Goal: Task Accomplishment & Management: Manage account settings

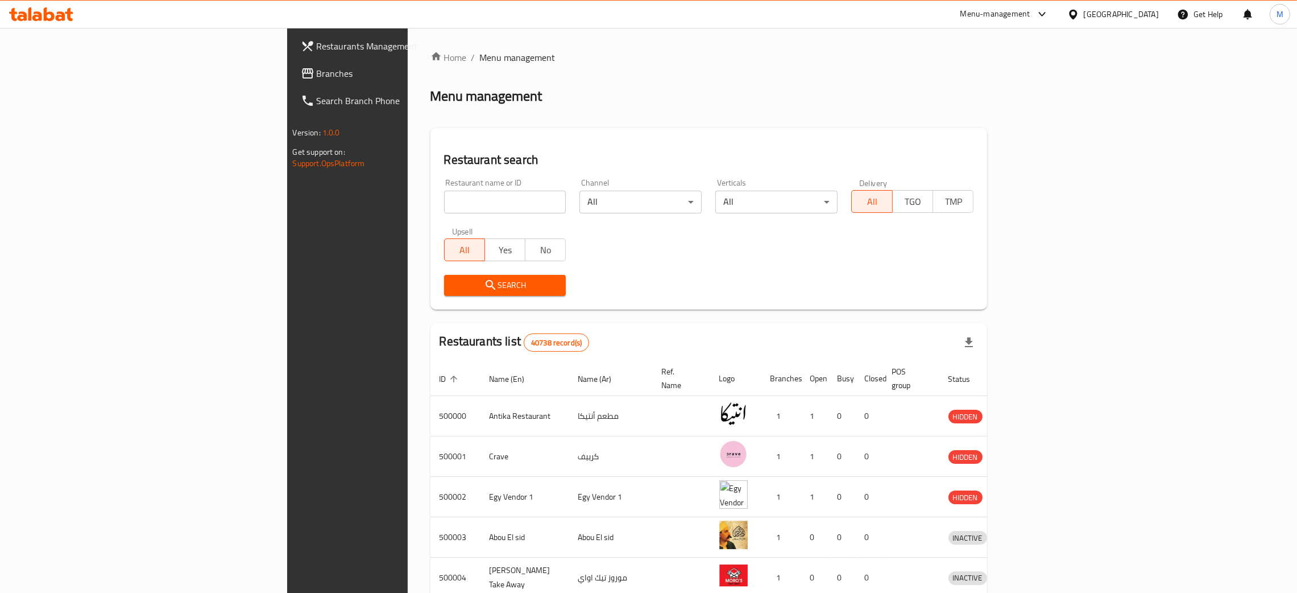
click at [444, 197] on input "search" at bounding box center [505, 202] width 122 height 23
paste input "683476"
type input "683476"
click button "Search" at bounding box center [505, 285] width 122 height 21
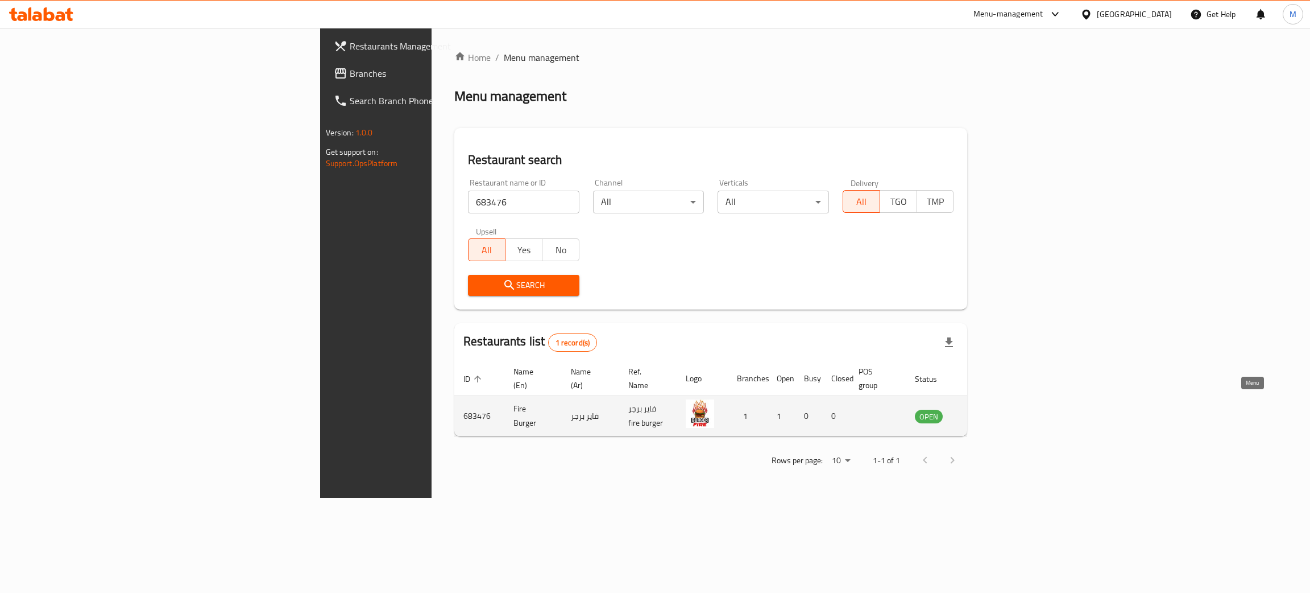
click at [988, 412] on icon "enhanced table" at bounding box center [981, 417] width 13 height 10
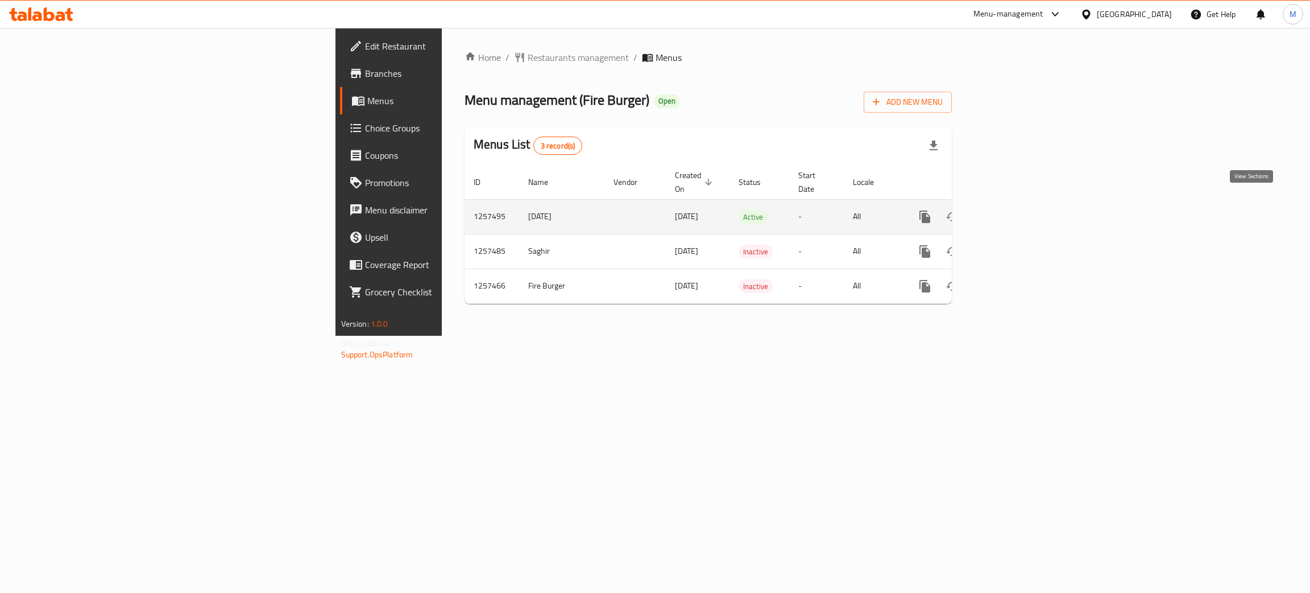
click at [1014, 210] on icon "enhanced table" at bounding box center [1007, 217] width 14 height 14
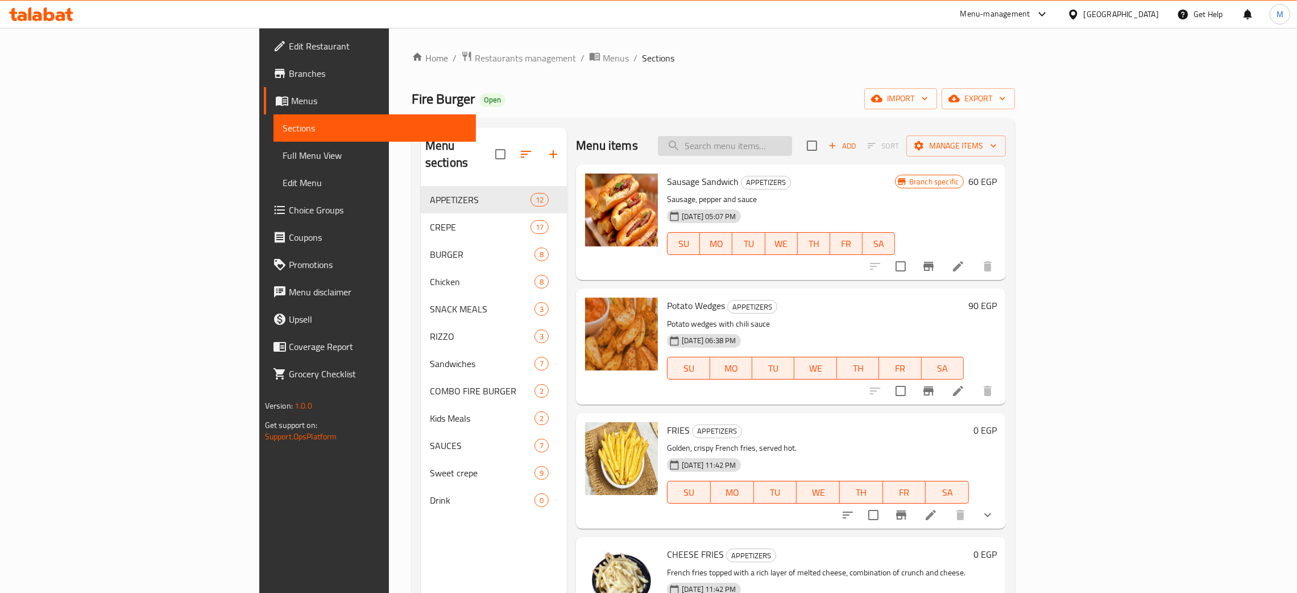
click at [792, 136] on input "search" at bounding box center [725, 146] width 134 height 20
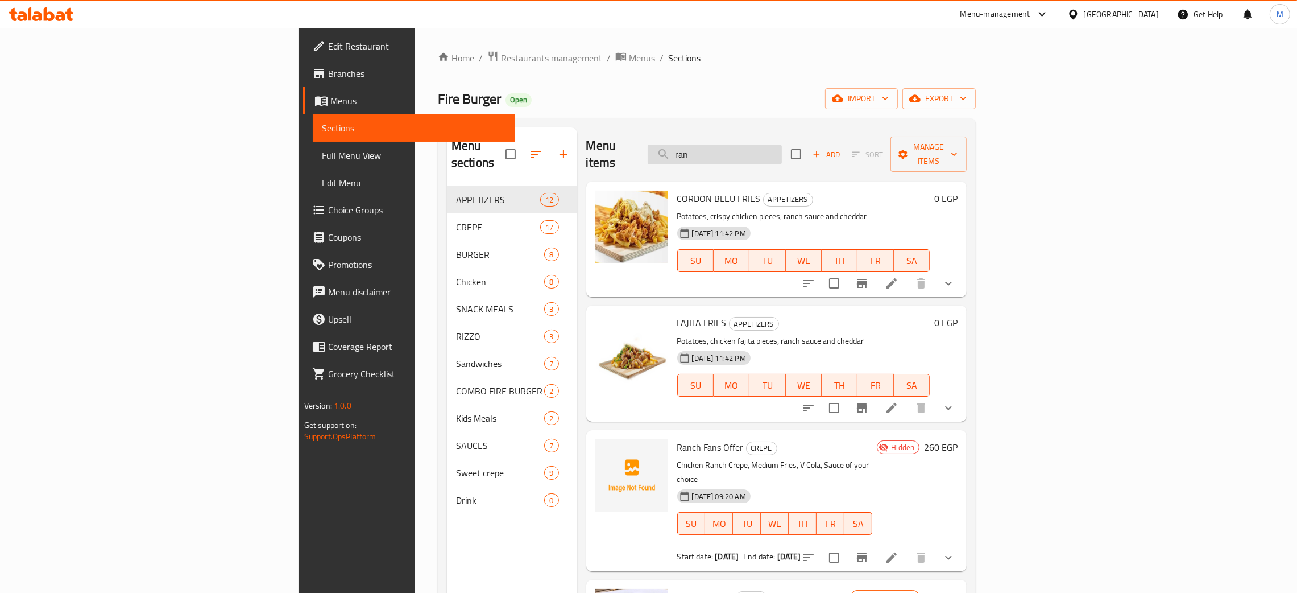
click at [782, 144] on input "ran" at bounding box center [715, 154] width 134 height 20
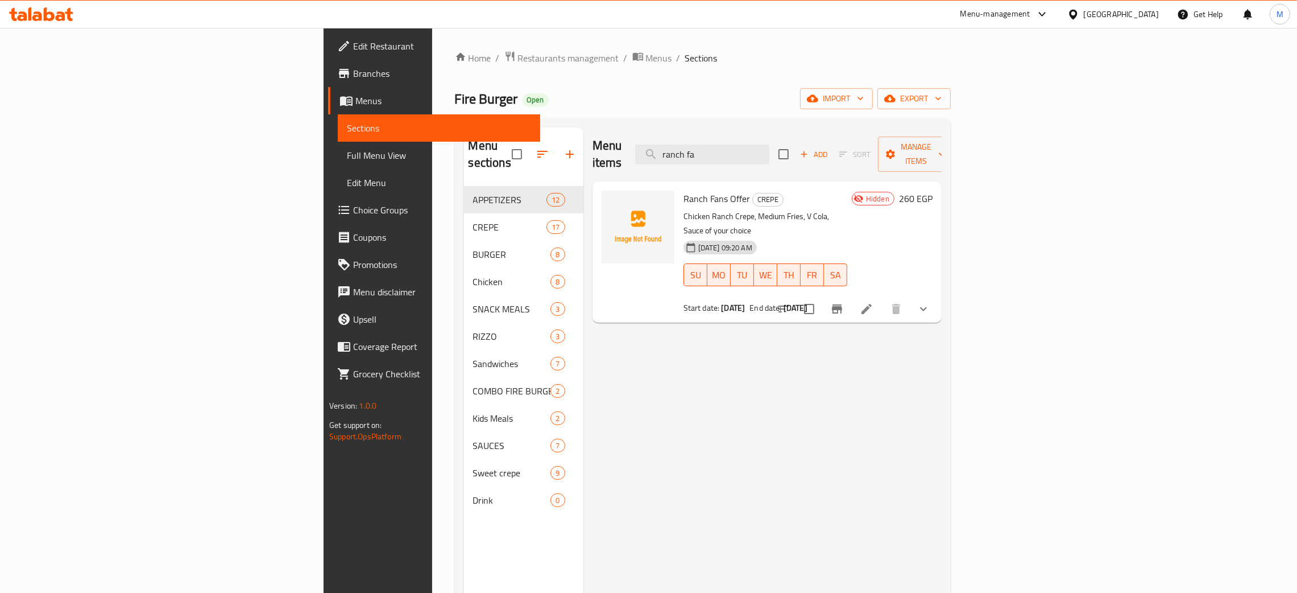
type input "ranch fa"
click at [822, 23] on div "Menu-management Egypt Get Help M" at bounding box center [648, 14] width 1297 height 27
click at [683, 23] on div "Menu-management Egypt Get Help M" at bounding box center [648, 14] width 1297 height 27
click at [518, 60] on span "Restaurants management" at bounding box center [568, 58] width 101 height 14
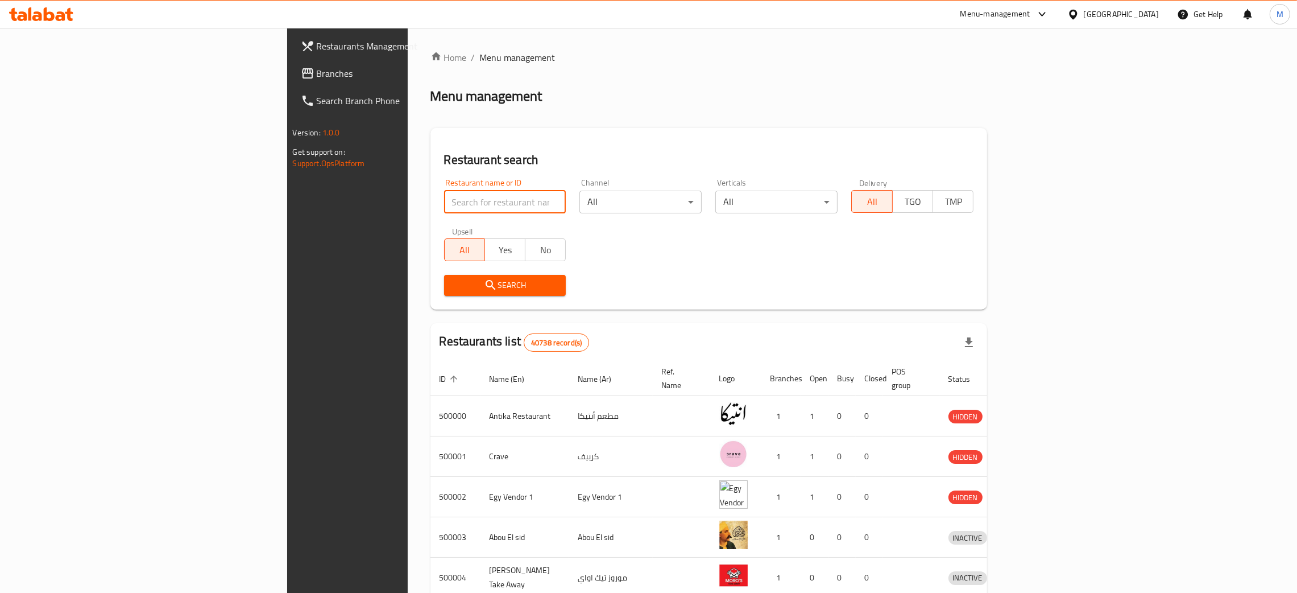
click at [444, 206] on input "search" at bounding box center [505, 202] width 122 height 23
drag, startPoint x: 328, startPoint y: 206, endPoint x: 315, endPoint y: 208, distance: 13.2
paste input "701793"
type input "701793"
click at [453, 285] on span "Search" at bounding box center [505, 285] width 104 height 14
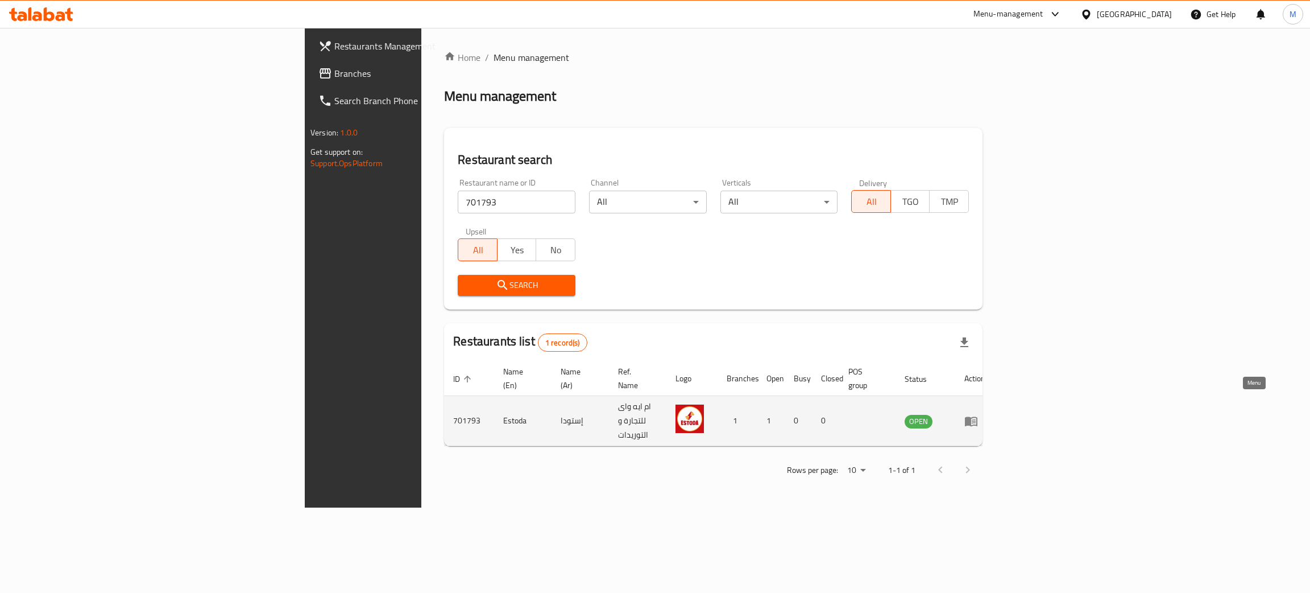
click at [978, 416] on icon "enhanced table" at bounding box center [971, 421] width 13 height 10
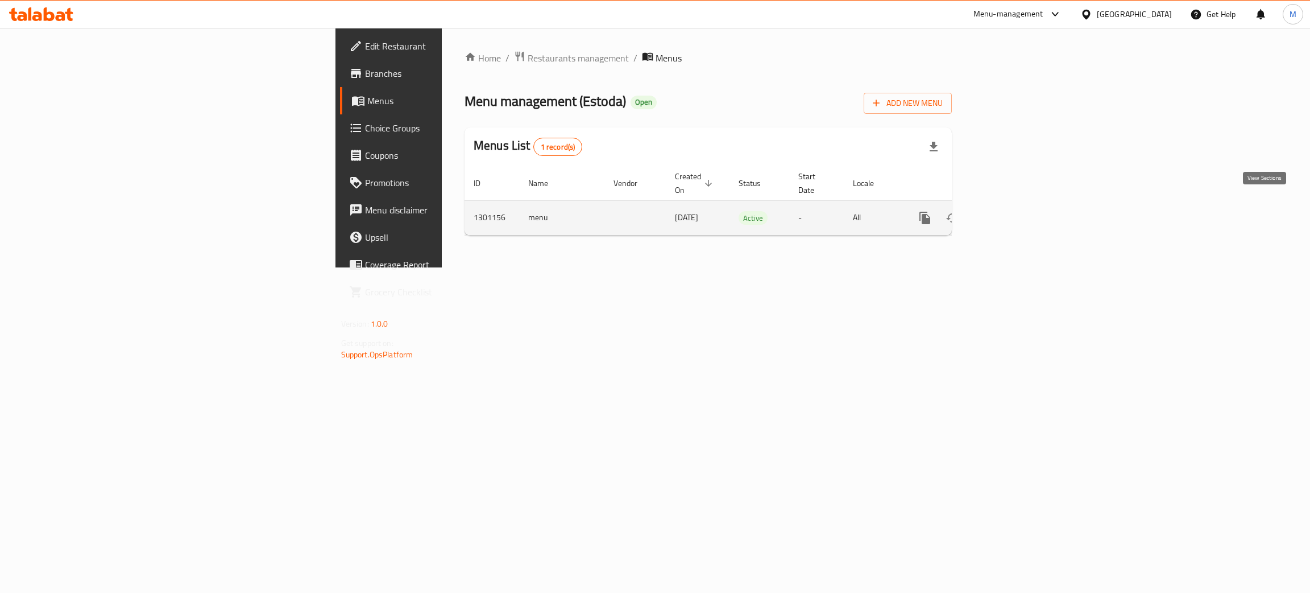
click at [1021, 204] on link "enhanced table" at bounding box center [1007, 217] width 27 height 27
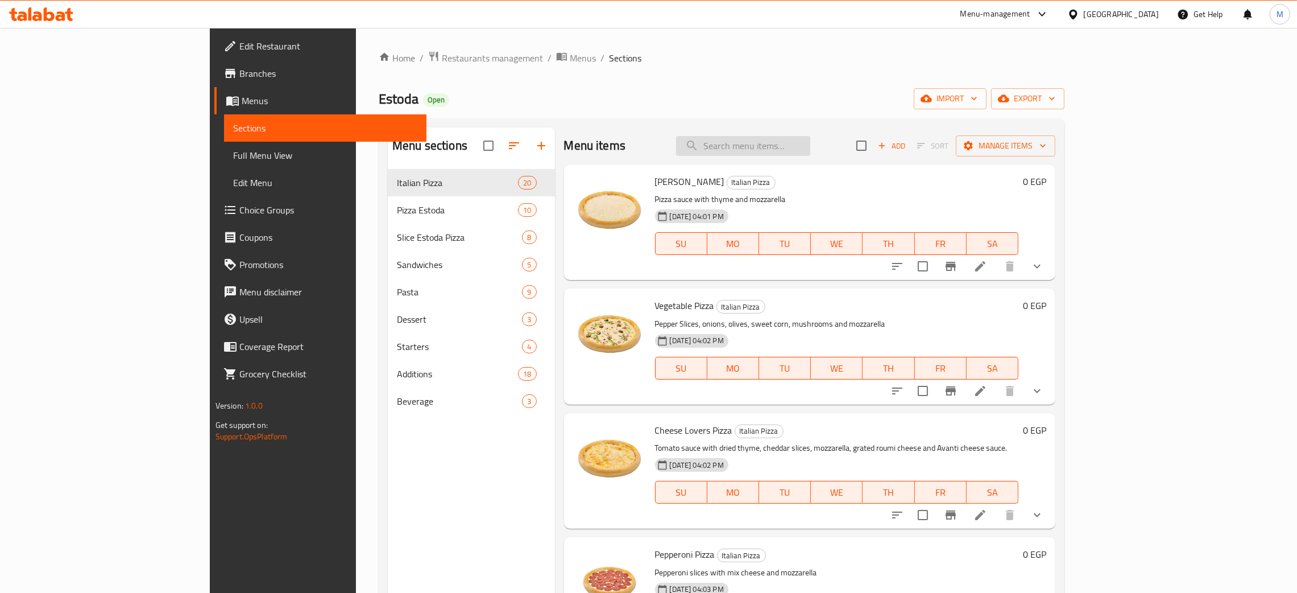
click at [783, 142] on input "search" at bounding box center [743, 146] width 134 height 20
click at [810, 143] on input "offer" at bounding box center [743, 146] width 134 height 20
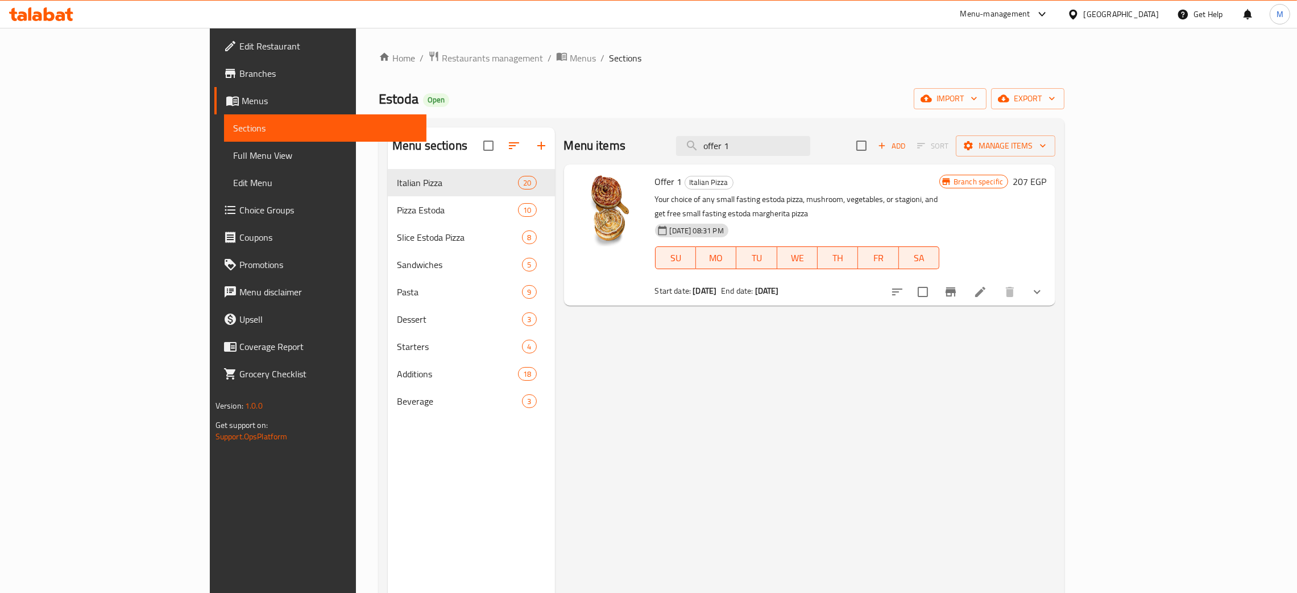
type input "offer 1"
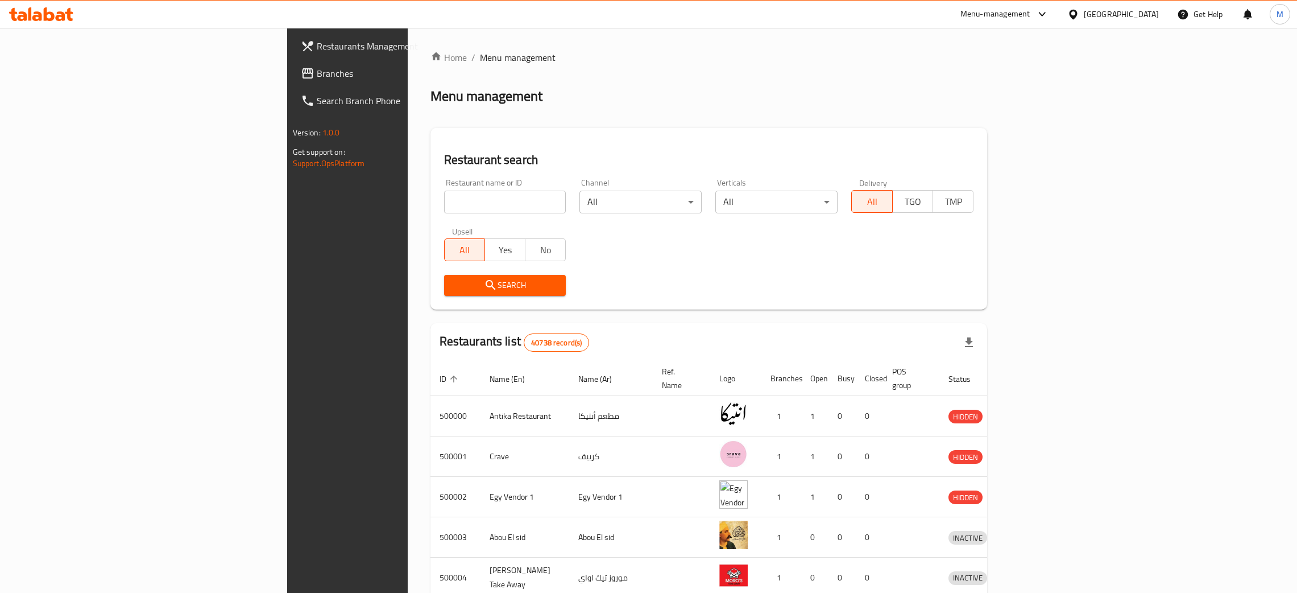
click at [1139, 10] on div "[GEOGRAPHIC_DATA]" at bounding box center [1121, 14] width 75 height 13
click at [1013, 159] on div "Jordan" at bounding box center [1009, 167] width 40 height 26
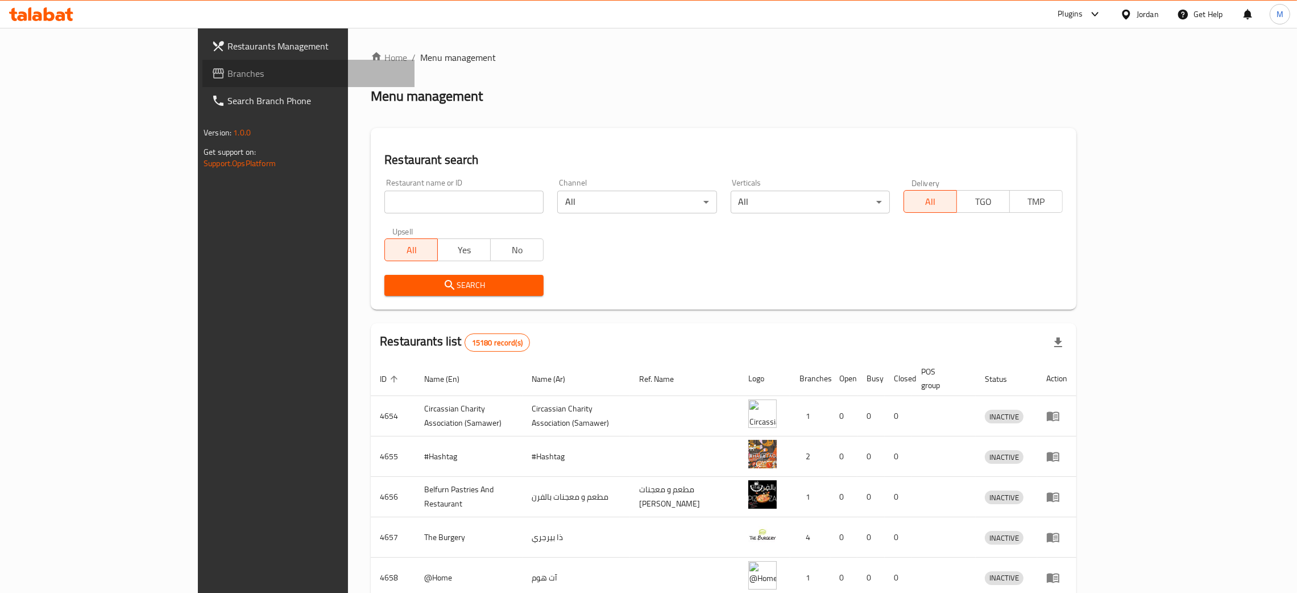
click at [227, 75] on span "Branches" at bounding box center [316, 74] width 178 height 14
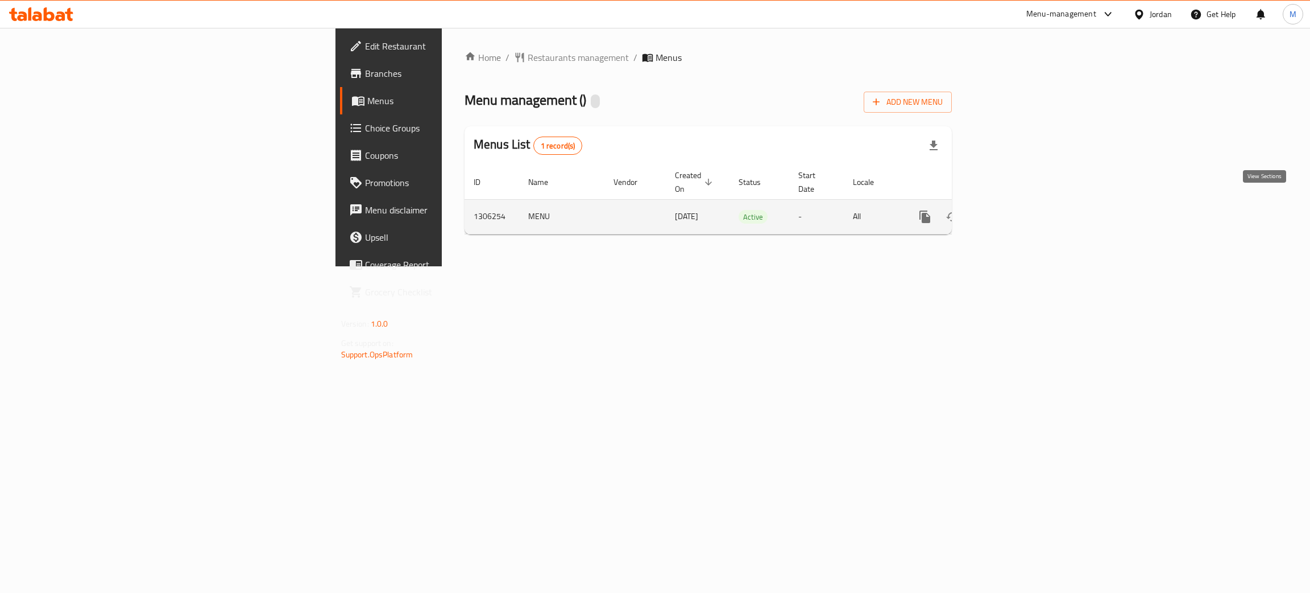
click at [1012, 212] on icon "enhanced table" at bounding box center [1007, 217] width 10 height 10
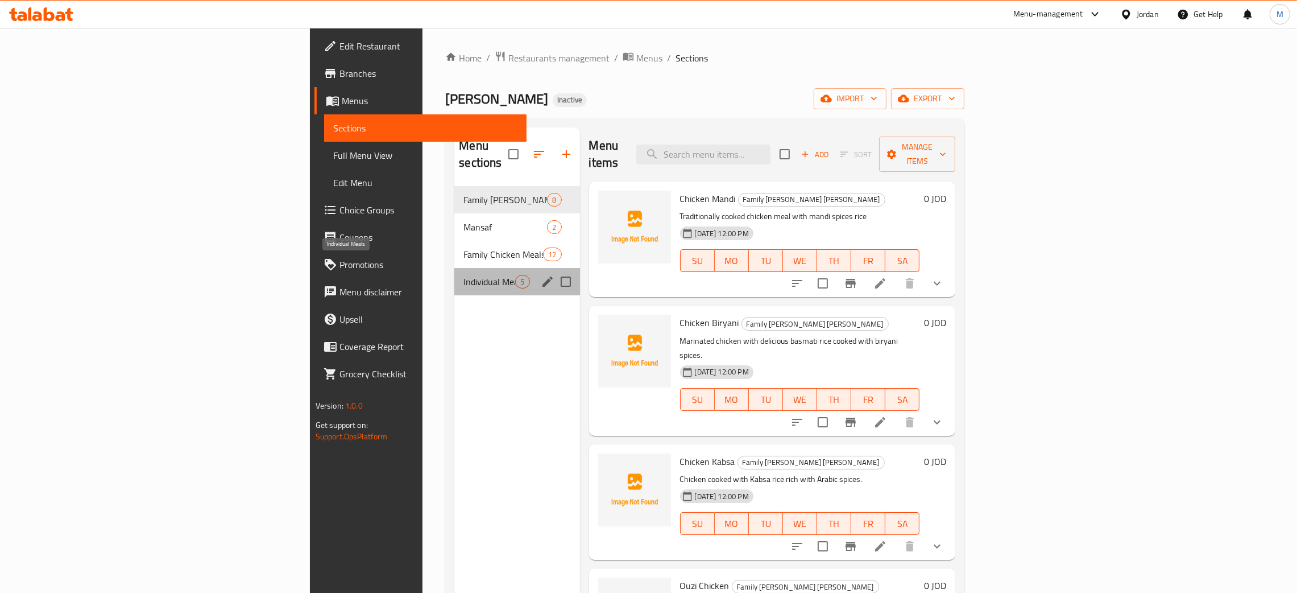
click at [464, 275] on span "Individual Meals" at bounding box center [490, 282] width 52 height 14
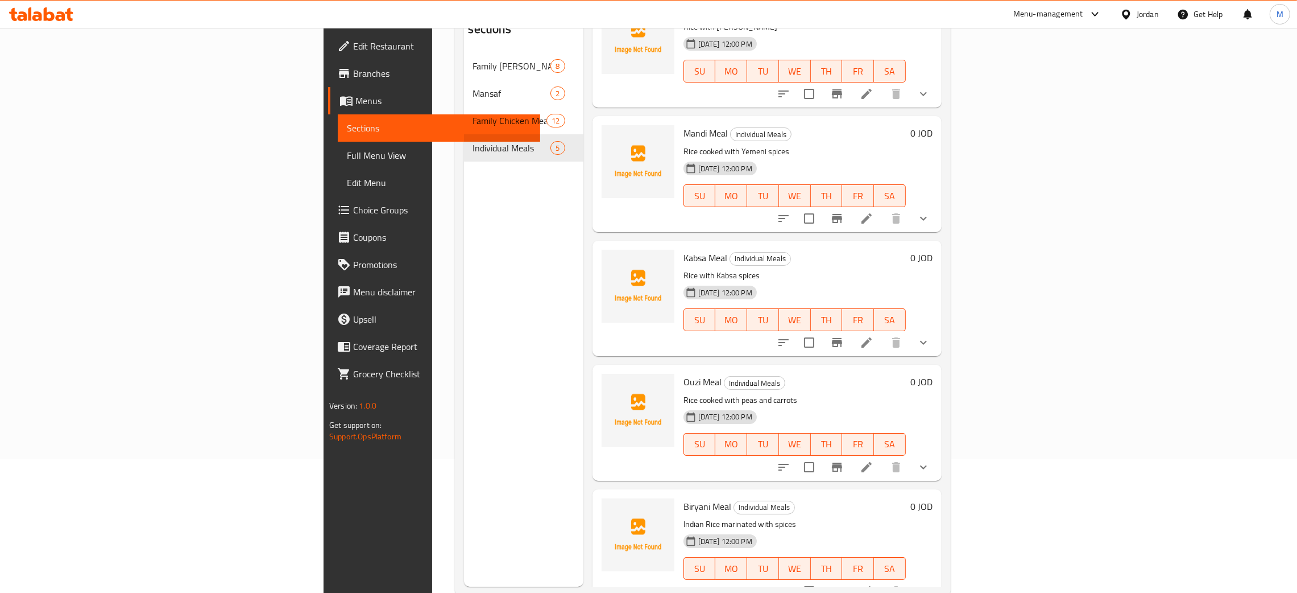
scroll to position [160, 0]
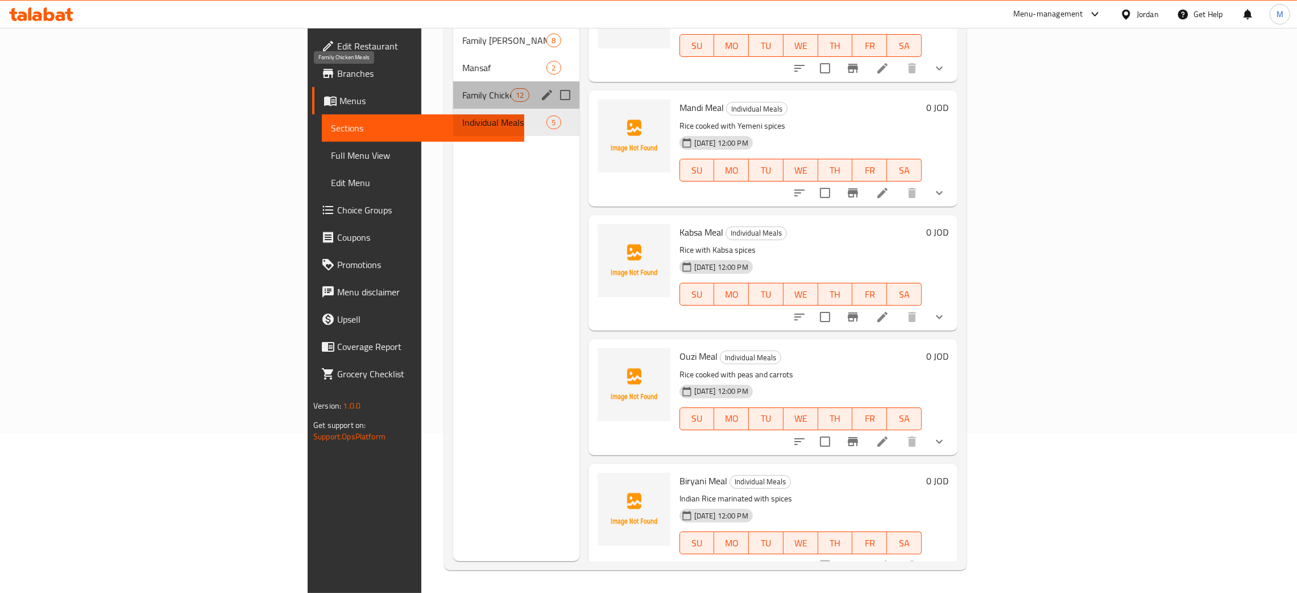
click at [462, 88] on span "Family Chicken Meals" at bounding box center [486, 95] width 48 height 14
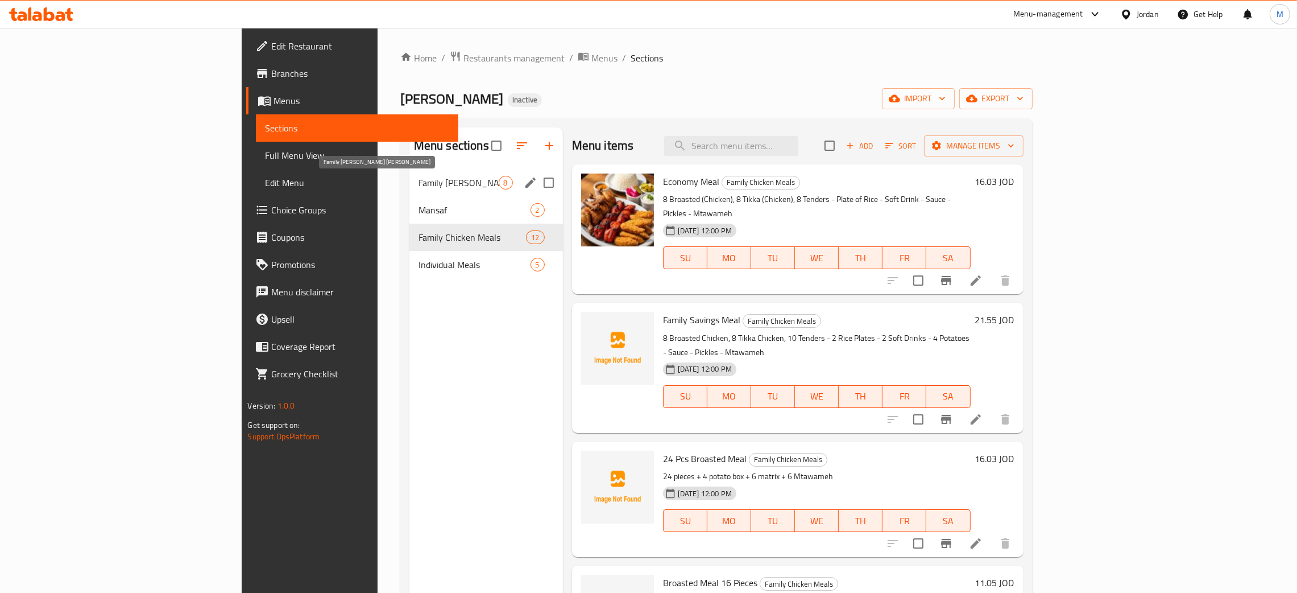
click at [419, 177] on span "Family Sodora Rice" at bounding box center [459, 183] width 80 height 14
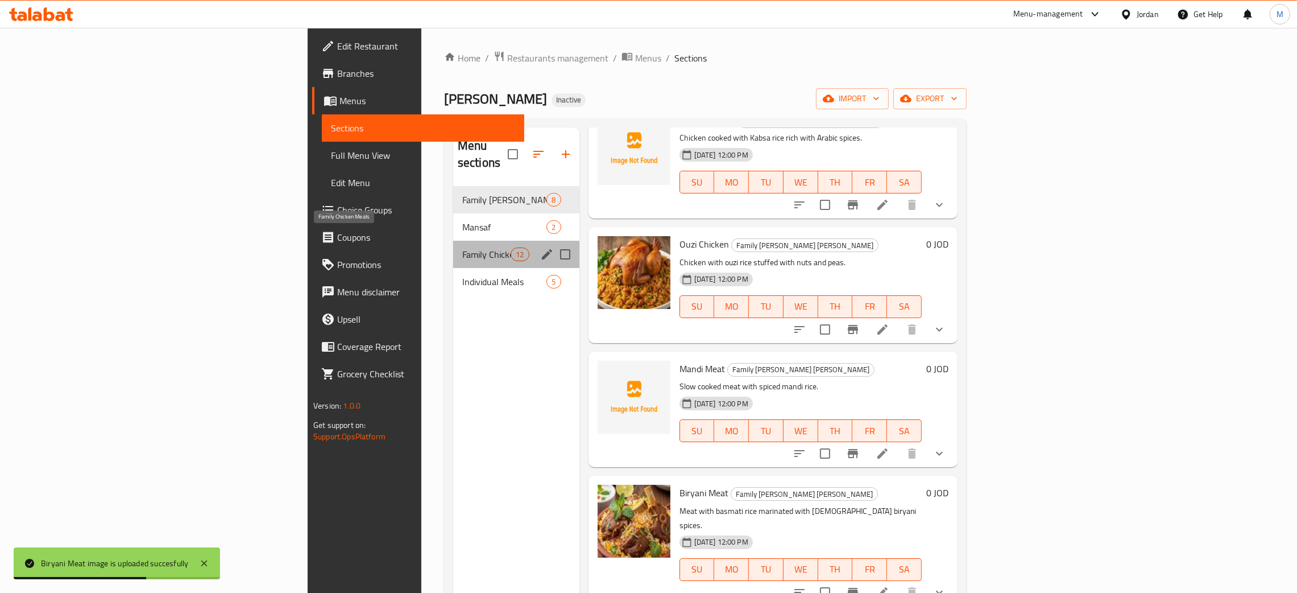
click at [462, 247] on span "Family Chicken Meals" at bounding box center [486, 254] width 48 height 14
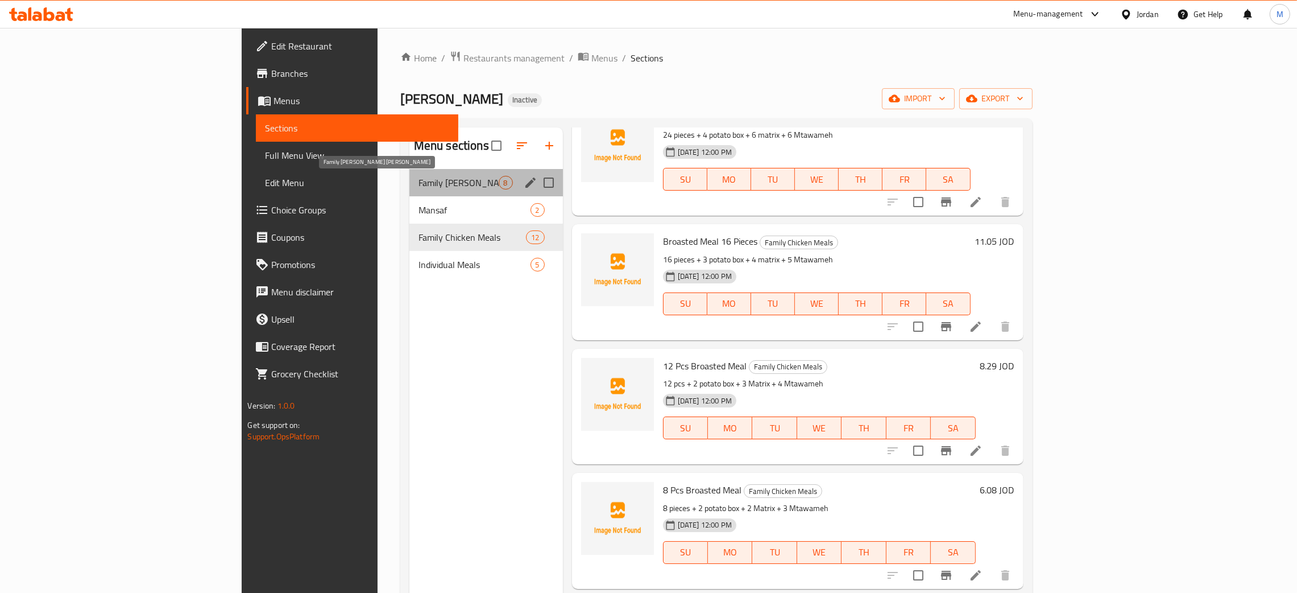
click at [419, 187] on span "Family Sodora Rice" at bounding box center [459, 183] width 80 height 14
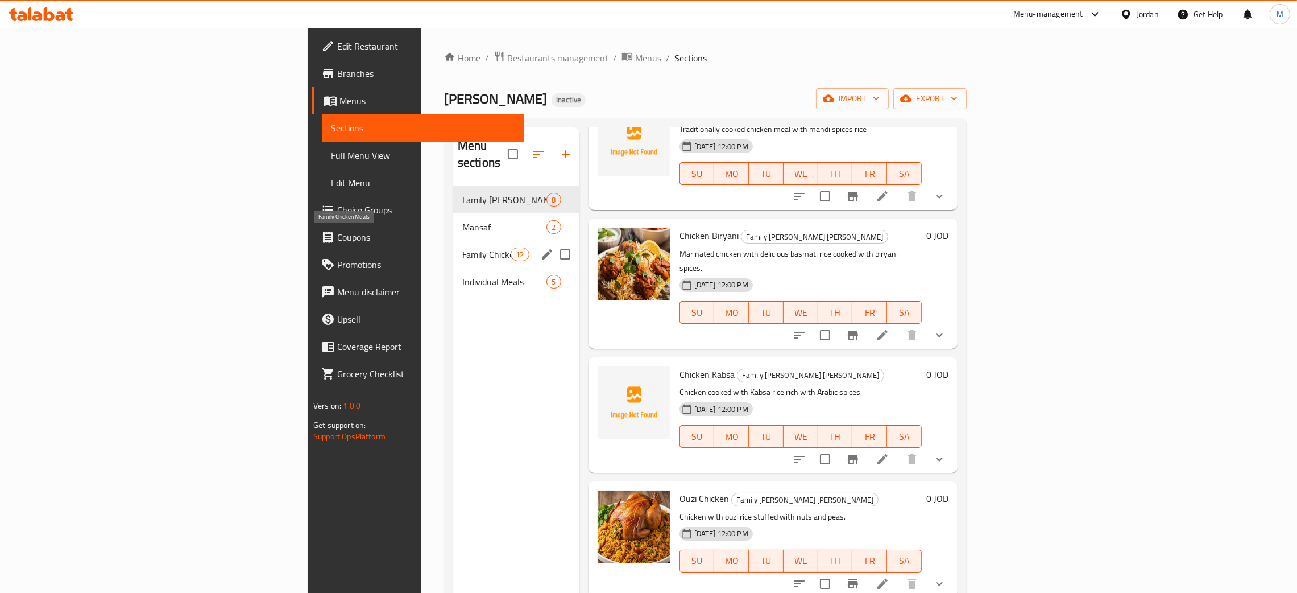
click at [462, 247] on span "Family Chicken Meals" at bounding box center [486, 254] width 48 height 14
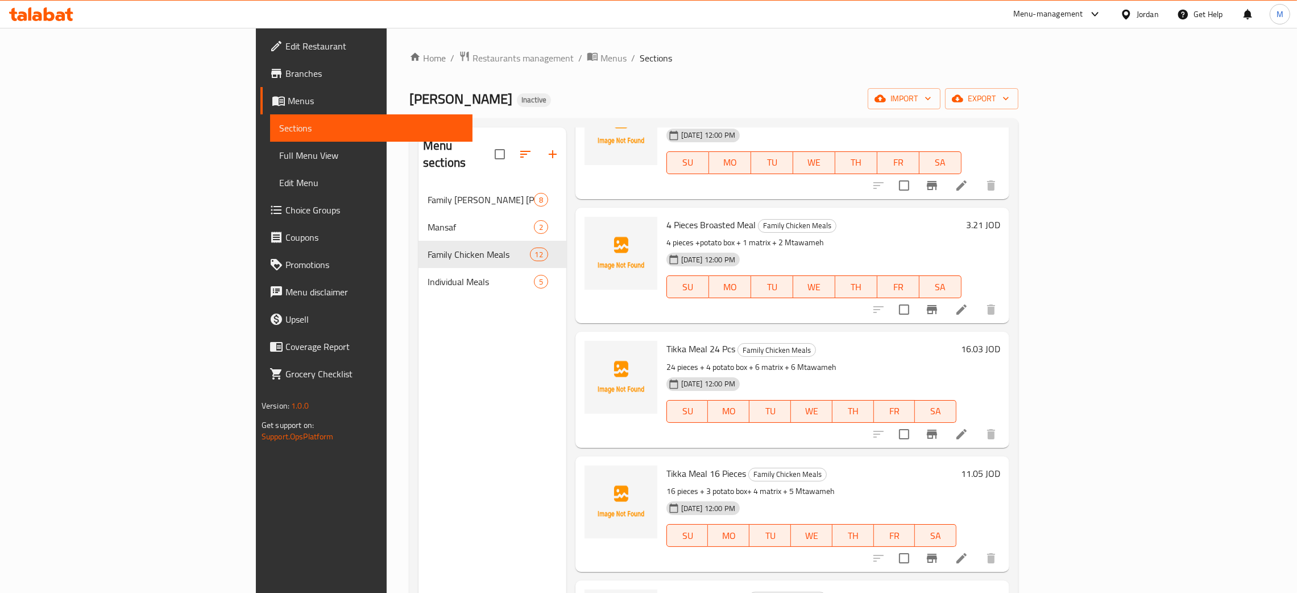
scroll to position [925, 0]
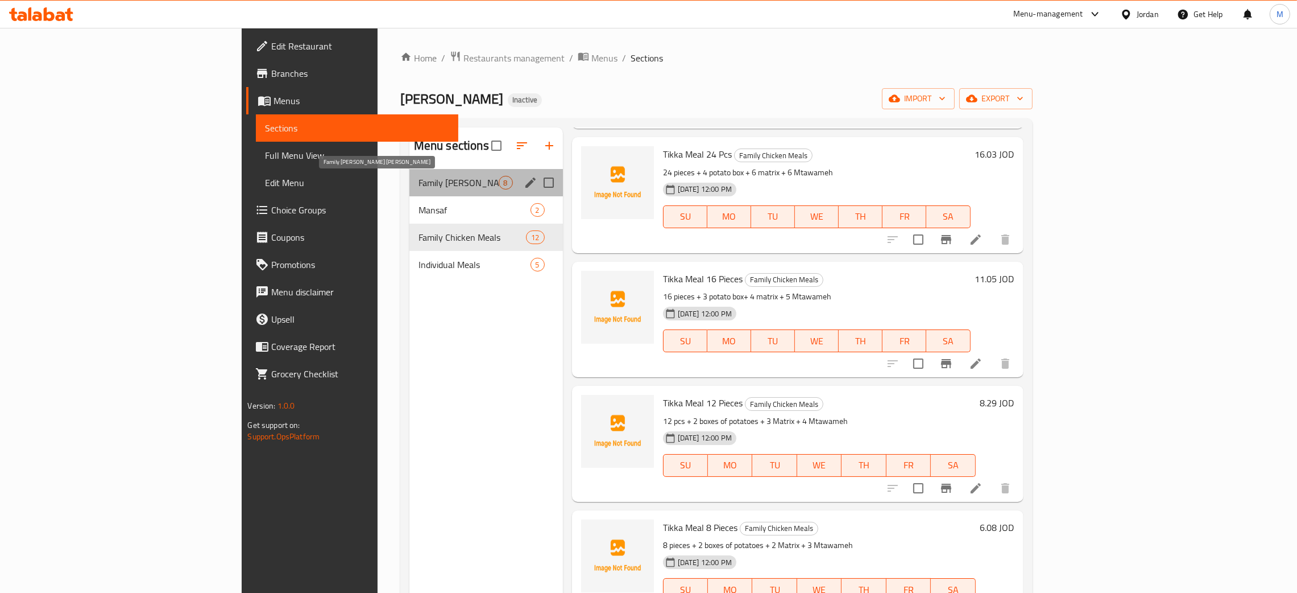
click at [419, 177] on span "Family Sodora Rice" at bounding box center [459, 183] width 80 height 14
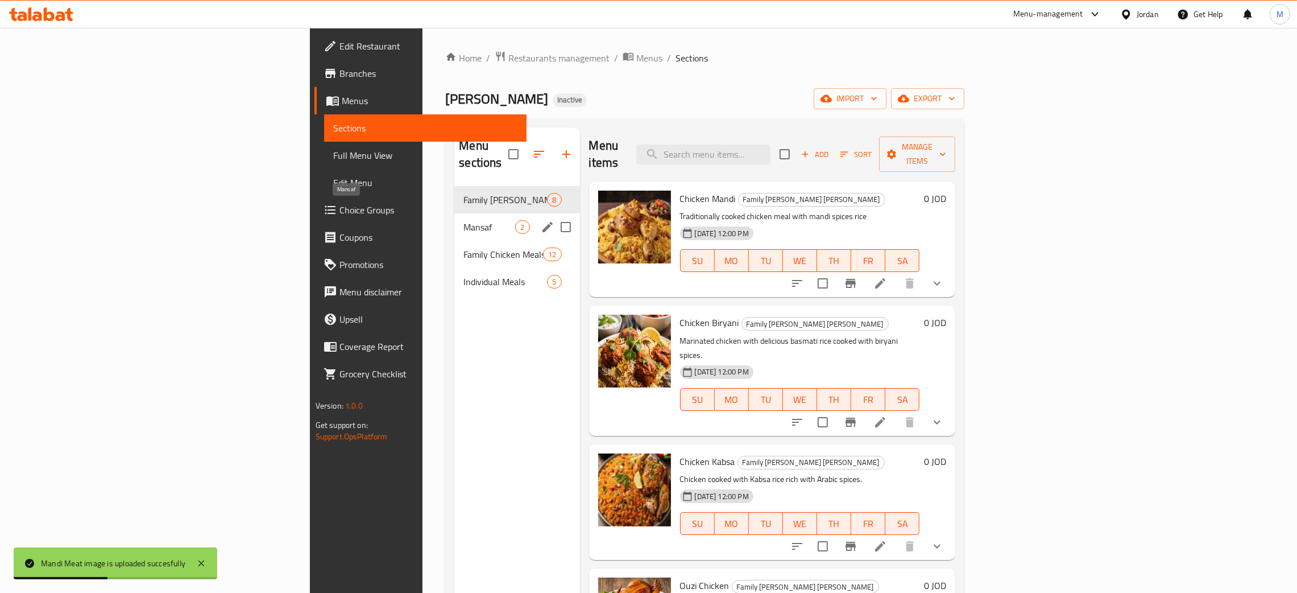
click at [464, 220] on span "Mansaf" at bounding box center [490, 227] width 52 height 14
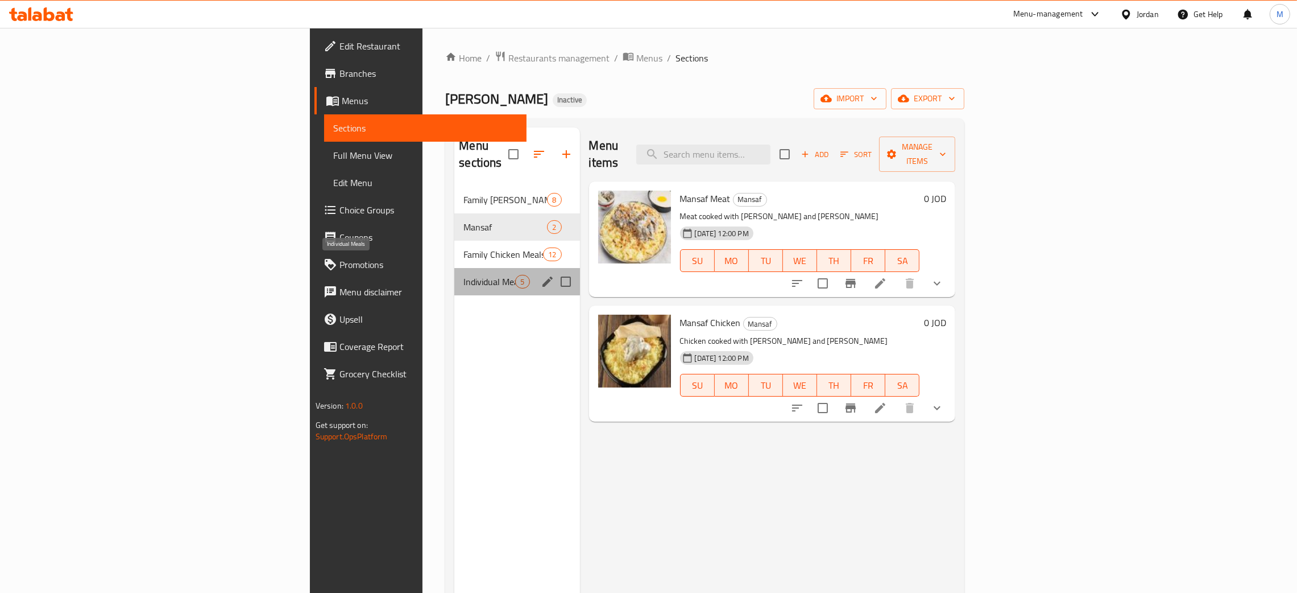
click at [464, 275] on span "Individual Meals" at bounding box center [490, 282] width 52 height 14
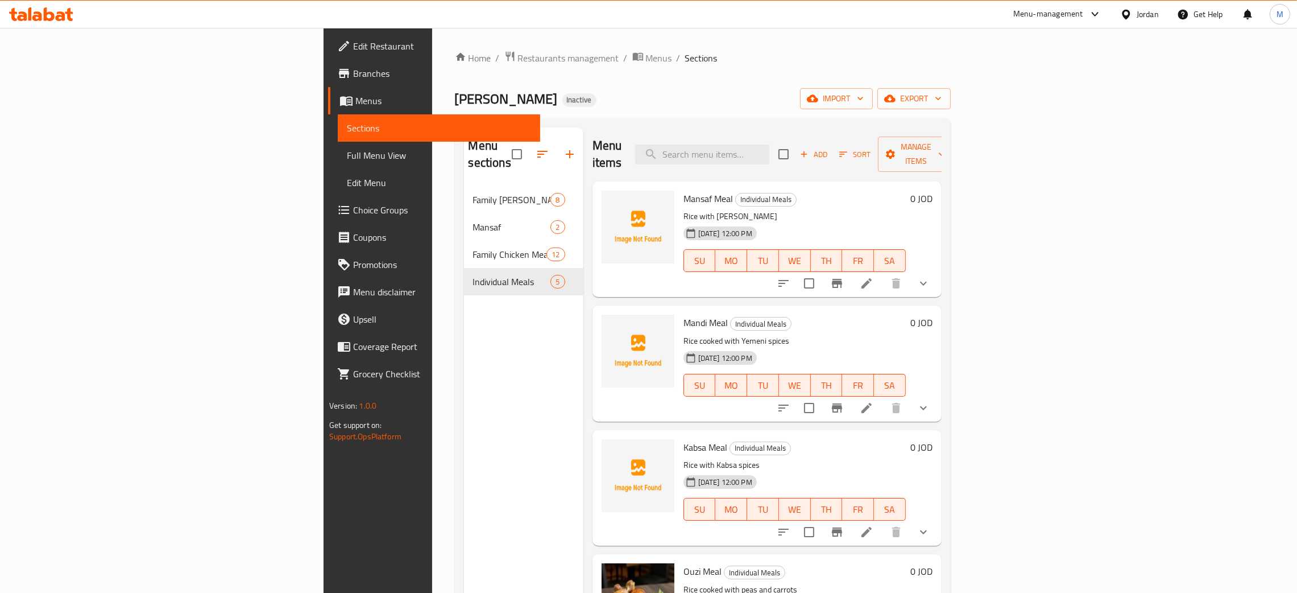
click at [464, 397] on div "Menu sections Family Sodora Rice 8 Mansaf 2 Family Chicken Meals 12 Individual …" at bounding box center [523, 423] width 119 height 593
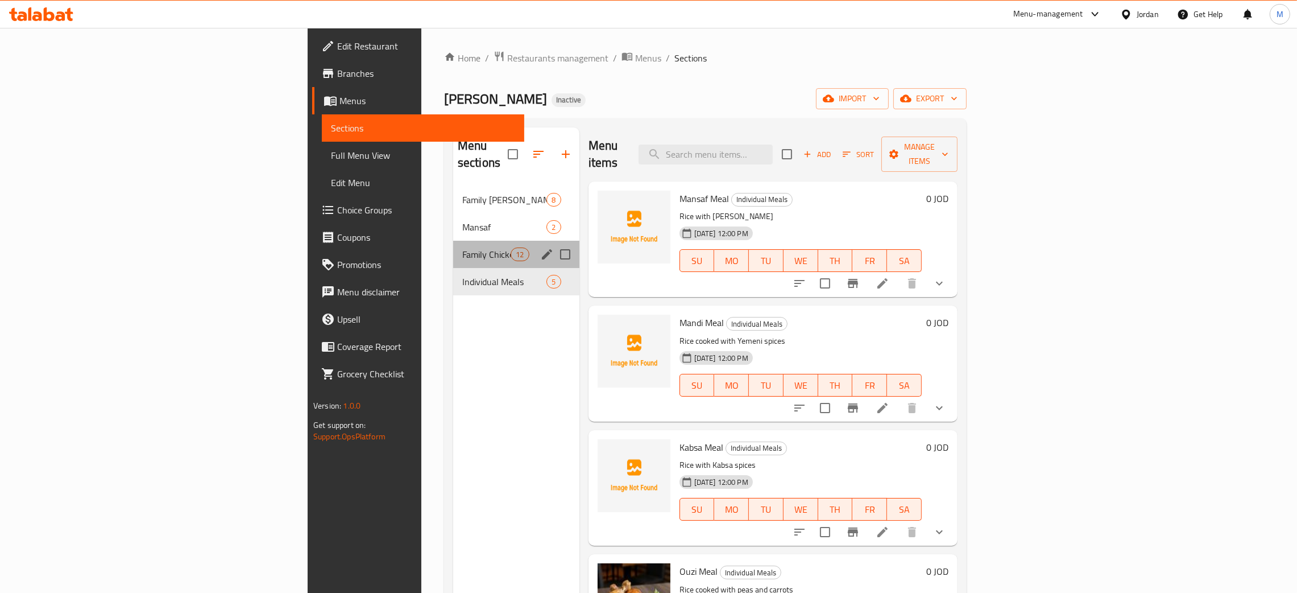
click at [453, 241] on div "Family Chicken Meals 12" at bounding box center [516, 254] width 126 height 27
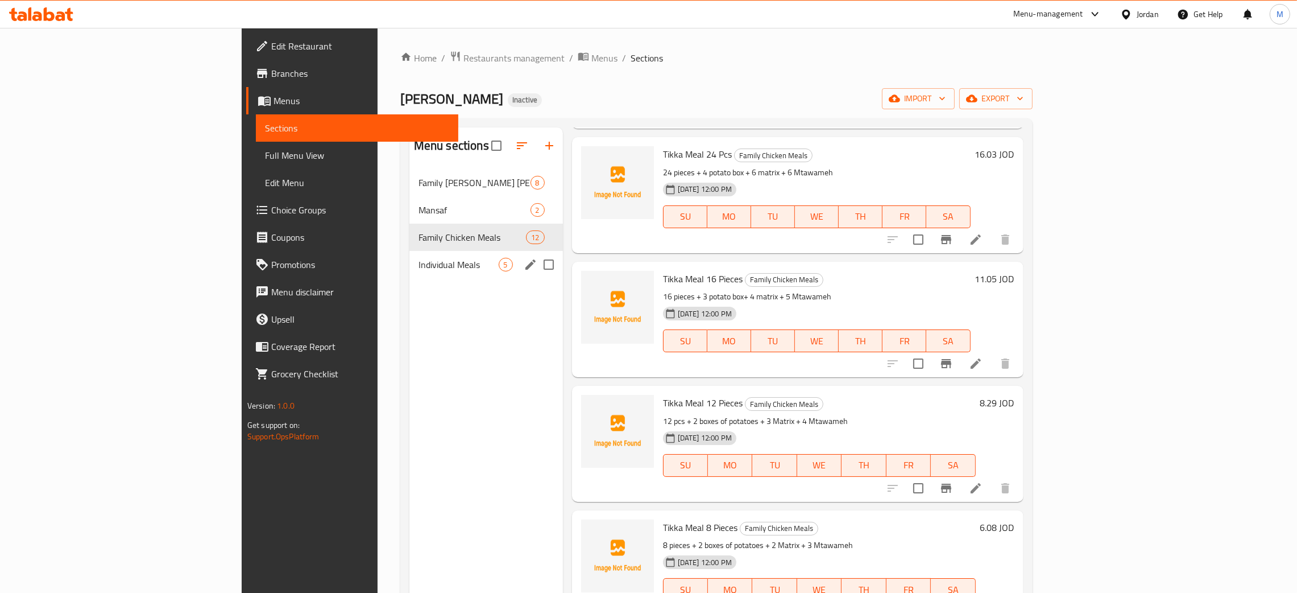
click at [409, 256] on div "Individual Meals 5" at bounding box center [486, 264] width 154 height 27
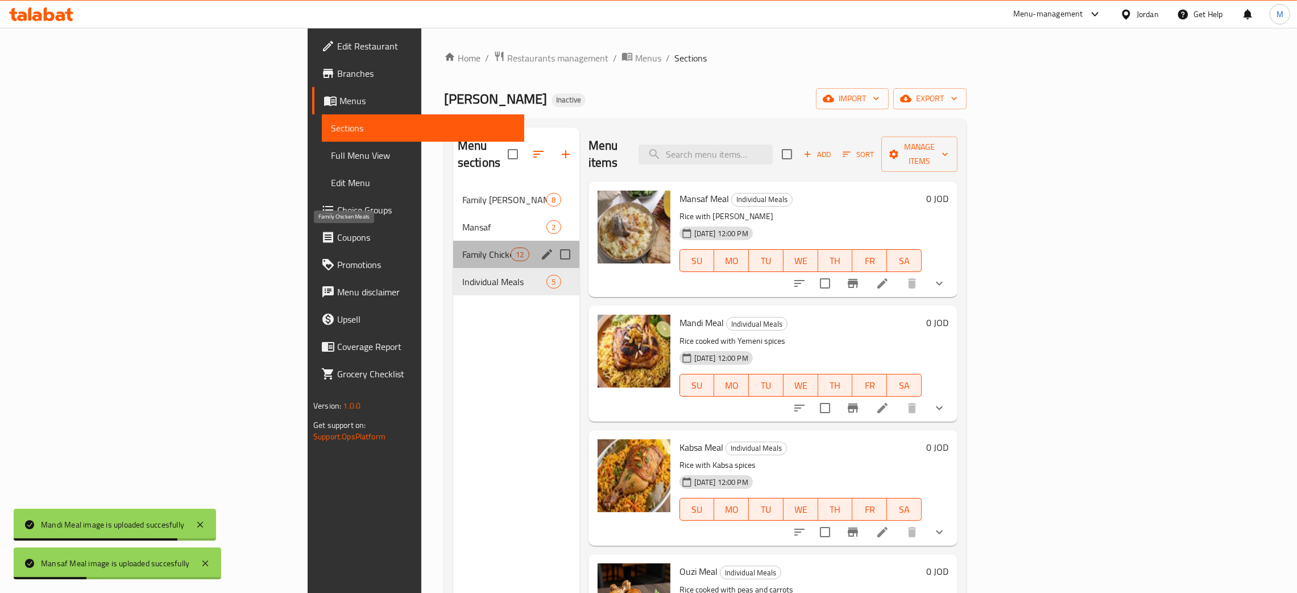
click at [462, 247] on span "Family Chicken Meals" at bounding box center [486, 254] width 48 height 14
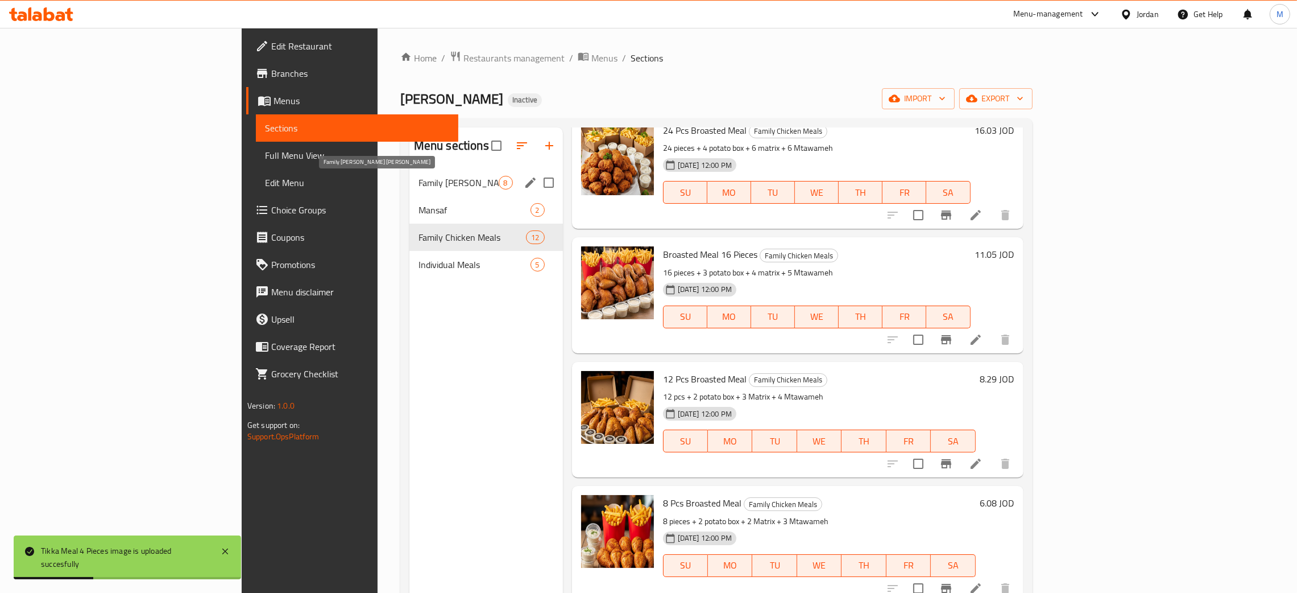
click at [419, 184] on span "Family Sodora Rice" at bounding box center [459, 183] width 80 height 14
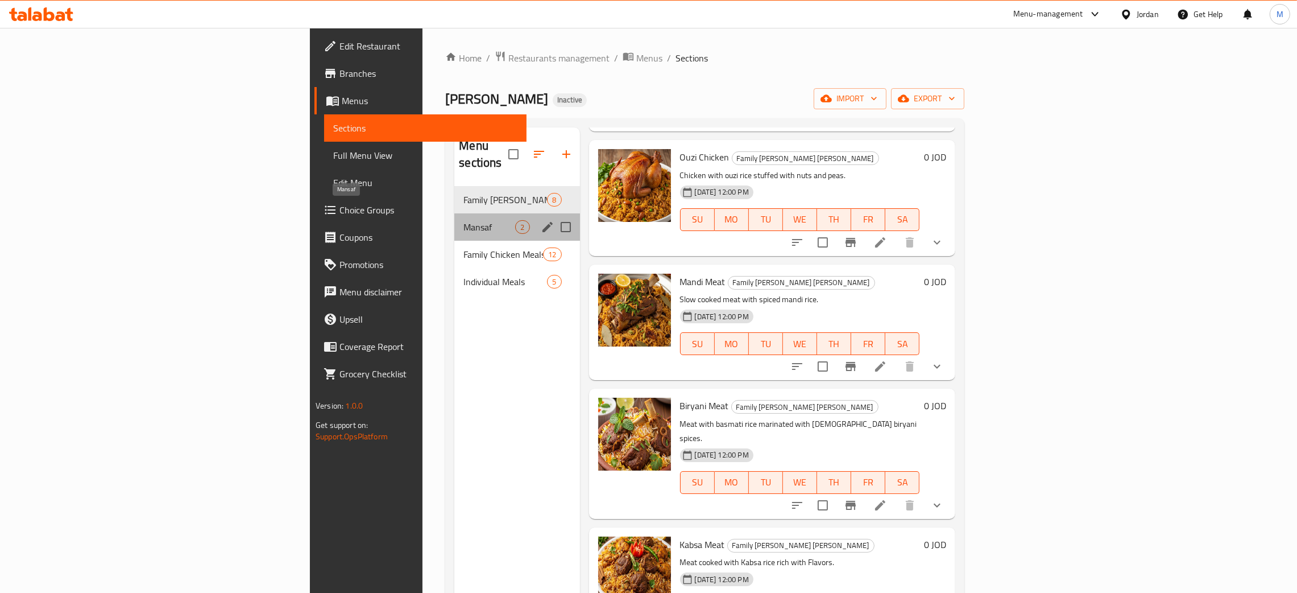
click at [464, 220] on span "Mansaf" at bounding box center [490, 227] width 52 height 14
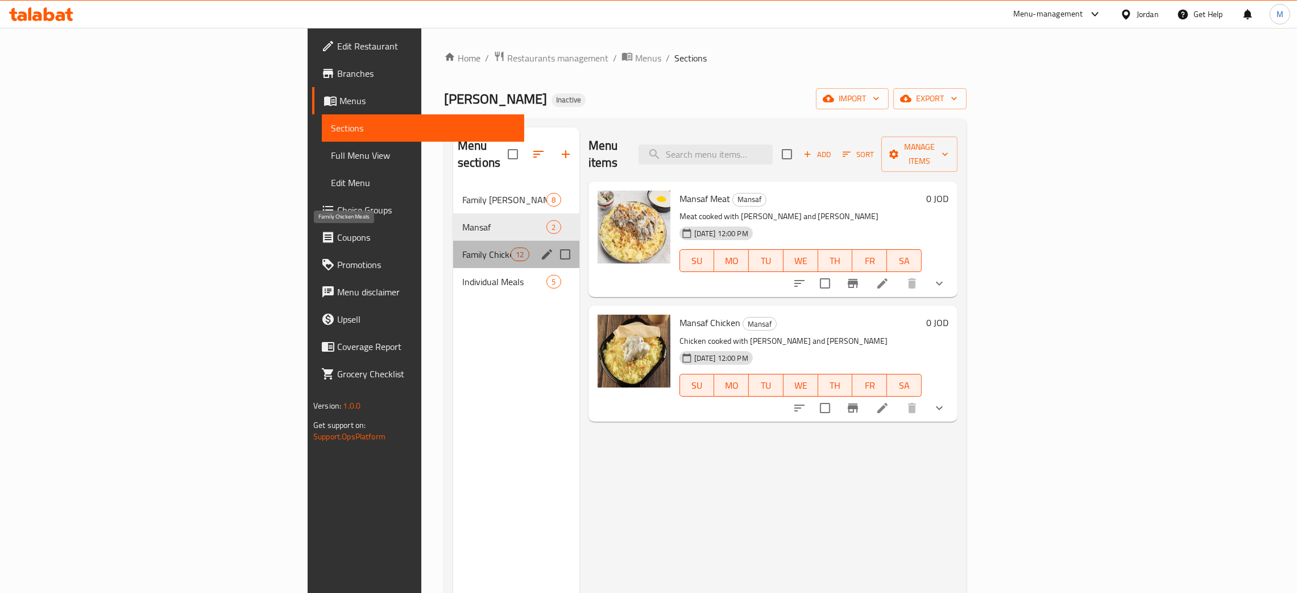
click at [462, 247] on span "Family Chicken Meals" at bounding box center [486, 254] width 48 height 14
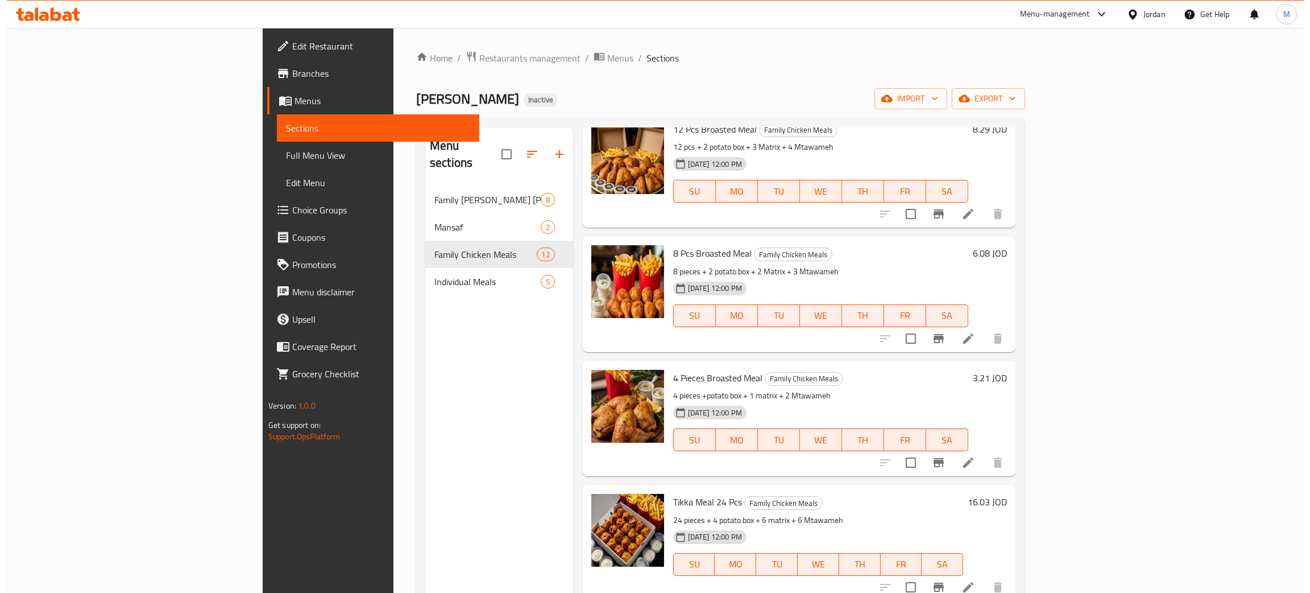
scroll to position [682, 0]
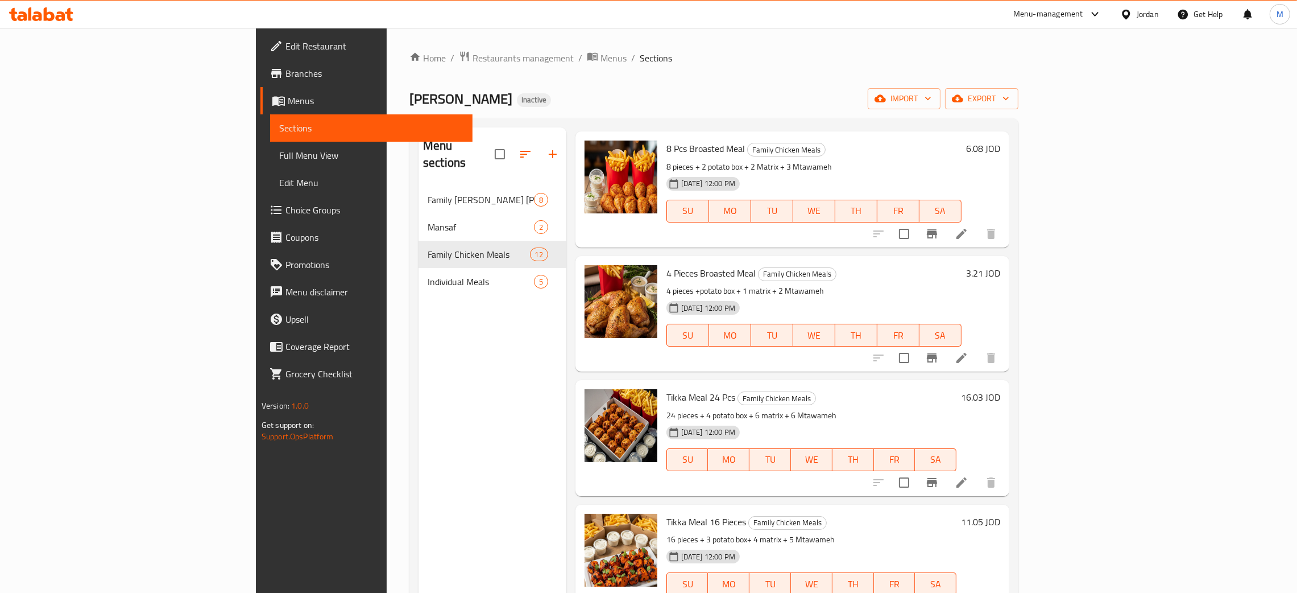
click at [279, 156] on span "Full Menu View" at bounding box center [371, 155] width 184 height 14
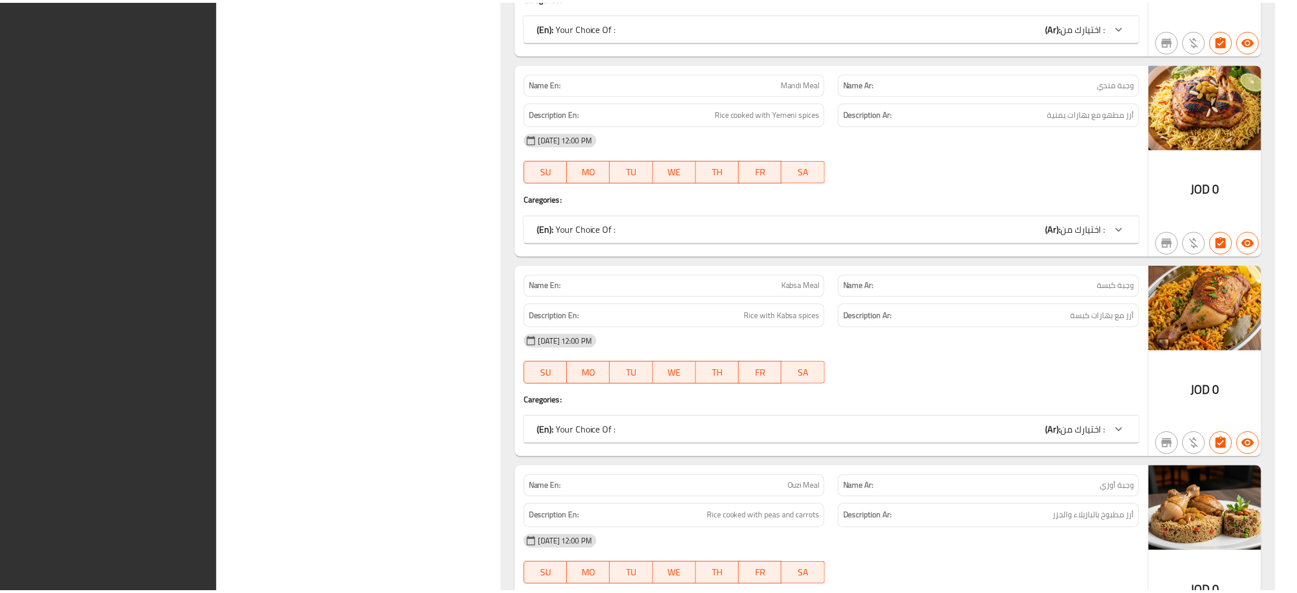
scroll to position [4598, 0]
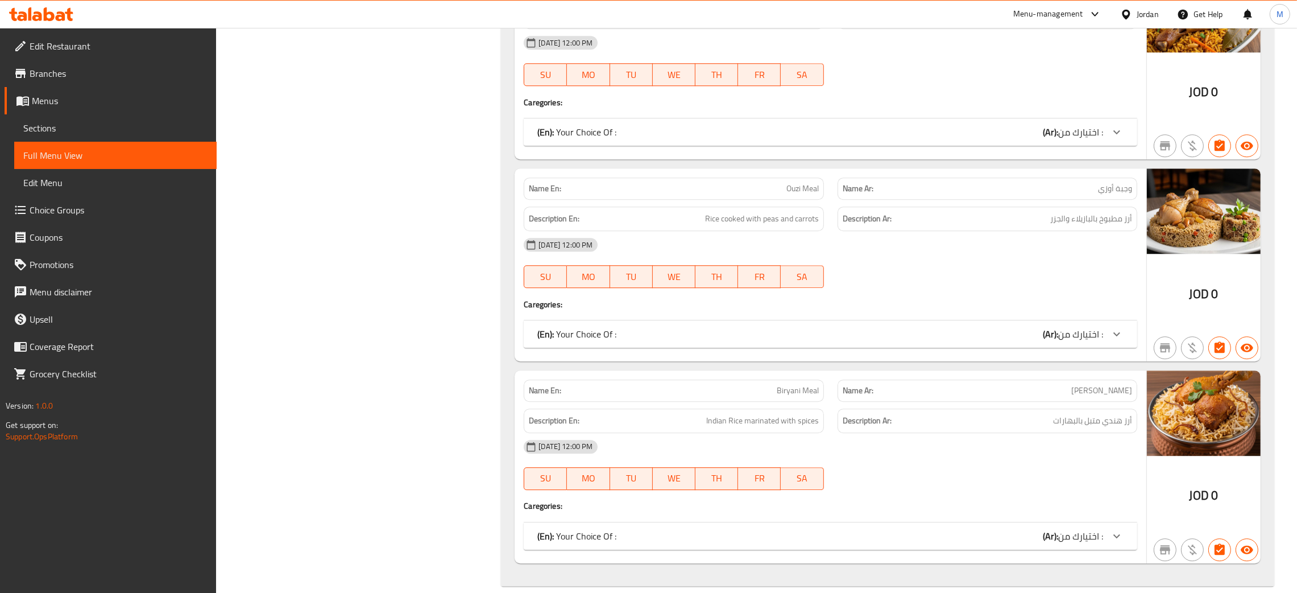
click at [77, 45] on span "Edit Restaurant" at bounding box center [119, 46] width 178 height 14
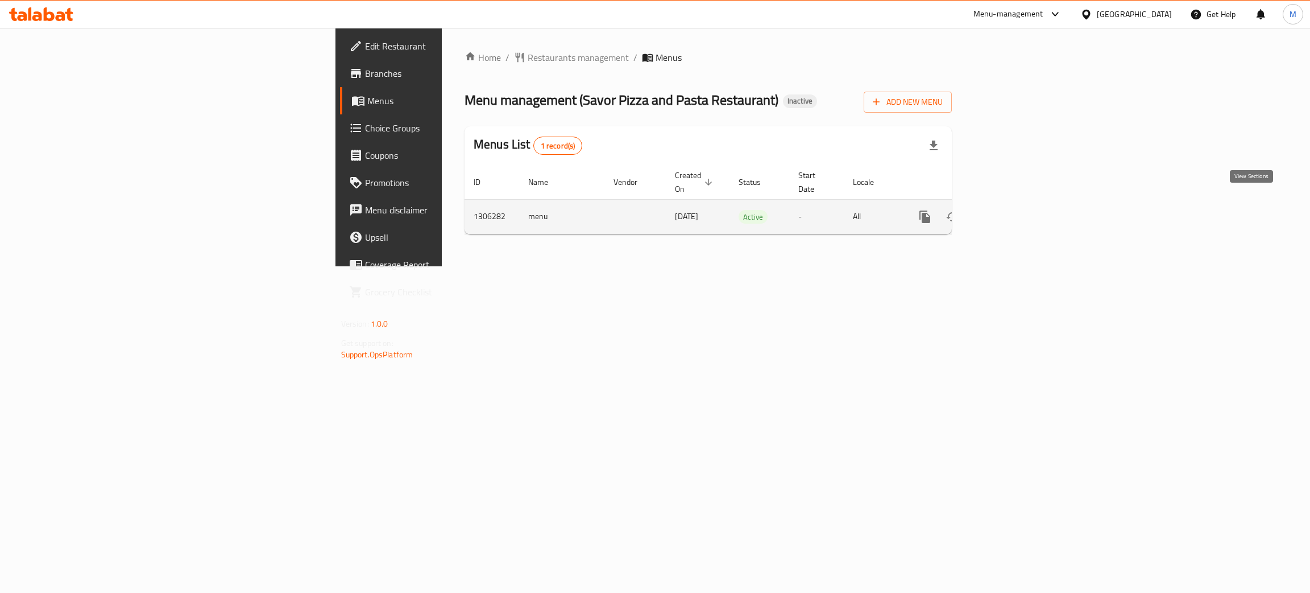
click at [1014, 210] on icon "enhanced table" at bounding box center [1007, 217] width 14 height 14
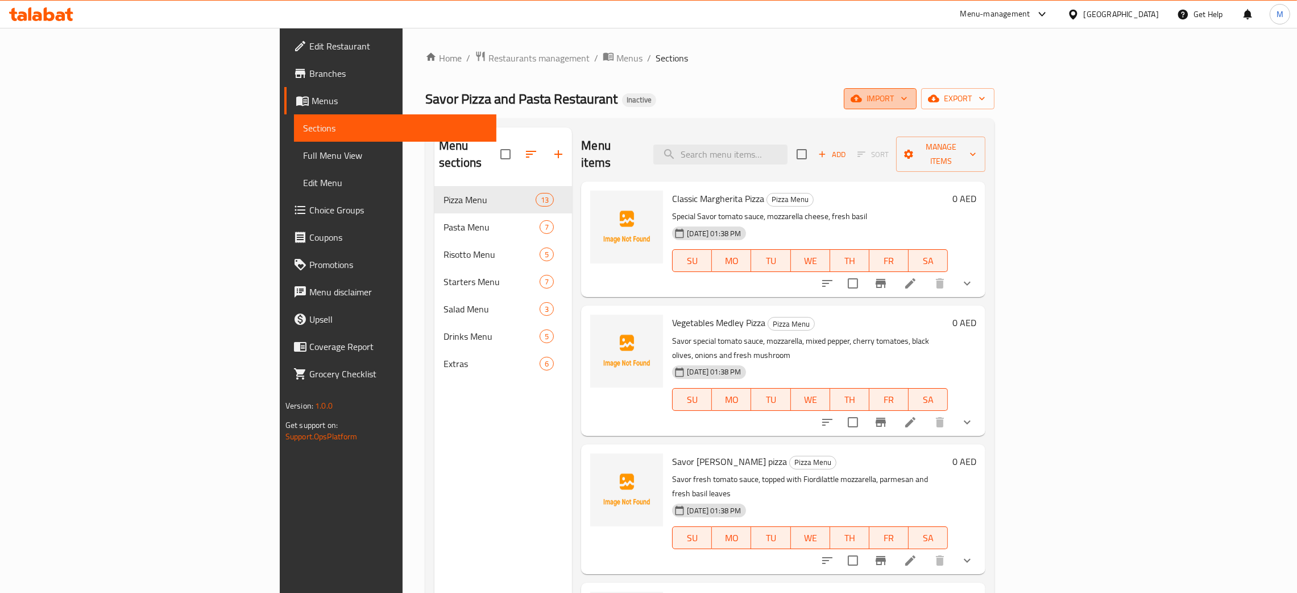
click at [908, 96] on span "import" at bounding box center [880, 99] width 55 height 14
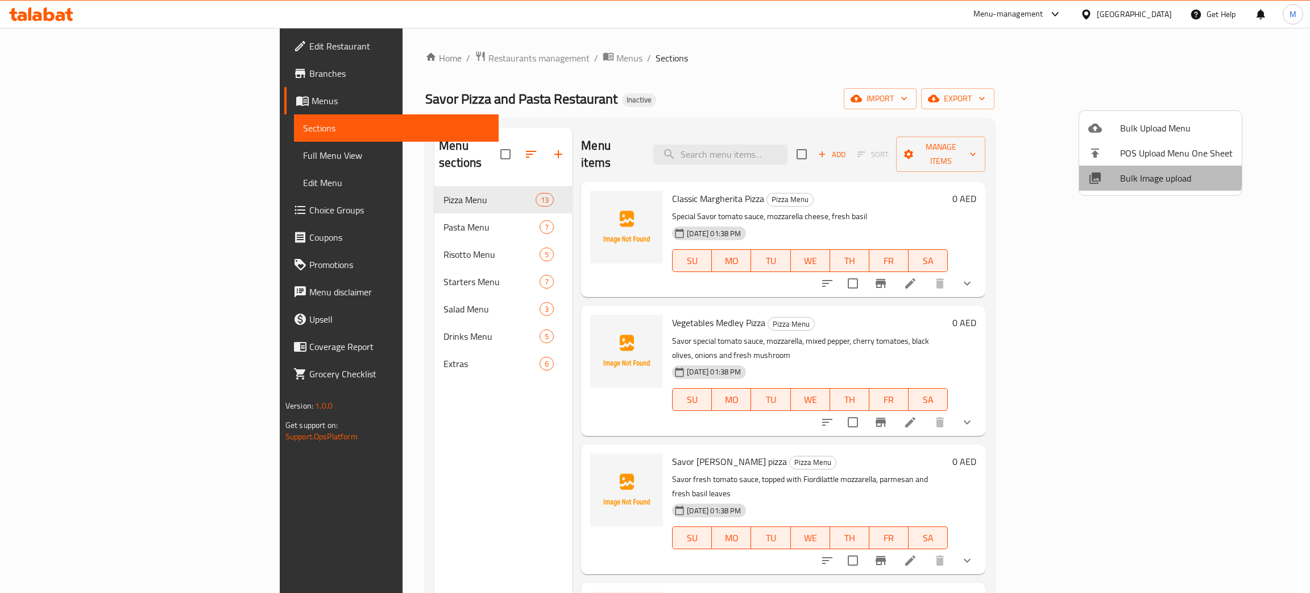
click at [1136, 171] on span "Bulk Image upload" at bounding box center [1176, 178] width 113 height 14
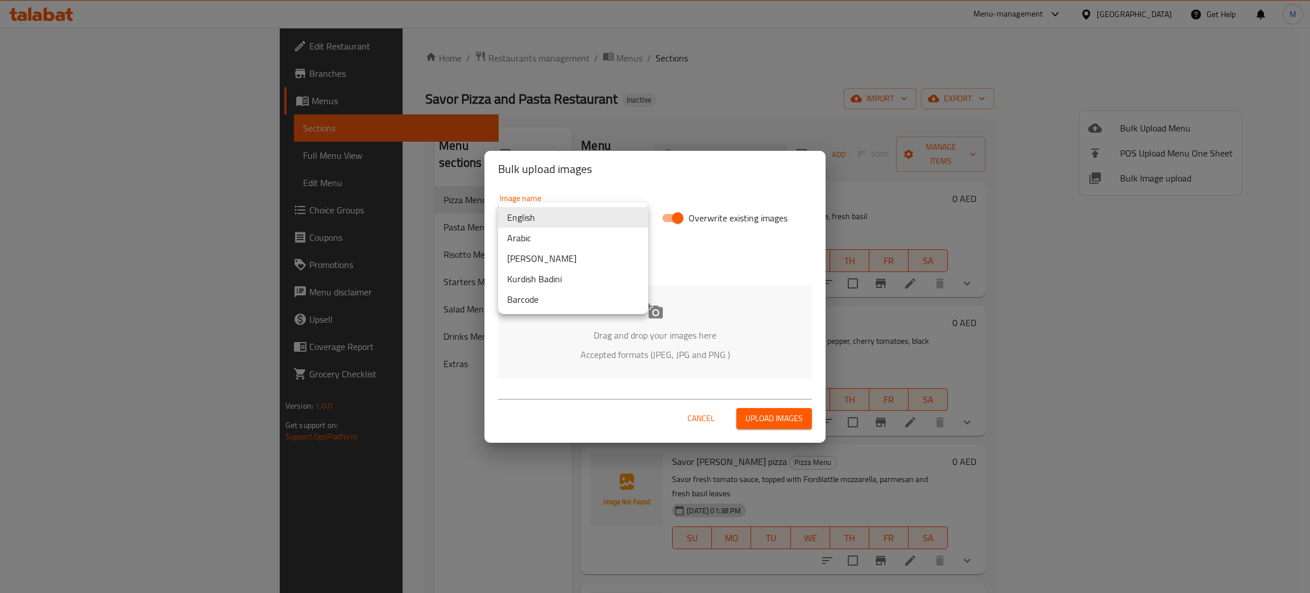
click at [583, 214] on body "​ Menu-management [GEOGRAPHIC_DATA] Get Help M Edit Restaurant Branches Menus S…" at bounding box center [655, 310] width 1310 height 565
click at [551, 241] on li "Arabic" at bounding box center [573, 237] width 150 height 20
click at [589, 325] on div "Drag and drop your images here Accepted formats (JPEG, JPG and PNG )" at bounding box center [655, 332] width 314 height 93
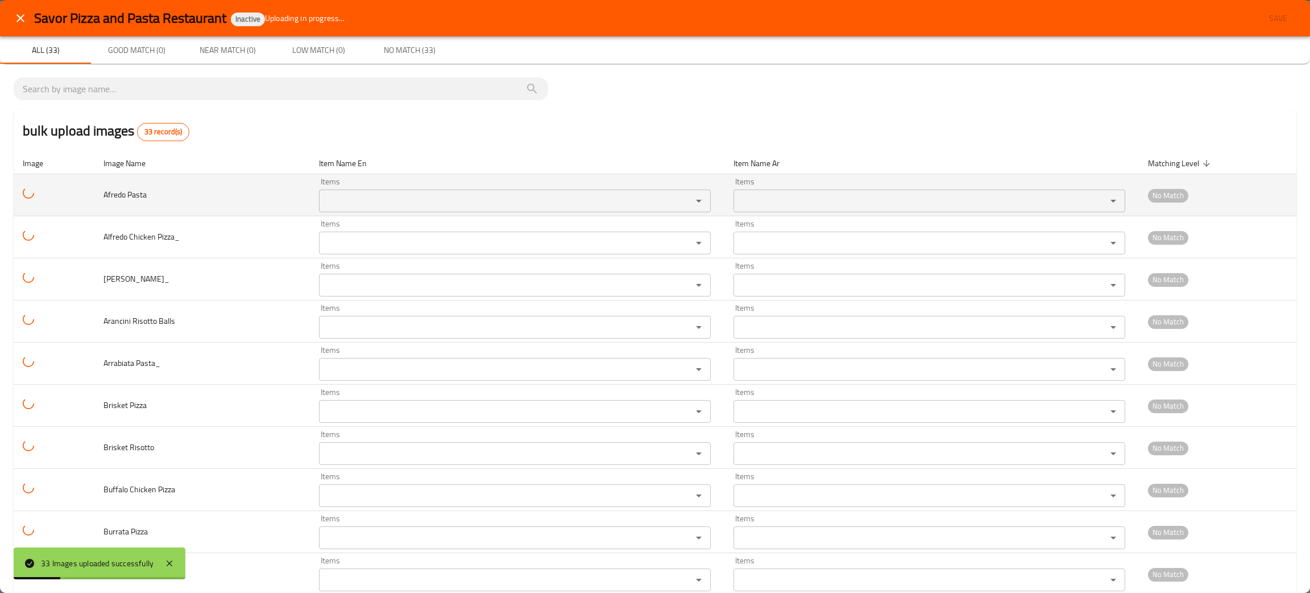
click at [364, 183] on div "Items Items" at bounding box center [515, 194] width 392 height 35
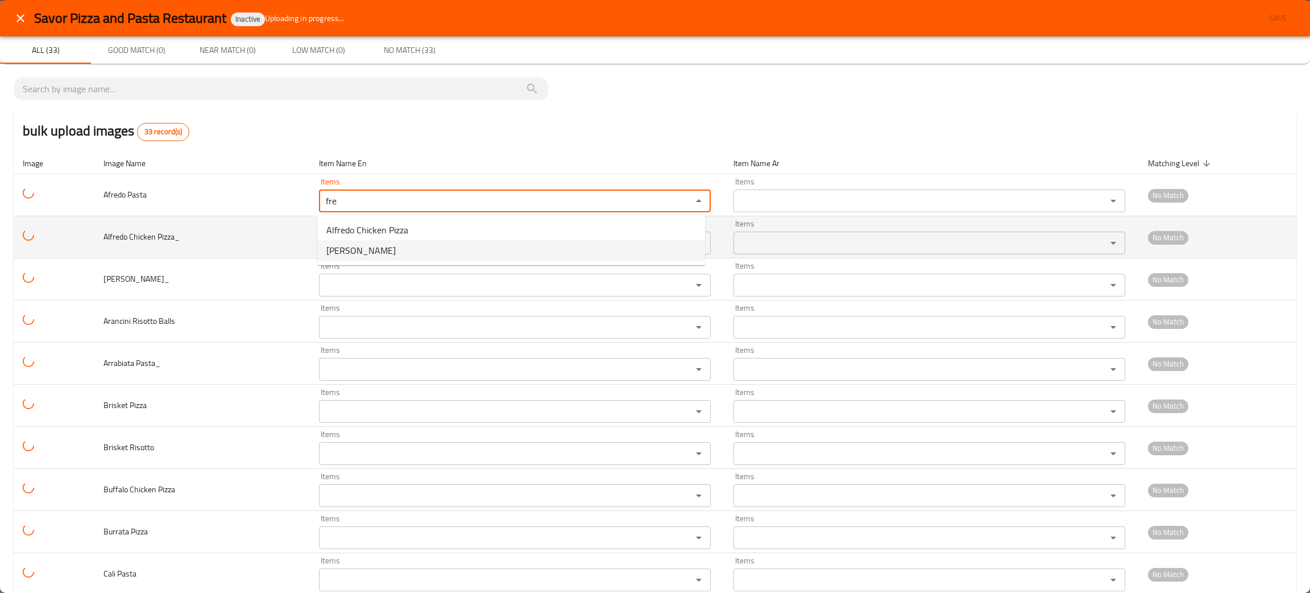
click at [379, 245] on Pasta-option-1 "[PERSON_NAME]" at bounding box center [511, 250] width 388 height 20
type Pasta "[PERSON_NAME]"
type Pasta-ar "مكرونة ألفريدو"
type Pasta "[PERSON_NAME]"
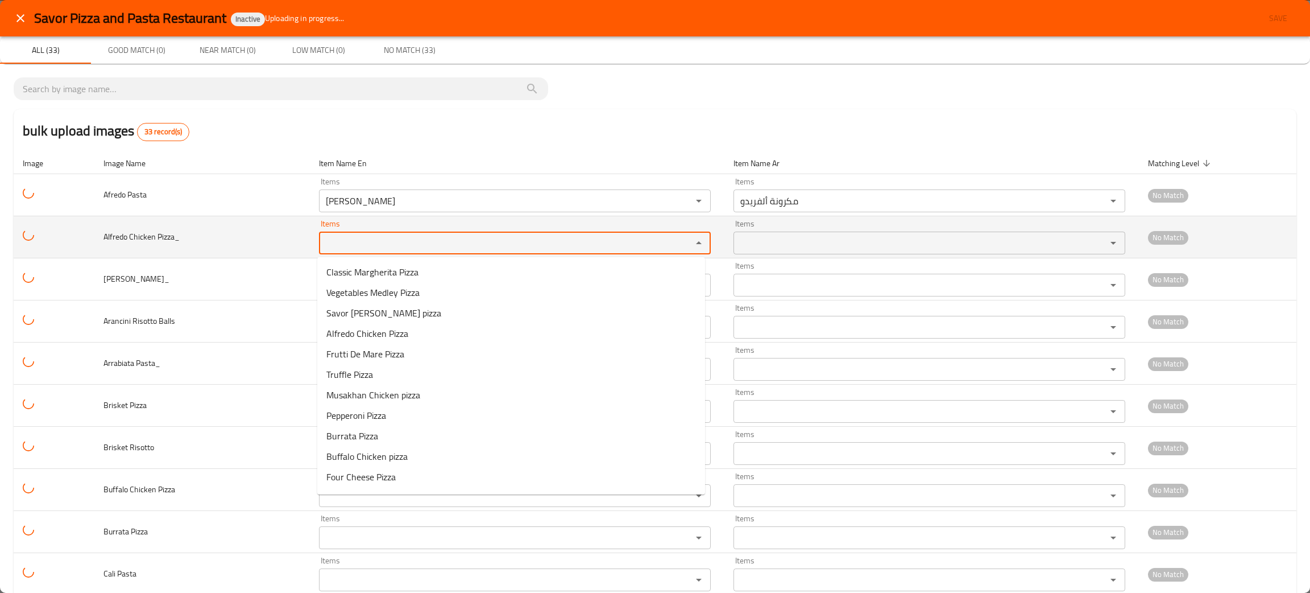
click at [384, 241] on Pizza_ "Items" at bounding box center [497, 243] width 351 height 16
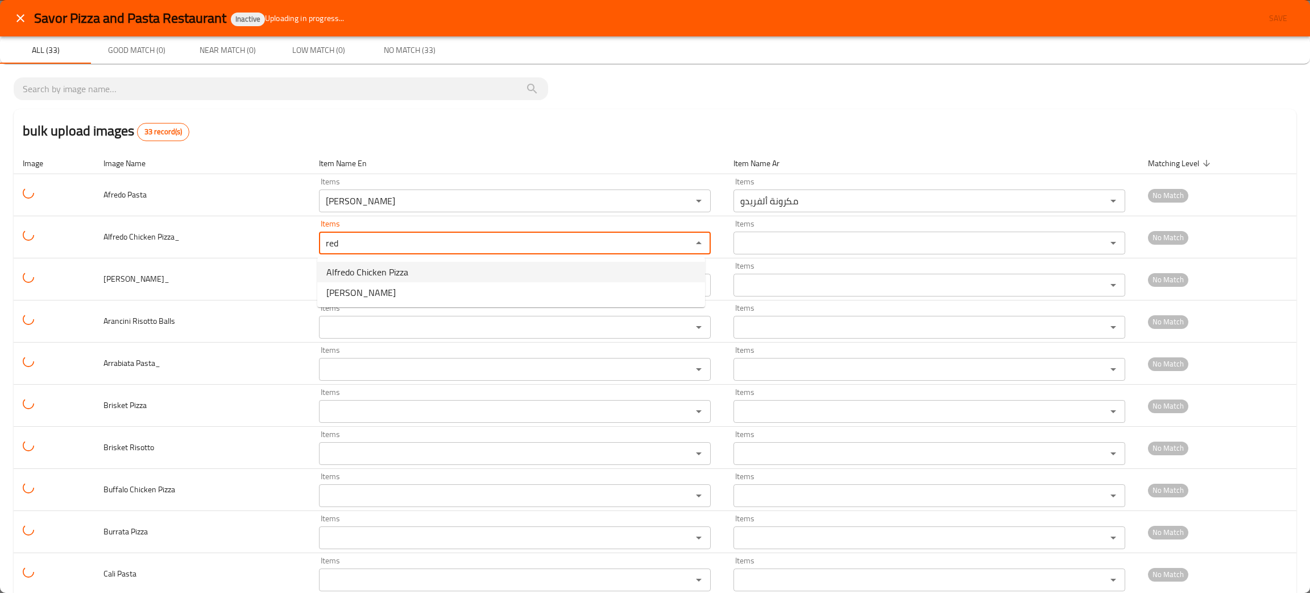
click at [396, 262] on Pizza_-option-0 "Alfredo Chicken Pizza" at bounding box center [511, 272] width 388 height 20
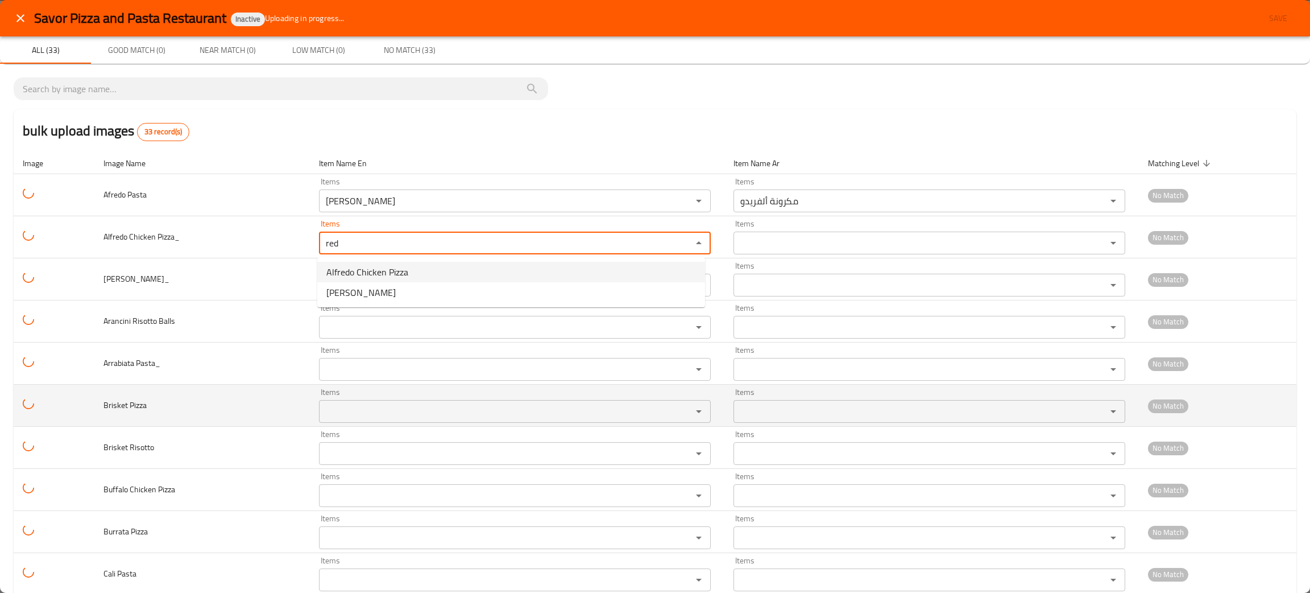
type Pizza_ "Alfredo Chicken Pizza"
type Pizza_-ar "بيتزا دجاج ألفريدو"
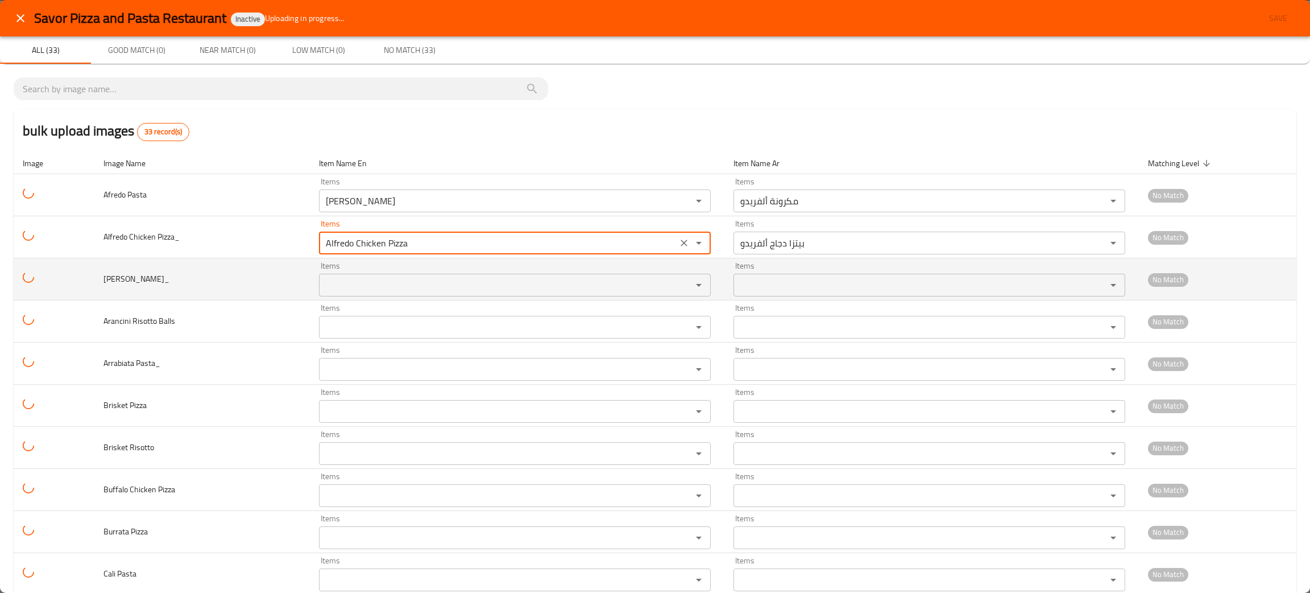
type Pizza_ "Alfredo Chicken Pizza"
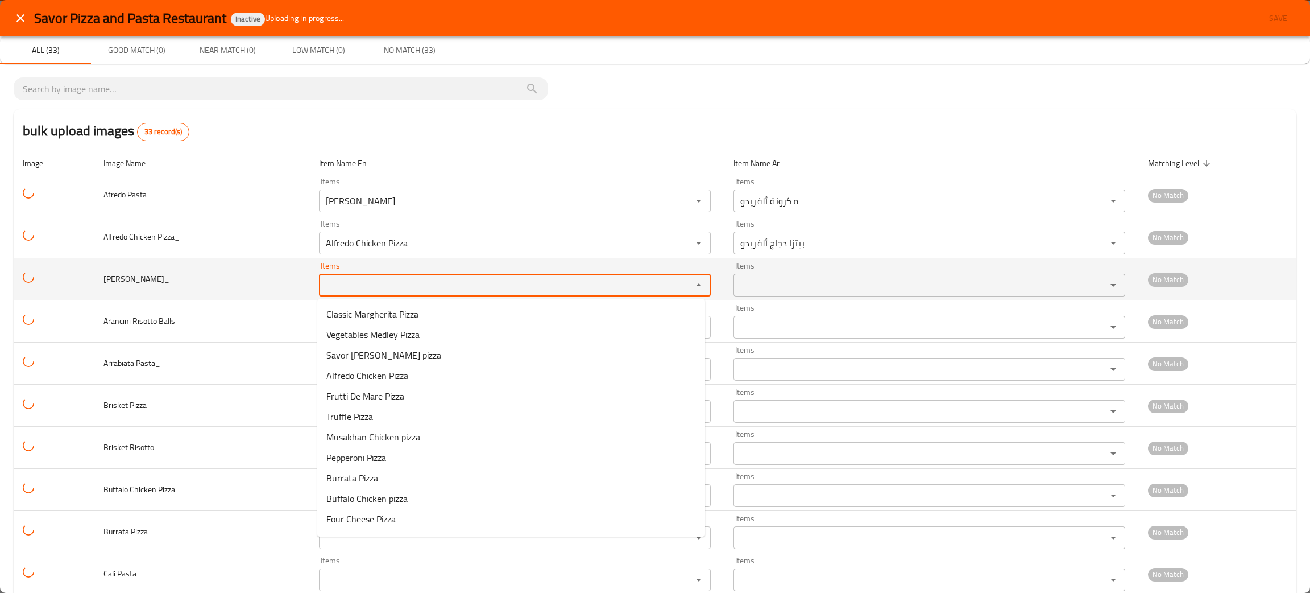
click at [405, 287] on Risotto_ "Items" at bounding box center [497, 285] width 351 height 16
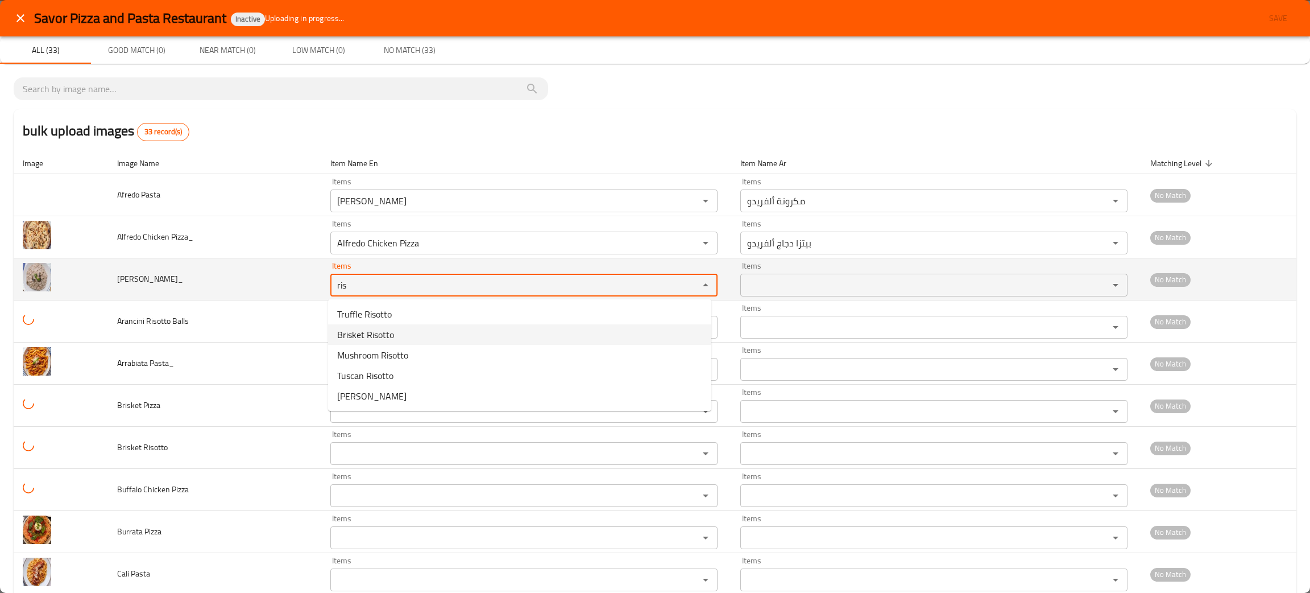
type Risotto_ "ris"
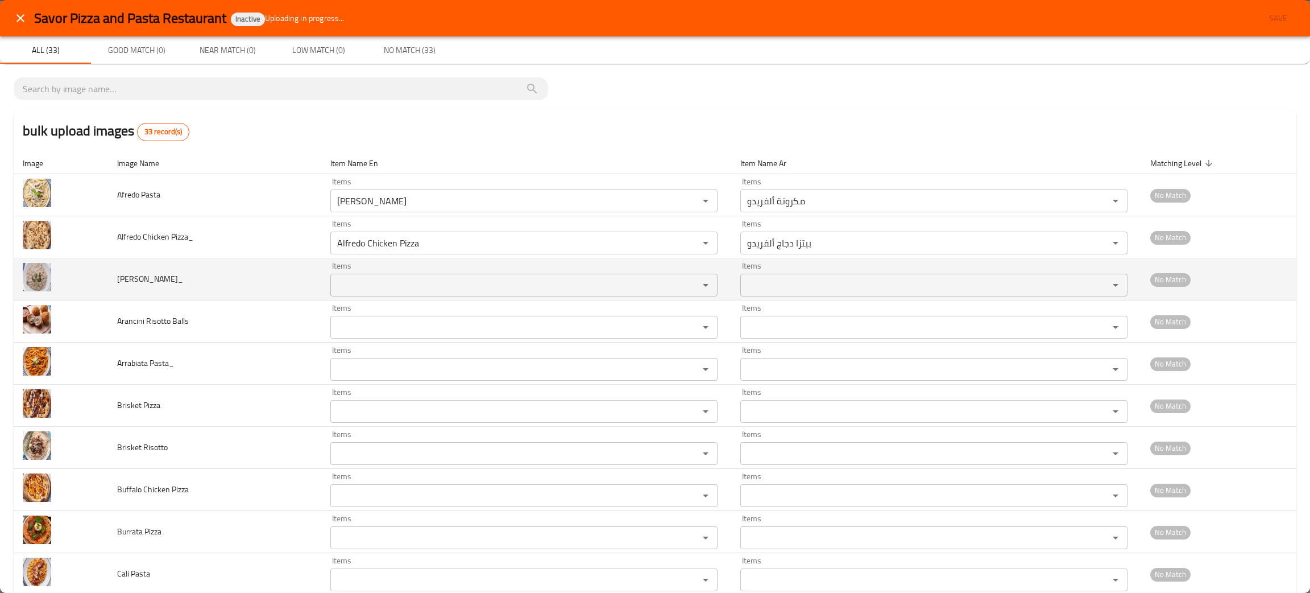
drag, startPoint x: 166, startPoint y: 278, endPoint x: 112, endPoint y: 282, distance: 54.1
click at [112, 282] on td "Alfredo Risotto_" at bounding box center [214, 279] width 213 height 42
copy span "Alfredo Risotto"
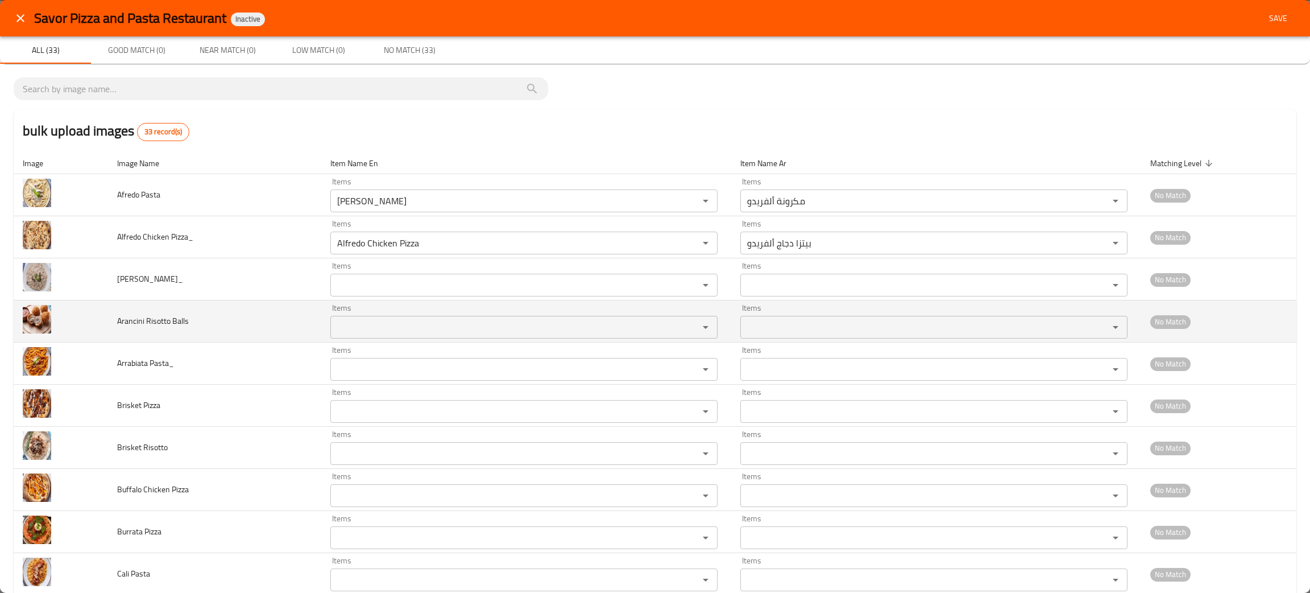
click at [378, 333] on Balls "Items" at bounding box center [507, 327] width 347 height 16
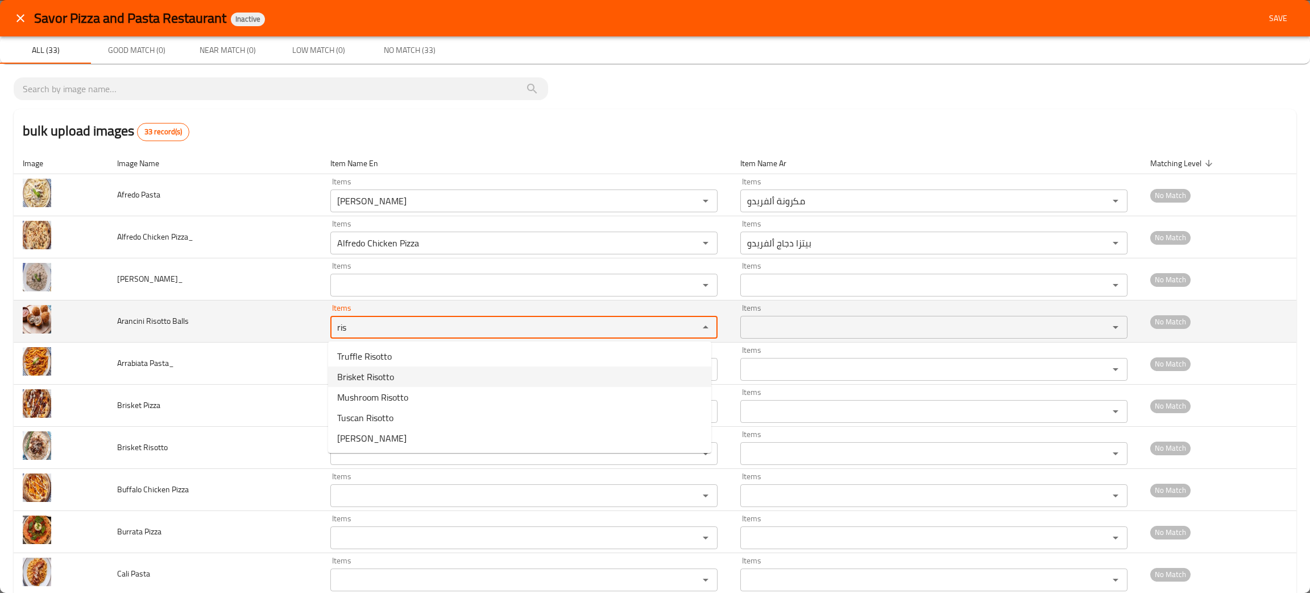
type Balls "ris"
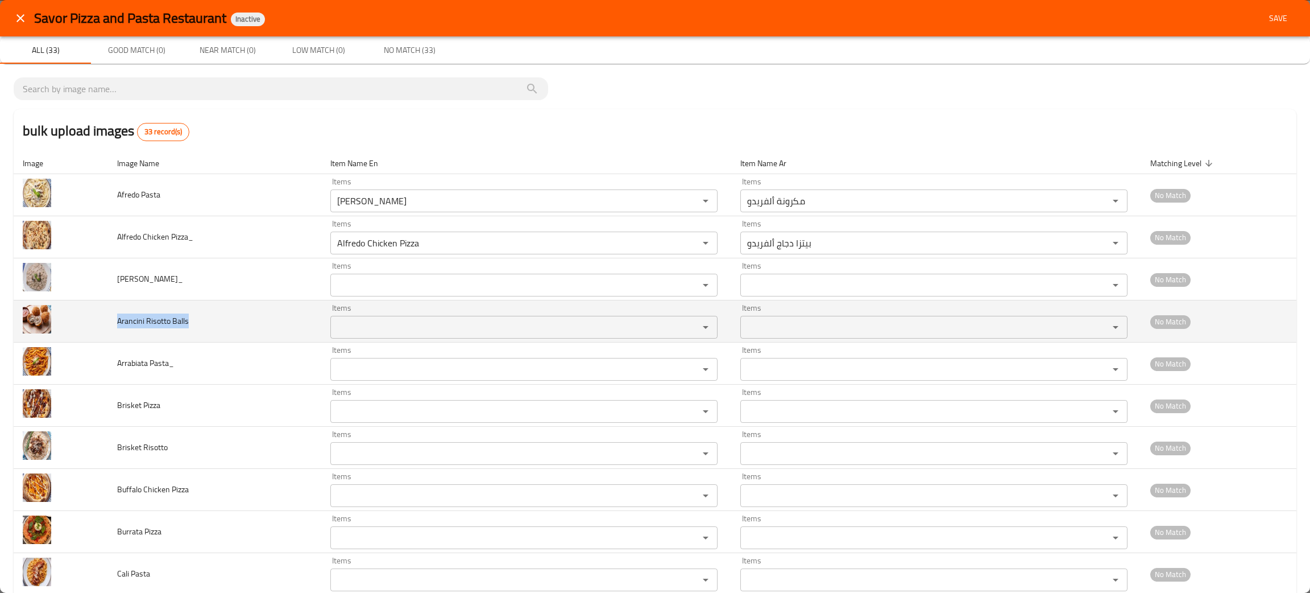
drag, startPoint x: 192, startPoint y: 322, endPoint x: 107, endPoint y: 320, distance: 85.3
click at [108, 320] on td "Arancini Risotto Balls" at bounding box center [214, 321] width 213 height 42
copy span "Arancini Risotto Balls"
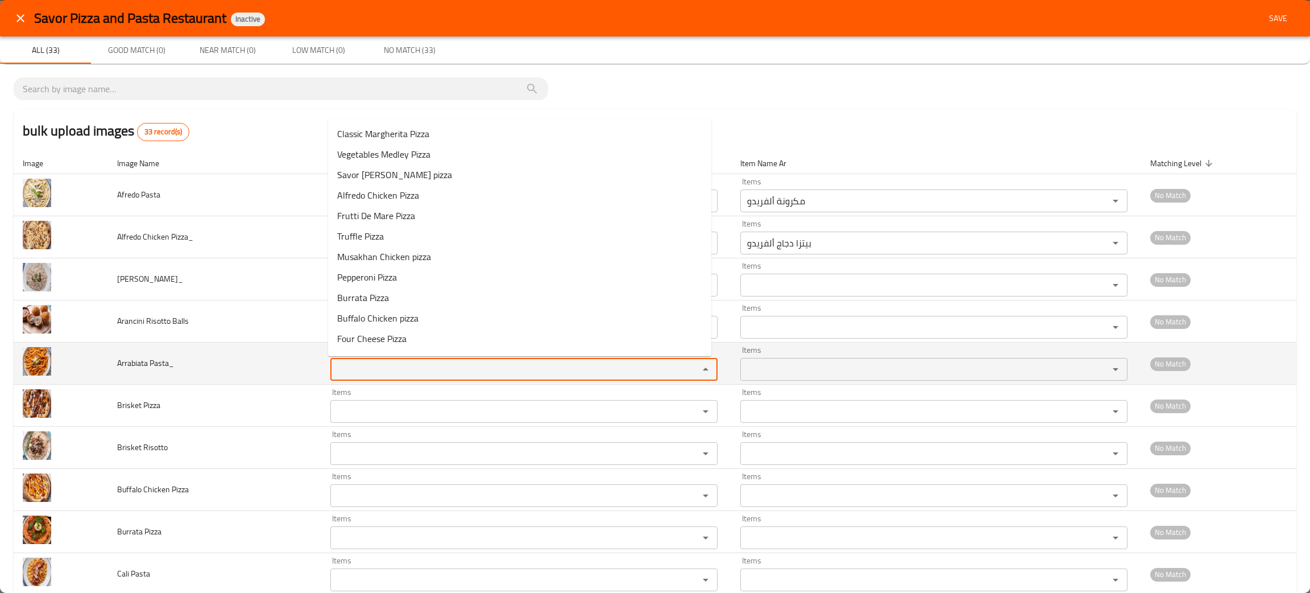
click at [384, 377] on Pasta_ "Items" at bounding box center [507, 369] width 347 height 16
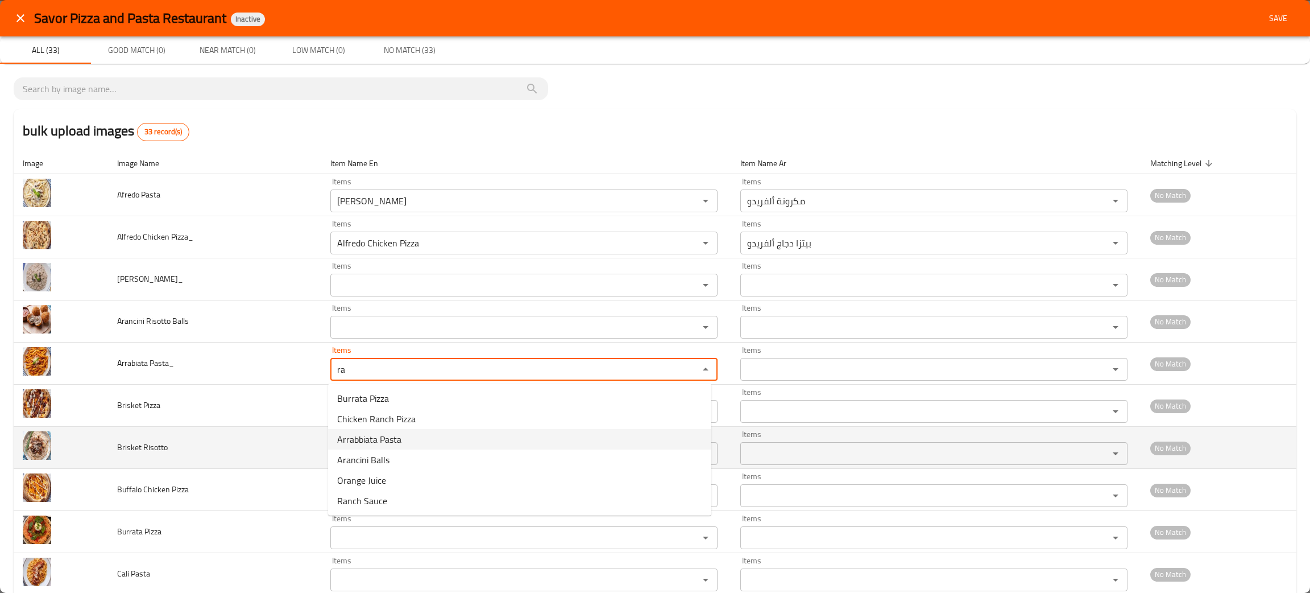
click at [365, 433] on span "Arrabbiata Pasta" at bounding box center [369, 439] width 64 height 14
type Pasta_ "Arrabbiata Pasta"
type Pasta_-ar "مكرونة أرابياتا"
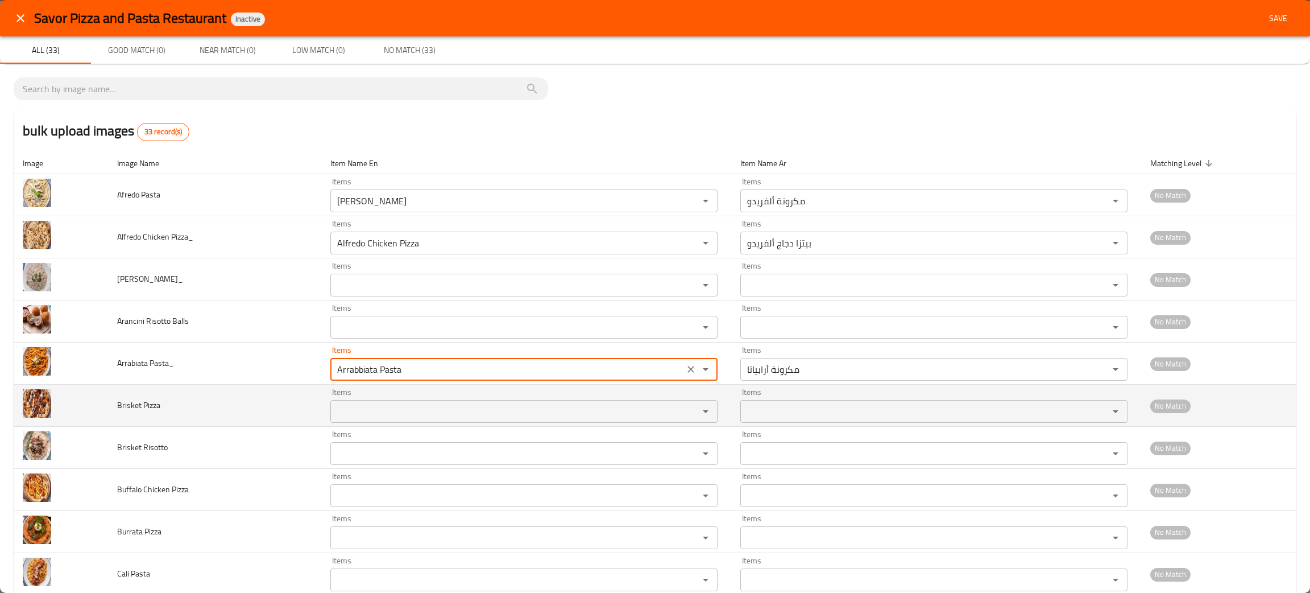
type Pasta_ "Arrabbiata Pasta"
click at [375, 416] on Pizza "Items" at bounding box center [507, 411] width 347 height 16
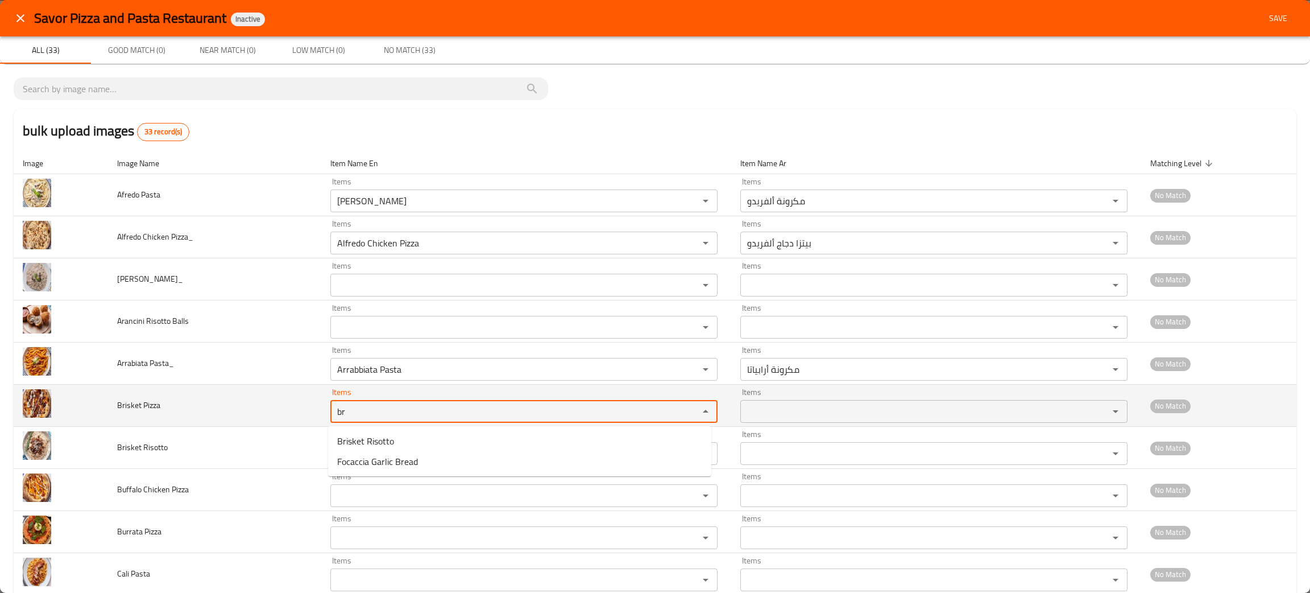
type Pizza "br"
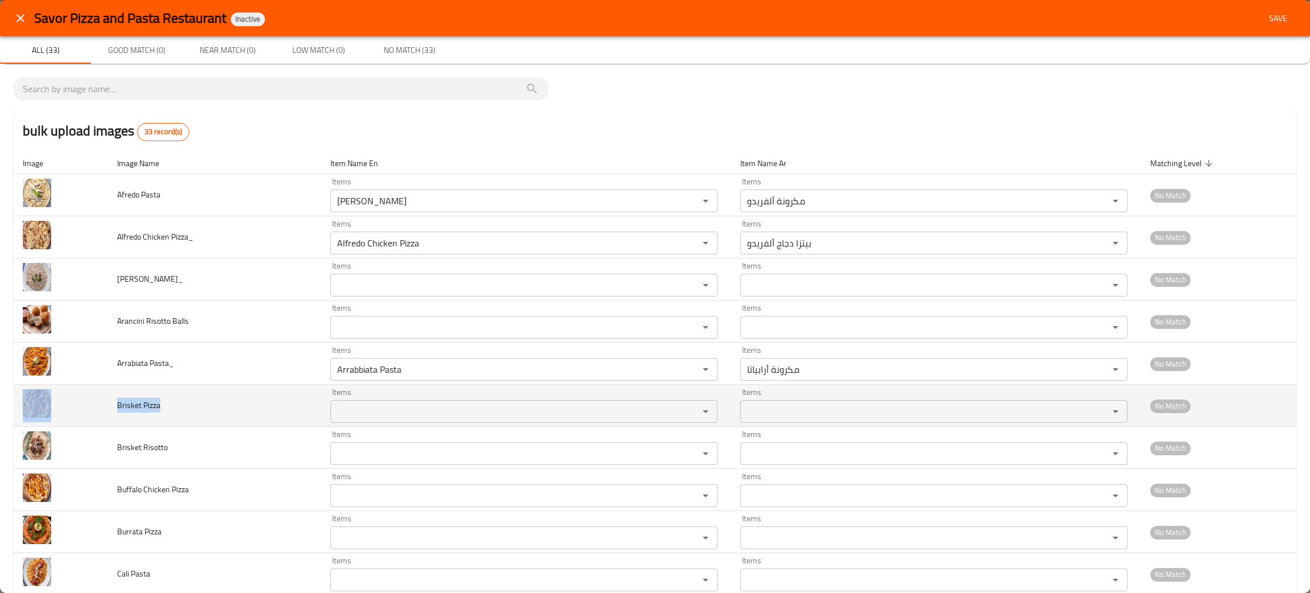
drag, startPoint x: 212, startPoint y: 418, endPoint x: 95, endPoint y: 403, distance: 118.2
click at [94, 403] on tr "Brisket Pizza Items Items Items Items No Match" at bounding box center [655, 405] width 1283 height 42
copy tr "Brisket Pizza"
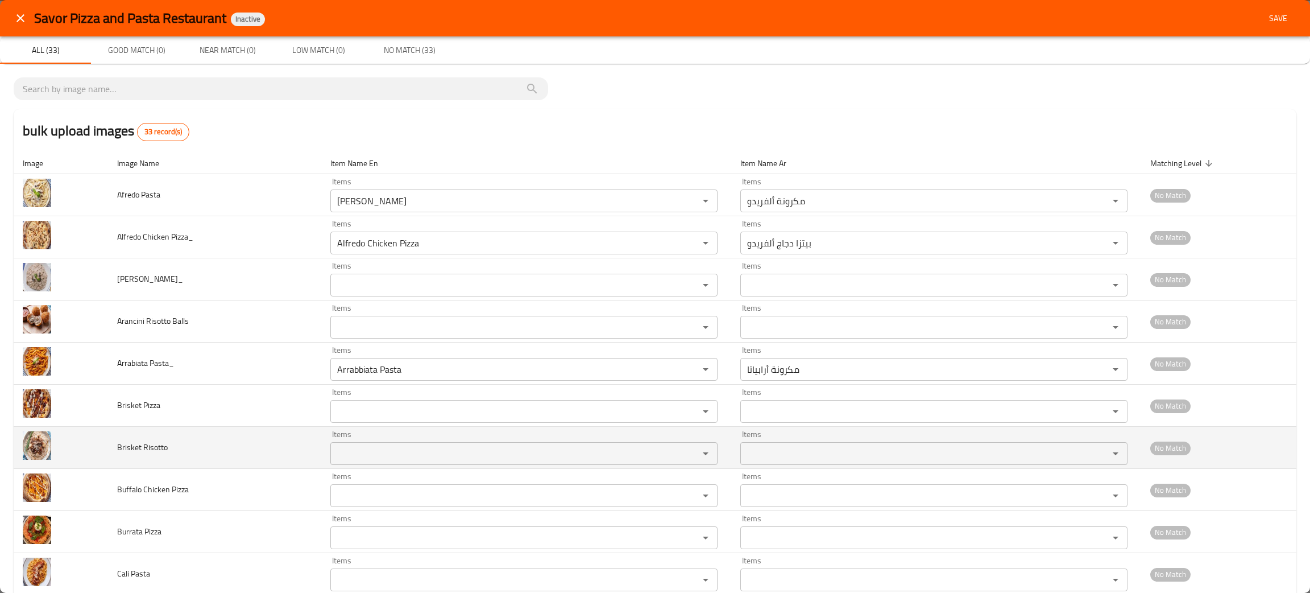
click at [251, 442] on td "Brisket Risotto" at bounding box center [214, 448] width 213 height 42
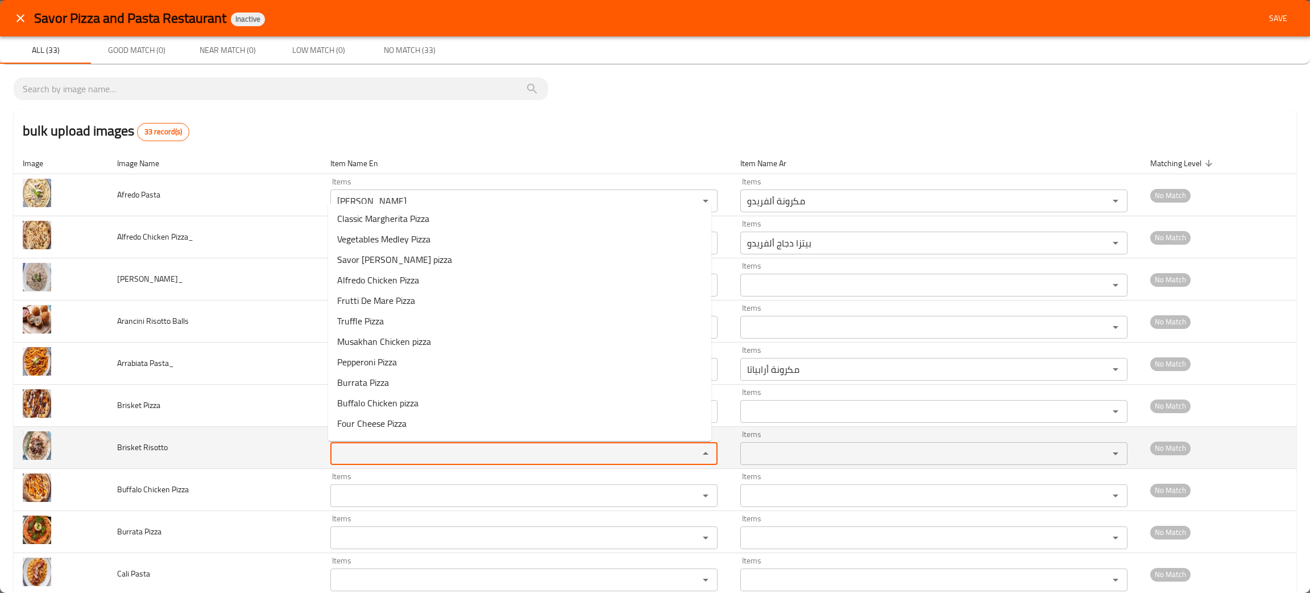
click at [339, 457] on Risotto "Items" at bounding box center [507, 453] width 347 height 16
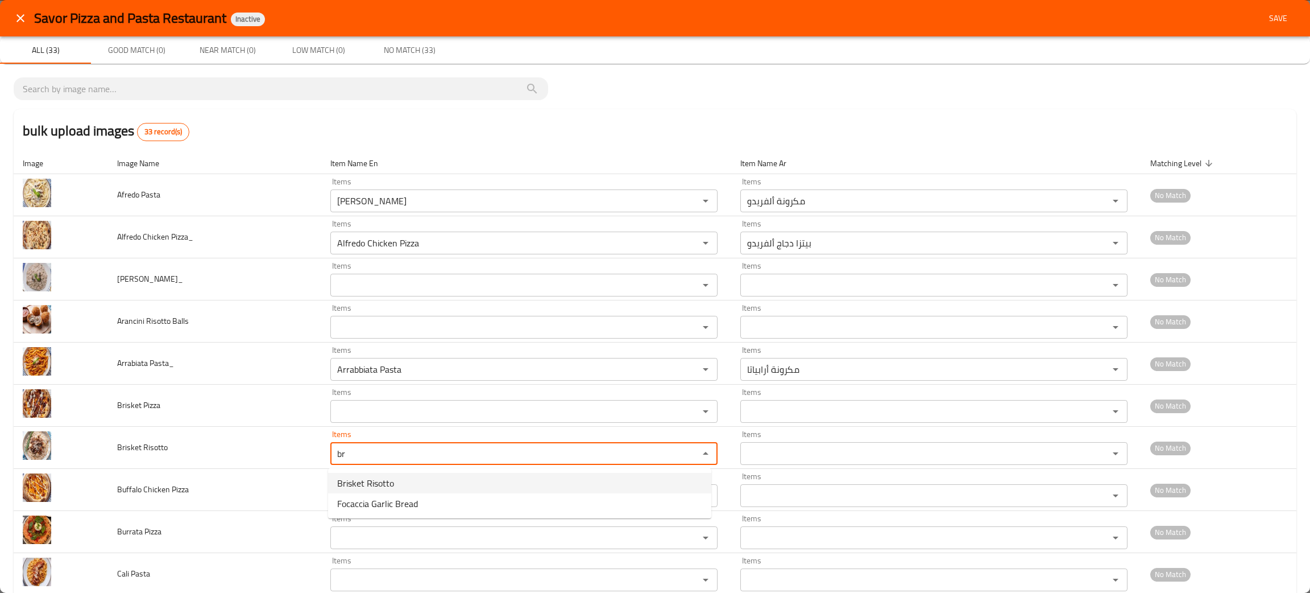
click at [366, 479] on span "Brisket Risotto" at bounding box center [365, 483] width 57 height 14
type Risotto "Brisket Risotto"
type Risotto-ar "ريزوتو بريسكت"
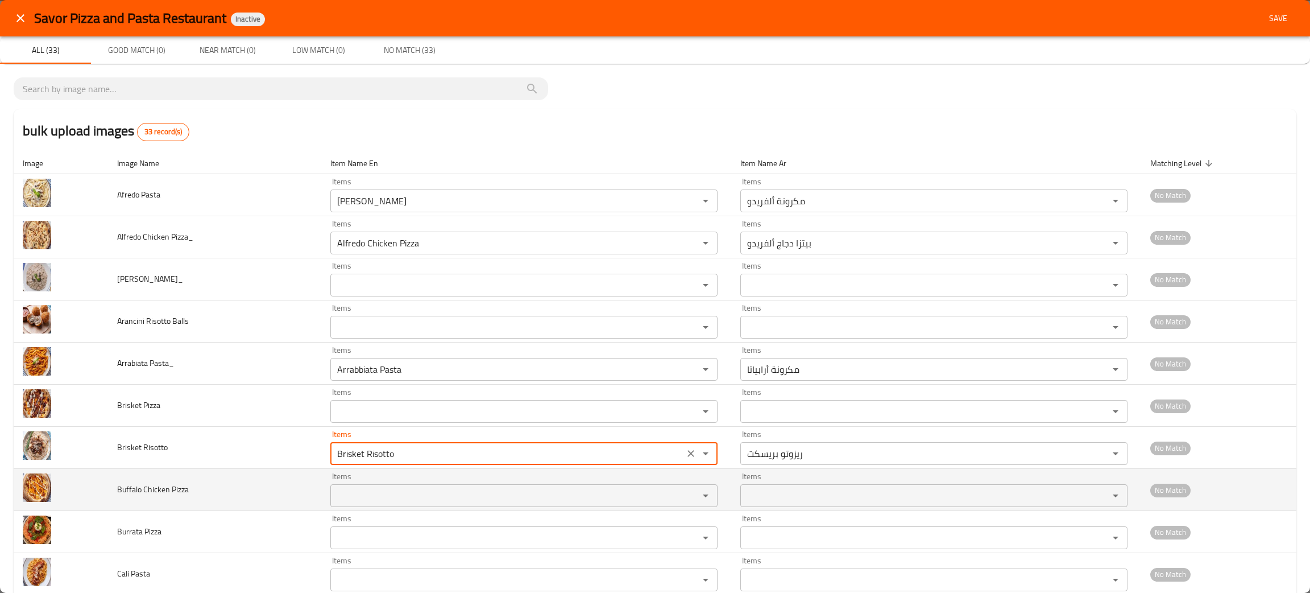
type Risotto "Brisket Risotto"
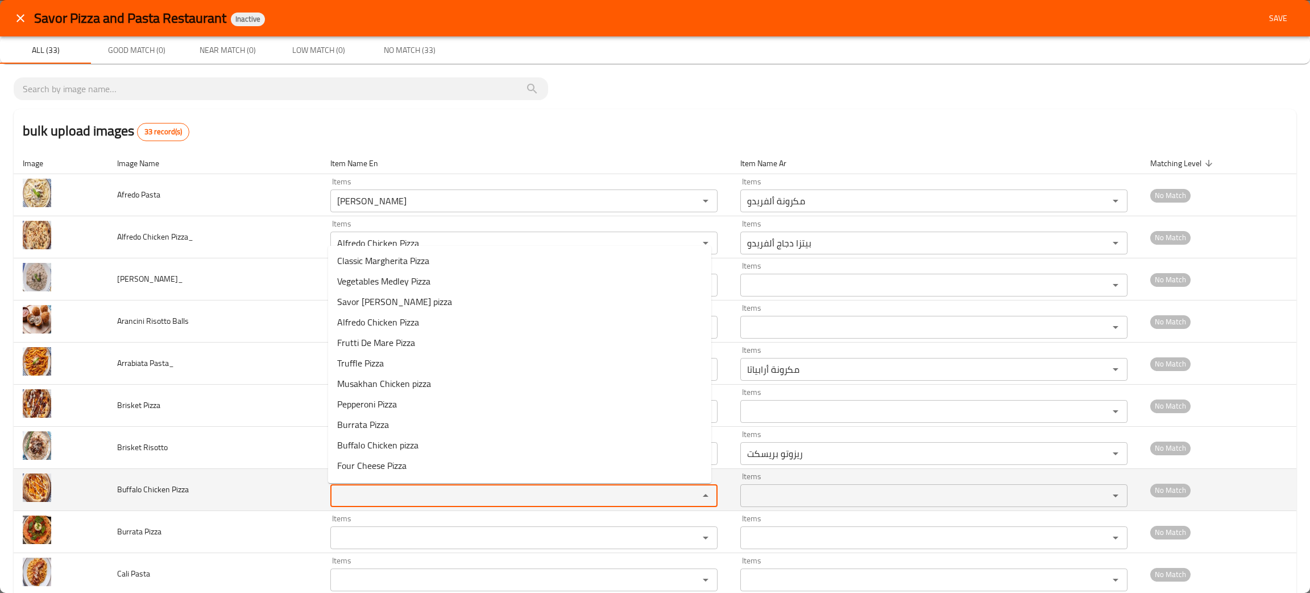
click at [387, 494] on Pizza "Items" at bounding box center [507, 495] width 347 height 16
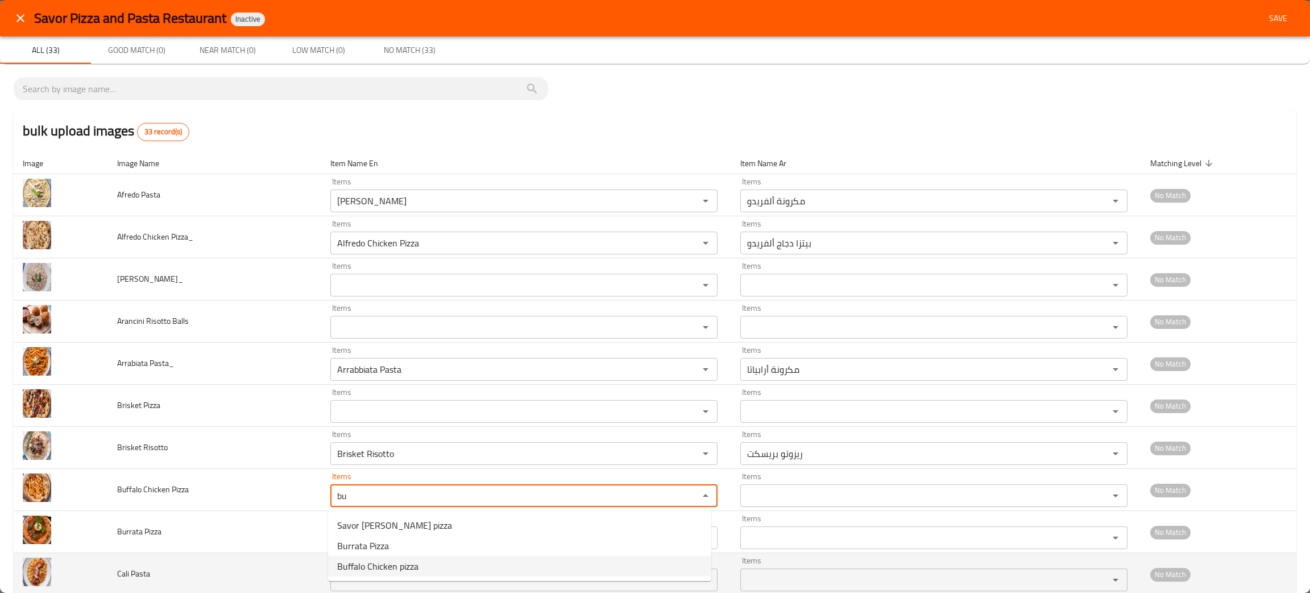
click at [421, 569] on Pizza-option-2 "Buffalo Chicken pizza" at bounding box center [519, 566] width 383 height 20
type Pizza "Buffalo Chicken pizza"
type Pizza-ar "بيتزا دجاج بافلو"
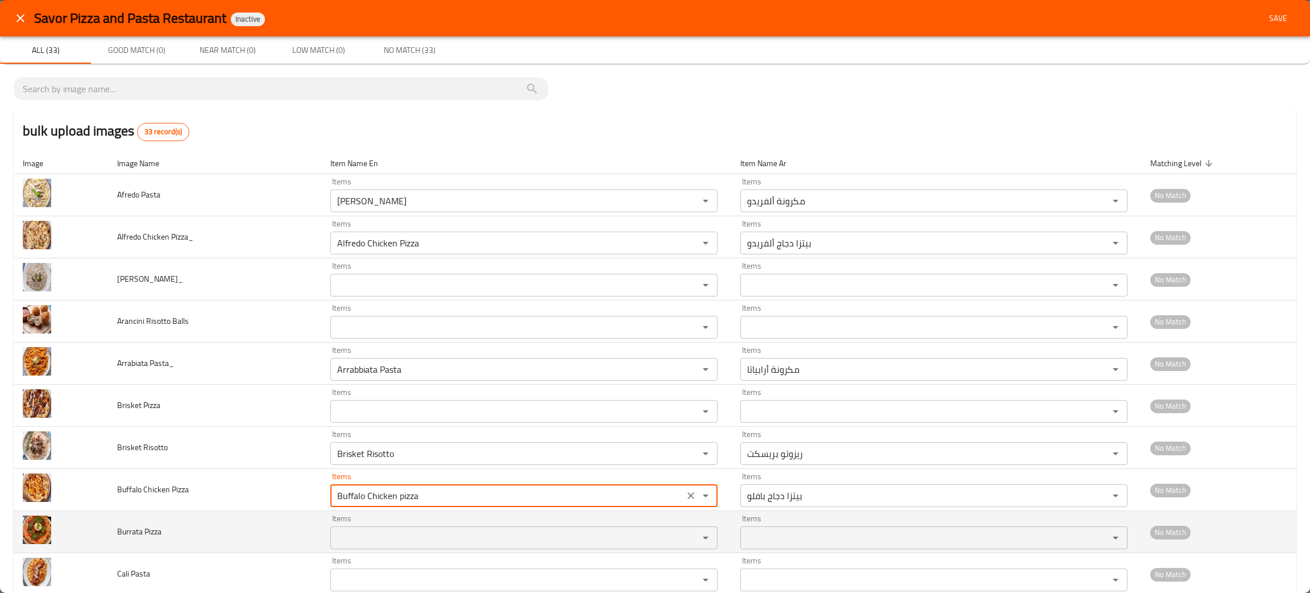
type Pizza "Buffalo Chicken pizza"
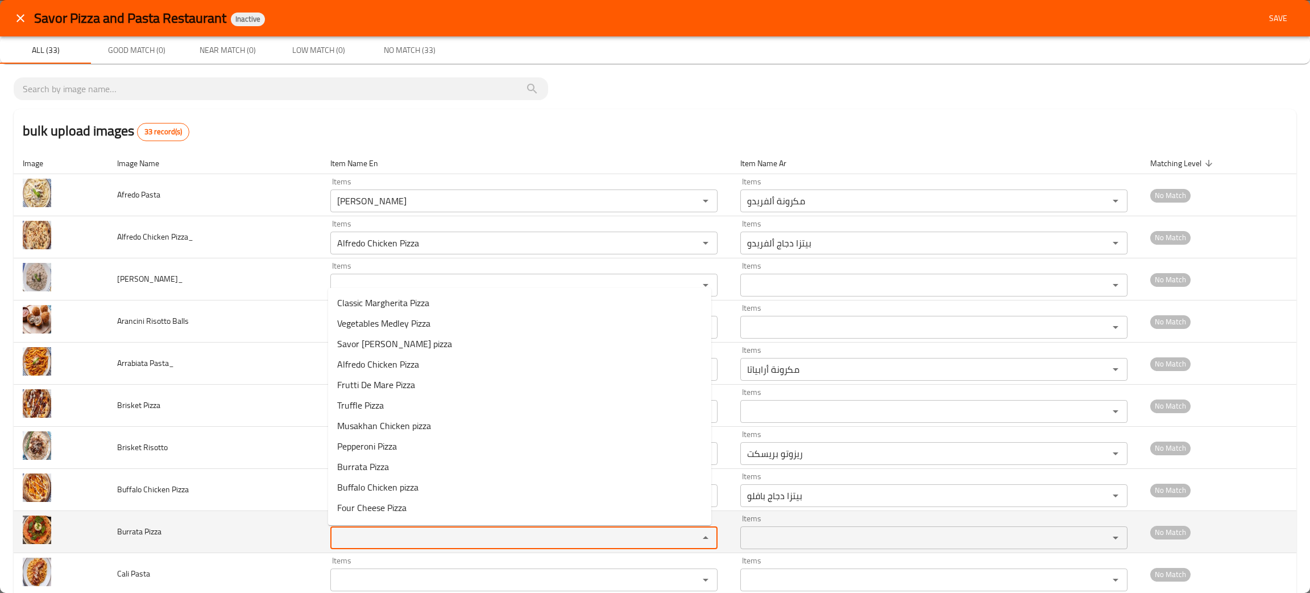
click at [361, 533] on Pizza "Items" at bounding box center [507, 538] width 347 height 16
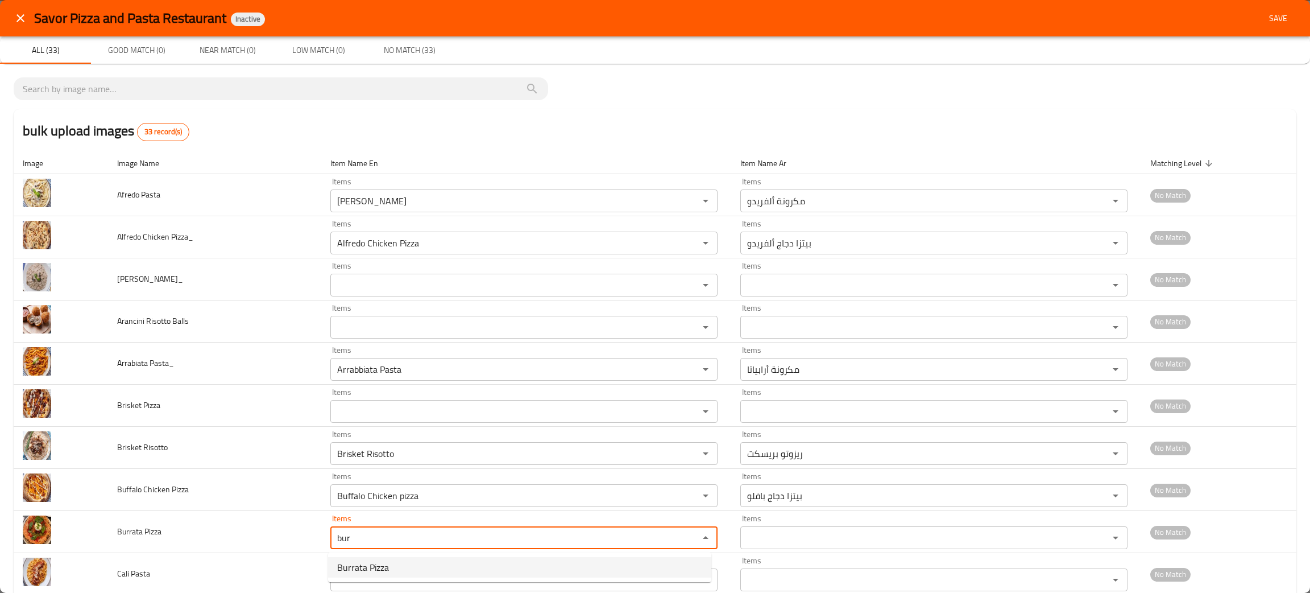
click at [404, 577] on Pizza-option-0 "Burrata Pizza" at bounding box center [519, 567] width 383 height 20
type Pizza "Burrata Pizza"
type Pizza-ar "بيتزا بوراتا"
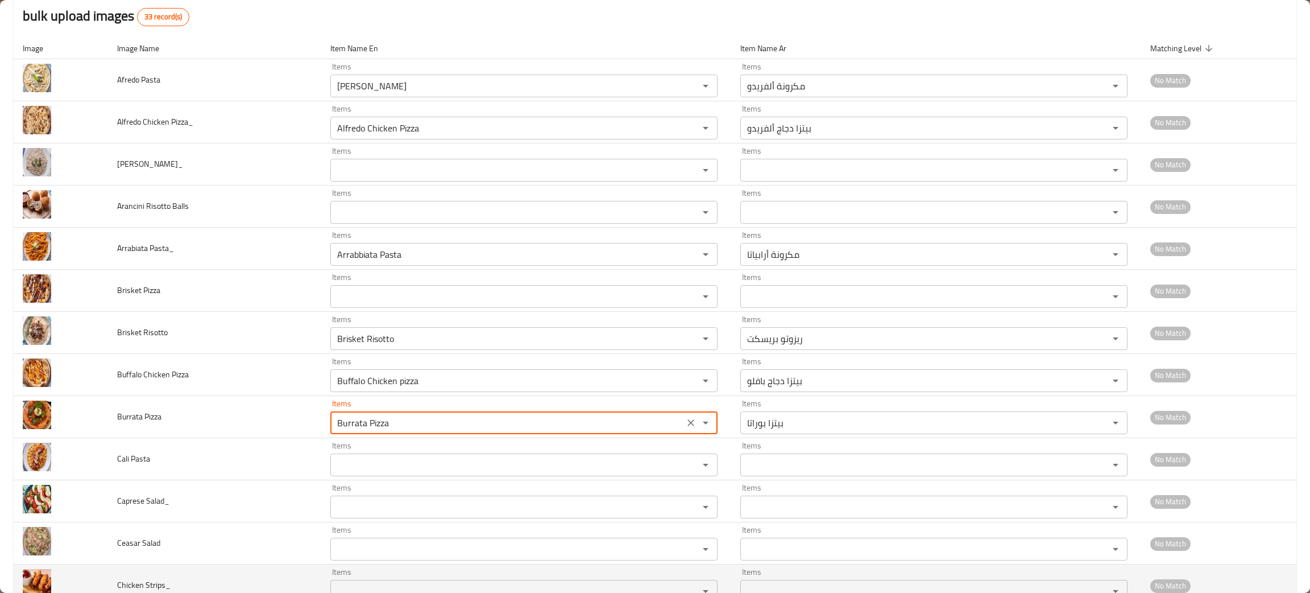
scroll to position [171, 0]
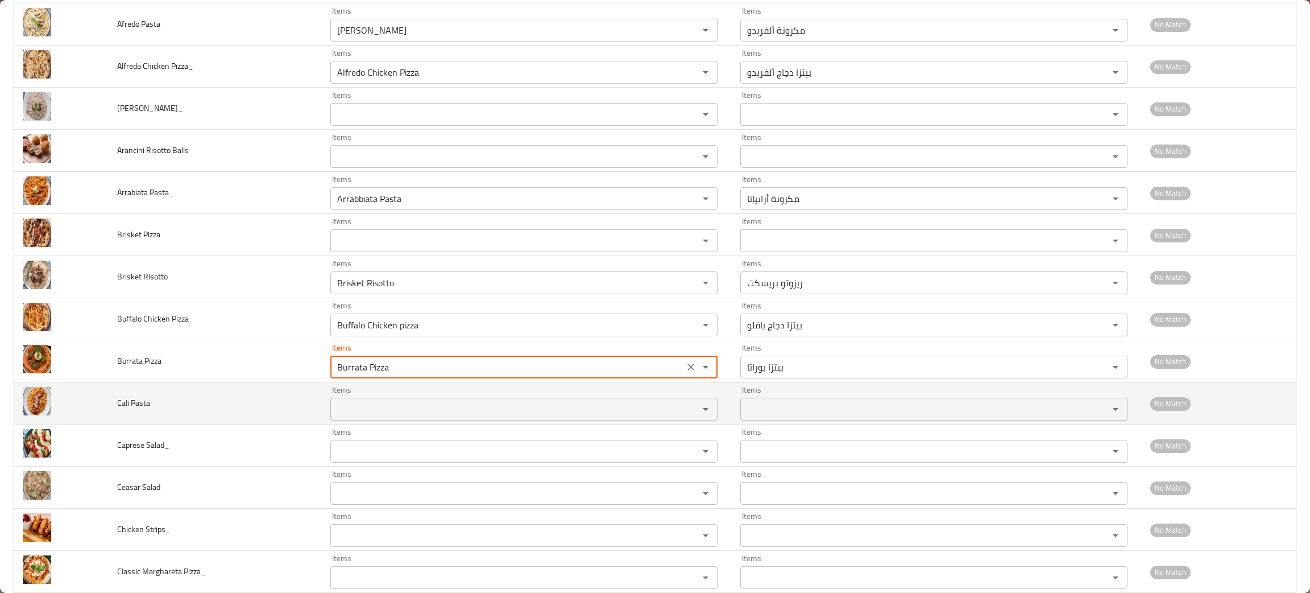
type Pizza "Burrata Pizza"
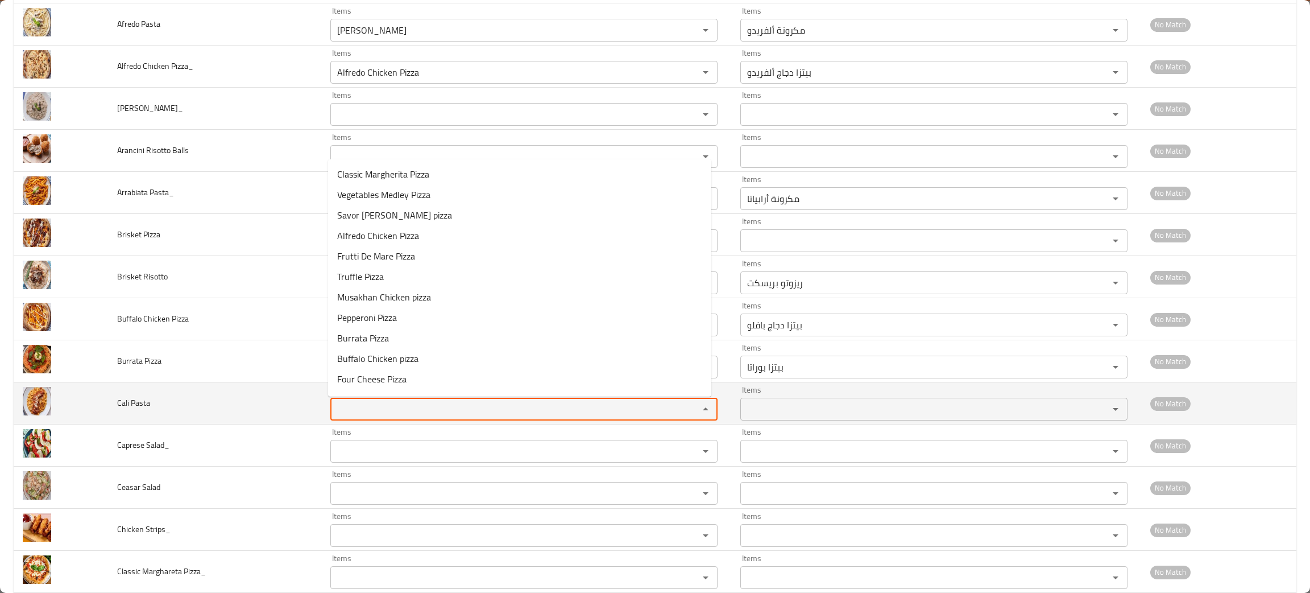
click at [364, 406] on Pasta "Items" at bounding box center [507, 409] width 347 height 16
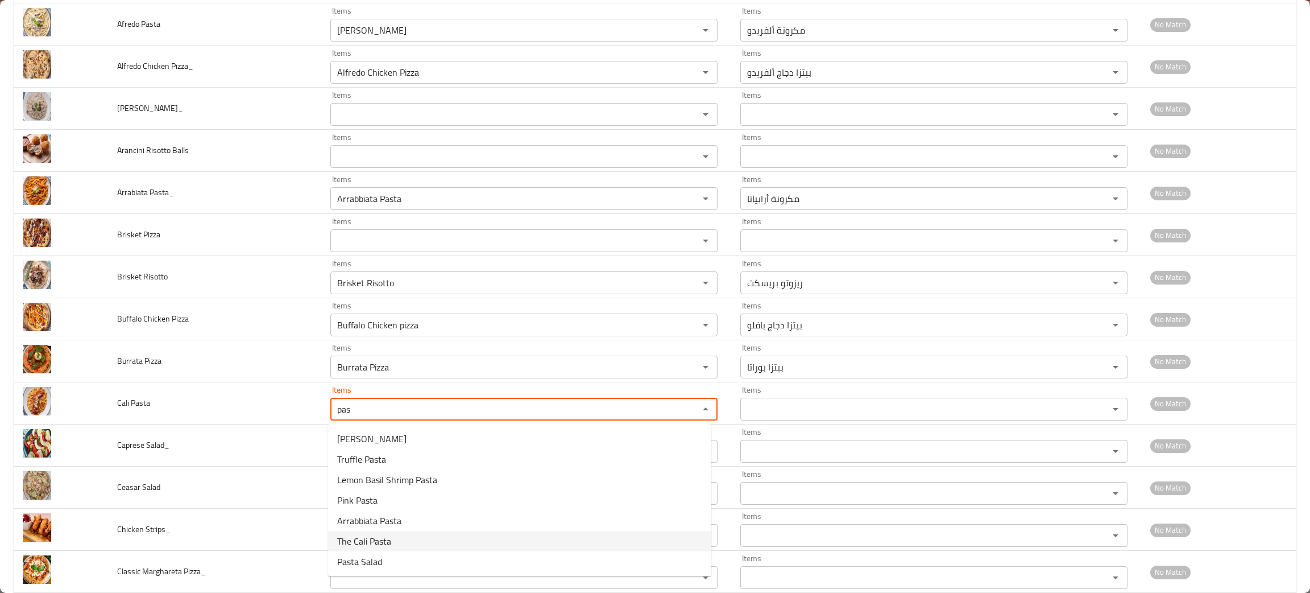
click at [373, 545] on span "The Cali Pasta" at bounding box center [364, 541] width 54 height 14
type Pasta "The Cali Pasta"
type Pasta-ar "مكرونة ذا كالي"
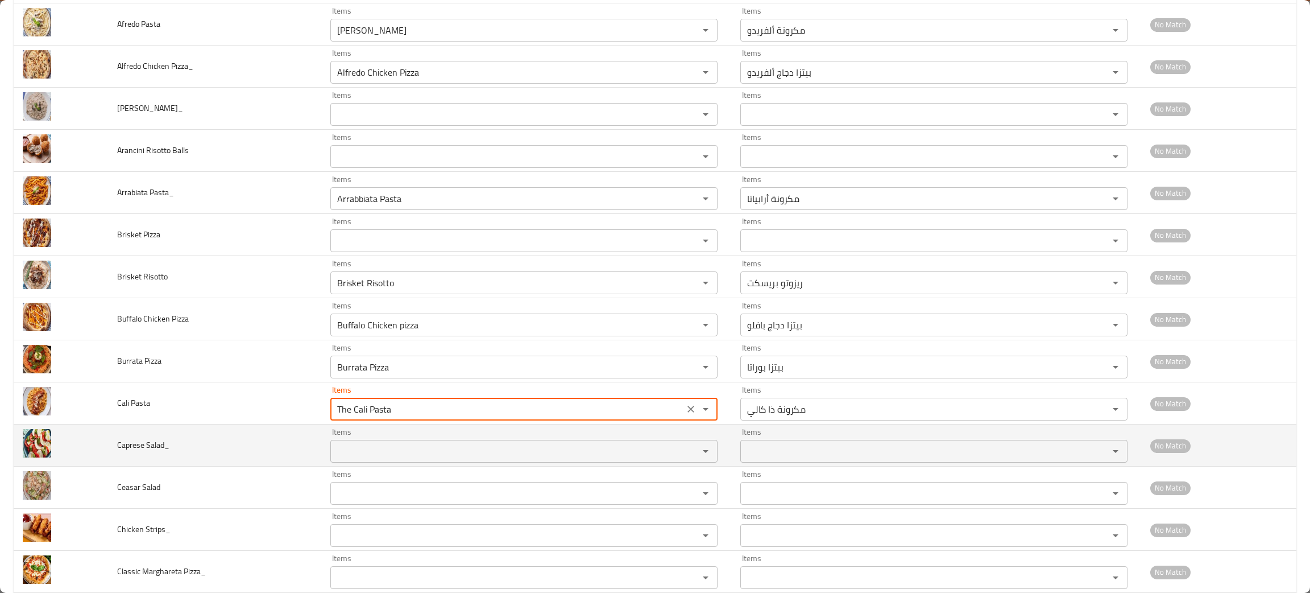
type Pasta "The Cali Pasta"
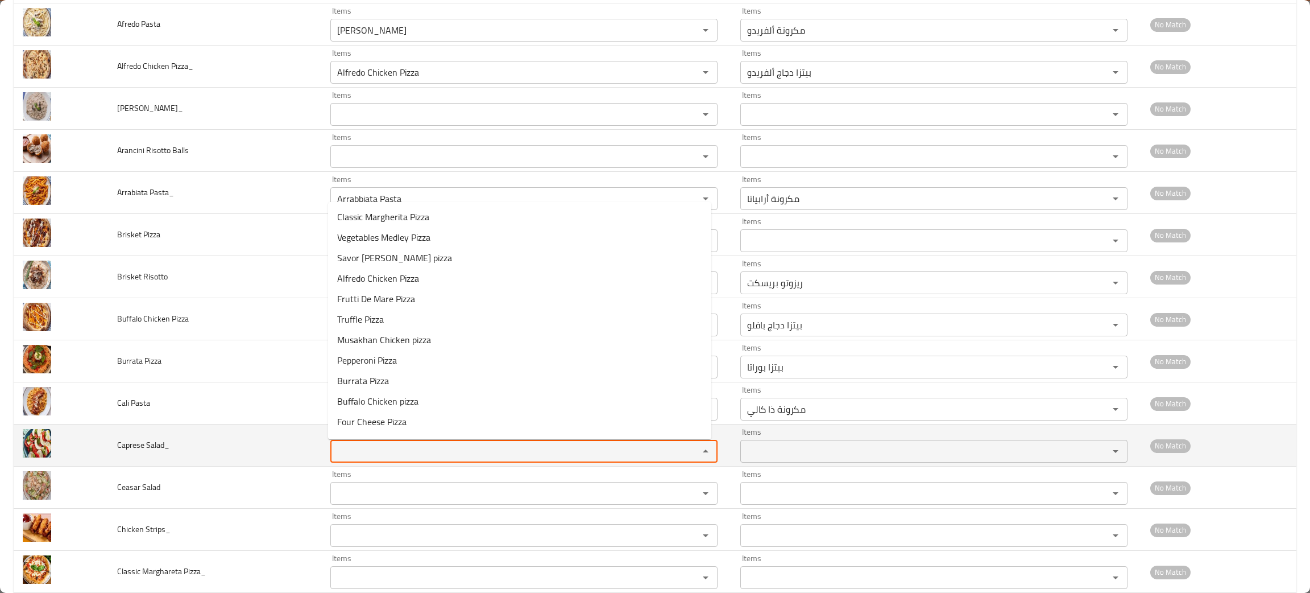
click at [361, 456] on Salad_ "Items" at bounding box center [507, 451] width 347 height 16
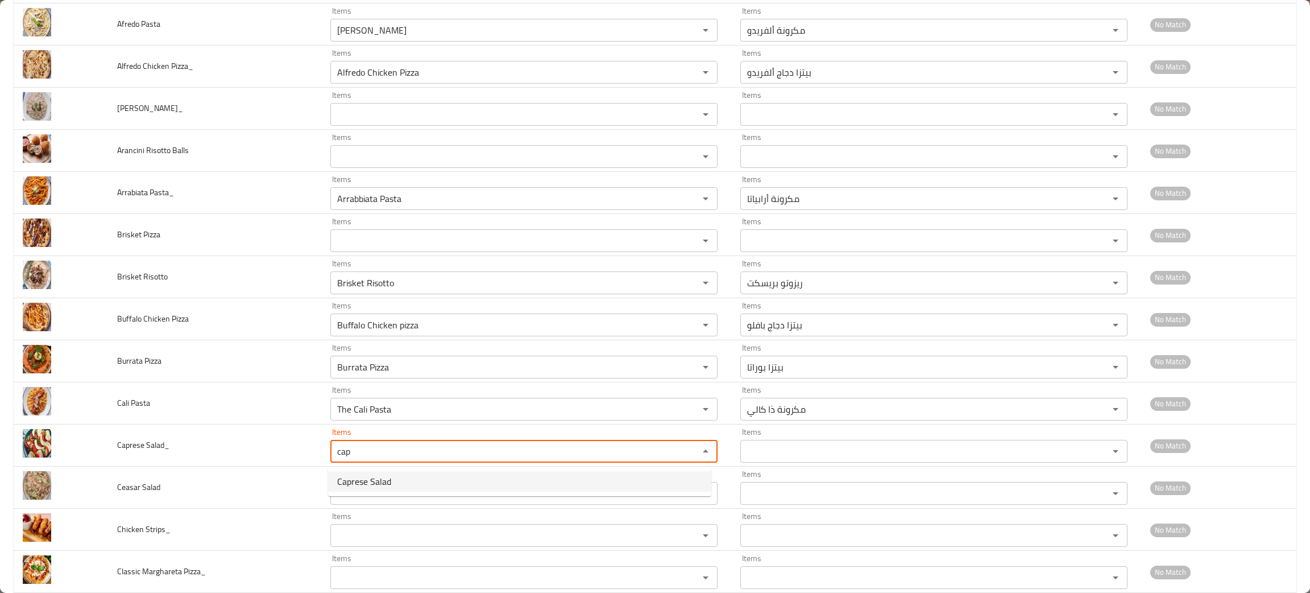
click at [374, 485] on span "Caprese Salad" at bounding box center [364, 481] width 54 height 14
type Salad_ "Caprese Salad"
type Salad_-ar "سلطة كابريزي"
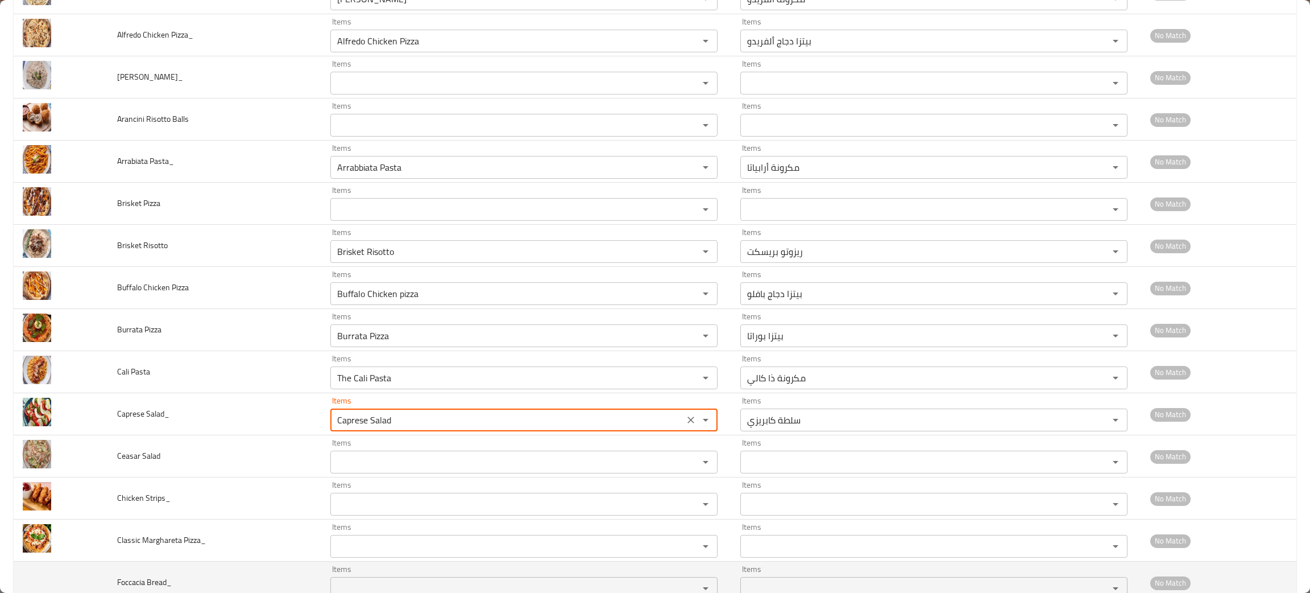
scroll to position [255, 0]
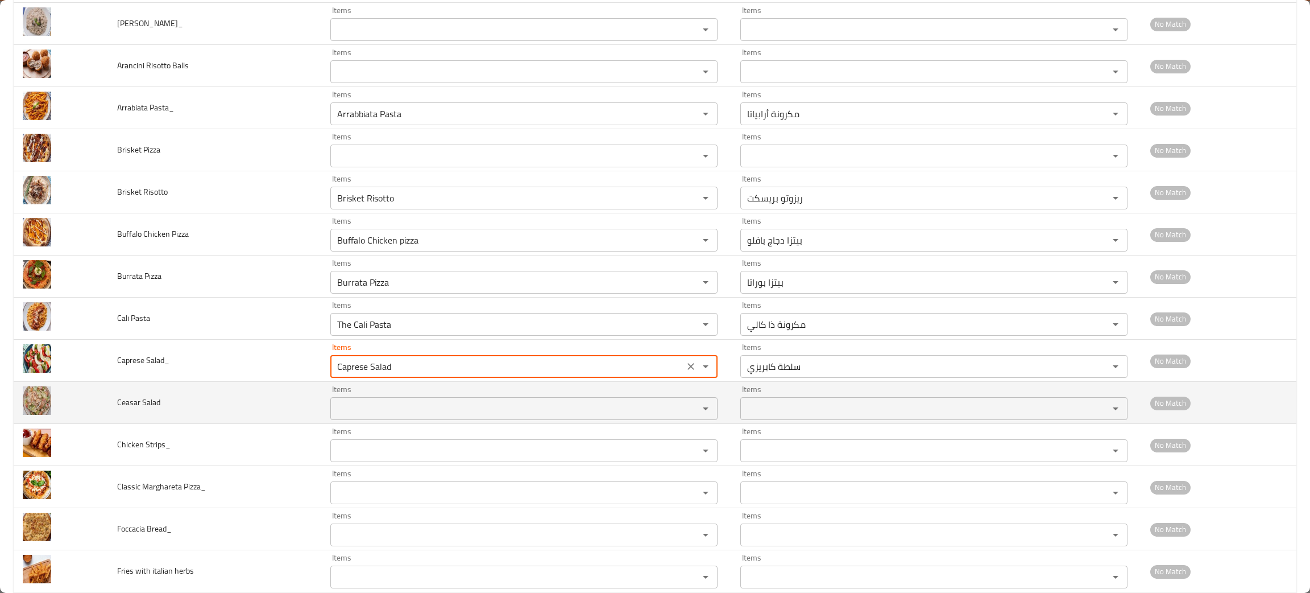
type Salad_ "Caprese Salad"
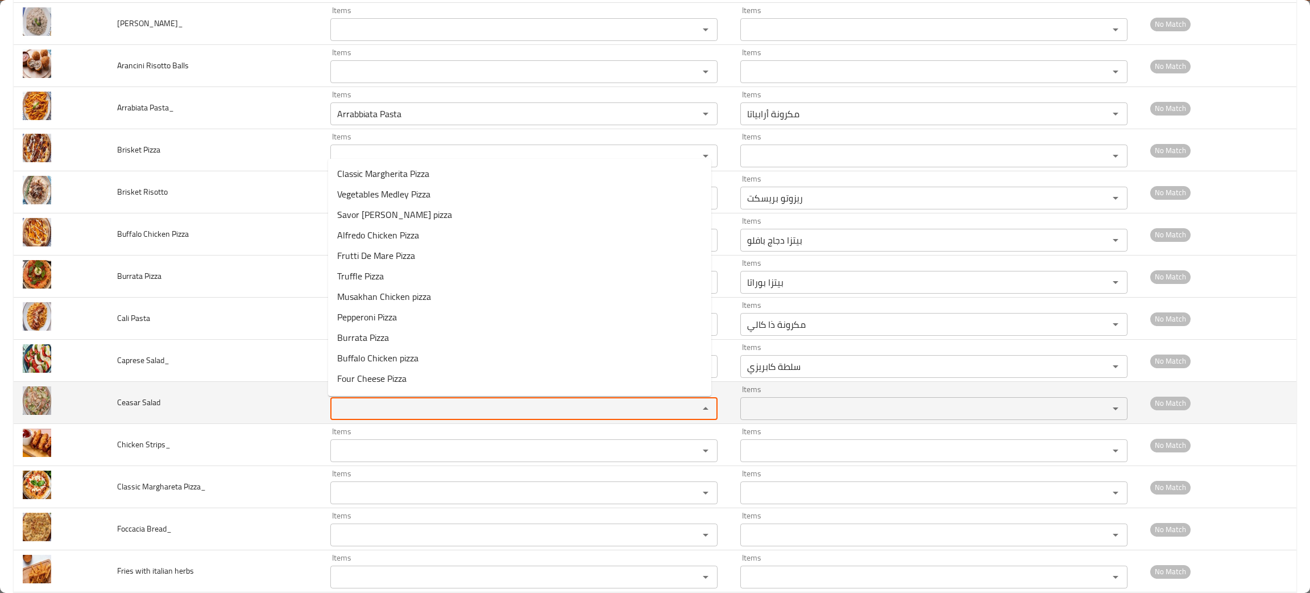
click at [376, 409] on Salad "Items" at bounding box center [507, 408] width 347 height 16
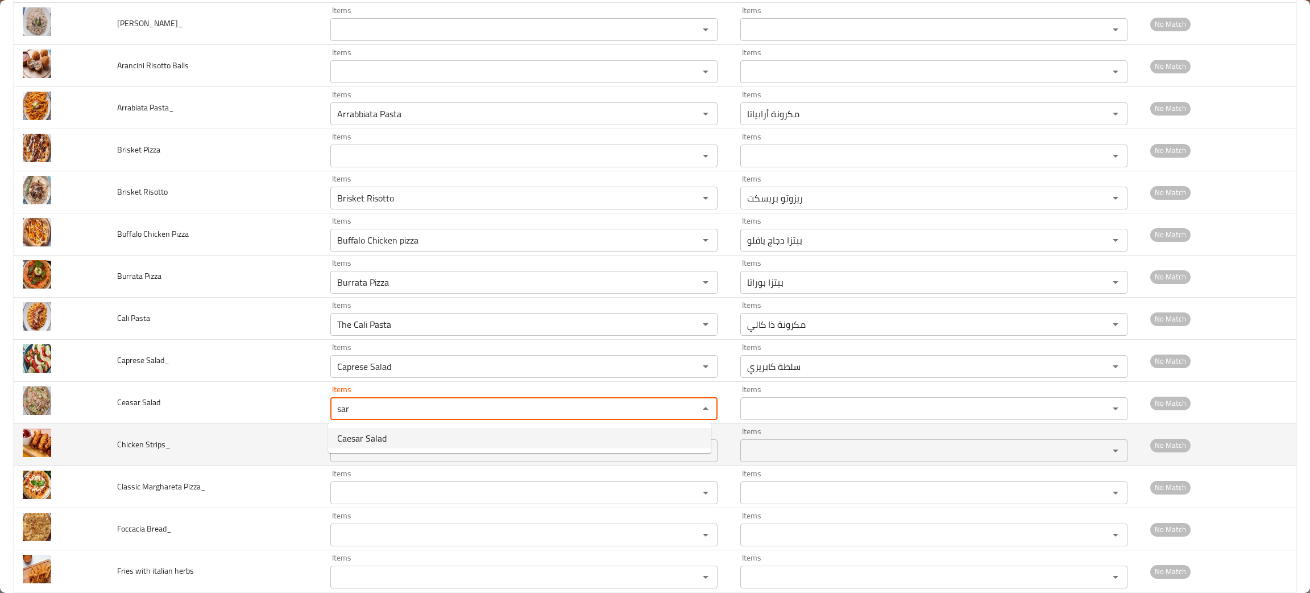
drag, startPoint x: 378, startPoint y: 438, endPoint x: 371, endPoint y: 441, distance: 7.6
click at [377, 439] on span "Caesar Salad" at bounding box center [361, 438] width 49 height 14
type Salad "Caesar Salad"
type Salad-ar "سلطة سيزر"
type Salad "Caesar Salad"
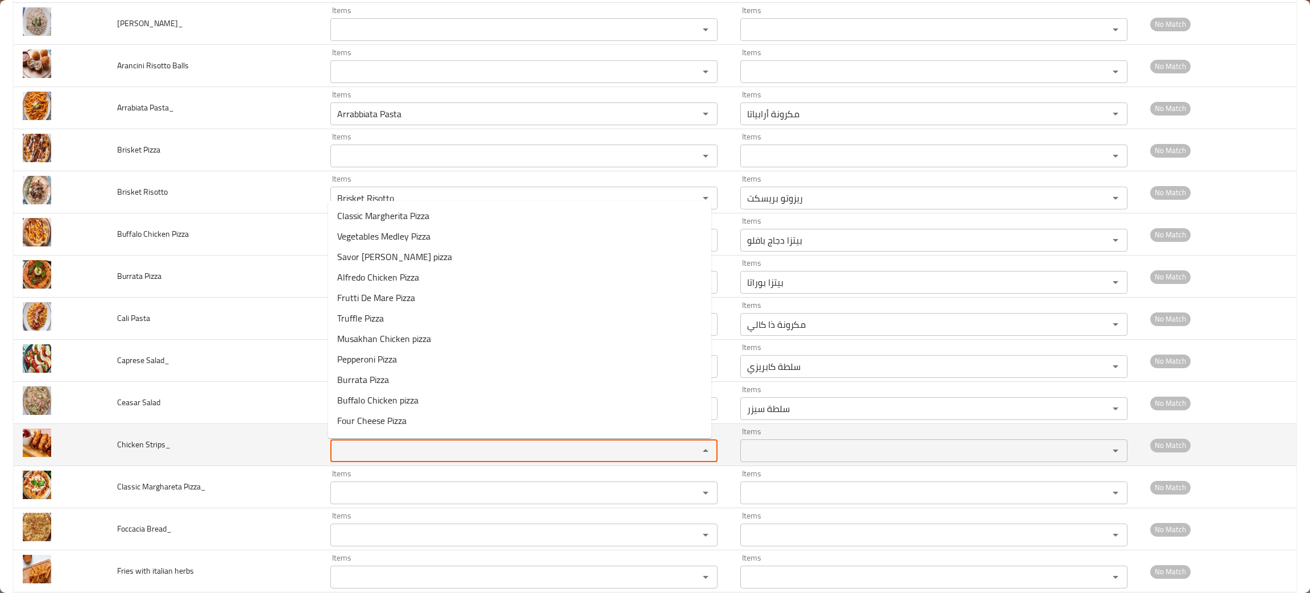
click at [407, 445] on Strips_ "Items" at bounding box center [507, 450] width 347 height 16
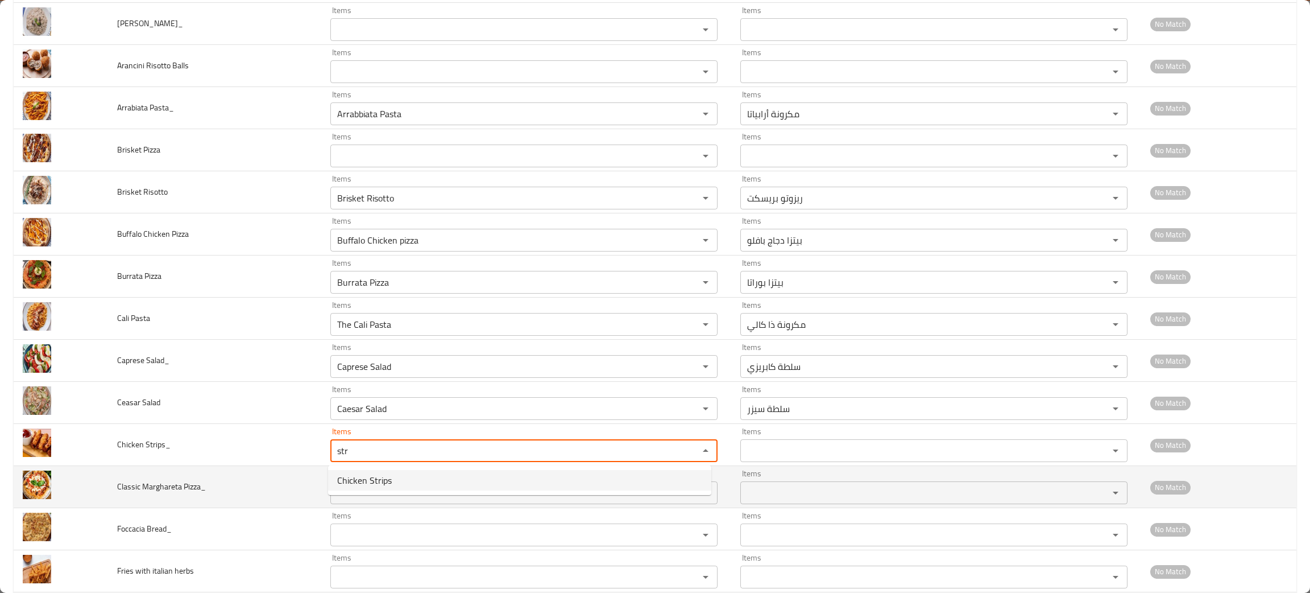
click at [384, 475] on span "Chicken Strips" at bounding box center [364, 480] width 55 height 14
type Strips_ "Chicken Strips"
type Strips_-ar "استربس دجاج"
type Strips_ "Chicken Strips"
click at [378, 488] on Pizza_ "Items" at bounding box center [507, 493] width 347 height 16
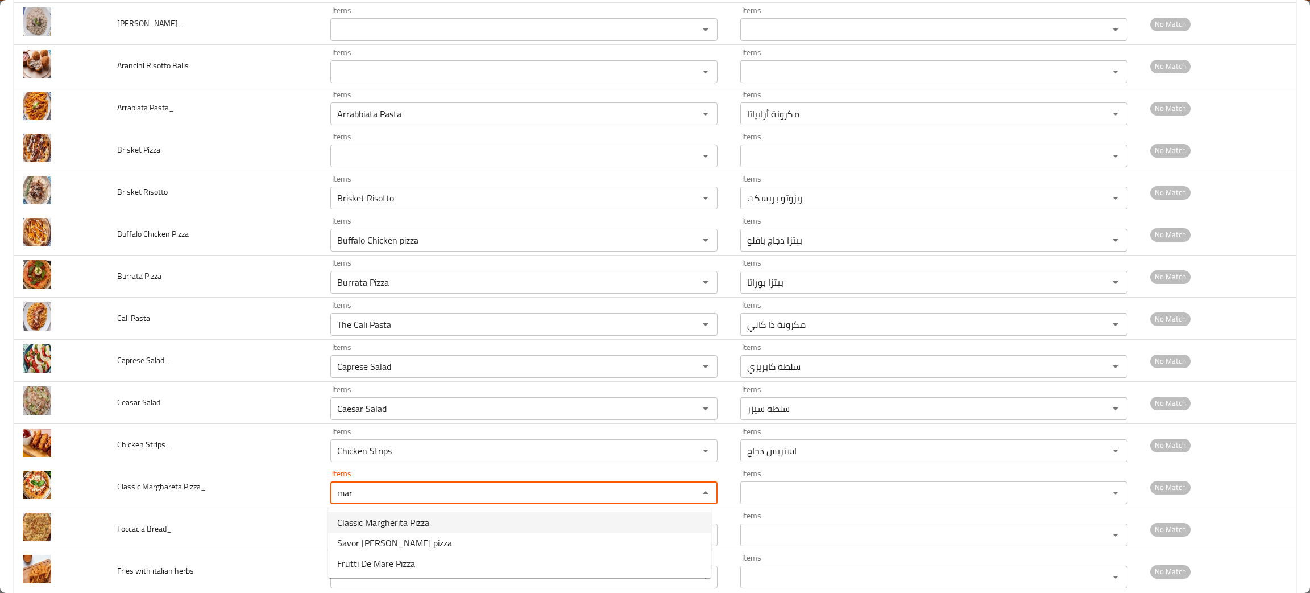
click at [415, 518] on span "Classic Margherita Pizza" at bounding box center [383, 522] width 92 height 14
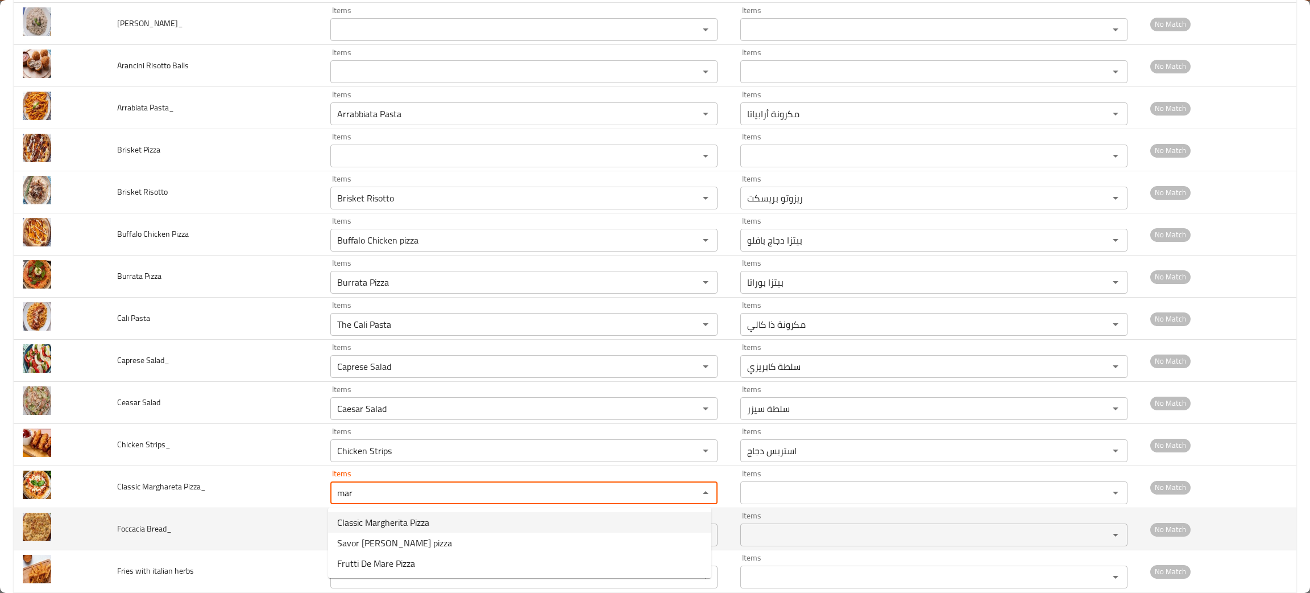
type Pizza_ "Classic Margherita Pizza"
type Pizza_-ar "[PERSON_NAME] كلاسيكية"
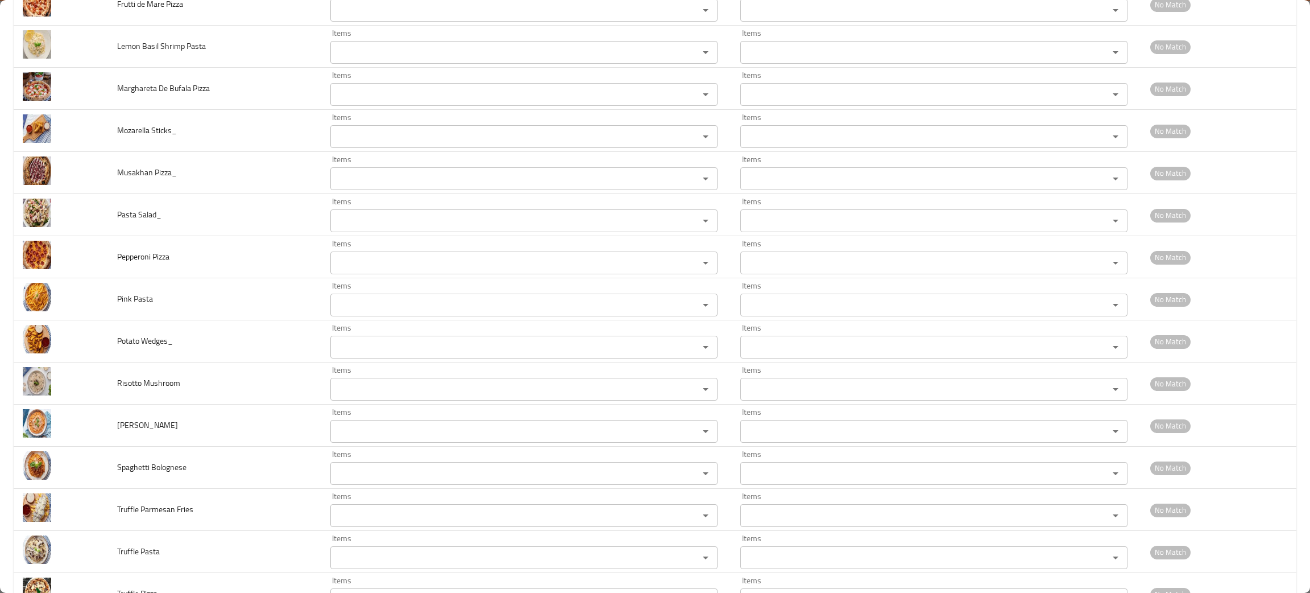
scroll to position [996, 0]
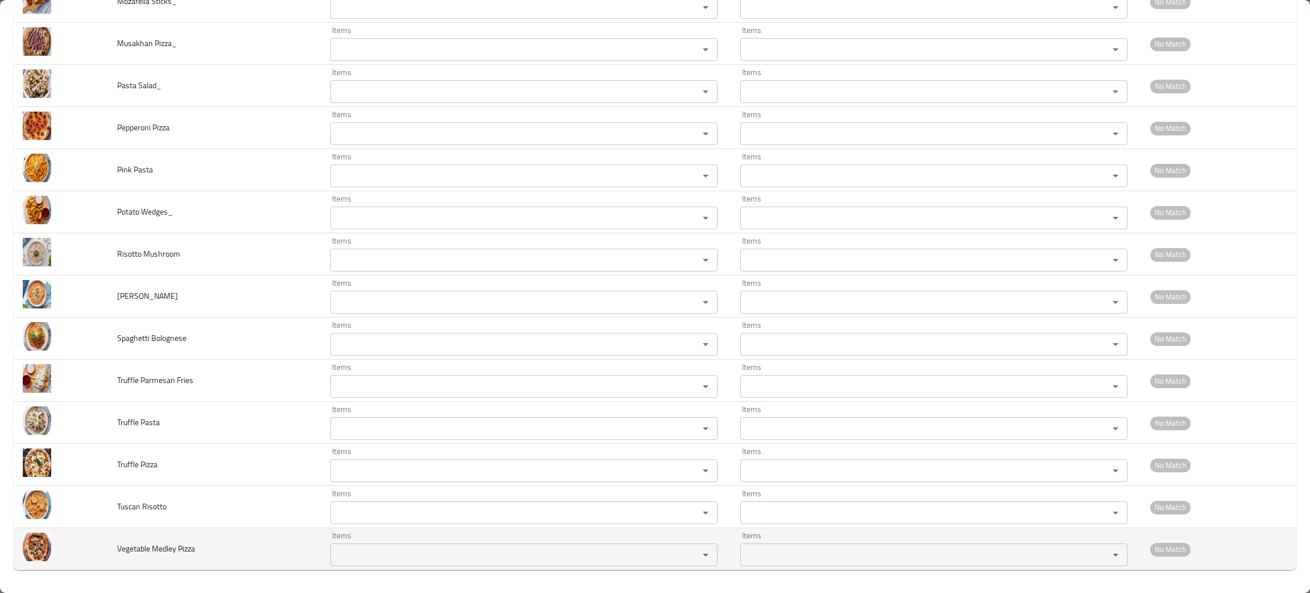
type Pizza_ "Classic Margherita Pizza"
click at [402, 551] on Pizza "Items" at bounding box center [507, 555] width 347 height 16
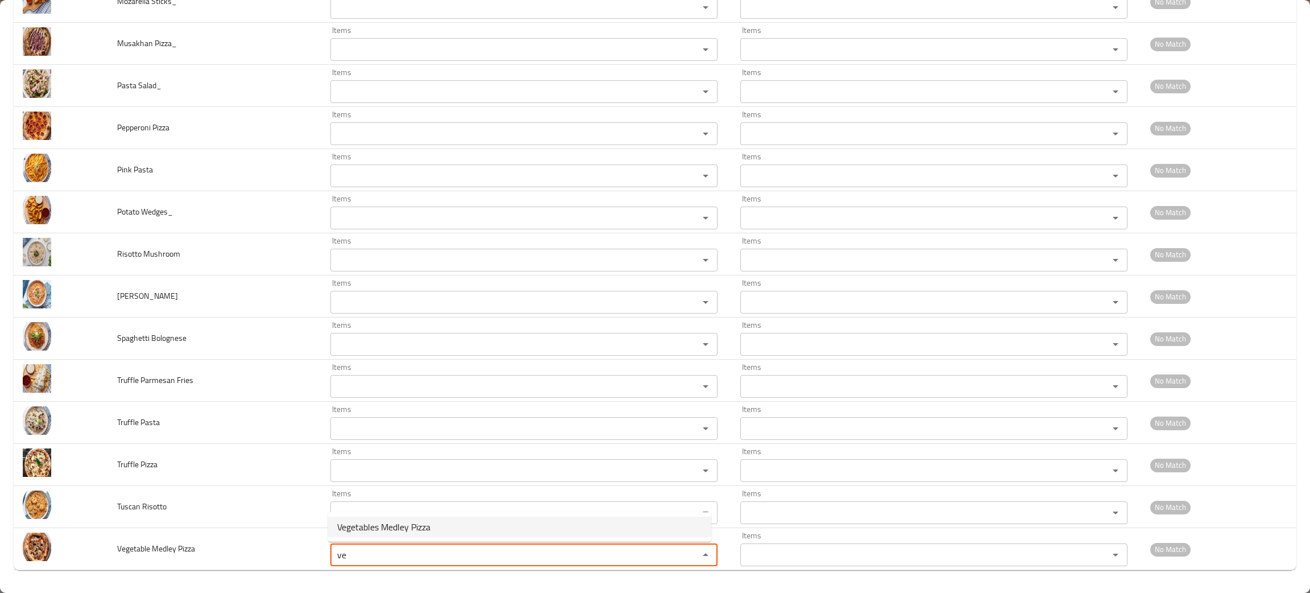
click at [417, 522] on span "Vegetables Medley Pizza" at bounding box center [383, 527] width 93 height 14
type Pizza "Vegetables Medley Pizza"
type Pizza-ar "بيتزا مزيج خضروات"
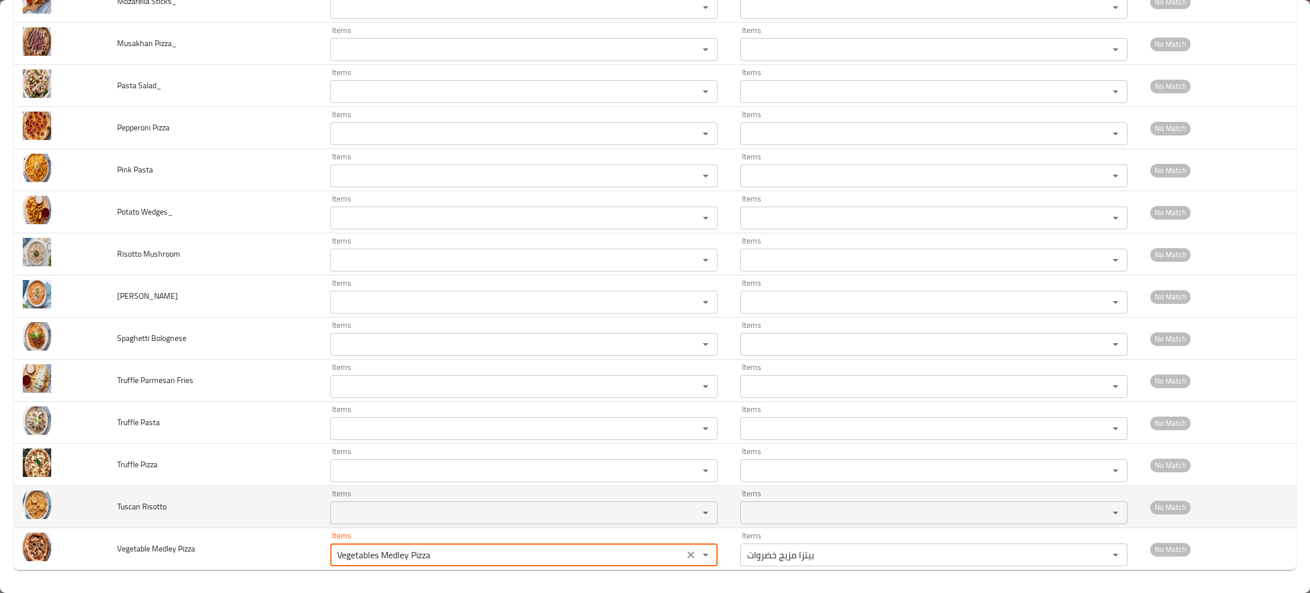
type Pizza "Vegetables Medley Pizza"
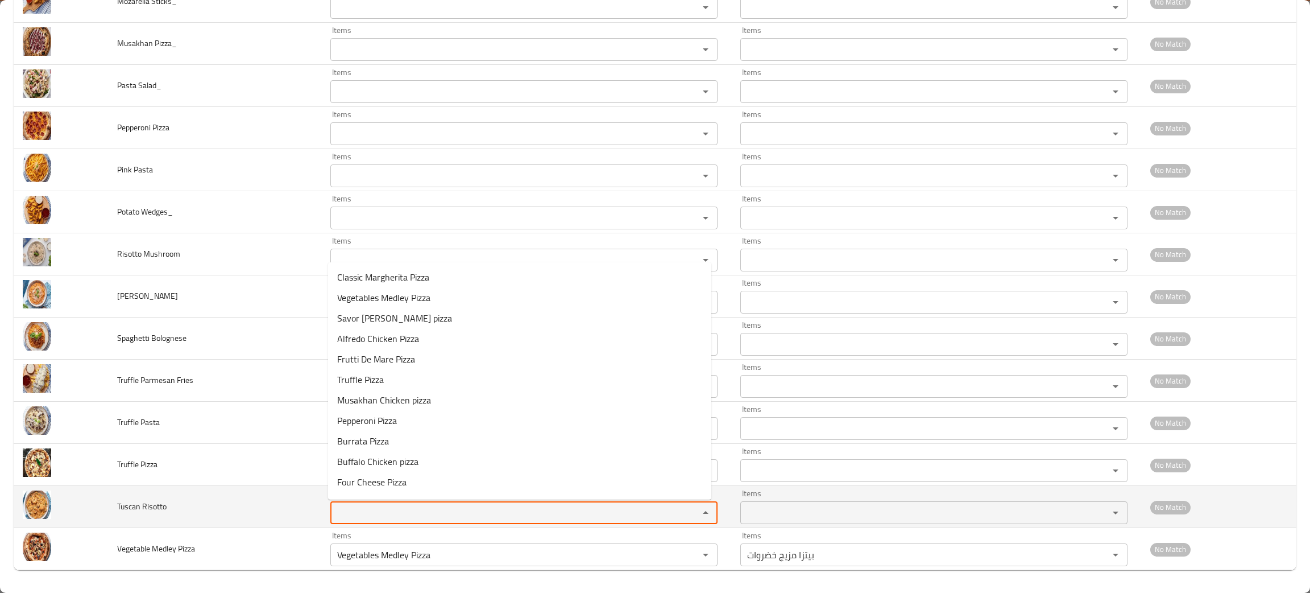
click at [422, 508] on Risotto "Items" at bounding box center [507, 512] width 347 height 16
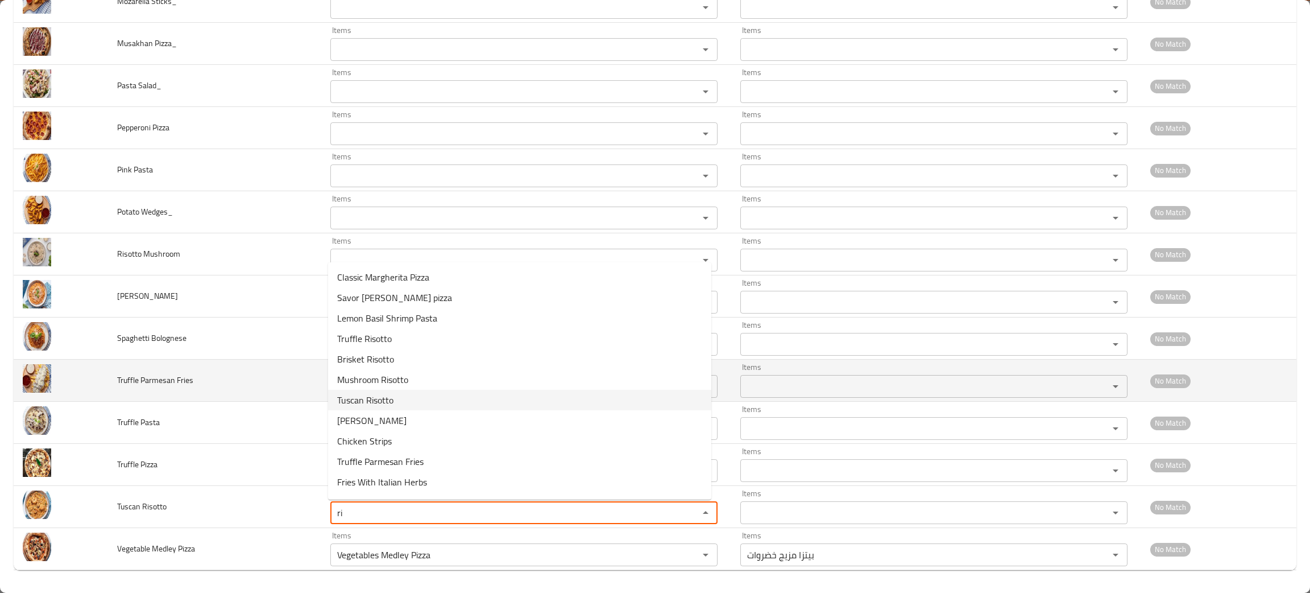
click at [362, 395] on span "Tuscan Risotto" at bounding box center [365, 400] width 56 height 14
type Risotto "Tuscan Risotto"
type Risotto-ar "[PERSON_NAME]"
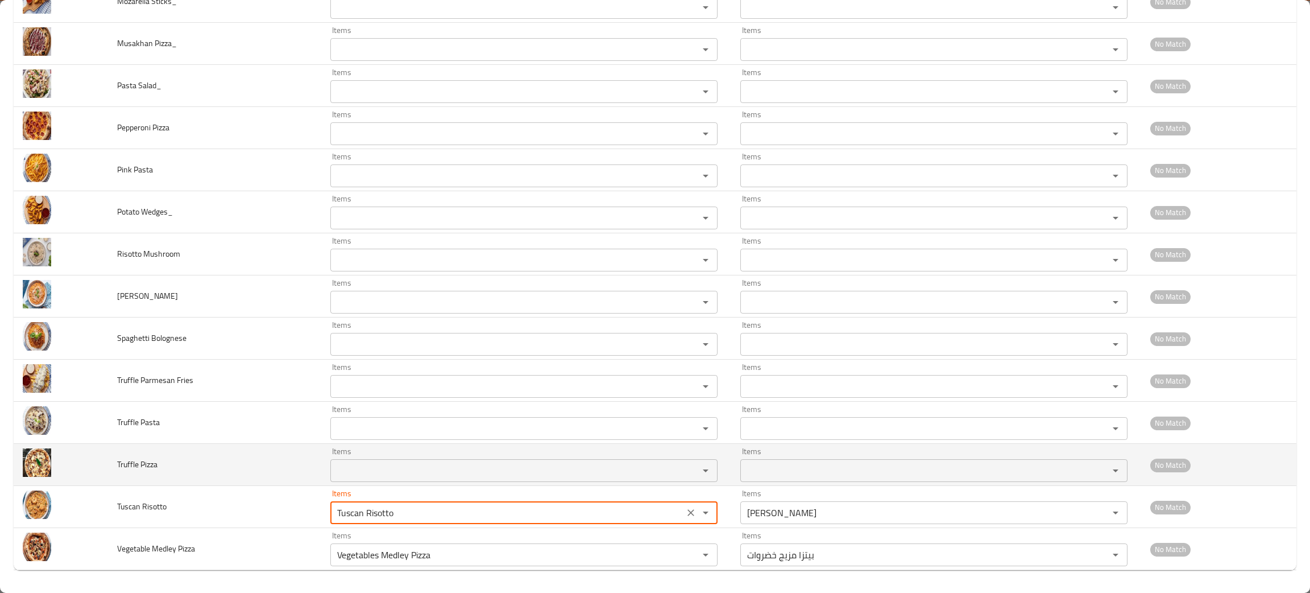
type Risotto "Tuscan Risotto"
click at [357, 476] on Pizza "Items" at bounding box center [507, 470] width 347 height 16
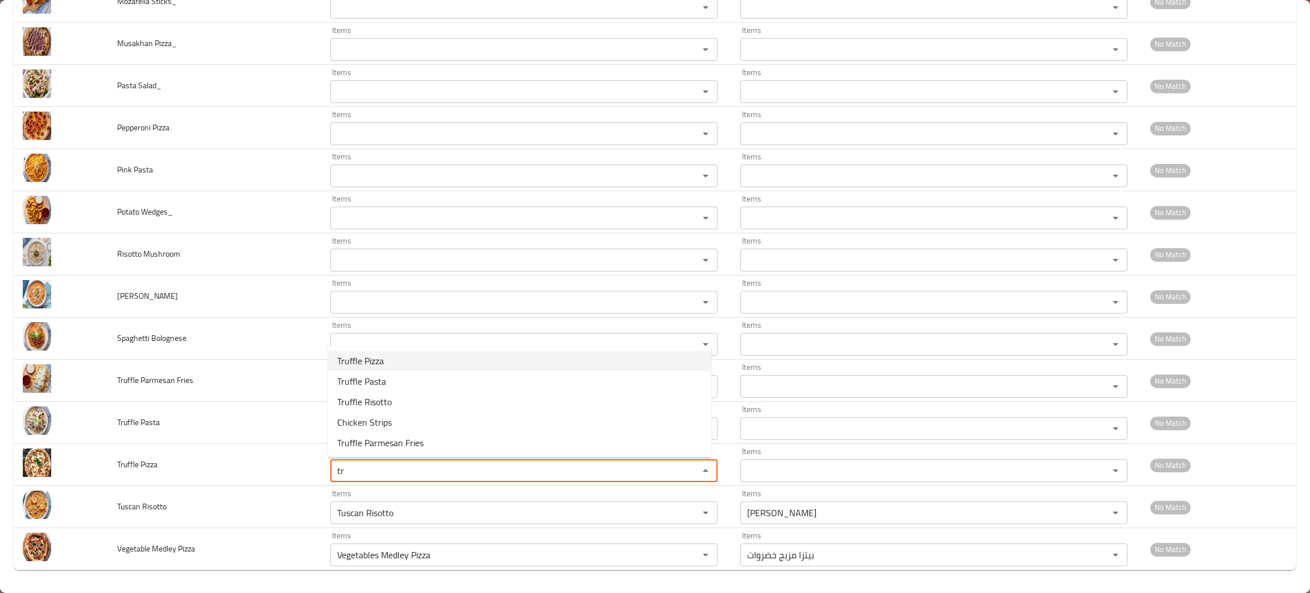
click at [383, 362] on span "Truffle Pizza" at bounding box center [360, 361] width 47 height 14
type Pizza "Truffle Pizza"
type Pizza-ar "[PERSON_NAME]"
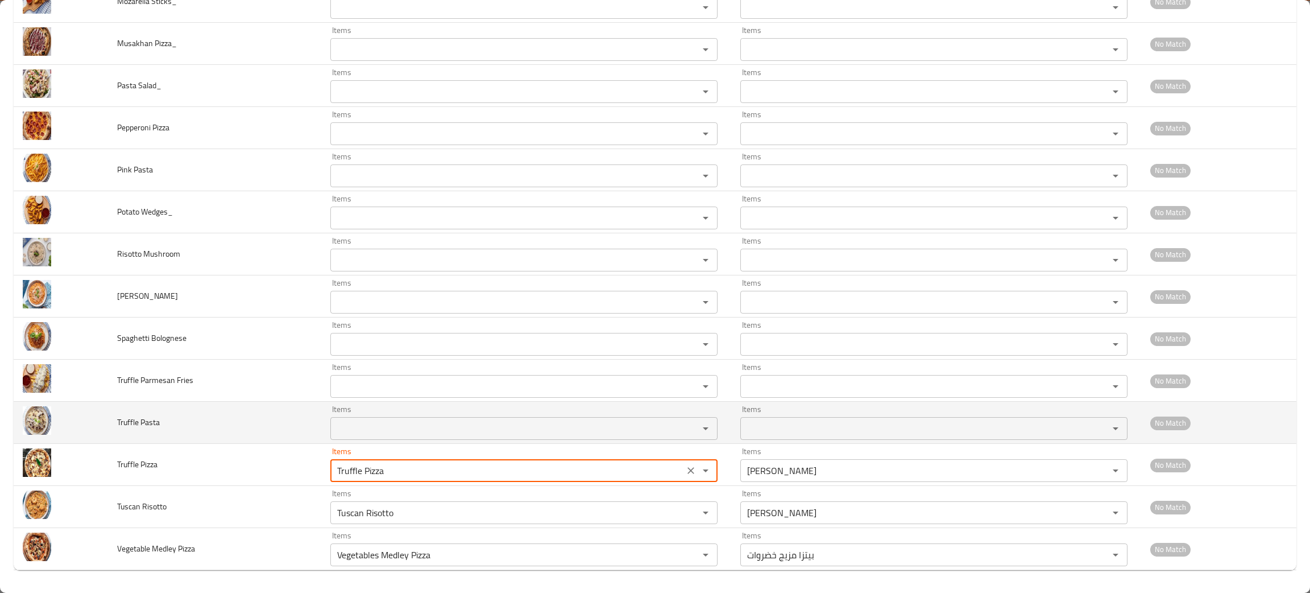
type Pizza "Truffle Pizza"
click at [352, 422] on Pasta "Items" at bounding box center [507, 428] width 347 height 16
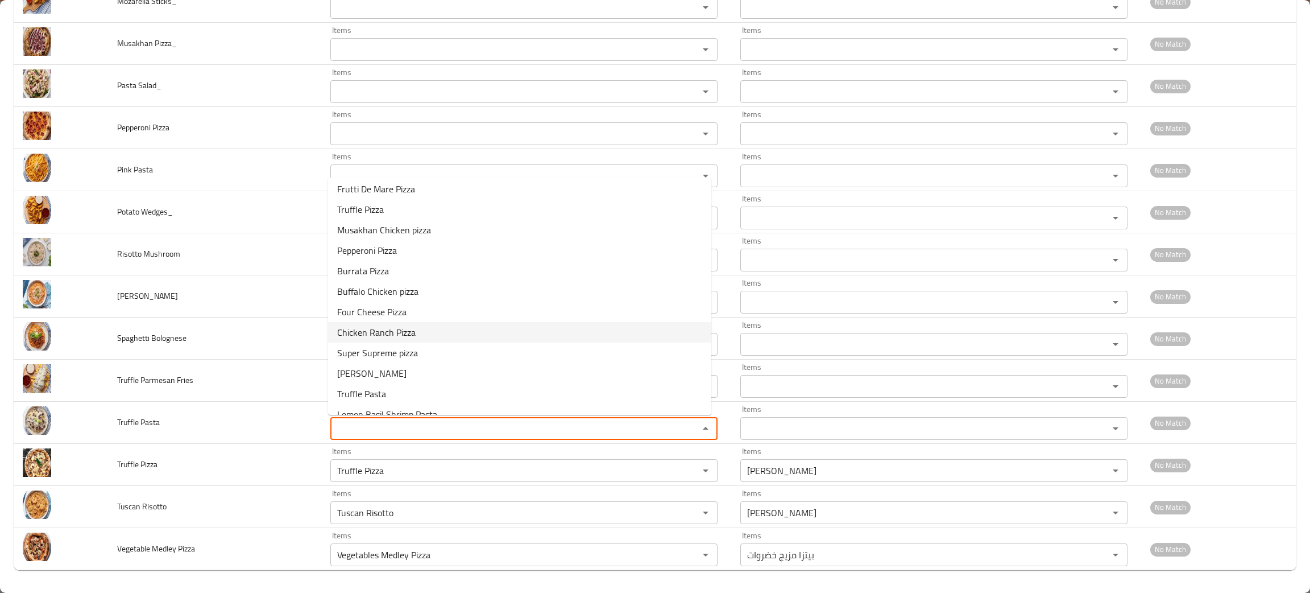
scroll to position [171, 0]
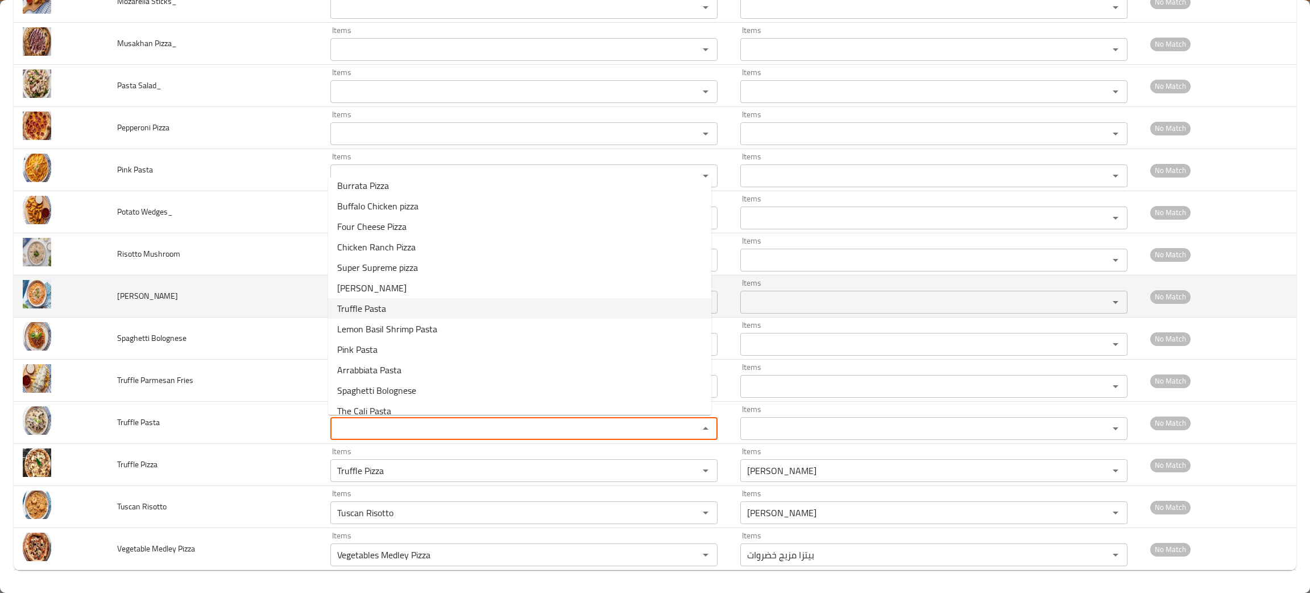
click at [367, 305] on span "Truffle Pasta" at bounding box center [361, 308] width 49 height 14
type Pasta "Truffle Pasta"
type Pasta-ar "مكرونة تروفل"
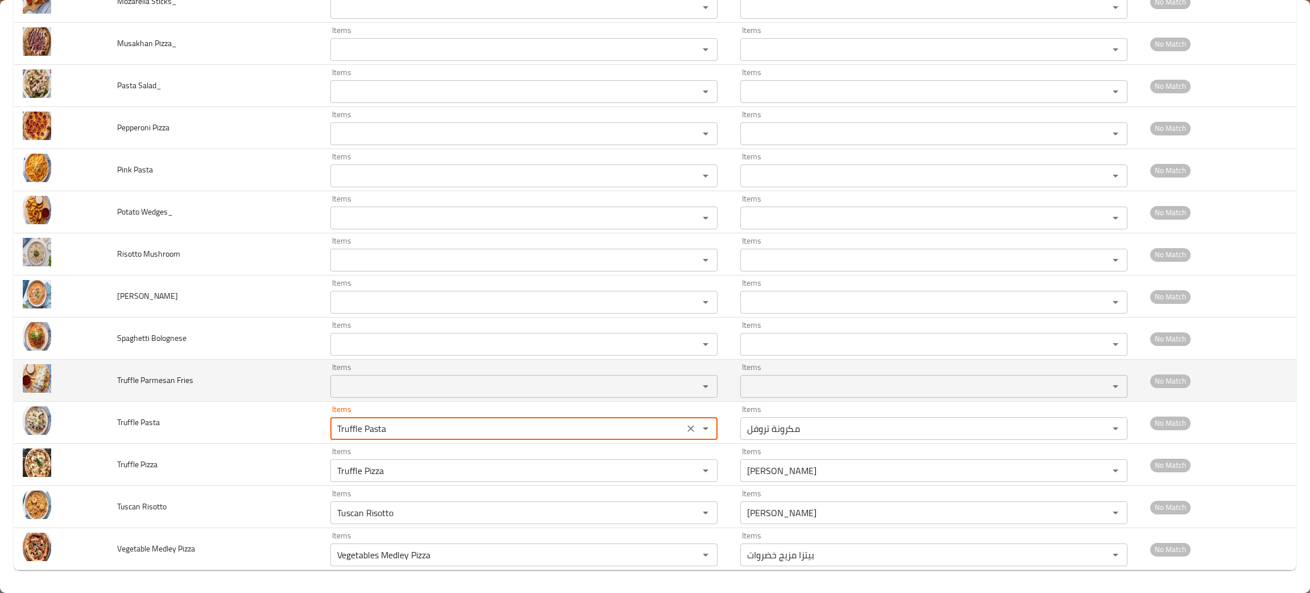
click at [395, 377] on div "Items" at bounding box center [523, 386] width 387 height 23
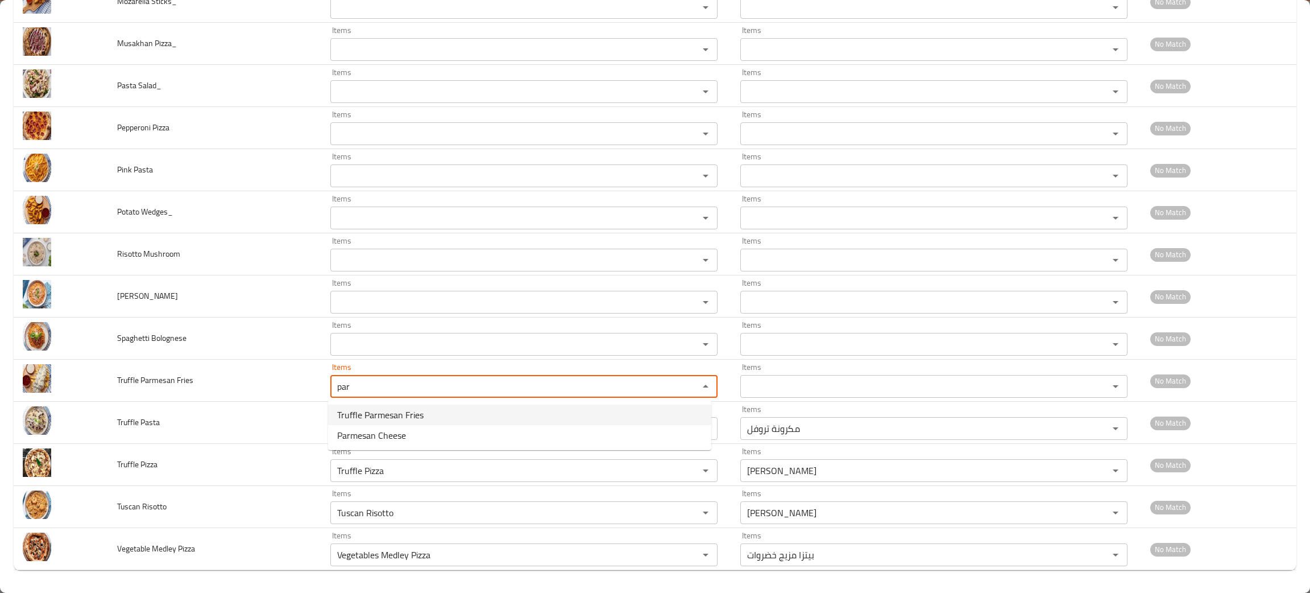
click at [412, 408] on span "Truffle Parmesan Fries" at bounding box center [380, 415] width 86 height 14
type Fries "Truffle Parmesan Fries"
type Fries-ar "بطاطا مقلية بالتروفل والبارميزان"
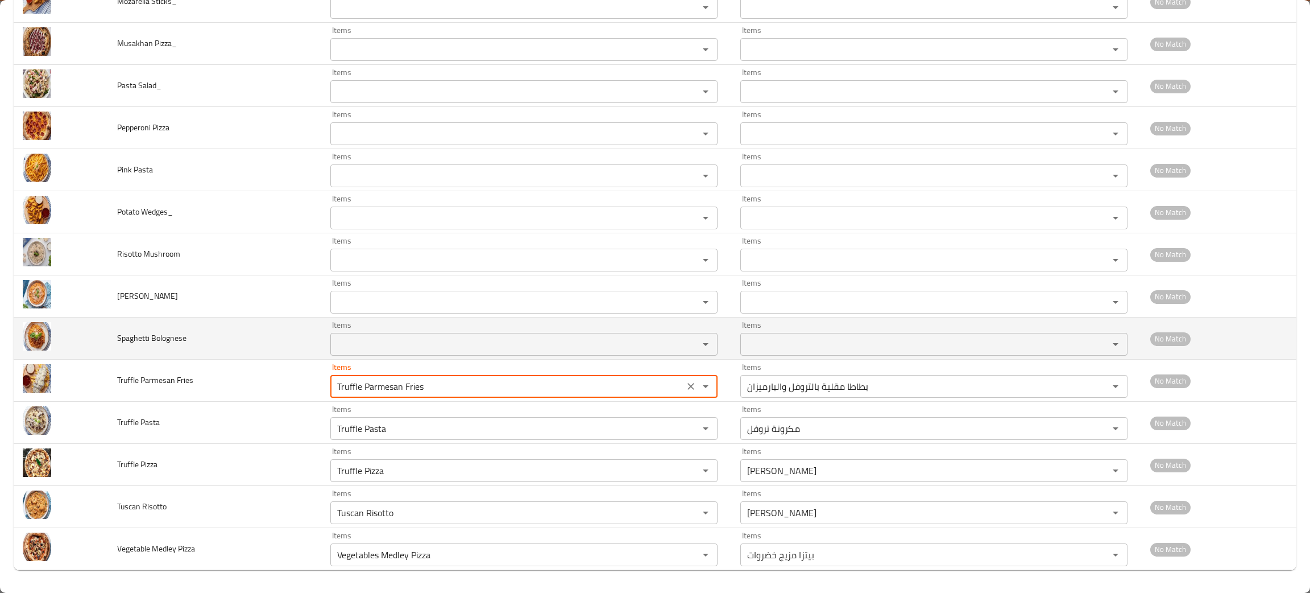
type Fries "Truffle Parmesan Fries"
click at [371, 337] on Bolognese "Items" at bounding box center [507, 344] width 347 height 16
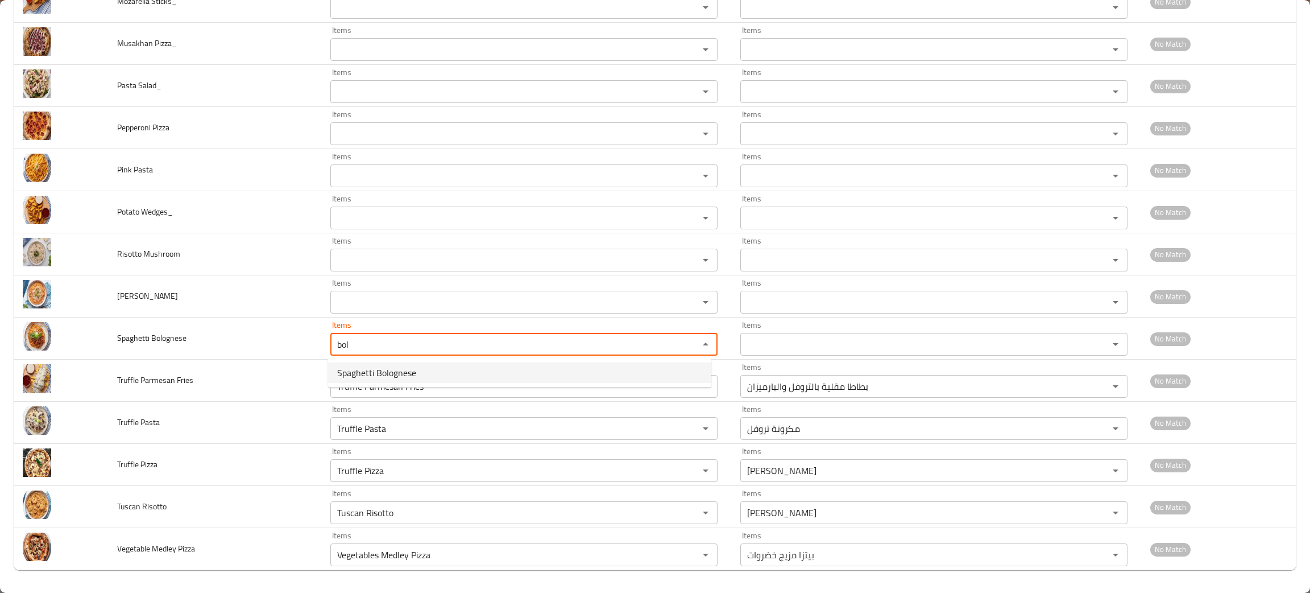
click at [367, 368] on span "Spaghetti Bolognese" at bounding box center [376, 373] width 79 height 14
type Bolognese "Spaghetti Bolognese"
type Bolognese-ar "إسباجيتي بولونيز"
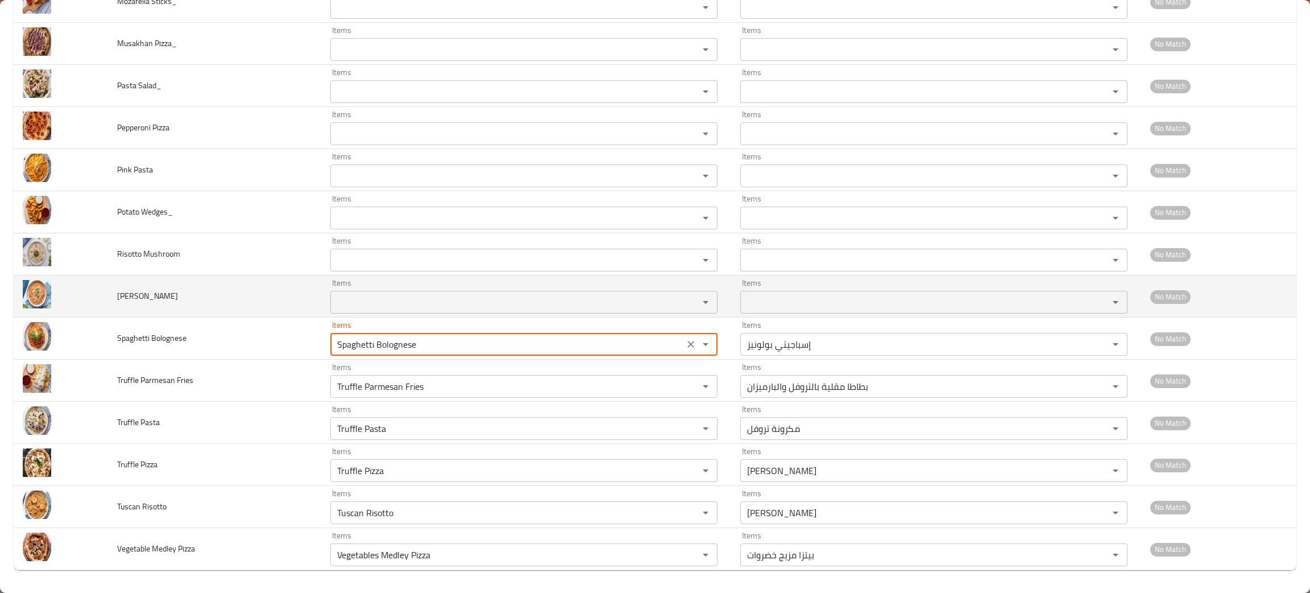
click at [375, 289] on div "Items Items" at bounding box center [523, 296] width 387 height 35
type Bolognese "Spaghetti Bolognese"
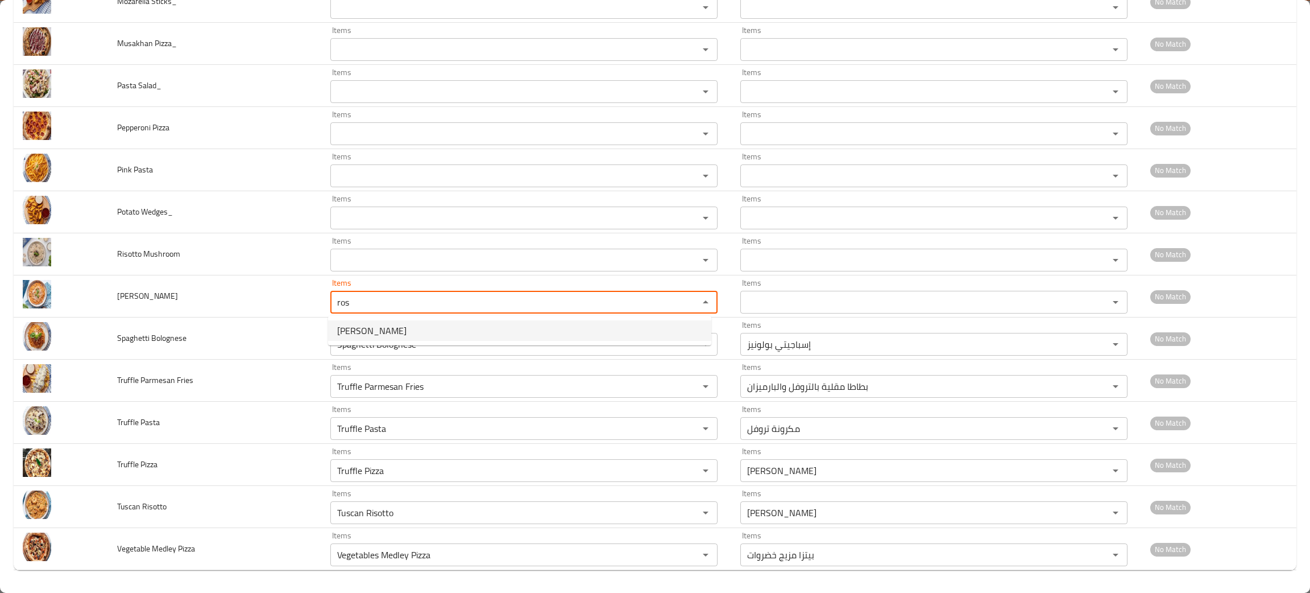
click at [384, 326] on span "[PERSON_NAME]" at bounding box center [371, 331] width 69 height 14
type Risotto "[PERSON_NAME]"
type Risotto-ar "[PERSON_NAME]"
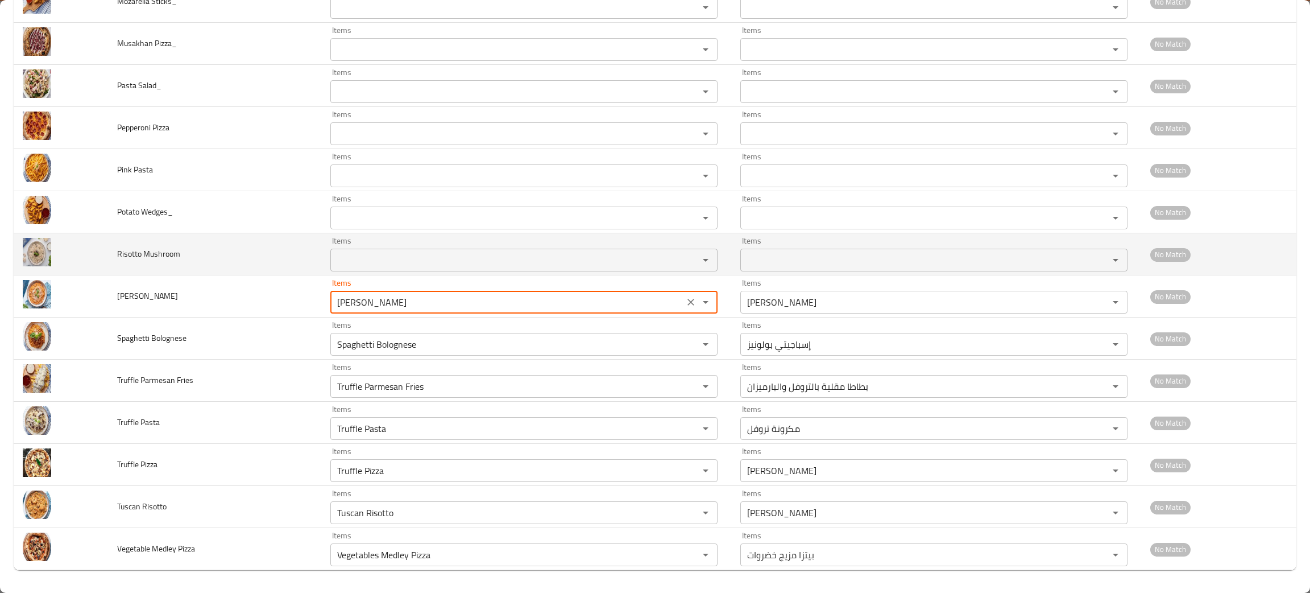
type Risotto "[PERSON_NAME]"
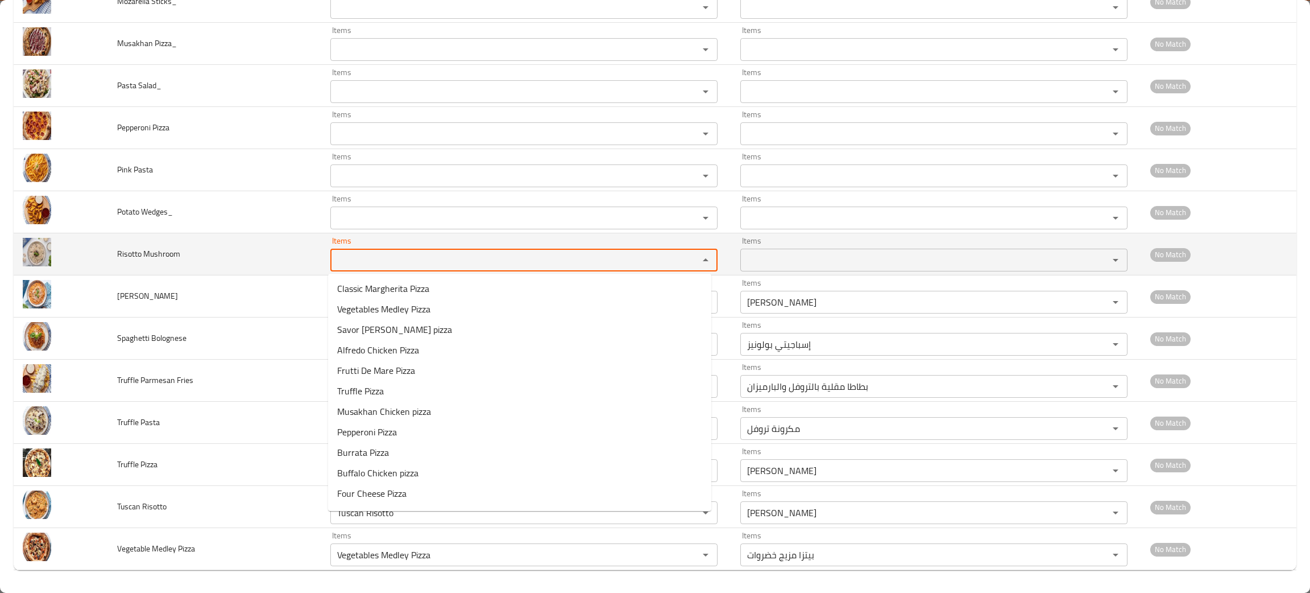
click at [395, 256] on Mushroom "Items" at bounding box center [507, 260] width 347 height 16
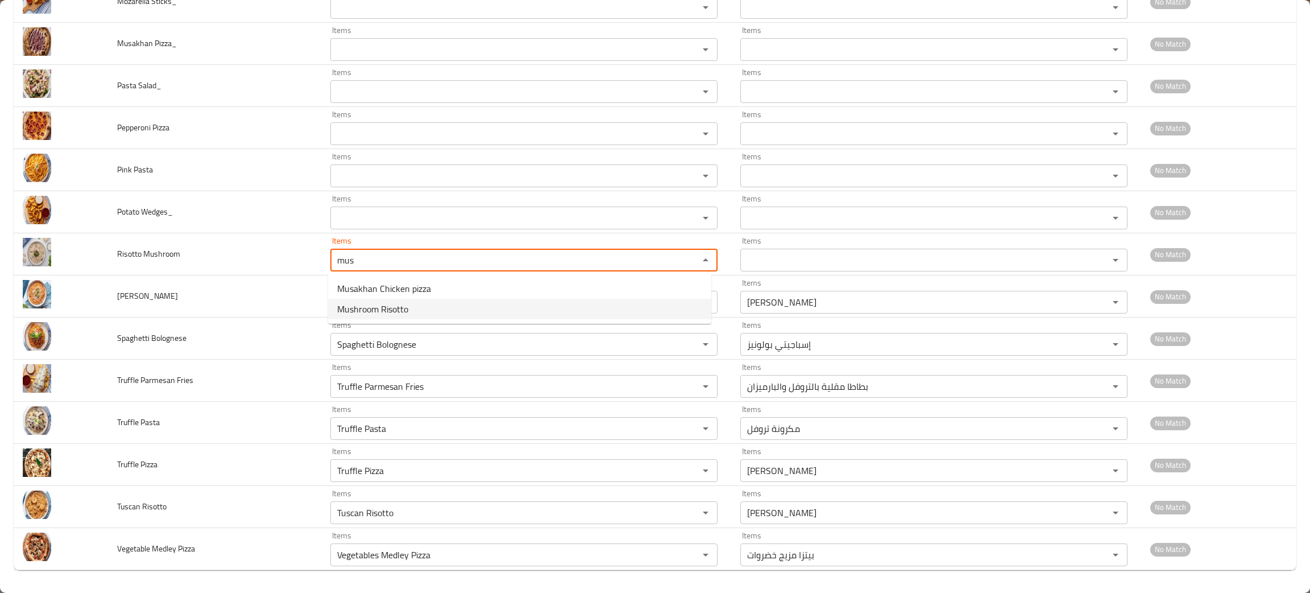
click at [406, 309] on span "Mushroom Risotto" at bounding box center [372, 309] width 71 height 14
type Mushroom "Mushroom Risotto"
type Mushroom-ar "ريزوتو مشروم"
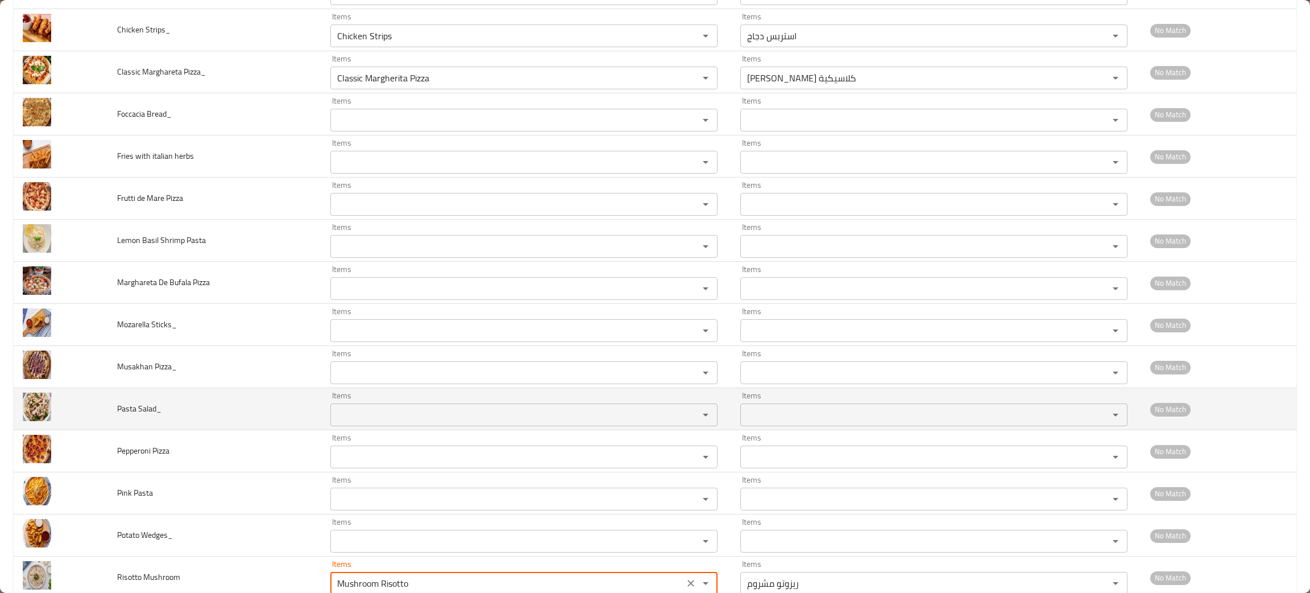
scroll to position [655, 0]
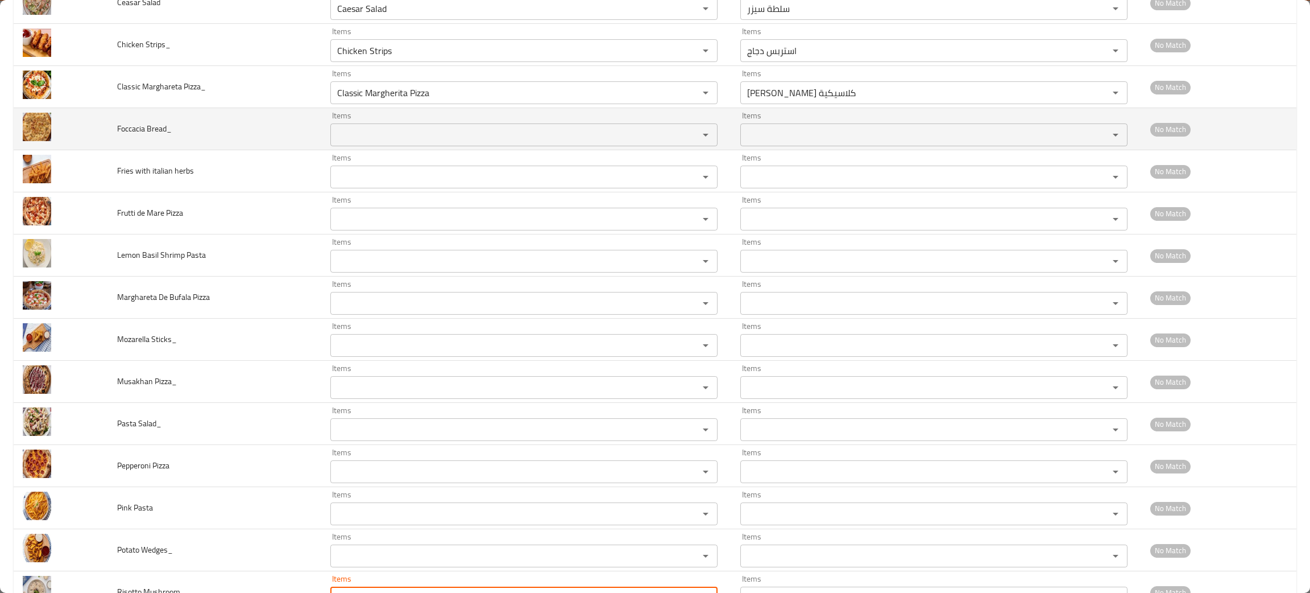
type Mushroom "Mushroom Risotto"
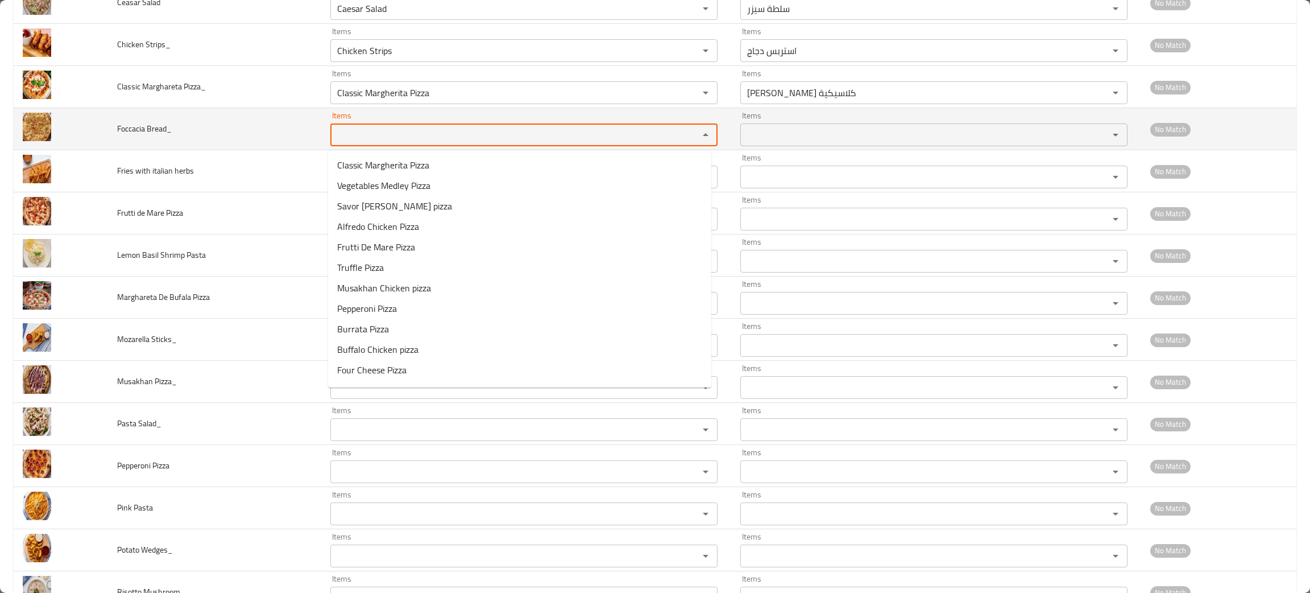
click at [358, 135] on Bread_ "Items" at bounding box center [507, 135] width 347 height 16
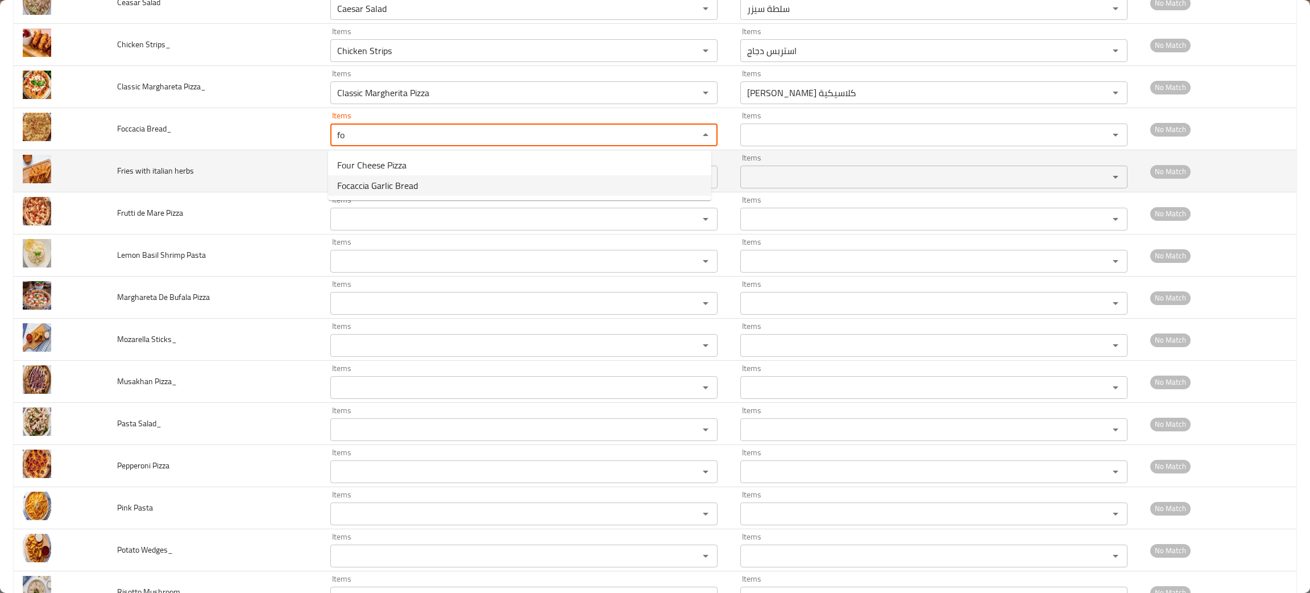
click at [382, 189] on span "Focaccia Garlic Bread" at bounding box center [377, 186] width 81 height 14
type Bread_ "Focaccia Garlic Bread"
type Bread_-ar "فوكاشيا خبز بالثوم"
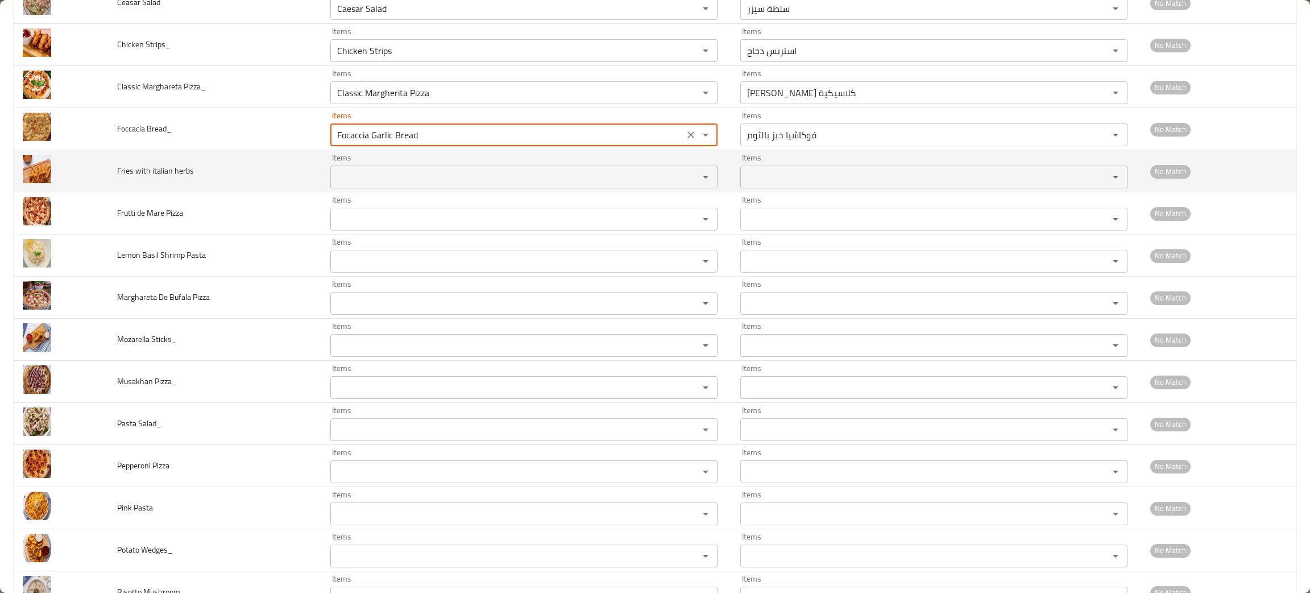
type Bread_ "Focaccia Garlic Bread"
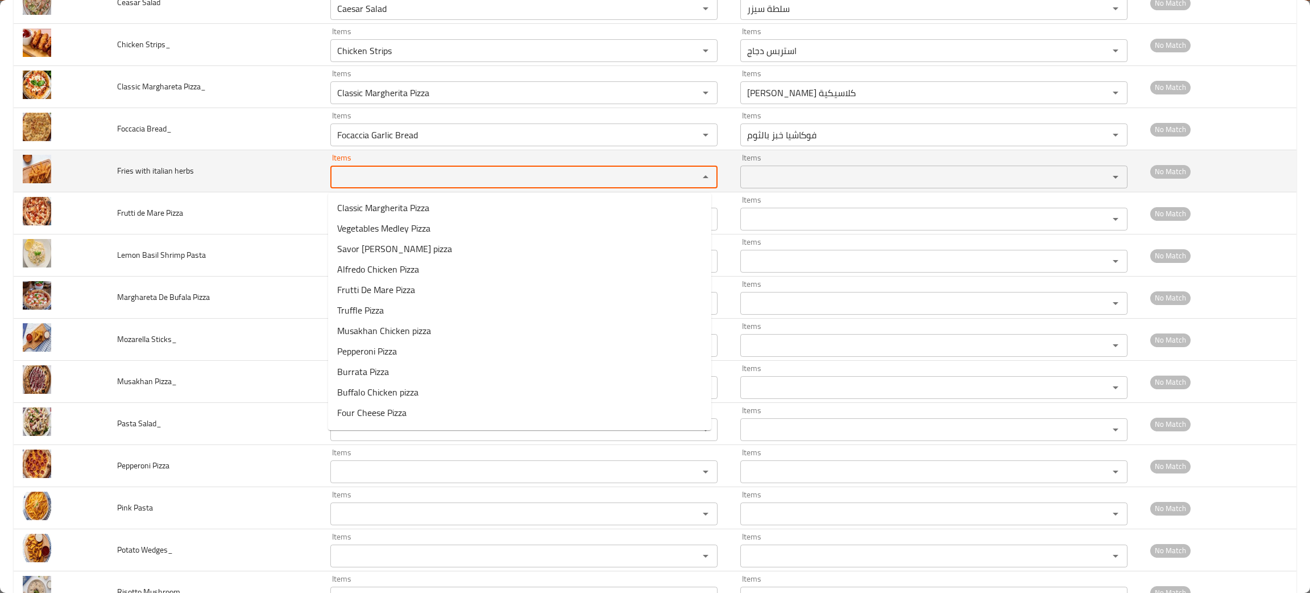
click at [383, 185] on herbs "Items" at bounding box center [507, 177] width 347 height 16
type herbs "o"
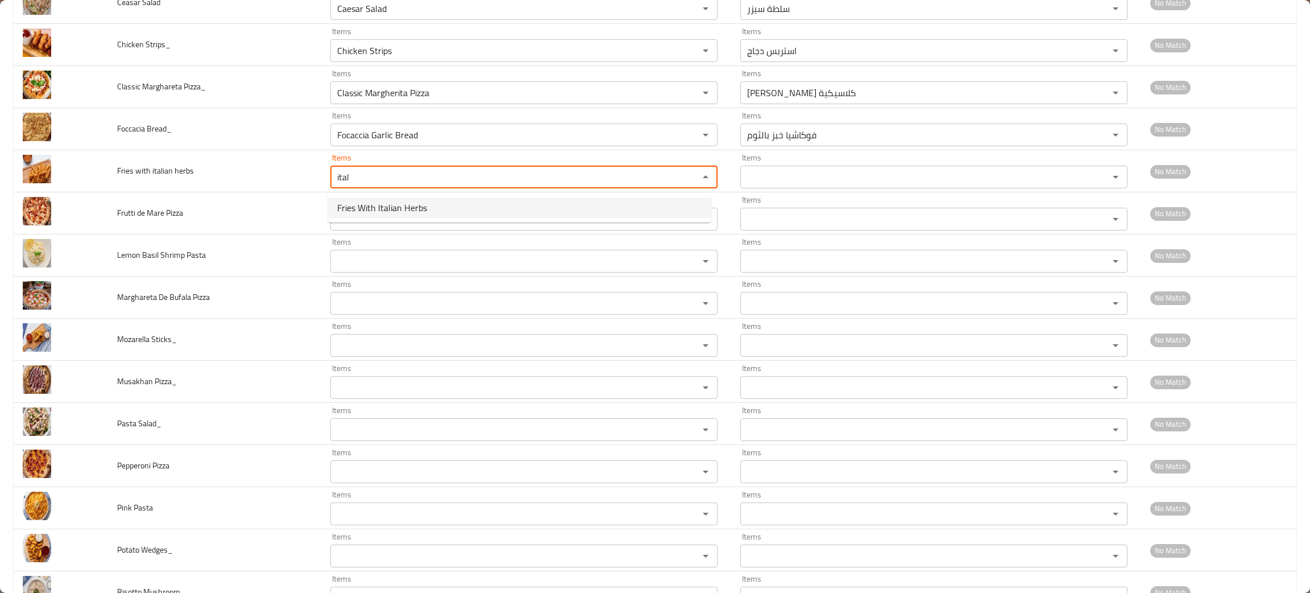
click at [374, 201] on span "Fries With Italian Herbs" at bounding box center [382, 208] width 90 height 14
type herbs "Fries With Italian Herbs"
type herbs-ar "بطاطا مقليه بالأعشاب الإيطالية"
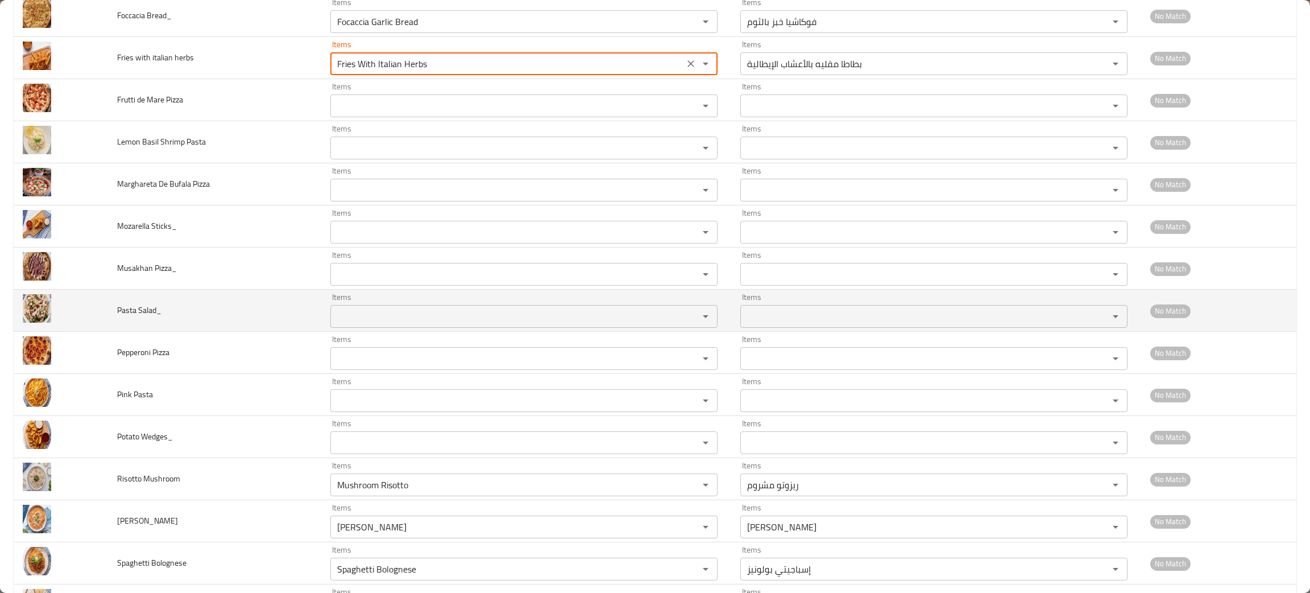
scroll to position [740, 0]
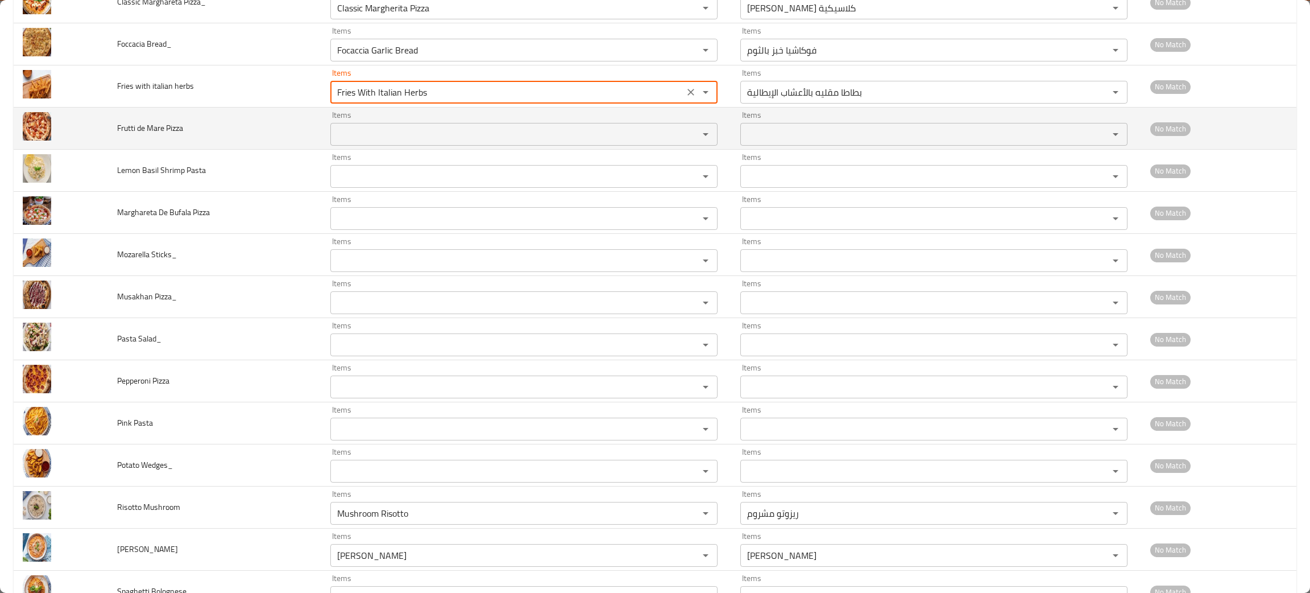
type herbs "Fries With Italian Herbs"
click at [406, 139] on Pizza "Items" at bounding box center [507, 134] width 347 height 16
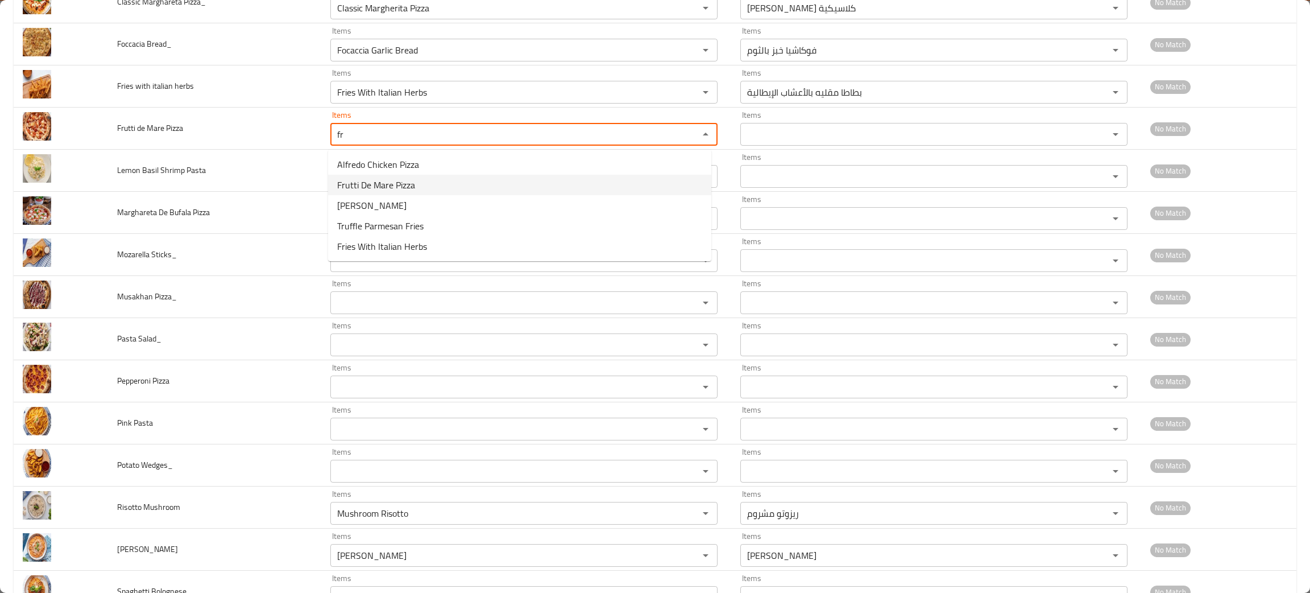
click at [367, 182] on span "Frutti De Mare Pizza" at bounding box center [376, 185] width 78 height 14
type Pizza "Frutti De Mare Pizza"
type Pizza-ar "[PERSON_NAME]"
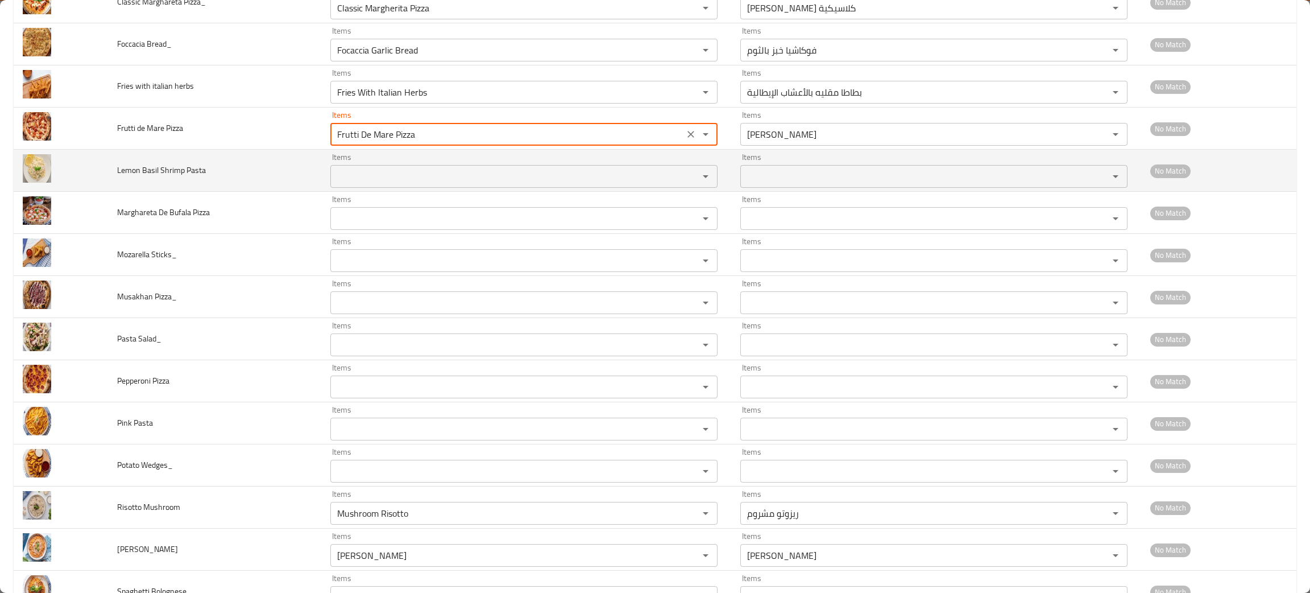
type Pizza "Frutti De Mare Pizza"
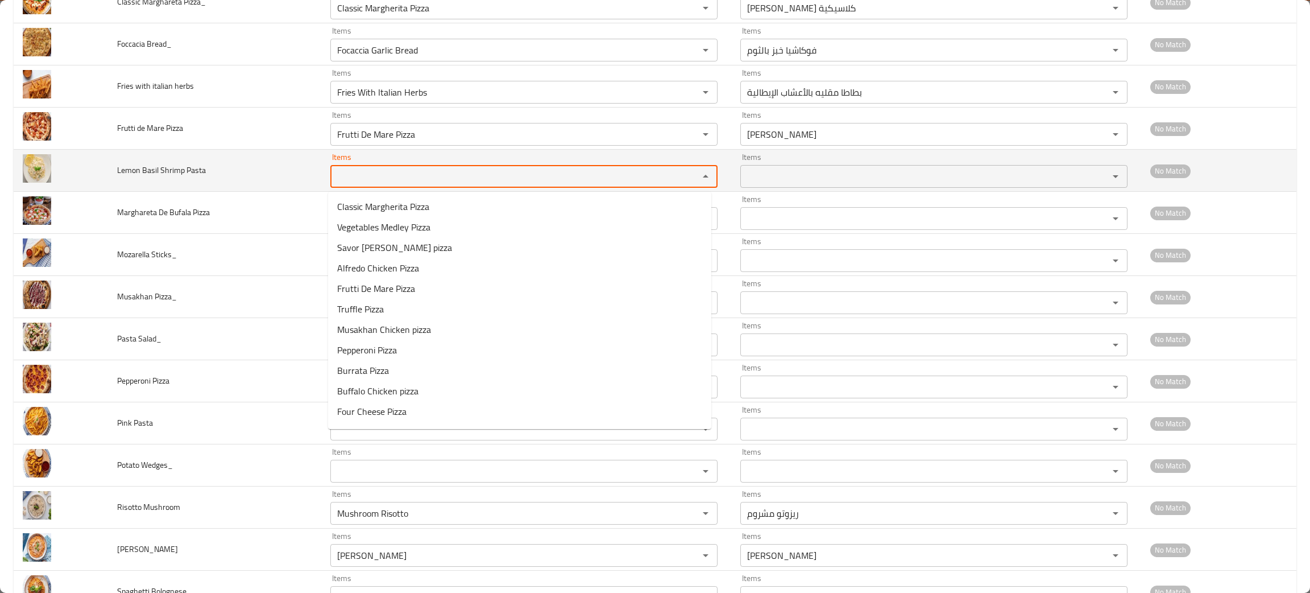
click at [383, 184] on Pasta "Items" at bounding box center [507, 176] width 347 height 16
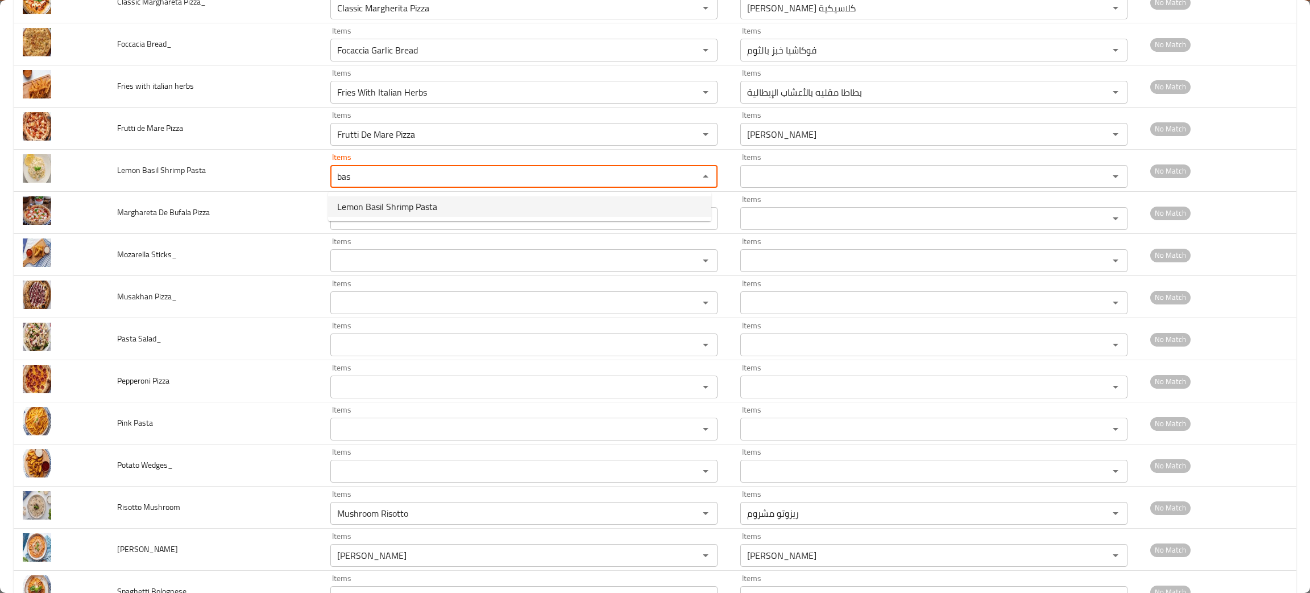
click at [412, 206] on span "Lemon Basil Shrimp Pasta" at bounding box center [387, 207] width 100 height 14
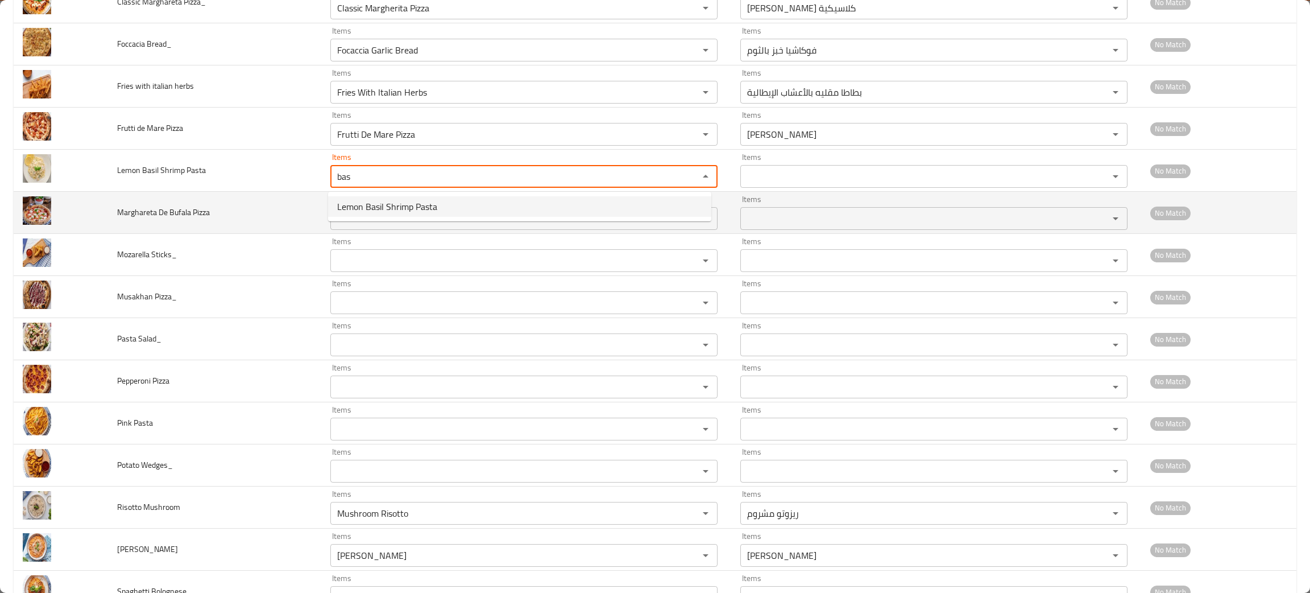
type Pasta "Lemon Basil Shrimp Pasta"
type Pasta-ar "مكرونة روبيان بالليمون والريحان"
type Pasta "Lemon Basil Shrimp Pasta"
click at [377, 218] on Pizza "Items" at bounding box center [507, 218] width 347 height 16
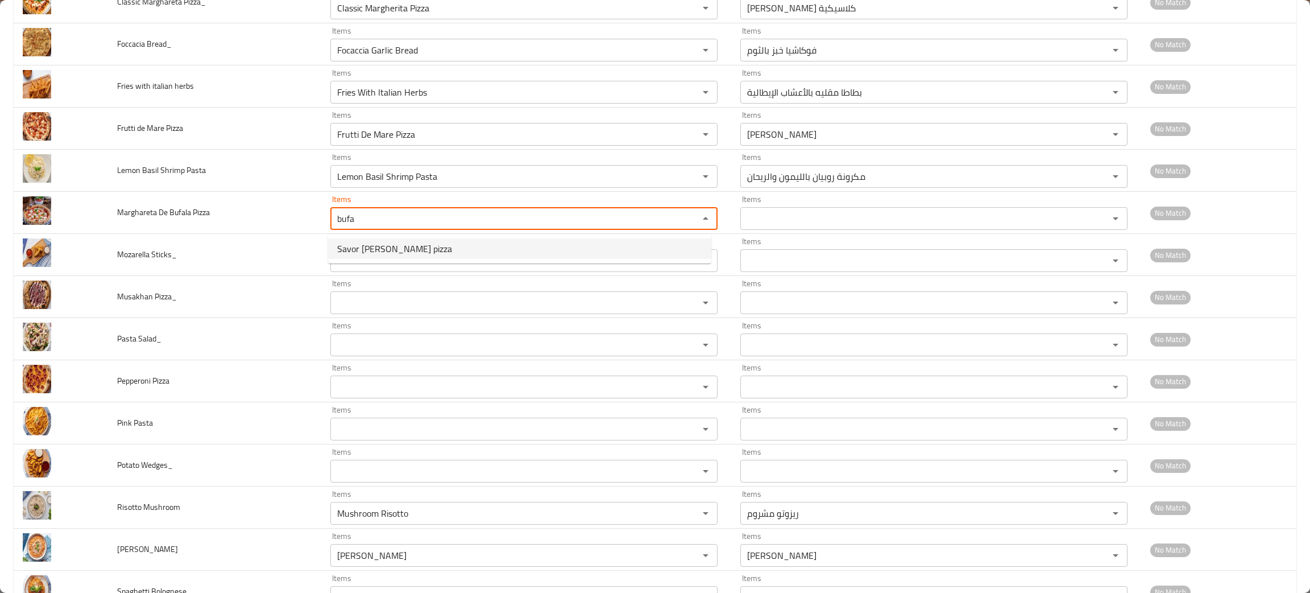
click at [412, 249] on span "Savor [PERSON_NAME] pizza" at bounding box center [394, 249] width 115 height 14
type Pizza "Savor [PERSON_NAME] pizza"
type Pizza-ar "[PERSON_NAME] دي [PERSON_NAME]"
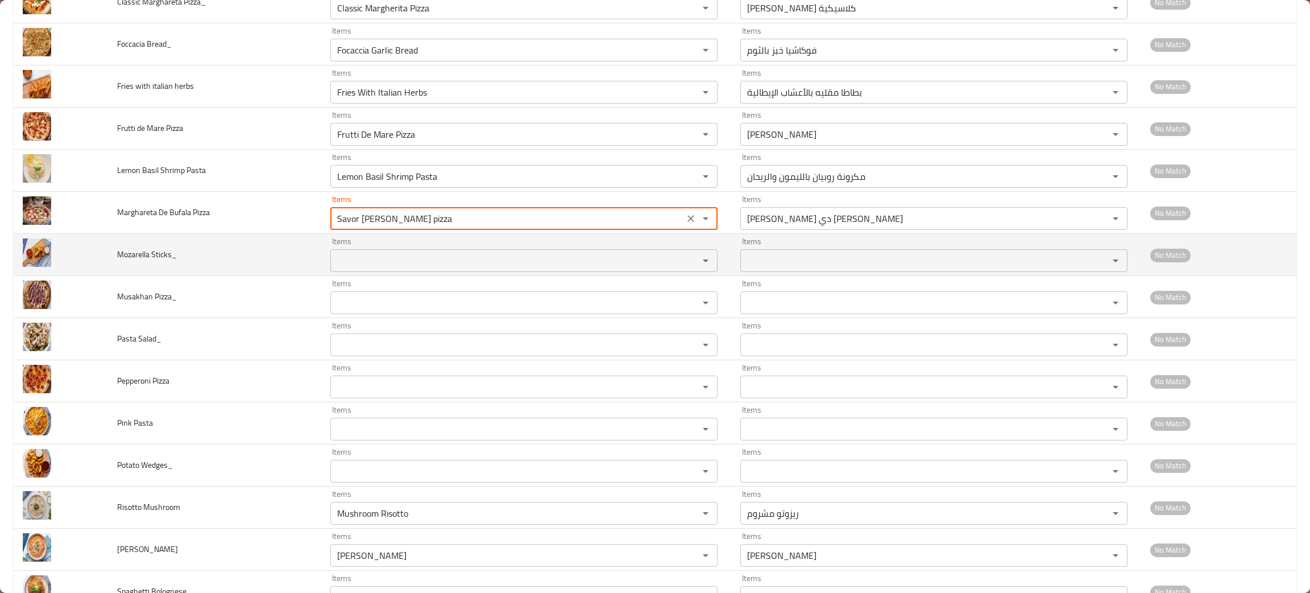
type Pizza "Savor [PERSON_NAME] pizza"
click at [392, 266] on Sticks_ "Items" at bounding box center [507, 261] width 347 height 16
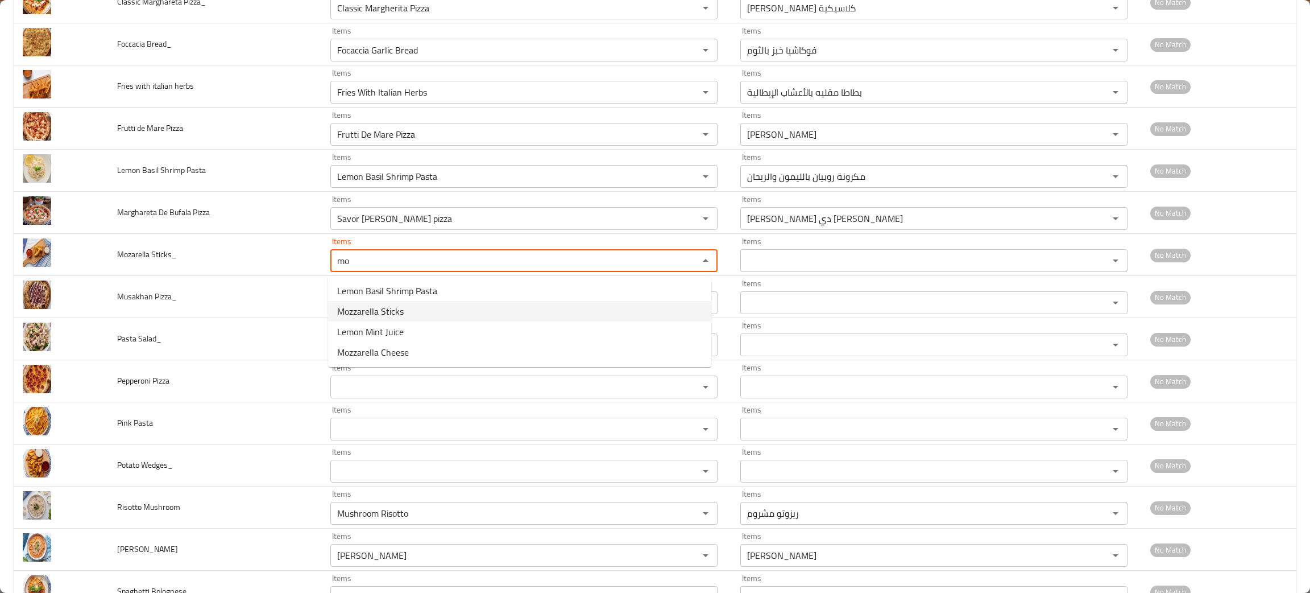
click at [378, 304] on span "Mozzarella Sticks" at bounding box center [370, 311] width 67 height 14
type Sticks_ "Mozzarella Sticks"
type Sticks_-ar "أصابع الموزاريلا"
type Sticks_ "Mozzarella Sticks"
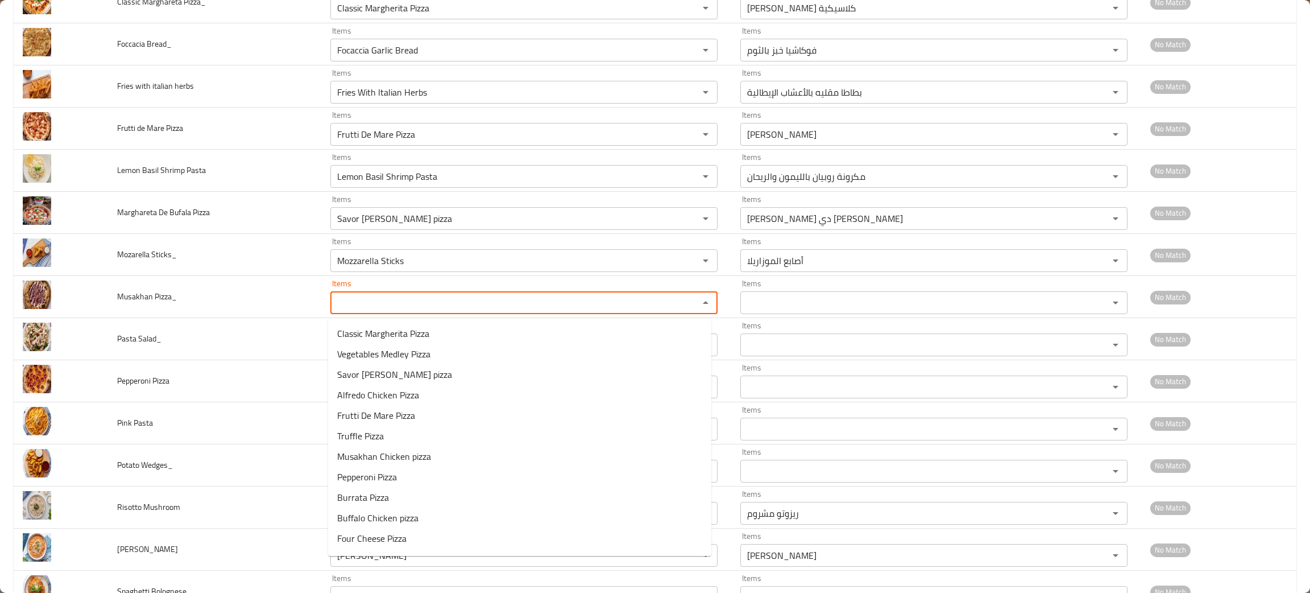
click at [378, 303] on Pizza_ "Items" at bounding box center [507, 303] width 347 height 16
click at [365, 336] on span "Musakhan Chicken pizza" at bounding box center [384, 333] width 94 height 14
type Pizza_ "Musakhan Chicken pizza"
type Pizza_-ar "بيتزا دجاج مسخن"
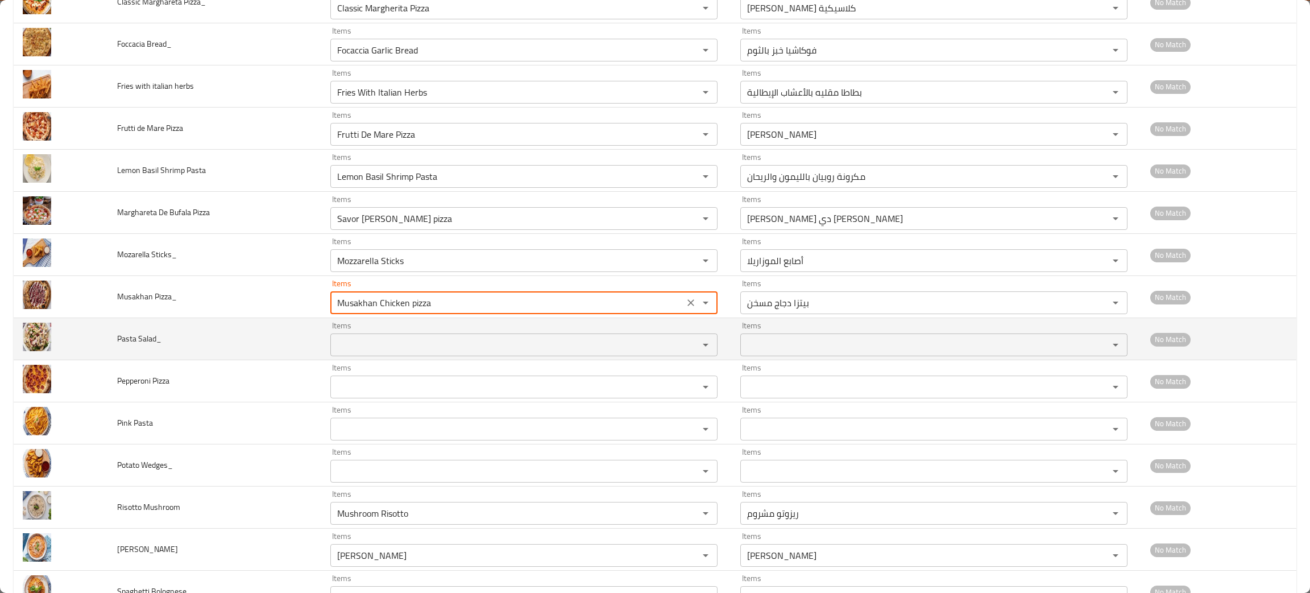
type Pizza_ "Musakhan Chicken pizza"
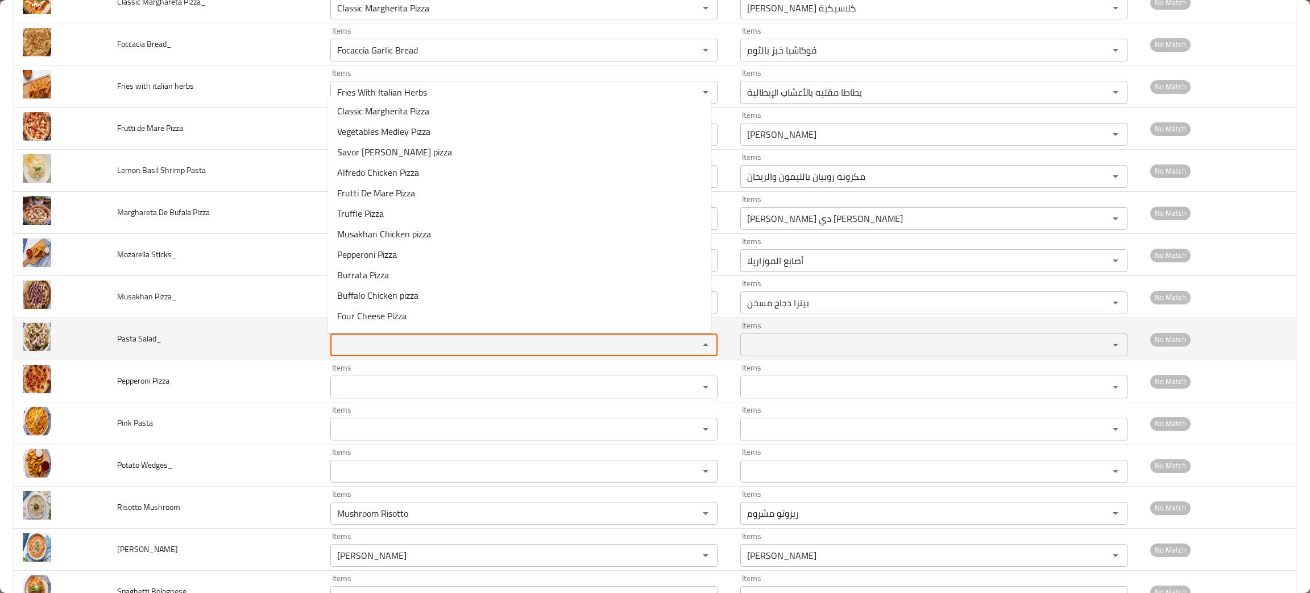
click at [354, 348] on Salad_ "Items" at bounding box center [507, 345] width 347 height 16
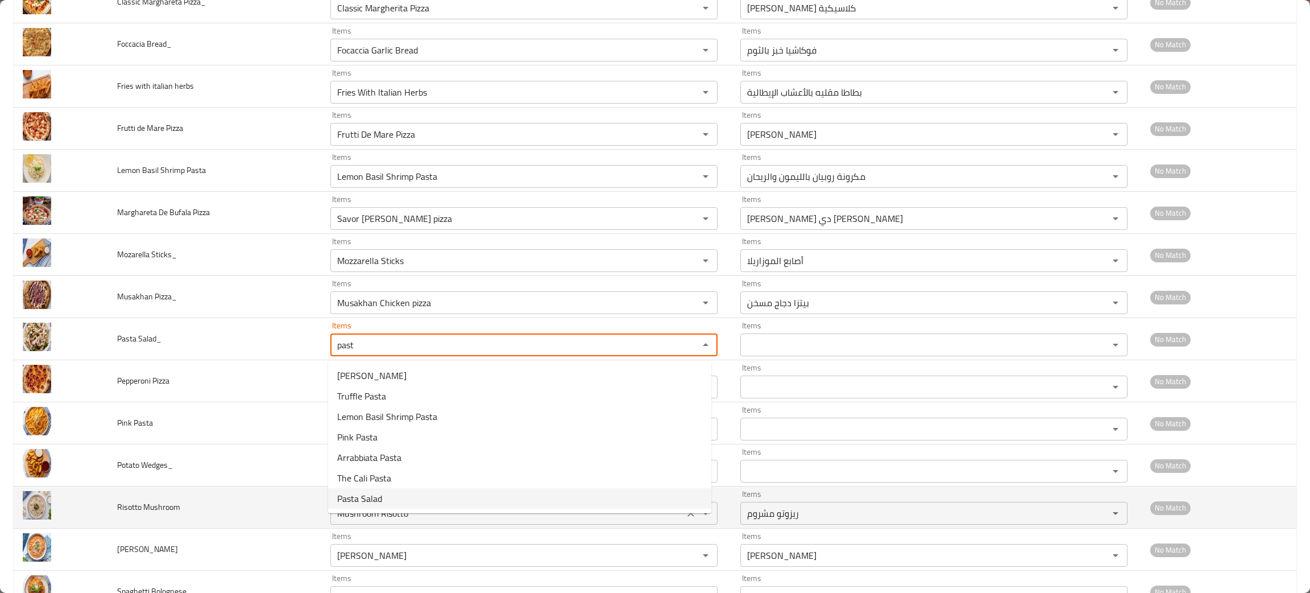
click at [359, 497] on span "Pasta Salad" at bounding box center [359, 498] width 45 height 14
type Salad_ "Pasta Salad"
type Salad_-ar "سلطة باستا"
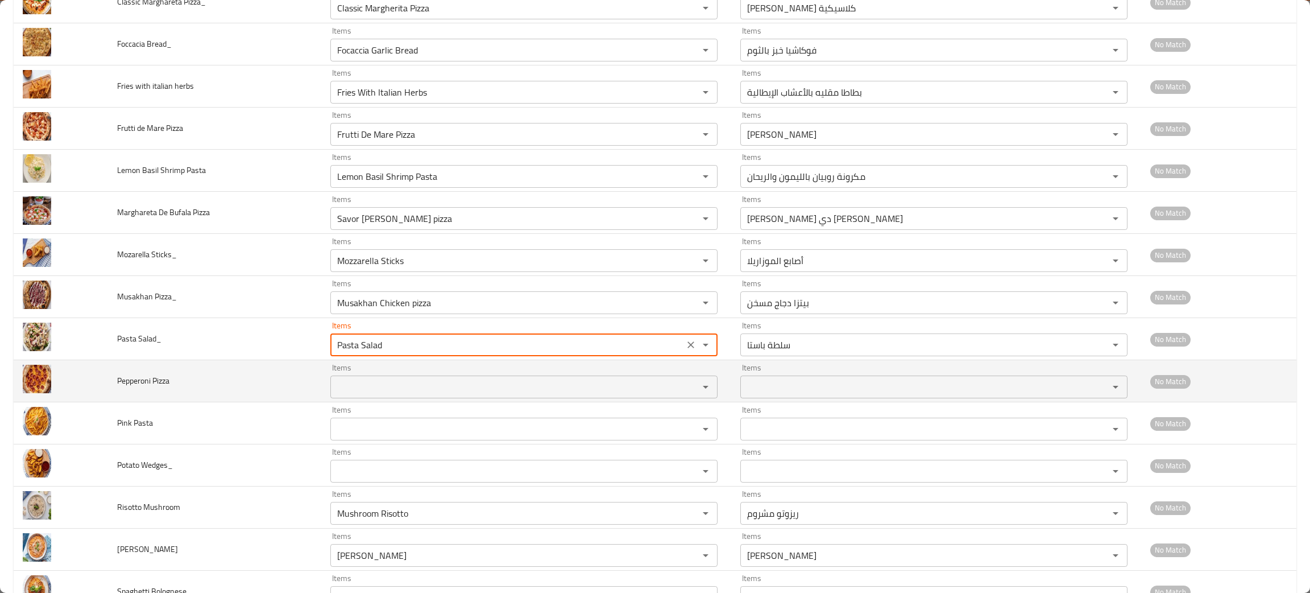
type Salad_ "Pasta Salad"
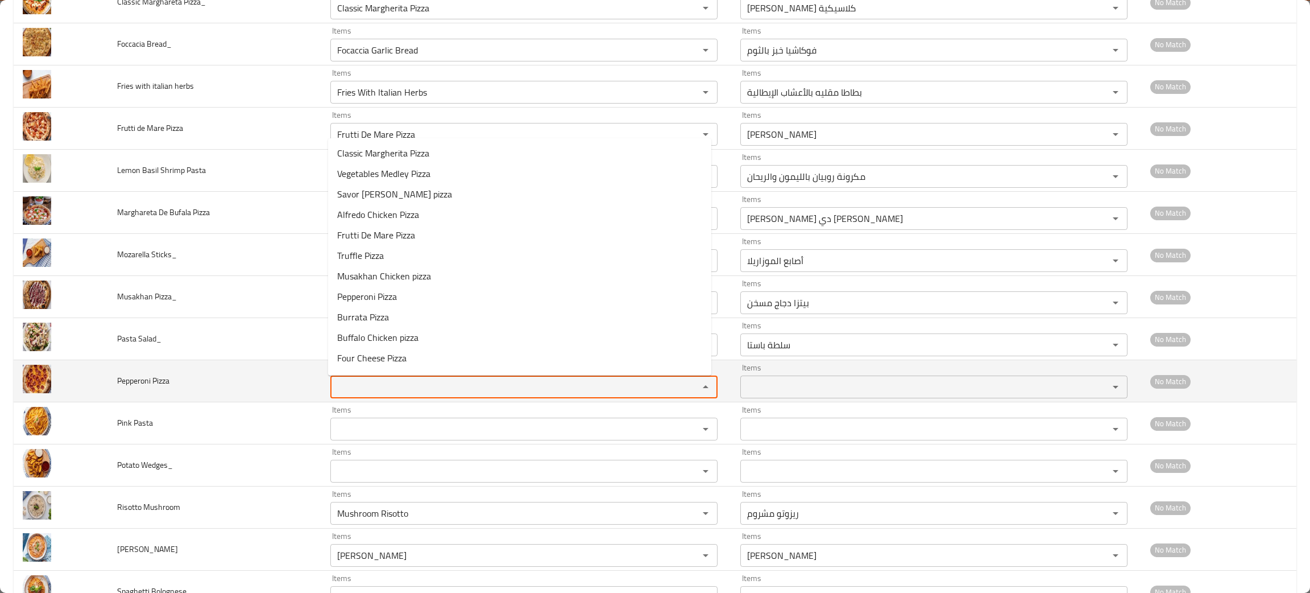
drag, startPoint x: 374, startPoint y: 391, endPoint x: 381, endPoint y: 389, distance: 7.2
click at [376, 391] on Pizza "Items" at bounding box center [507, 387] width 347 height 16
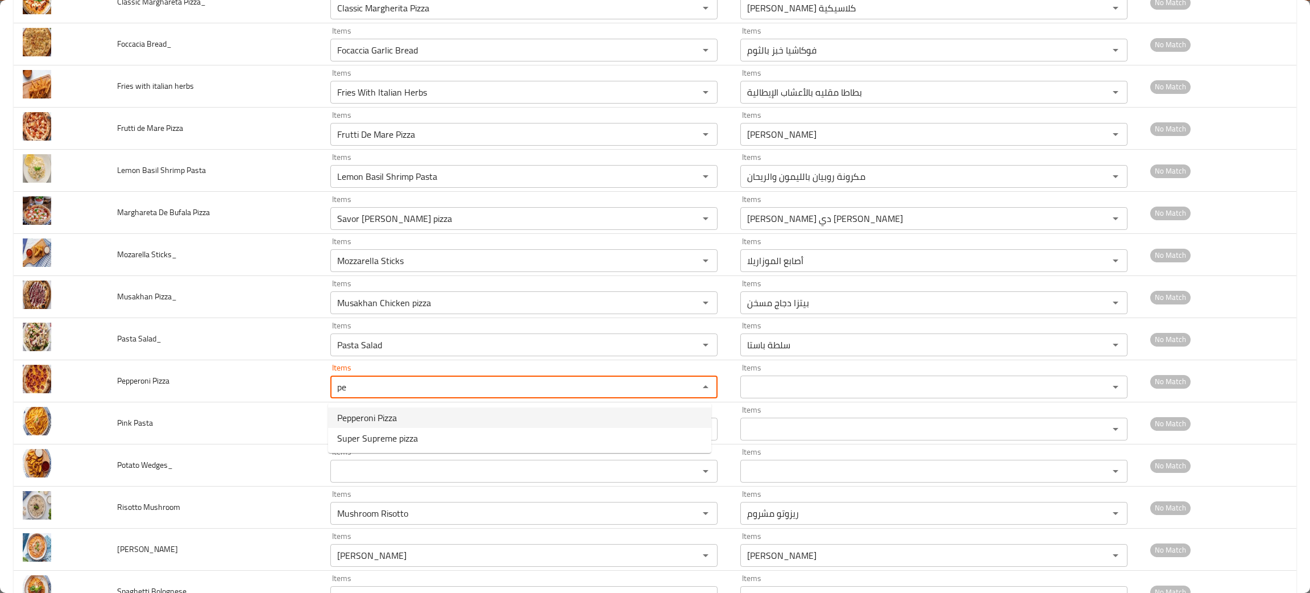
click at [397, 416] on span "Pepperoni Pizza" at bounding box center [367, 418] width 60 height 14
type Pizza "Pepperoni Pizza"
type Pizza-ar "[PERSON_NAME]"
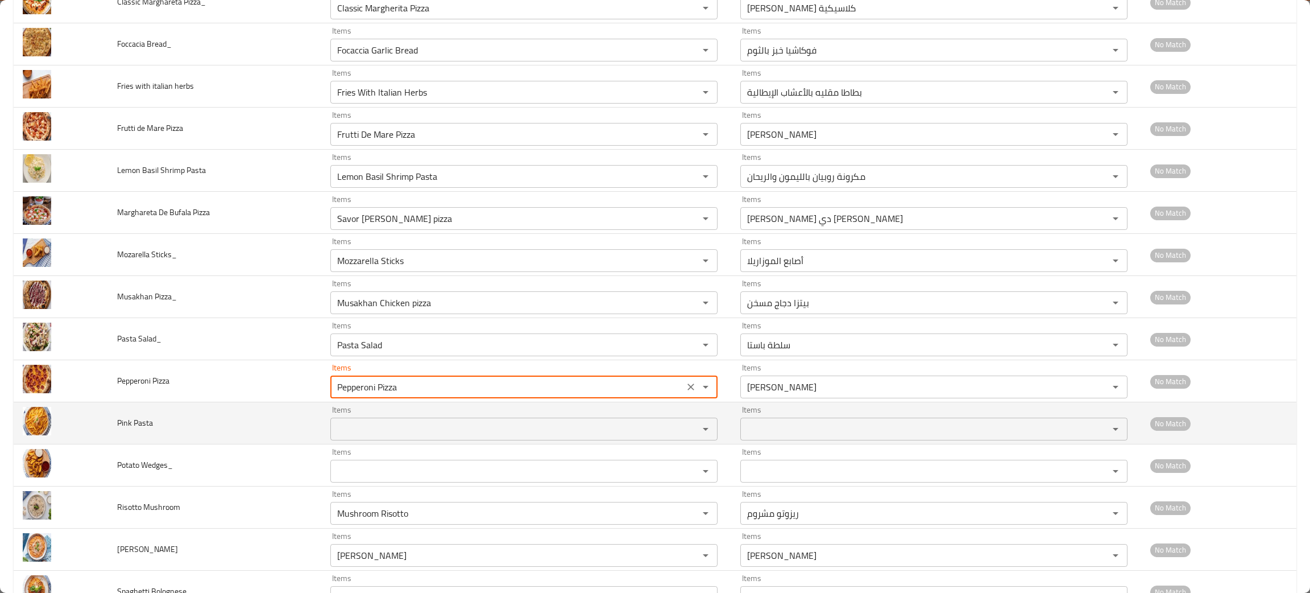
click at [379, 440] on div "Items" at bounding box center [523, 428] width 387 height 23
type Pizza "Pepperoni Pizza"
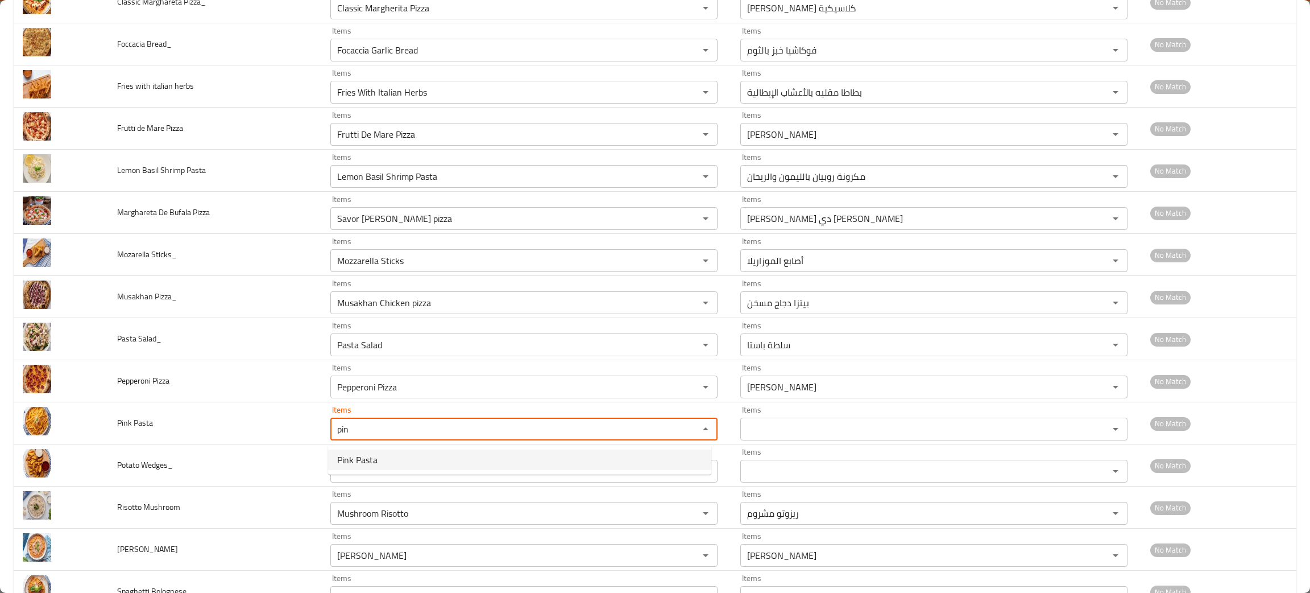
click at [370, 456] on span "Pink Pasta" at bounding box center [357, 460] width 40 height 14
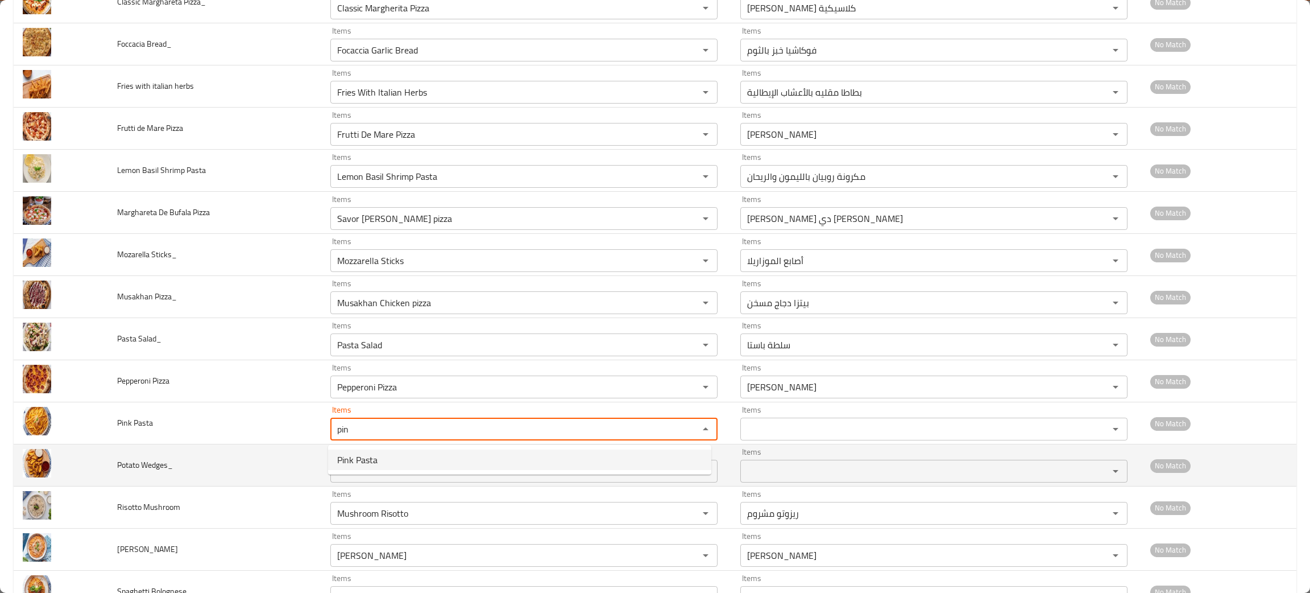
type Pasta "Pink Pasta"
type Pasta-ar "مكرونة وردية"
type Pasta "Pink Pasta"
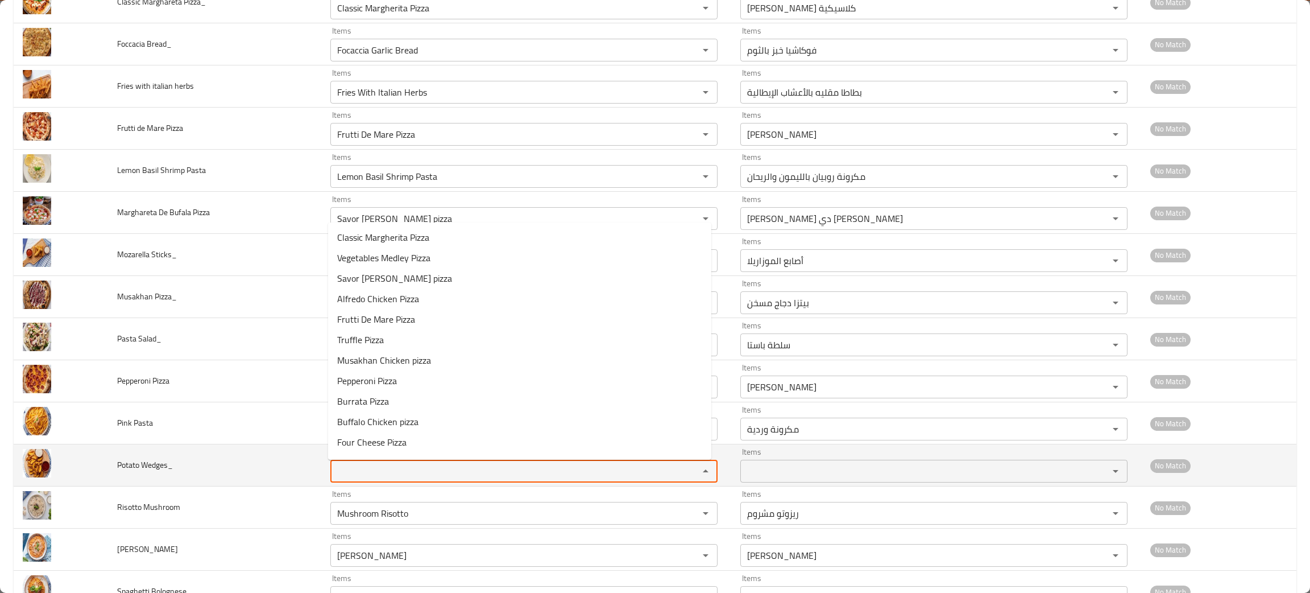
drag, startPoint x: 368, startPoint y: 466, endPoint x: 368, endPoint y: 473, distance: 6.8
click at [370, 467] on Wedges_ "Items" at bounding box center [507, 471] width 347 height 16
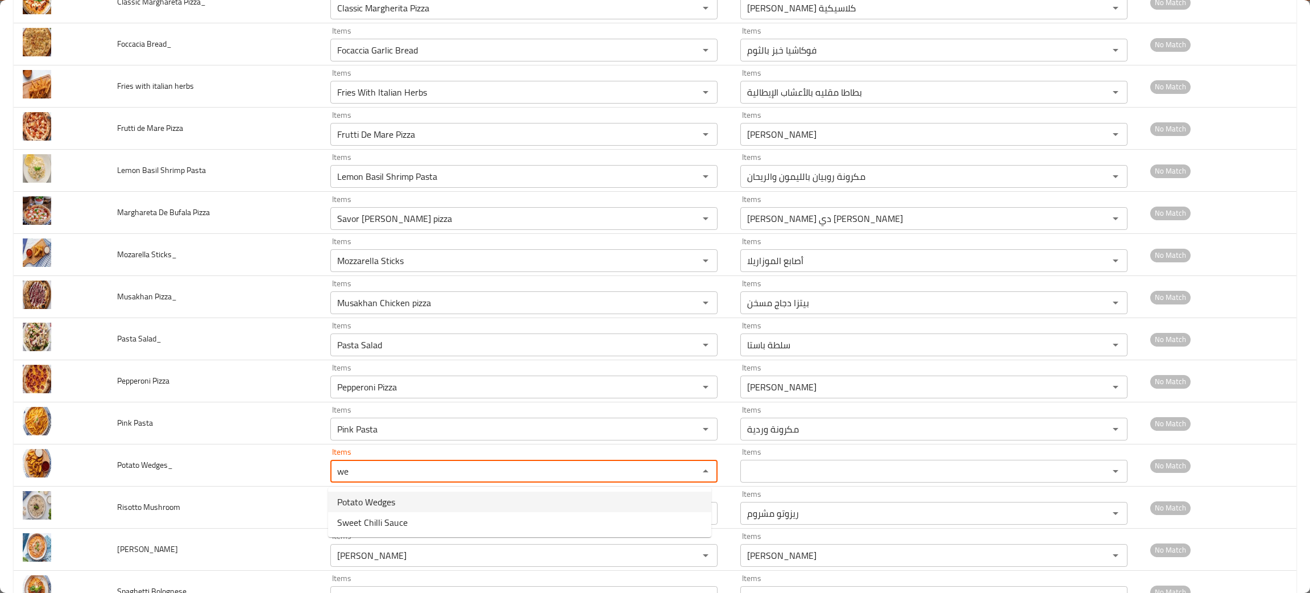
drag, startPoint x: 394, startPoint y: 503, endPoint x: 400, endPoint y: 497, distance: 8.5
click at [395, 503] on span "Potato Wedges" at bounding box center [366, 502] width 58 height 14
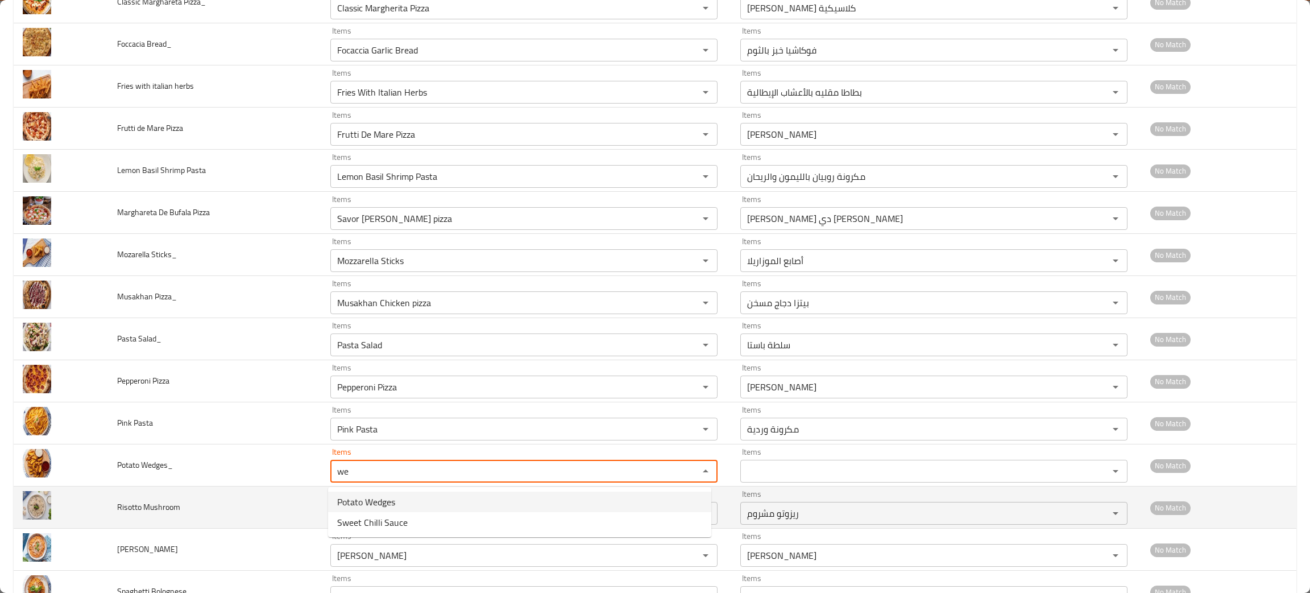
type Wedges_ "Potato Wedges"
type Wedges_-ar "بطاطا ويدجز"
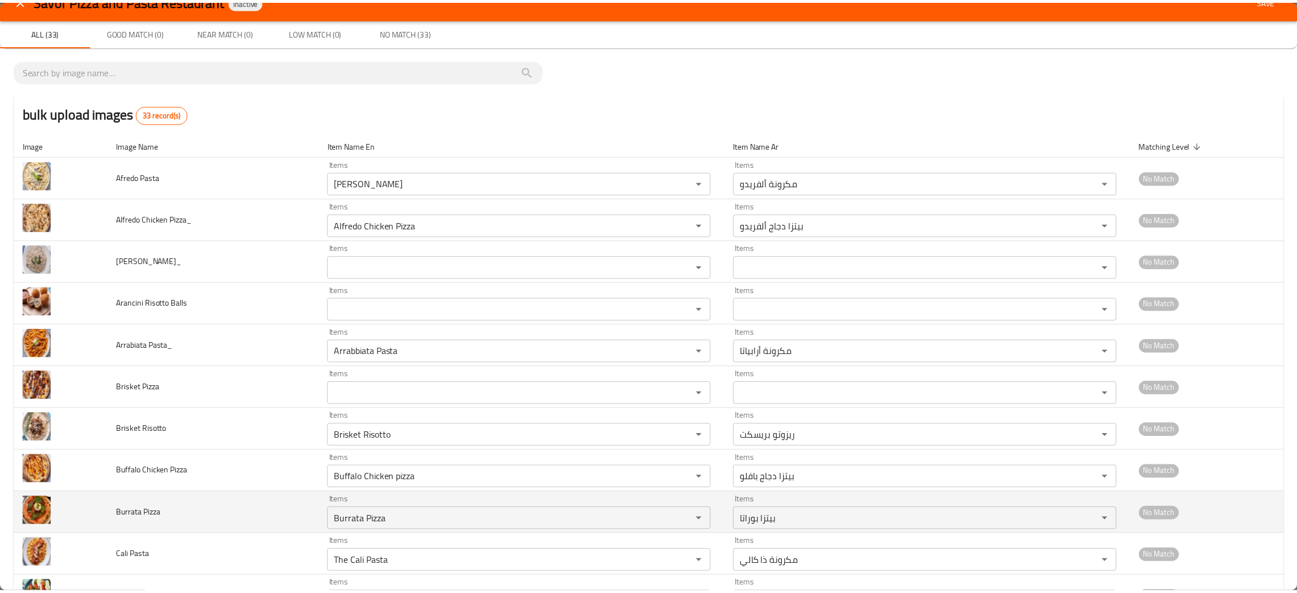
scroll to position [0, 0]
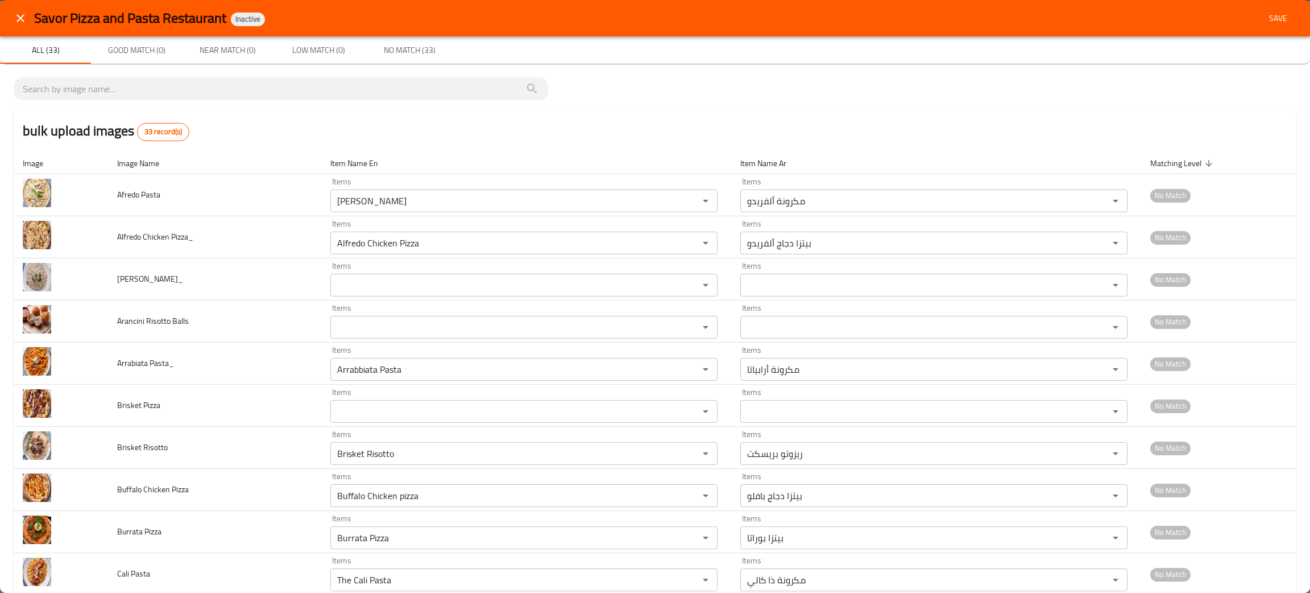
type Wedges_ "Potato Wedges"
click at [1265, 20] on span "Save" at bounding box center [1278, 18] width 27 height 14
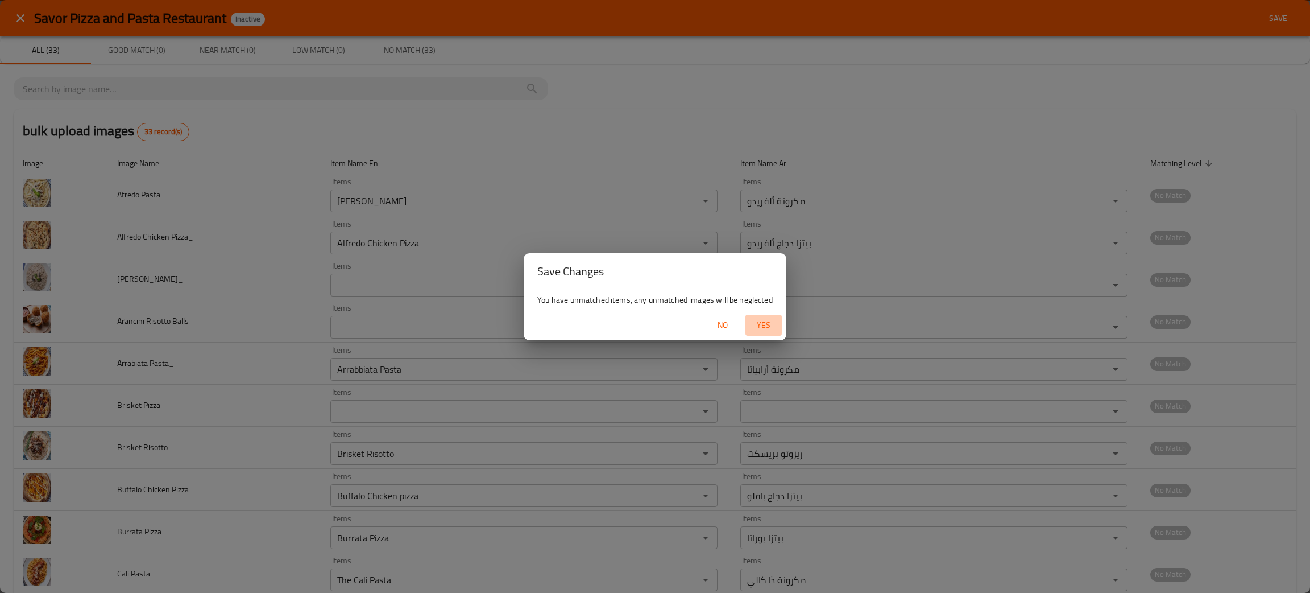
click at [768, 322] on span "Yes" at bounding box center [763, 325] width 27 height 14
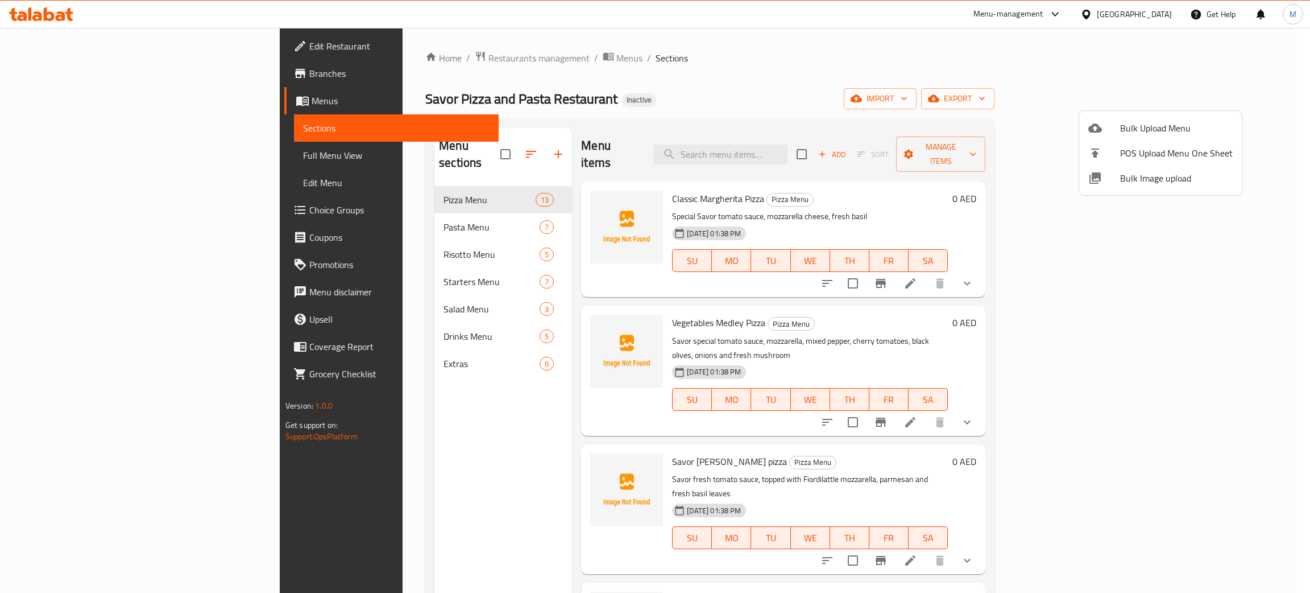
click at [349, 428] on div at bounding box center [655, 296] width 1310 height 593
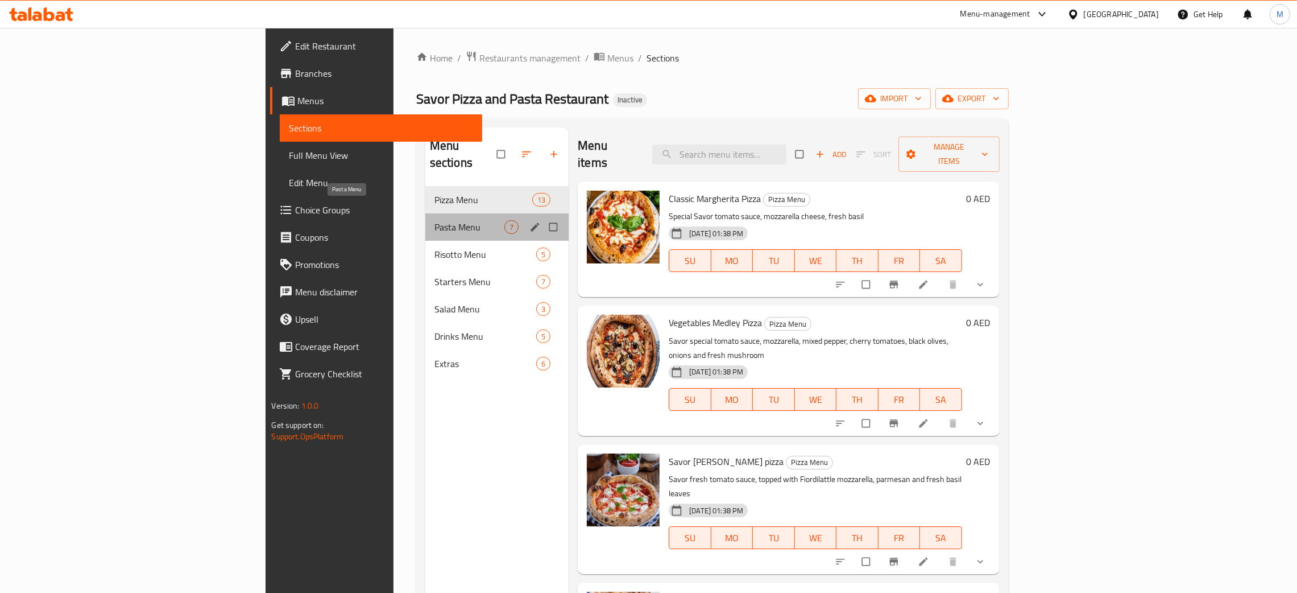
click at [435, 220] on span "Pasta Menu" at bounding box center [470, 227] width 70 height 14
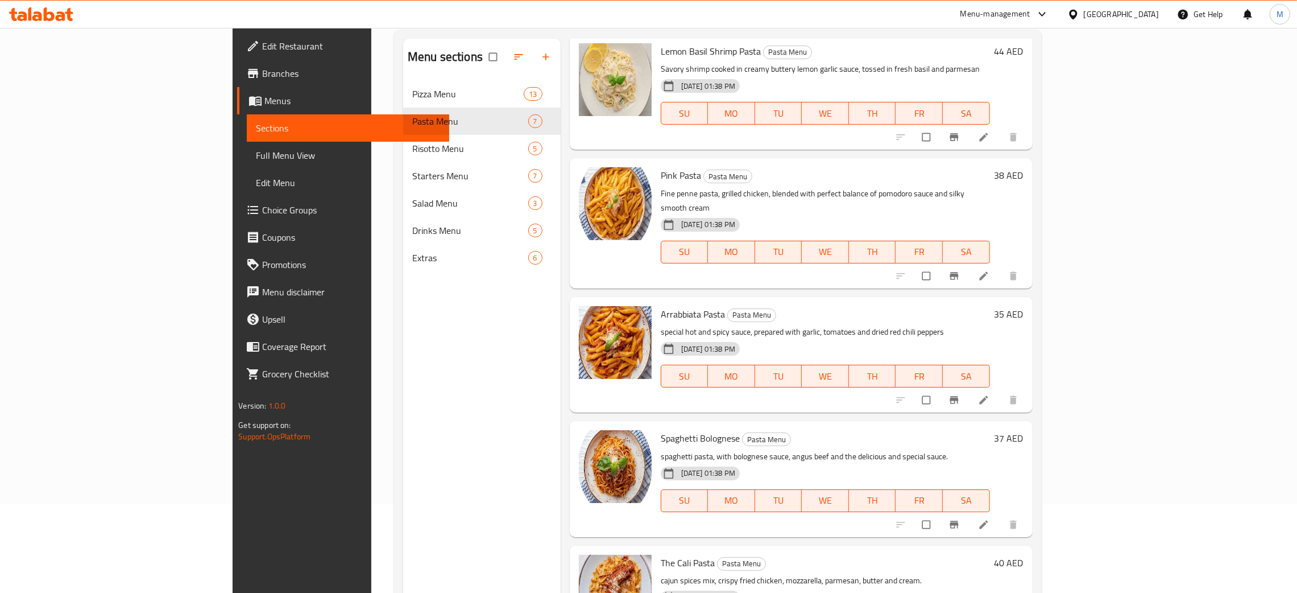
scroll to position [160, 0]
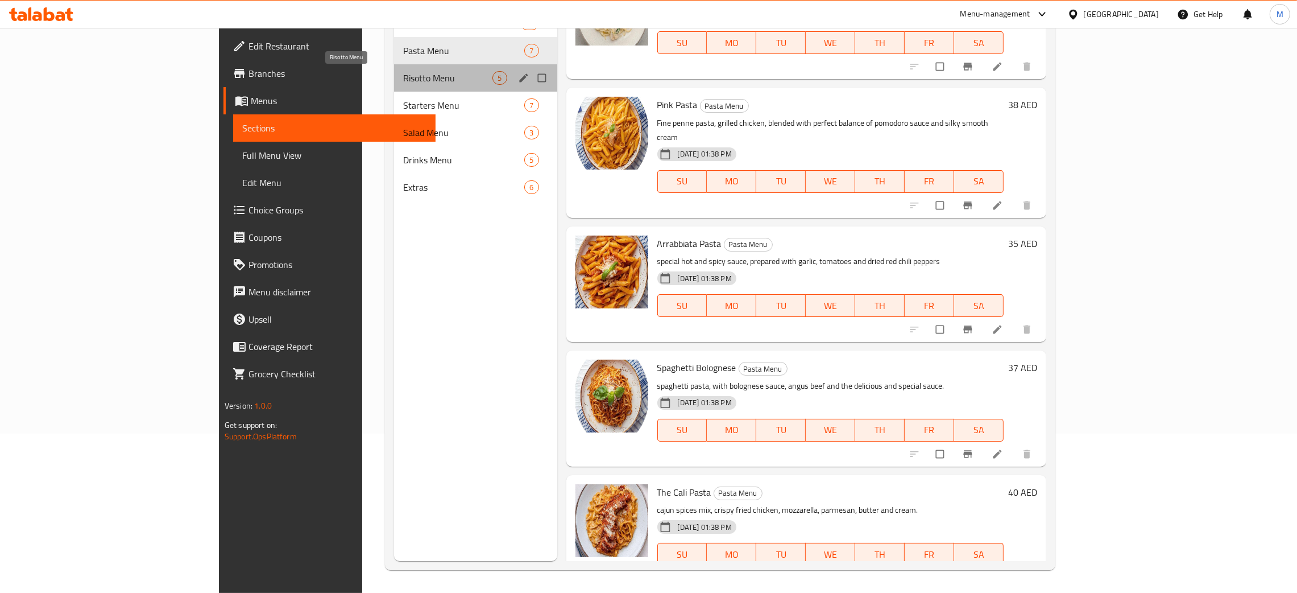
drag, startPoint x: 278, startPoint y: 81, endPoint x: 281, endPoint y: 88, distance: 7.1
click at [403, 82] on span "Risotto Menu" at bounding box center [448, 78] width 90 height 14
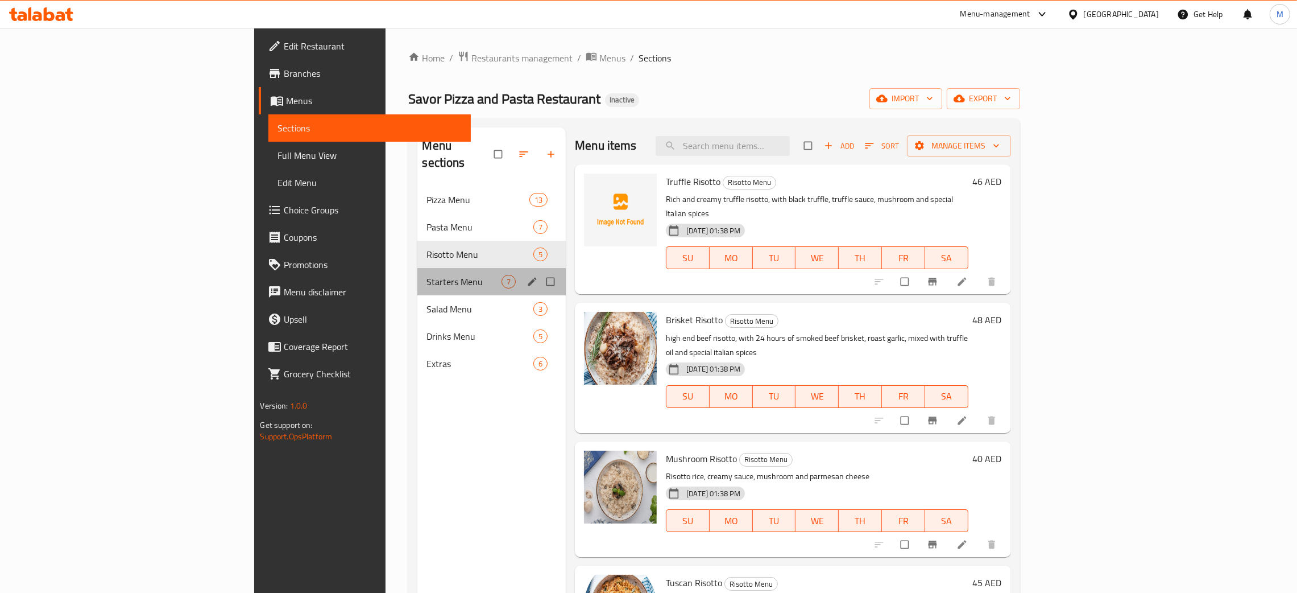
click at [417, 268] on div "Starters Menu 7" at bounding box center [491, 281] width 148 height 27
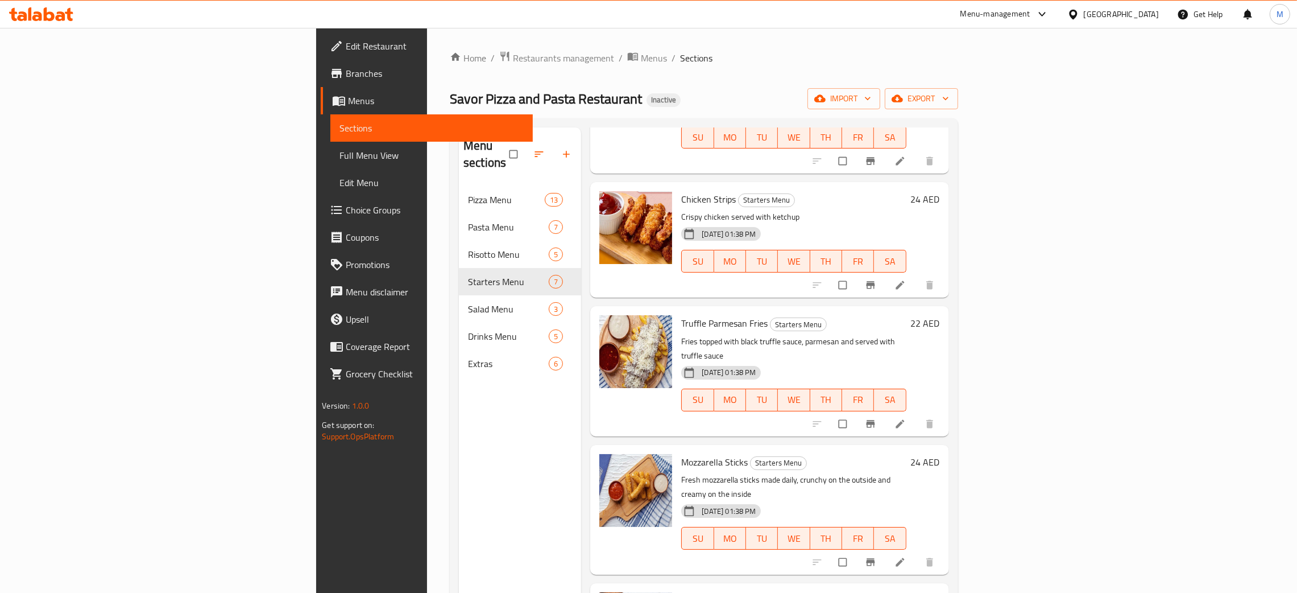
scroll to position [304, 0]
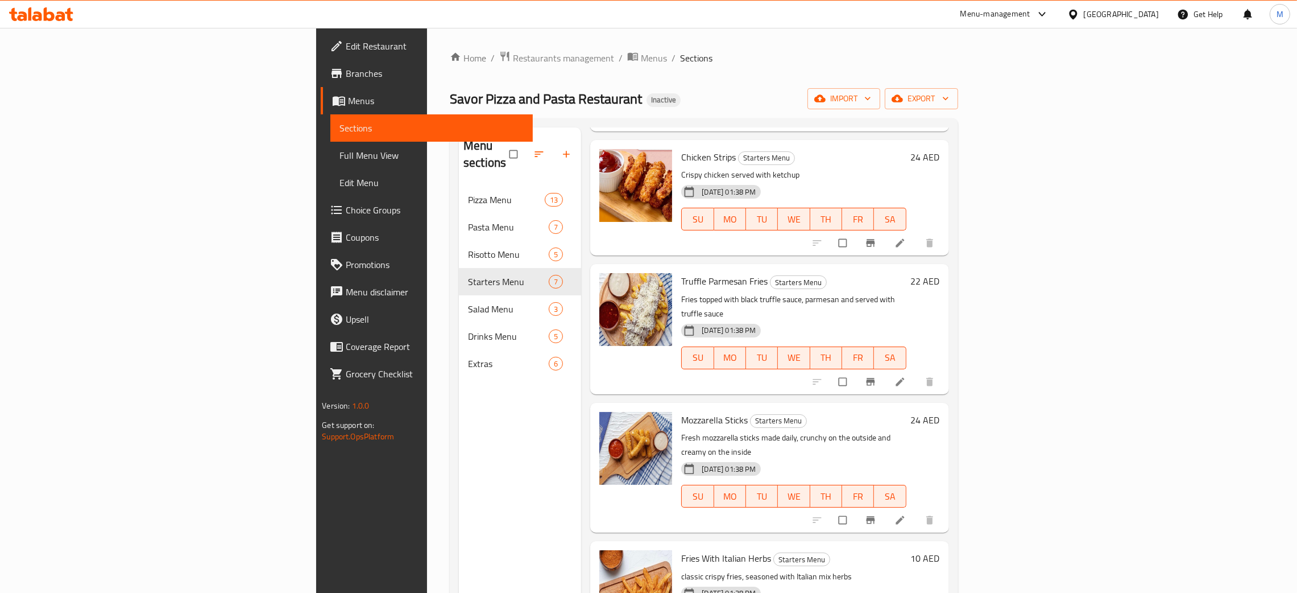
click at [459, 457] on div "Menu sections Pizza Menu 13 Pasta Menu 7 Risotto Menu 5 Starters Menu 7 Salad M…" at bounding box center [520, 423] width 122 height 593
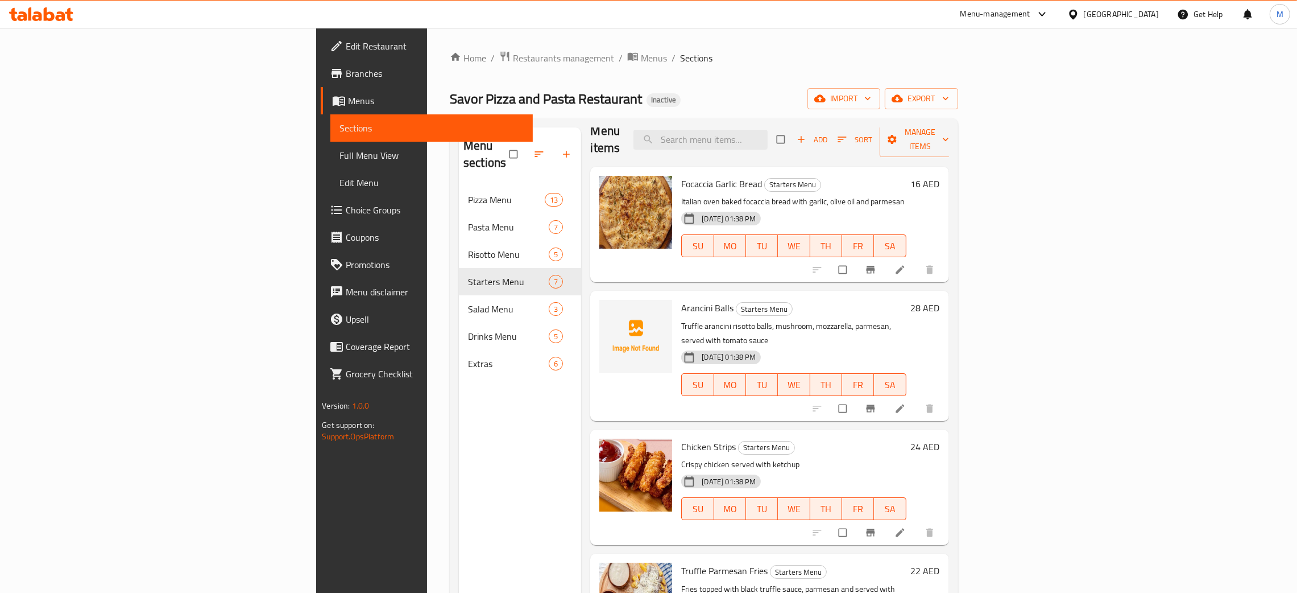
scroll to position [0, 0]
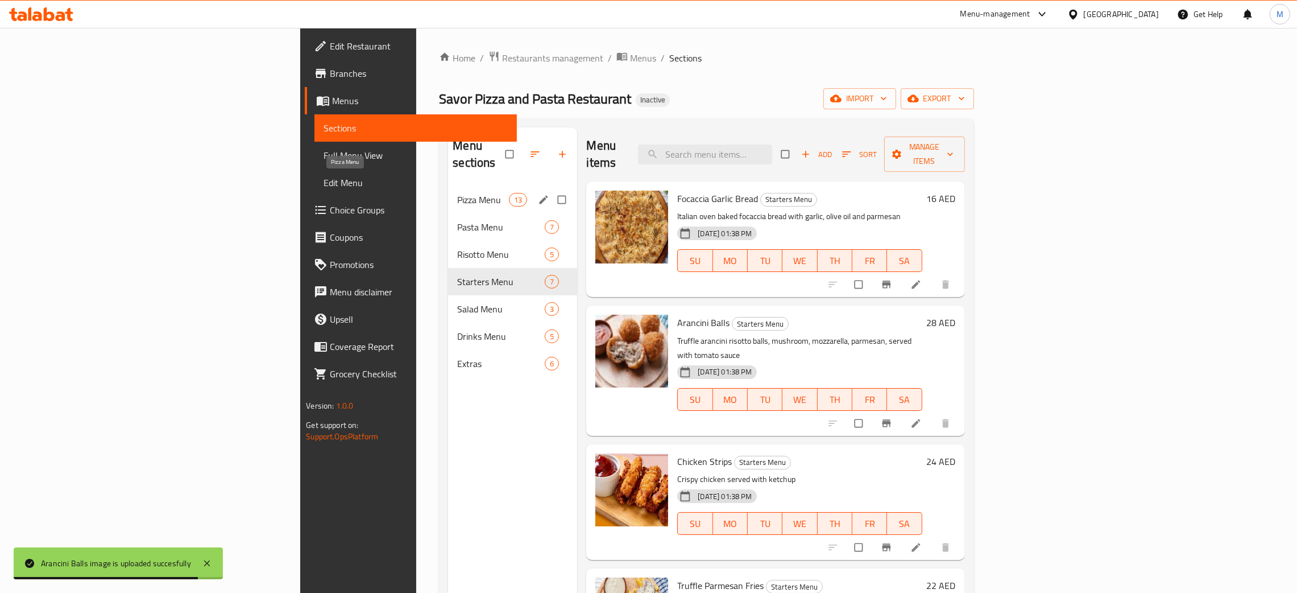
click at [457, 193] on span "Pizza Menu" at bounding box center [483, 200] width 52 height 14
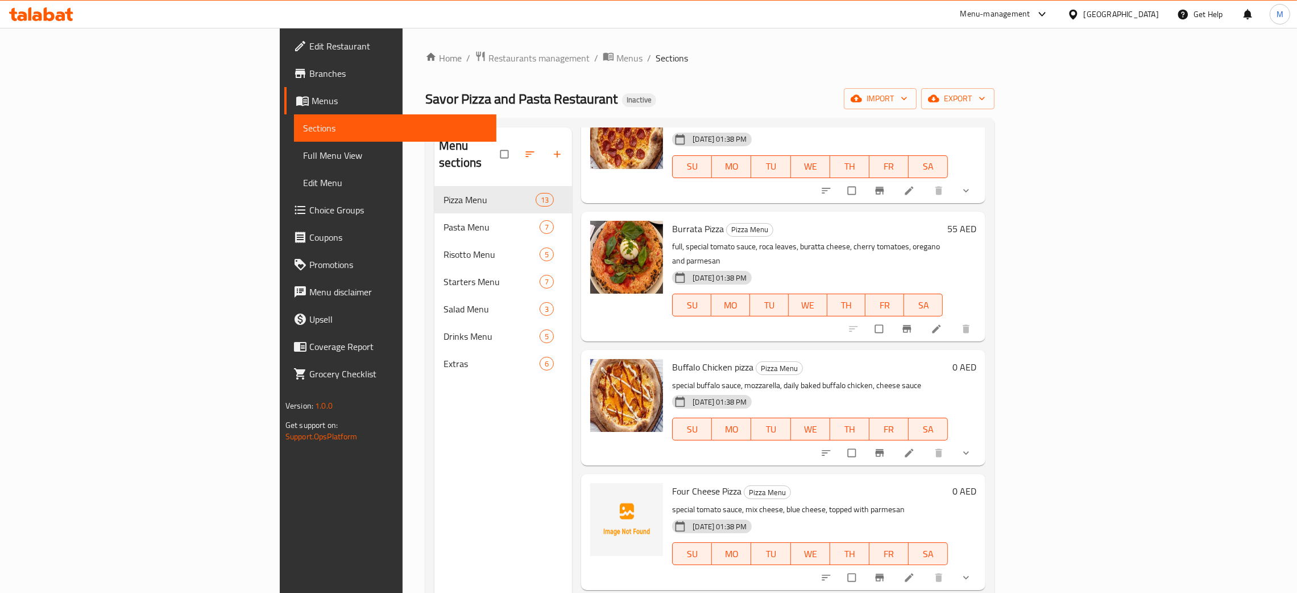
click at [435, 405] on div "Menu sections Pizza Menu 13 Pasta Menu 7 Risotto Menu 5 Starters Menu 7 Salad M…" at bounding box center [504, 423] width 138 height 593
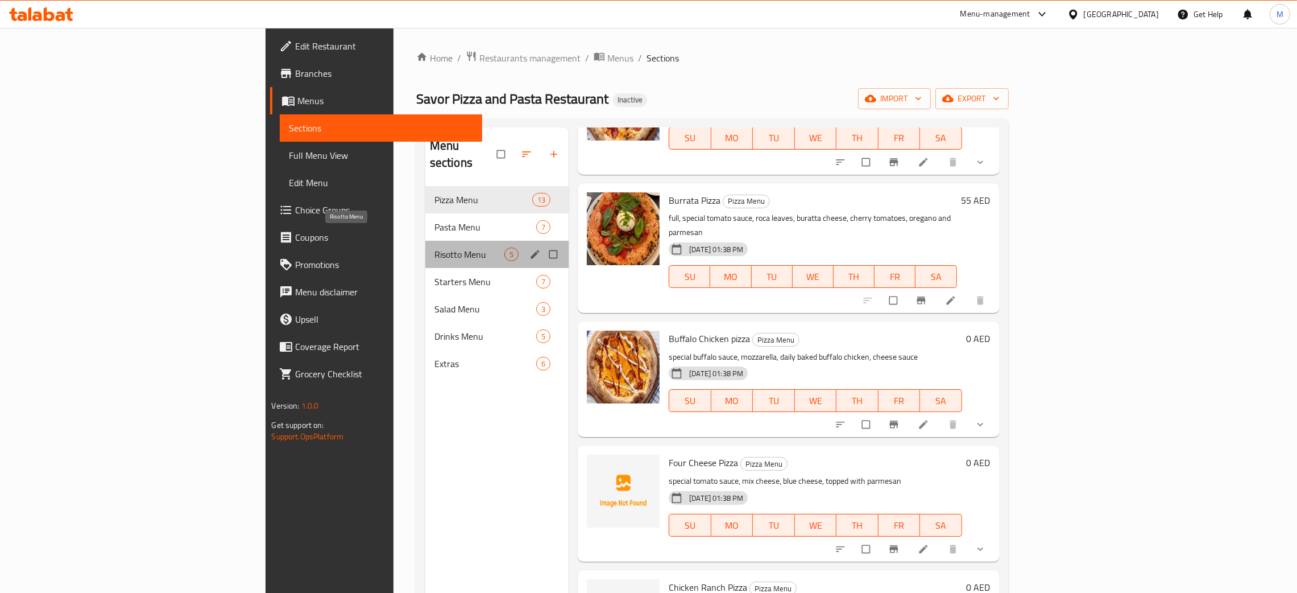
click at [435, 247] on span "Risotto Menu" at bounding box center [470, 254] width 70 height 14
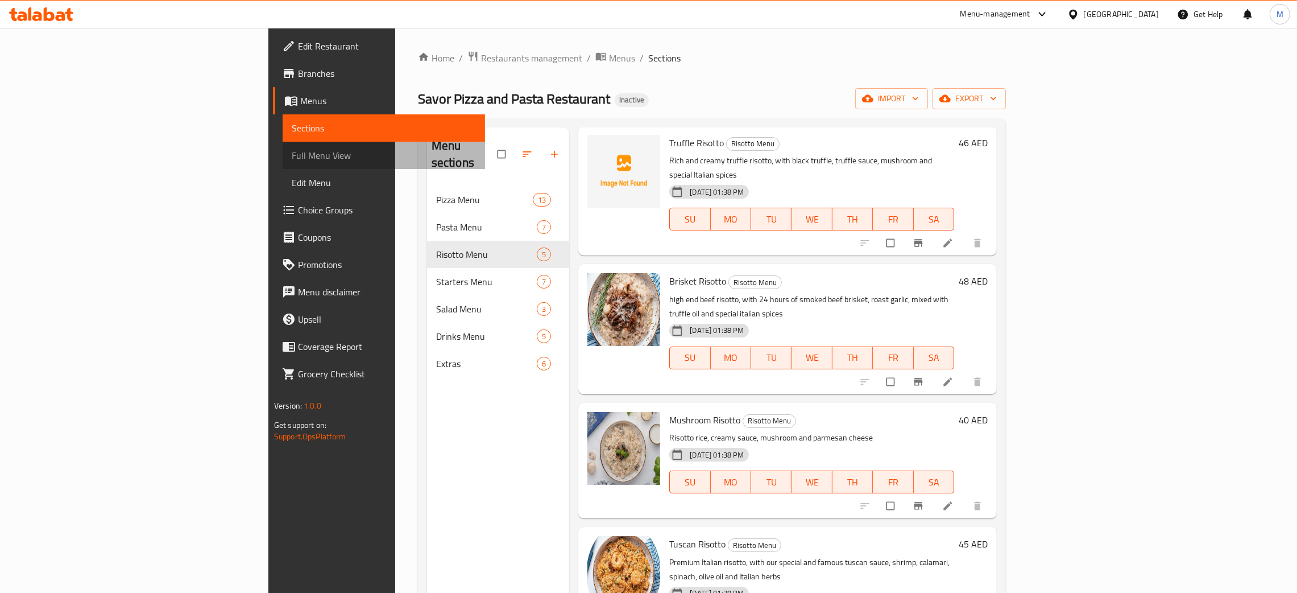
click at [292, 148] on span "Full Menu View" at bounding box center [384, 155] width 184 height 14
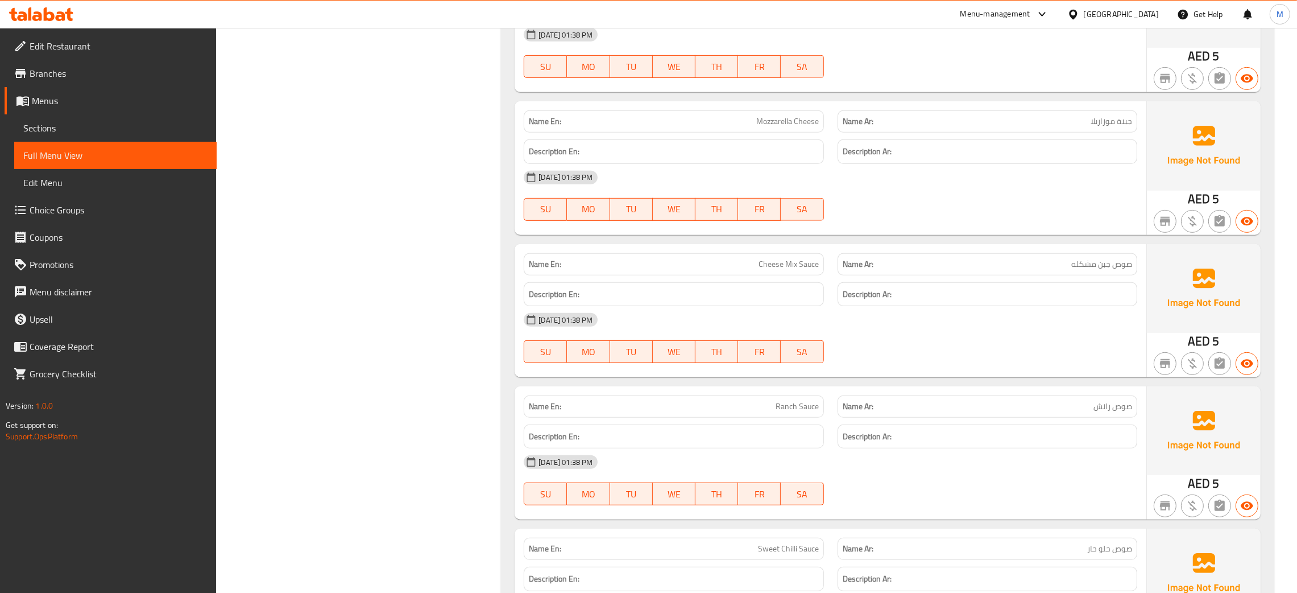
scroll to position [7321, 0]
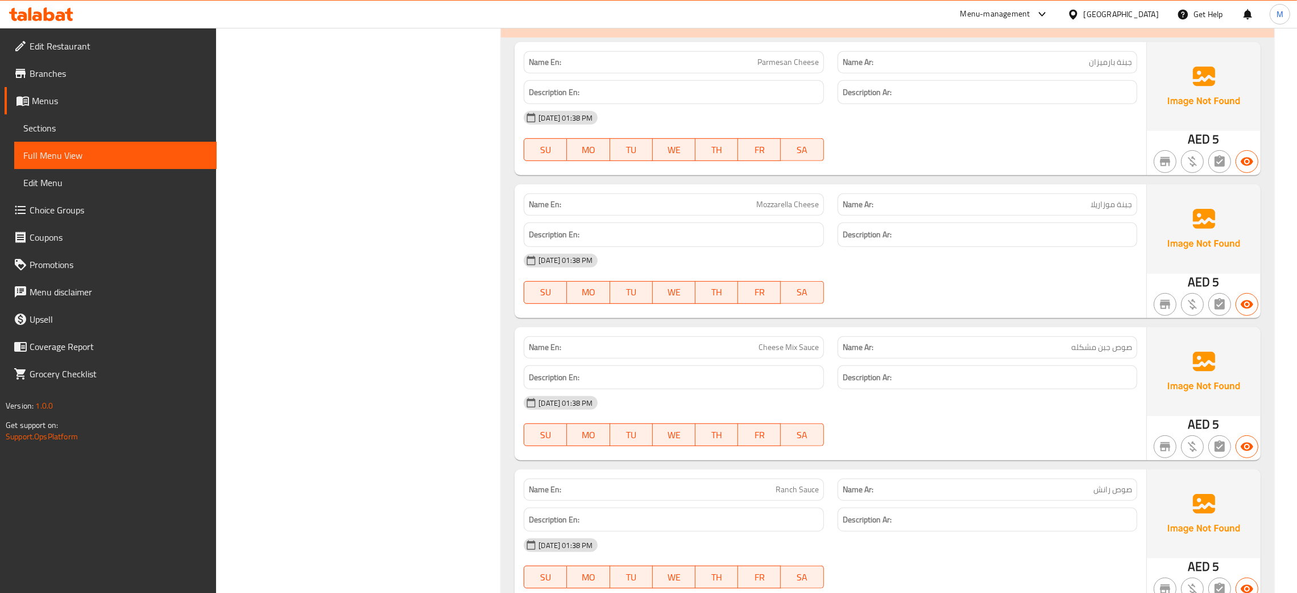
click at [1111, 15] on div "[GEOGRAPHIC_DATA]" at bounding box center [1121, 14] width 75 height 13
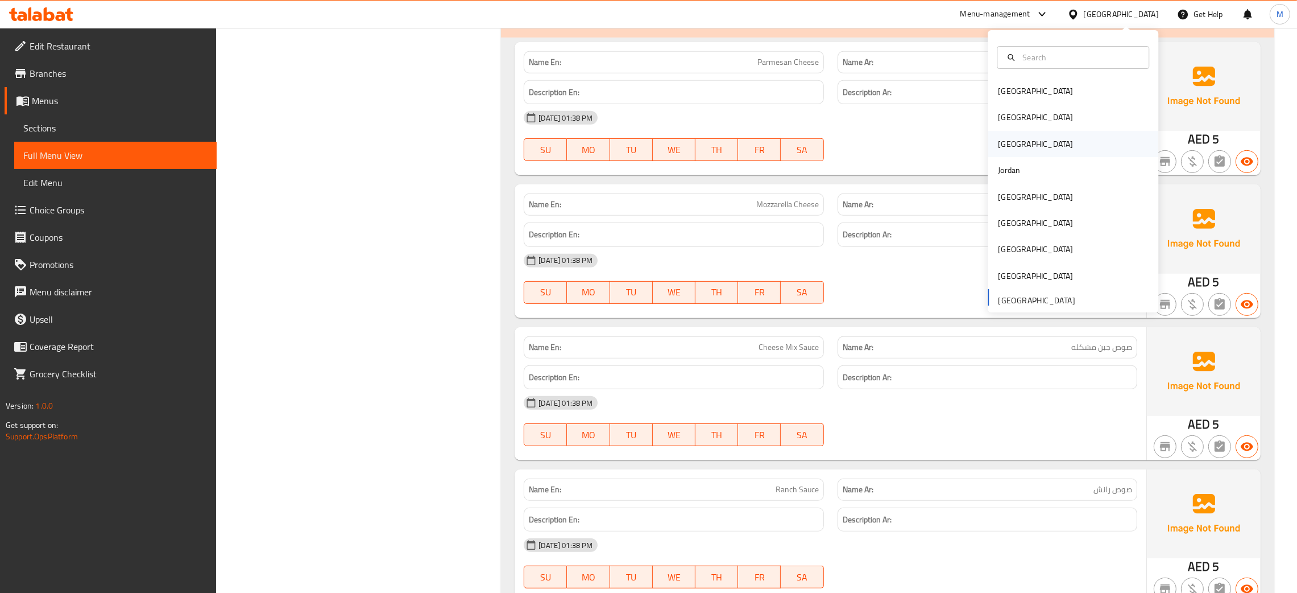
click at [989, 143] on div "[GEOGRAPHIC_DATA]" at bounding box center [1035, 144] width 93 height 26
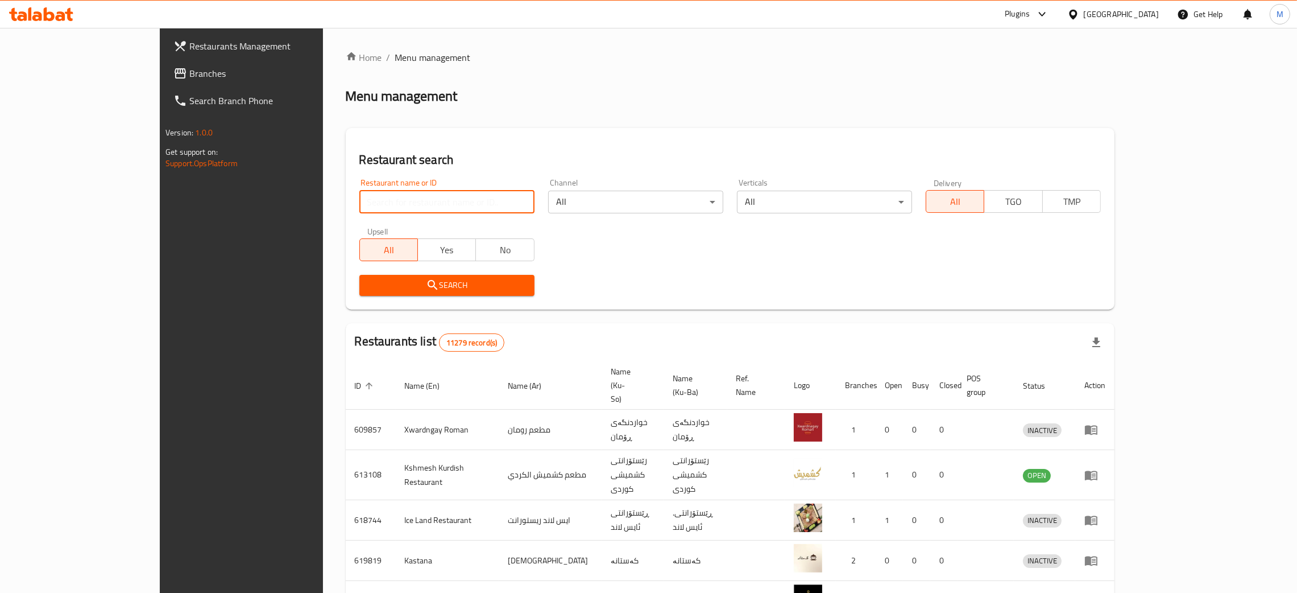
drag, startPoint x: 343, startPoint y: 198, endPoint x: 367, endPoint y: 185, distance: 27.5
click at [359, 197] on input "search" at bounding box center [446, 202] width 175 height 23
paste input "703651"
type input "703651"
click button "Search" at bounding box center [446, 285] width 175 height 21
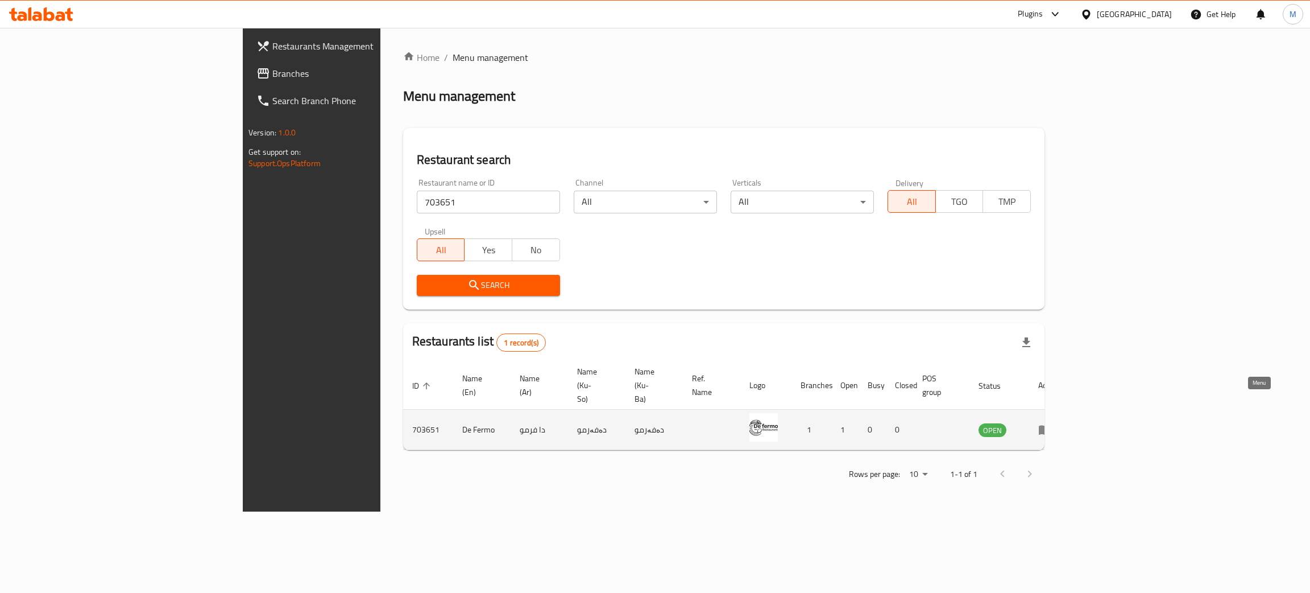
click at [1052, 425] on icon "enhanced table" at bounding box center [1045, 430] width 13 height 10
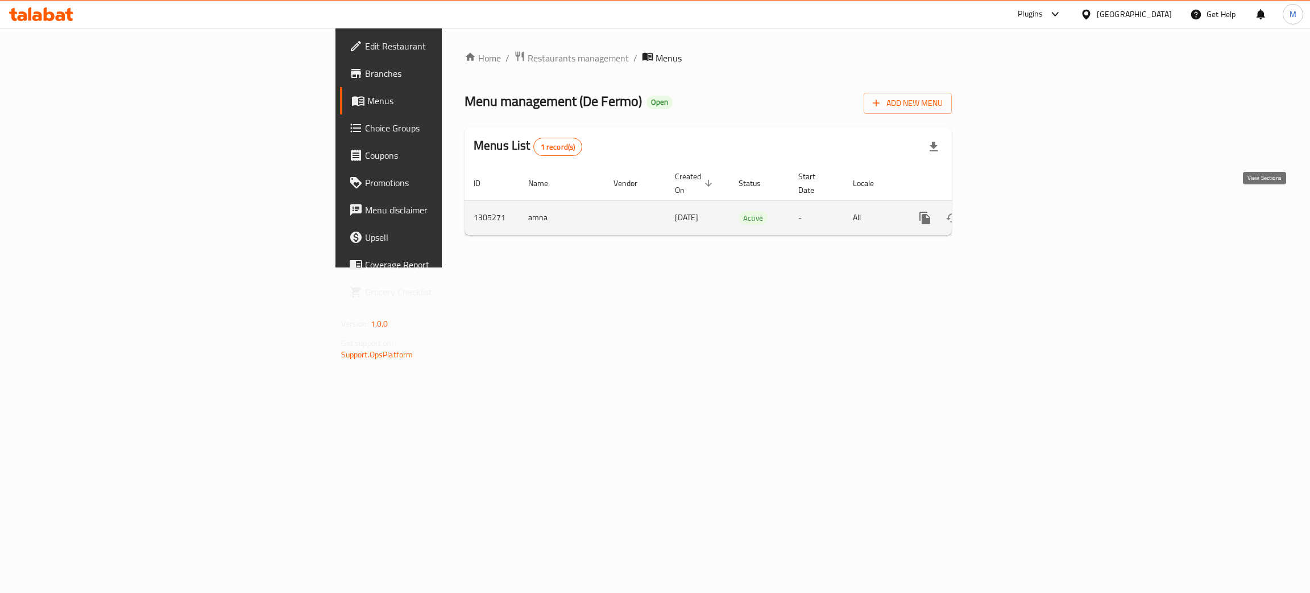
click at [1014, 211] on icon "enhanced table" at bounding box center [1007, 218] width 14 height 14
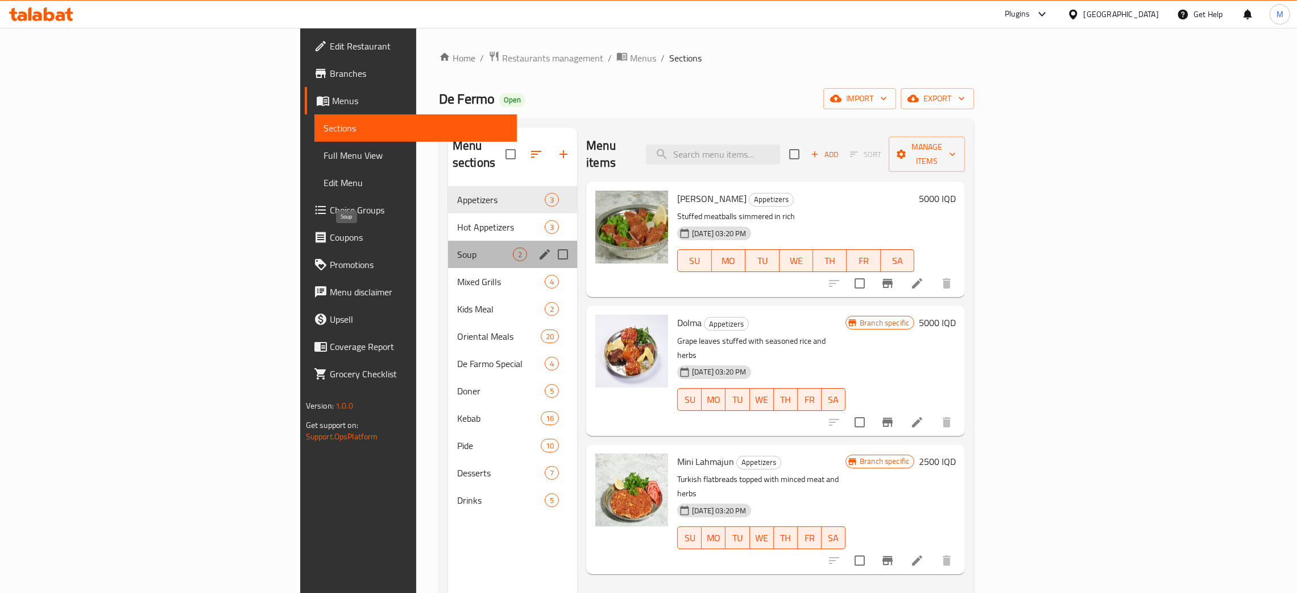
click at [457, 247] on span "Soup" at bounding box center [485, 254] width 56 height 14
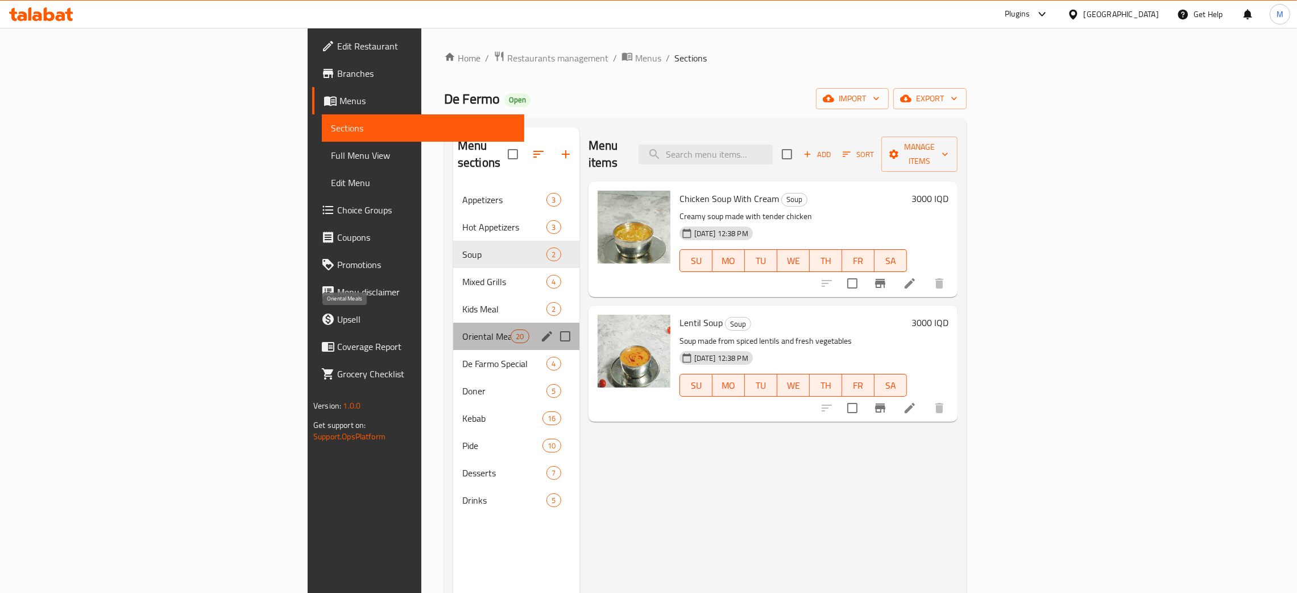
click at [462, 329] on span "Oriental Meals" at bounding box center [486, 336] width 48 height 14
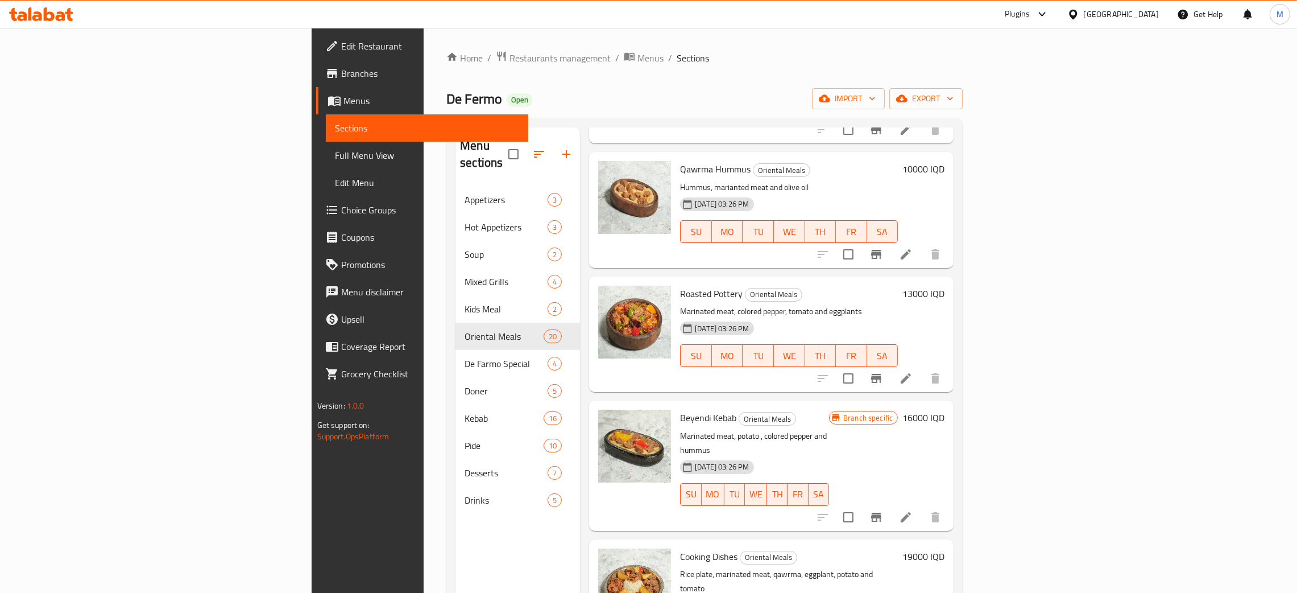
scroll to position [1919, 0]
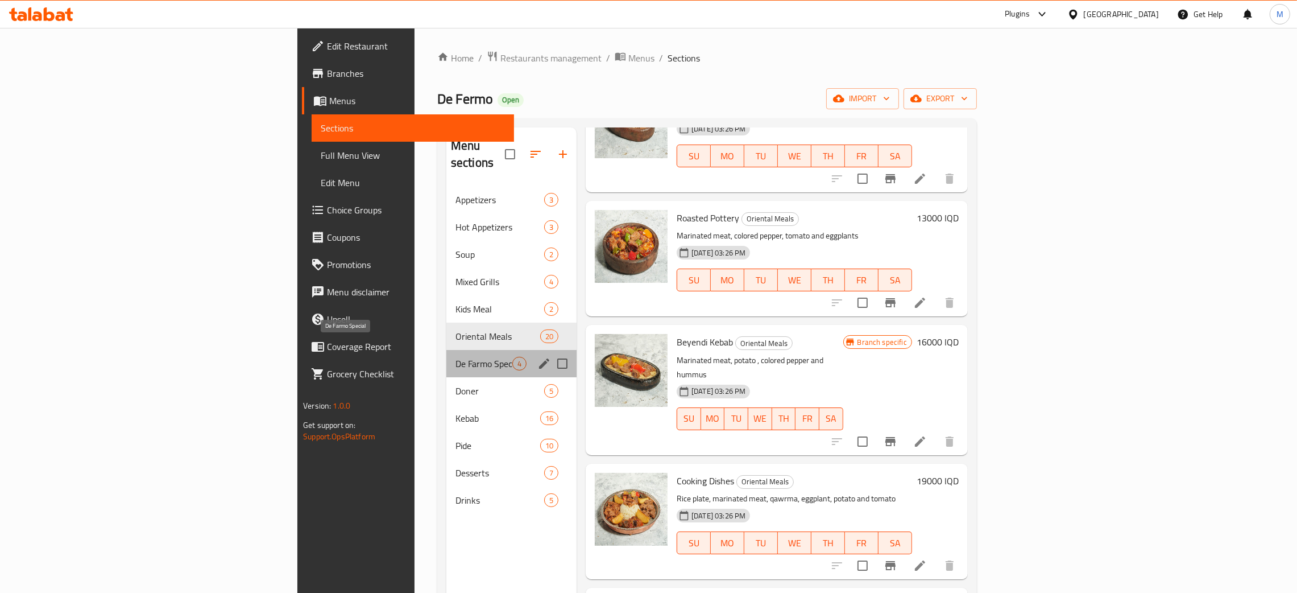
click at [456, 357] on span "De Farmo Special" at bounding box center [484, 364] width 57 height 14
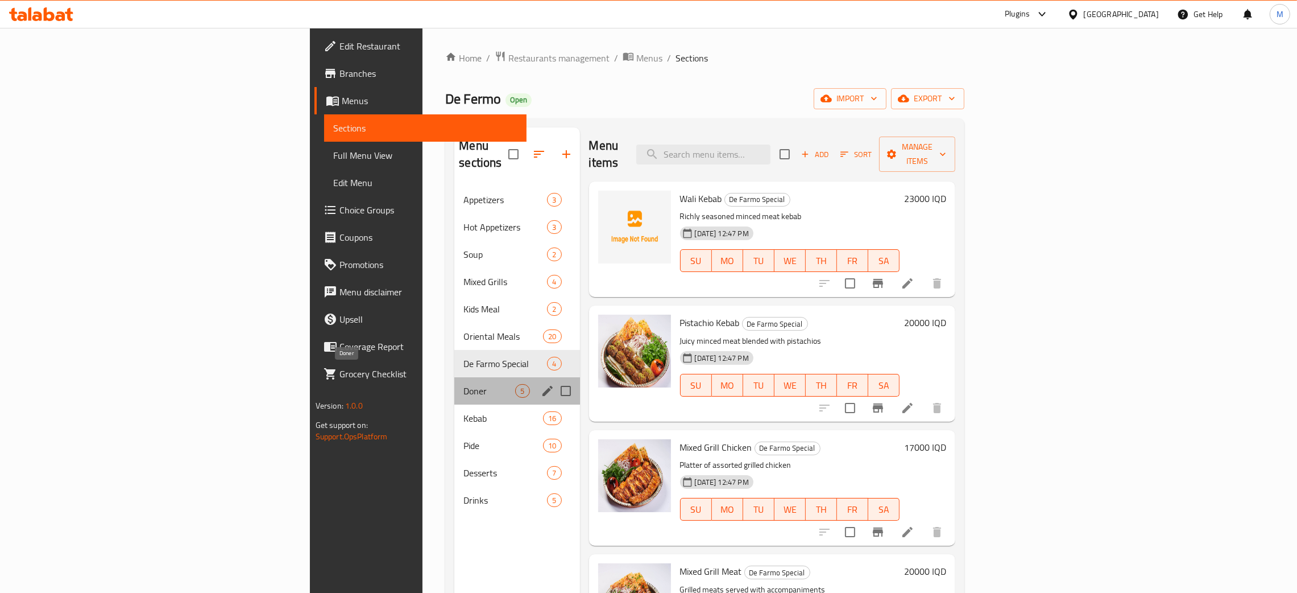
click at [464, 384] on span "Doner" at bounding box center [490, 391] width 52 height 14
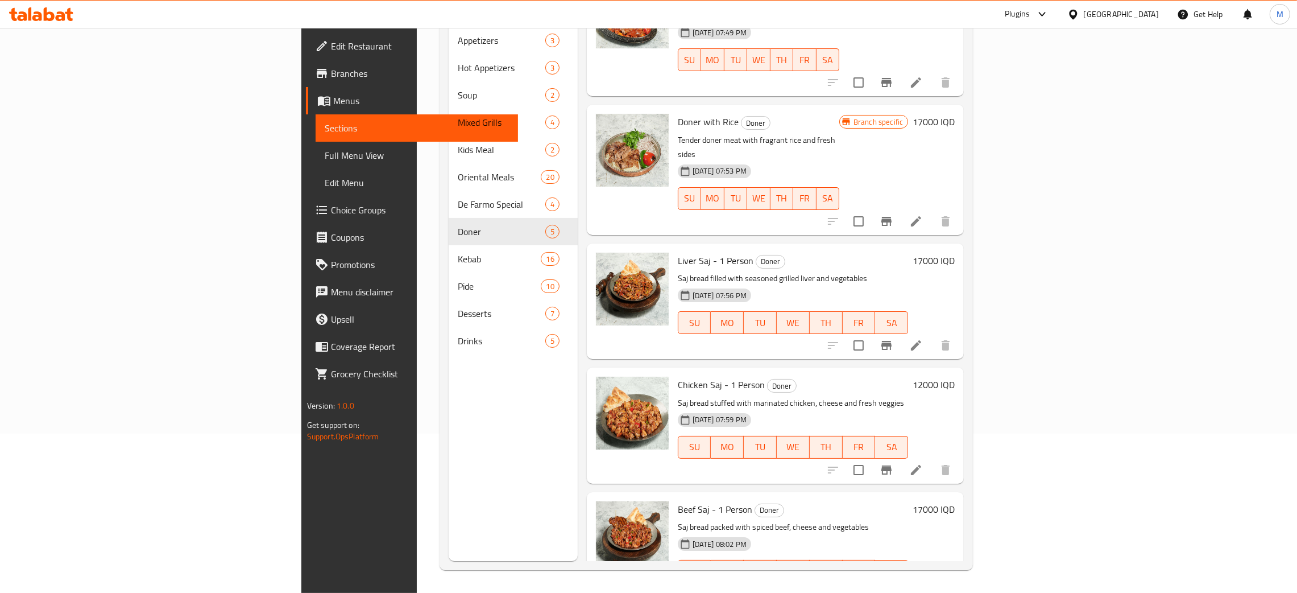
scroll to position [160, 0]
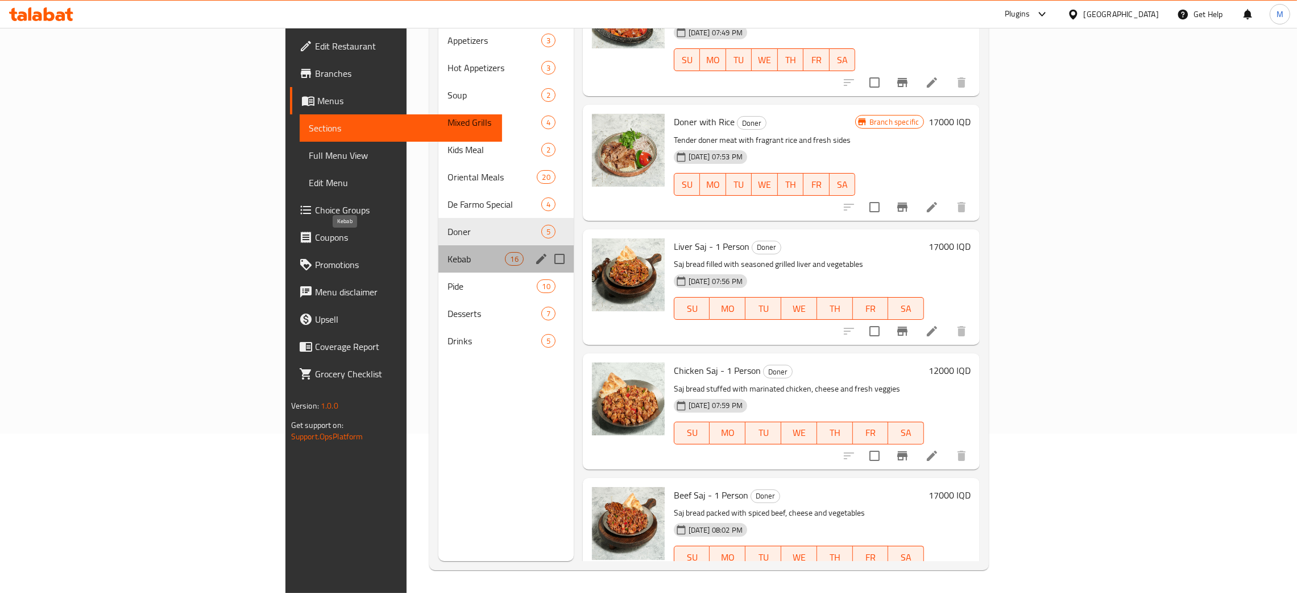
click at [448, 252] on span "Kebab" at bounding box center [477, 259] width 58 height 14
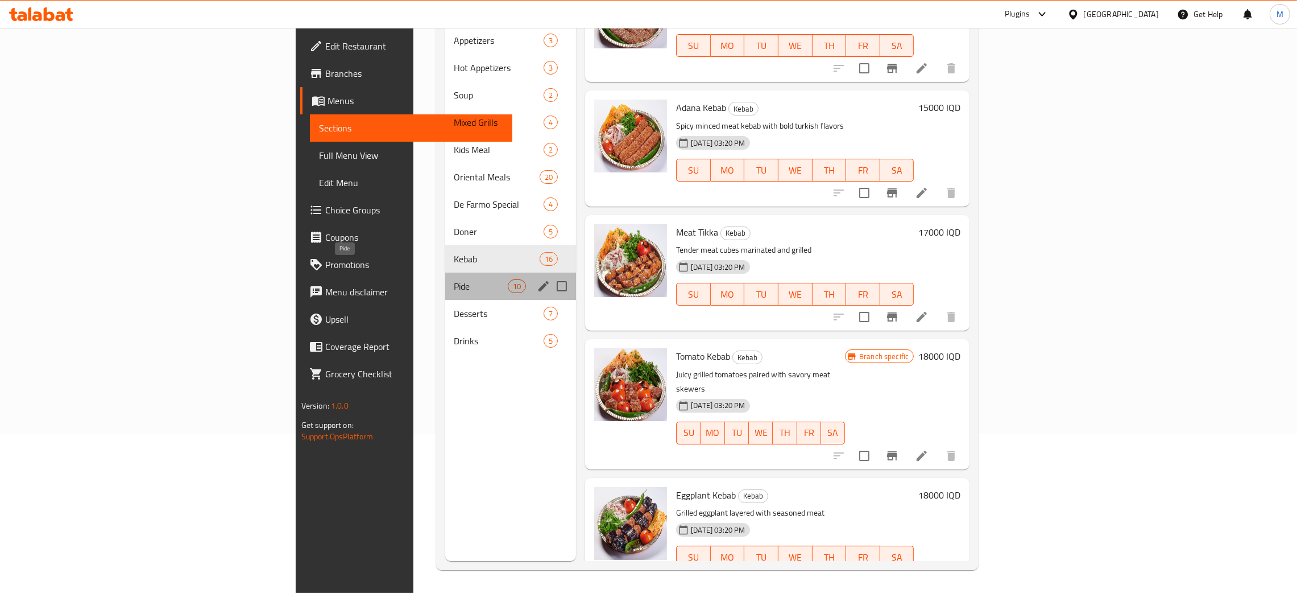
click at [454, 279] on span "Pide" at bounding box center [480, 286] width 53 height 14
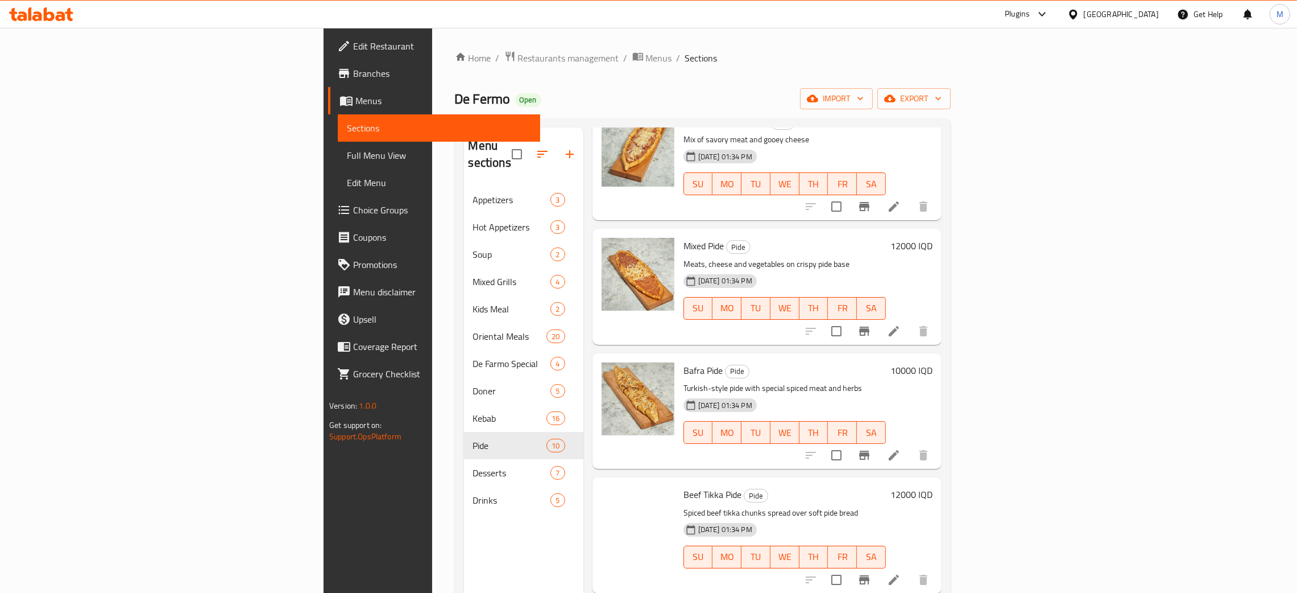
scroll to position [341, 0]
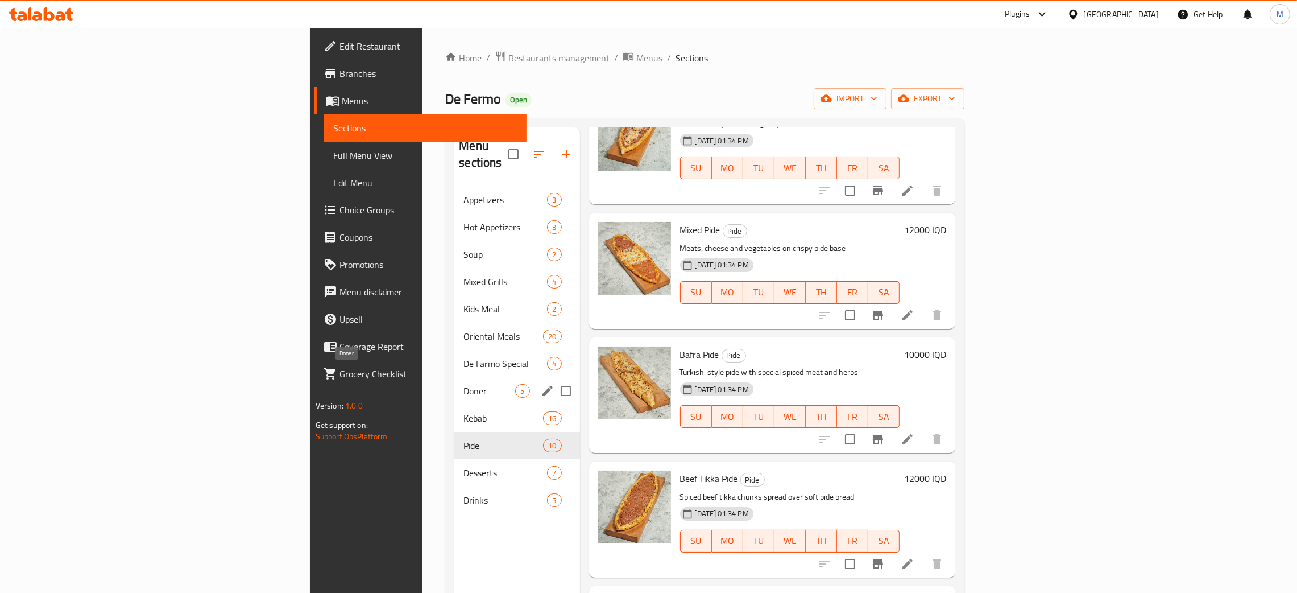
click at [464, 384] on span "Doner" at bounding box center [490, 391] width 52 height 14
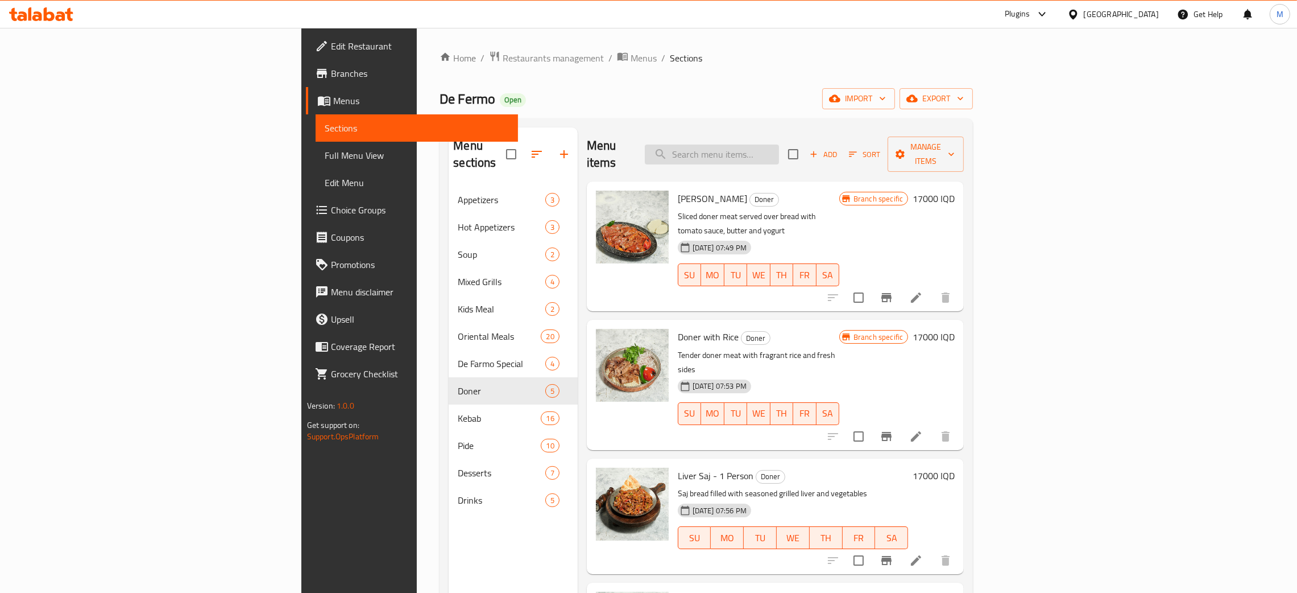
click at [779, 144] on input "search" at bounding box center [712, 154] width 134 height 20
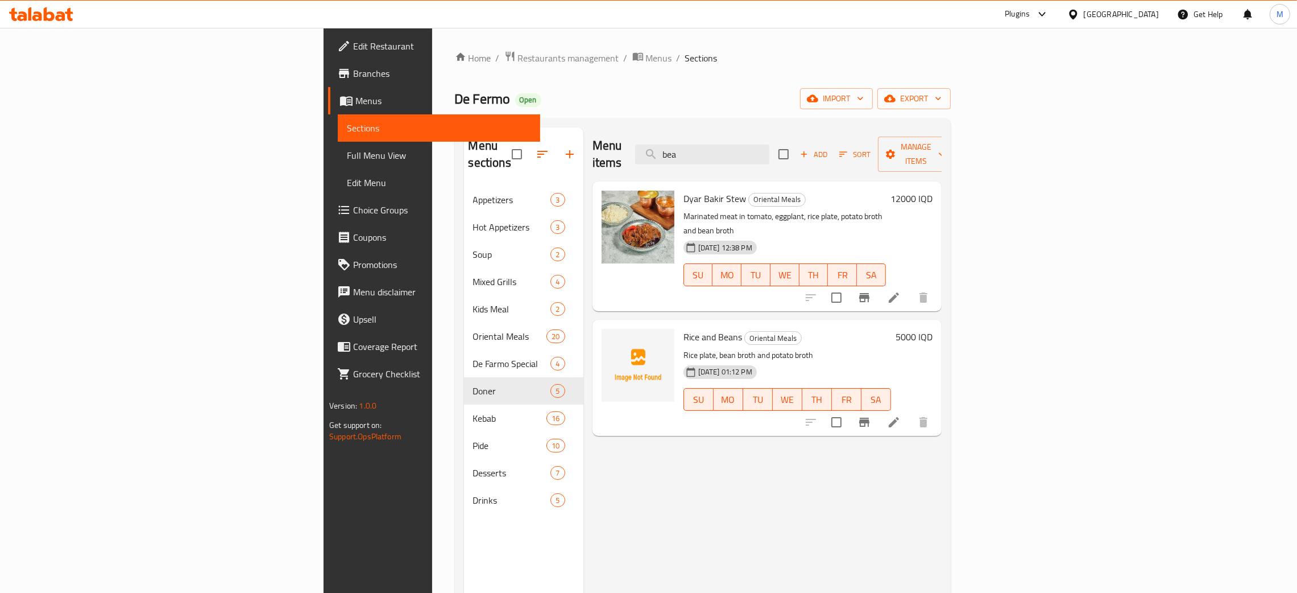
type input "bea"
click at [518, 63] on span "Restaurants management" at bounding box center [568, 58] width 101 height 14
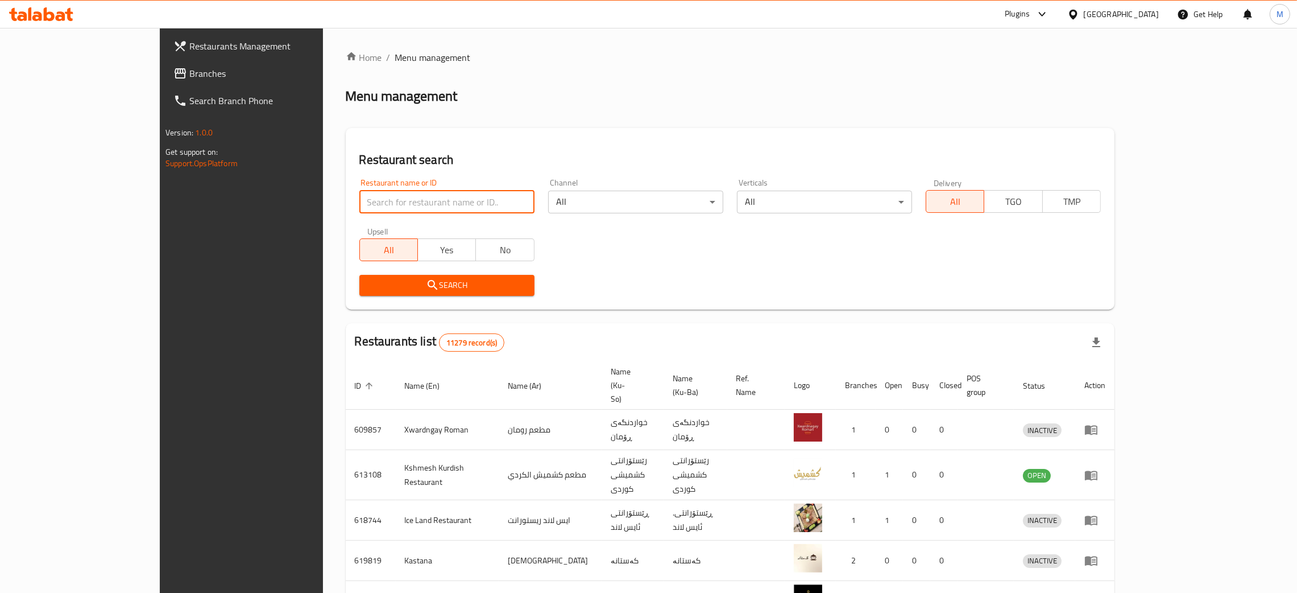
click at [359, 193] on input "search" at bounding box center [446, 202] width 175 height 23
paste input "681934"
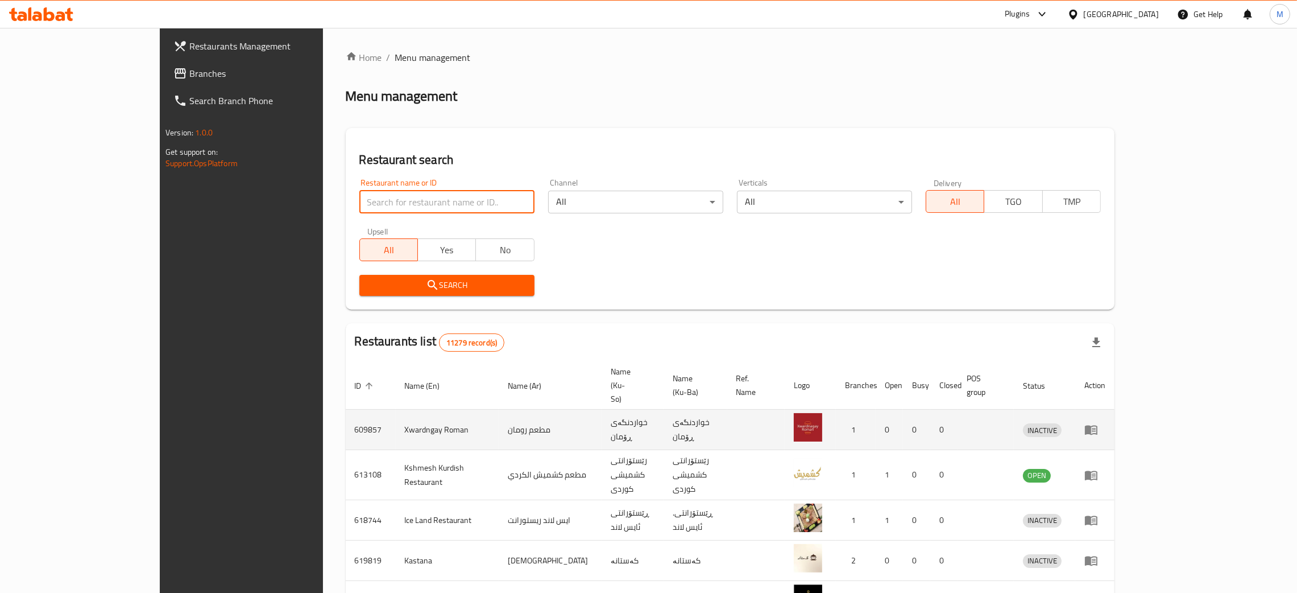
type input "681934"
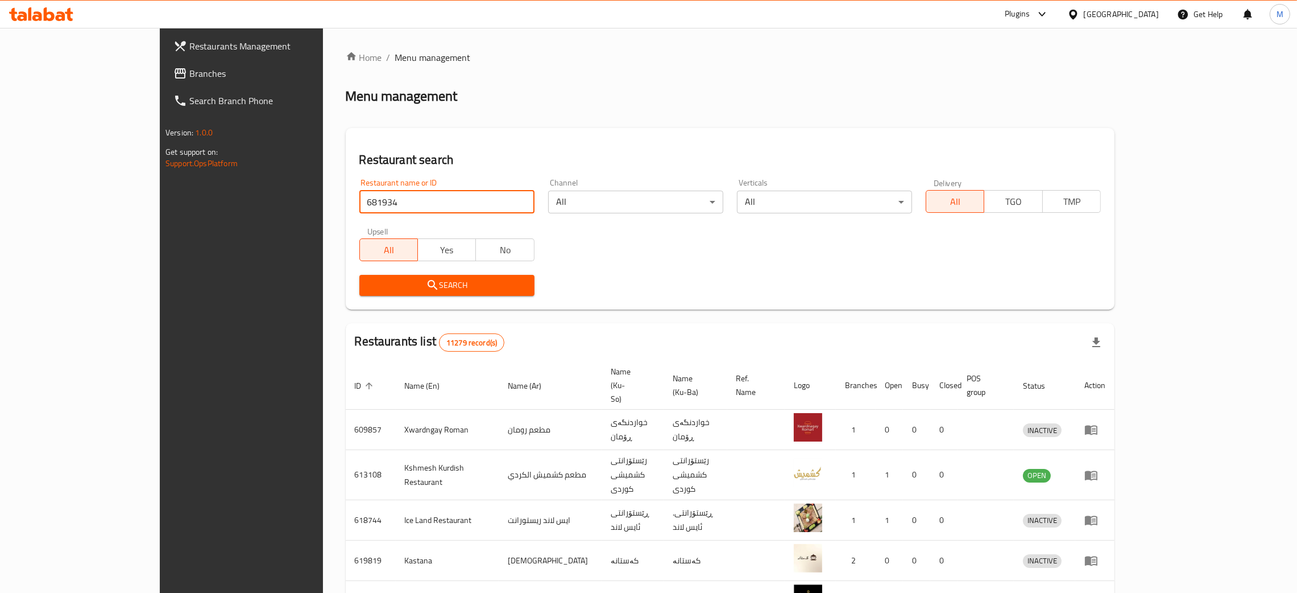
click at [481, 204] on input "681934" at bounding box center [446, 202] width 175 height 23
paste input "681934"
type input "681934"
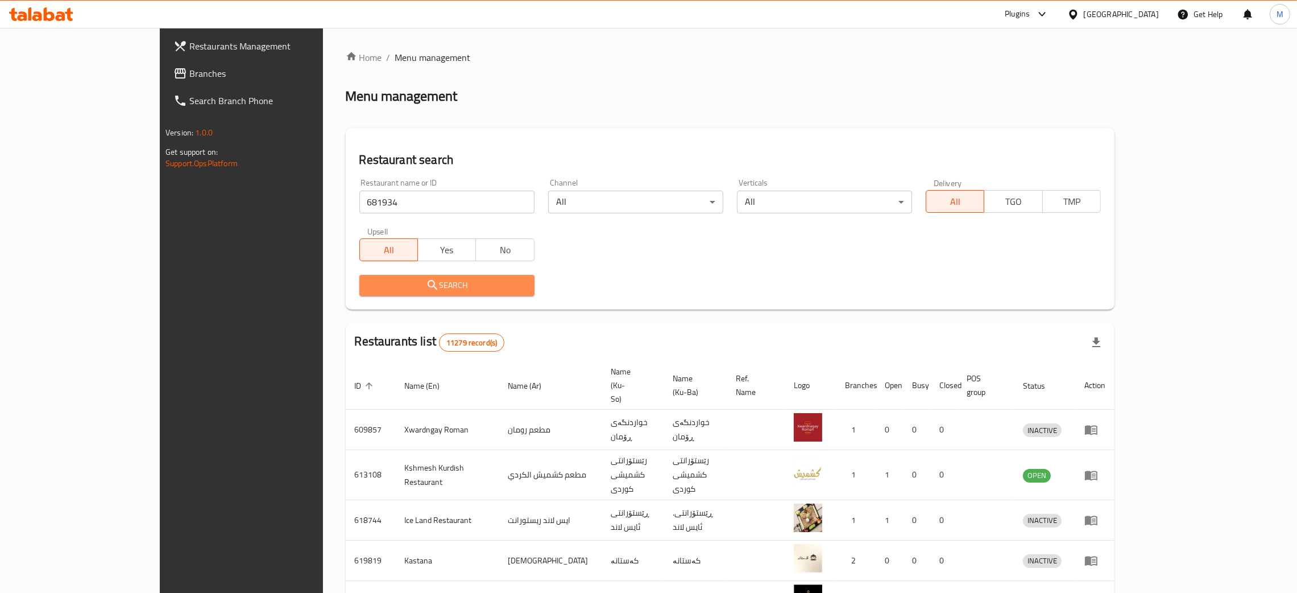
click at [431, 286] on span "Search" at bounding box center [447, 285] width 157 height 14
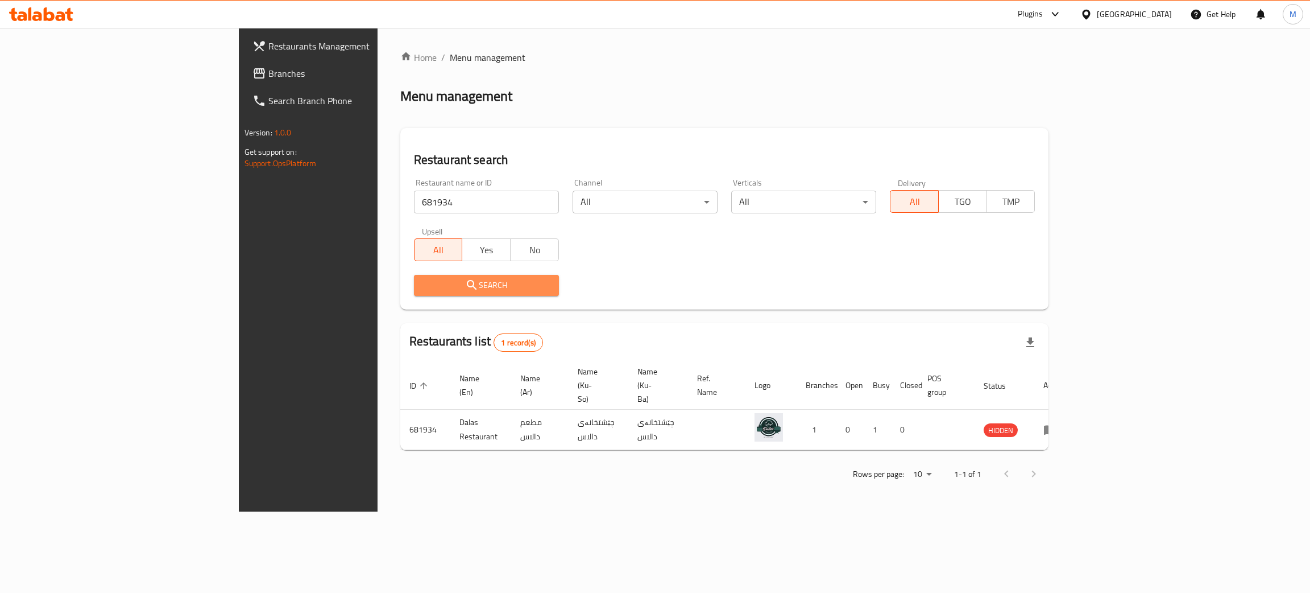
click at [431, 286] on span "Search" at bounding box center [486, 285] width 127 height 14
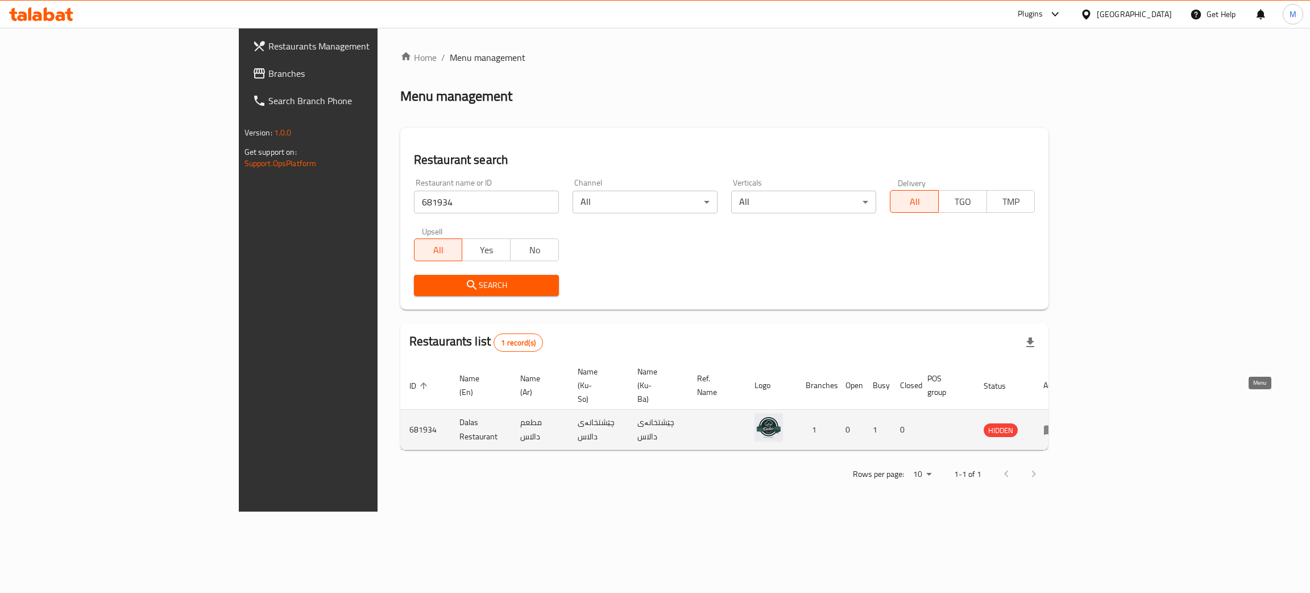
click at [1057, 425] on icon "enhanced table" at bounding box center [1050, 430] width 13 height 10
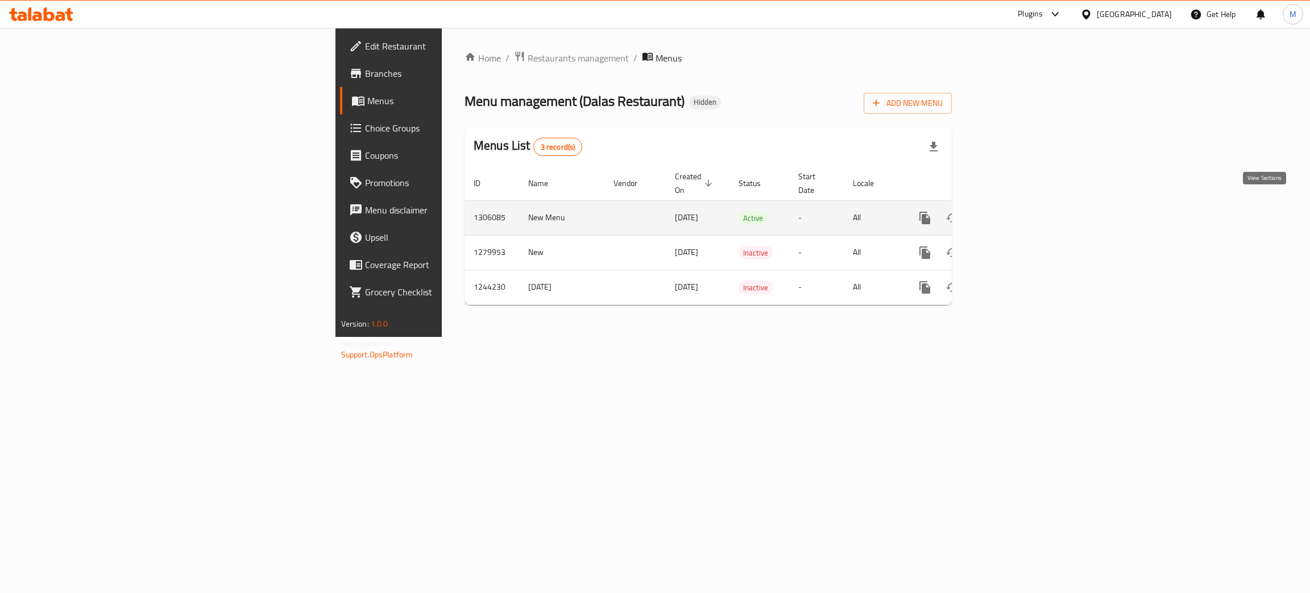
click at [1014, 211] on icon "enhanced table" at bounding box center [1007, 218] width 14 height 14
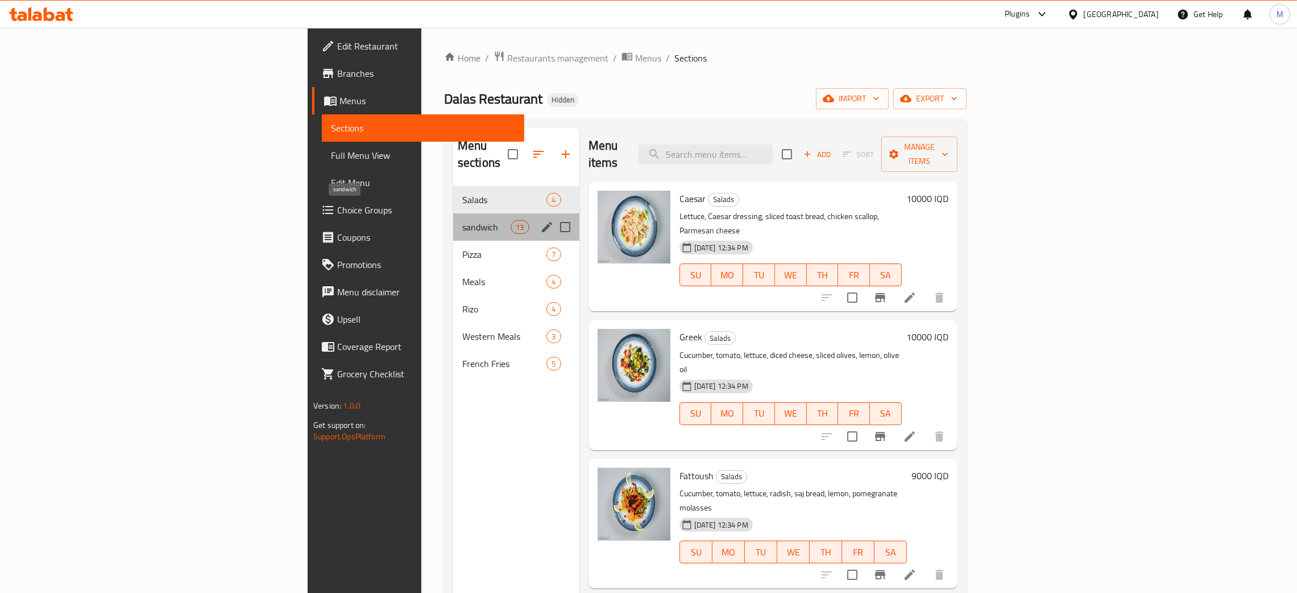
click at [462, 220] on span "sandwich" at bounding box center [486, 227] width 48 height 14
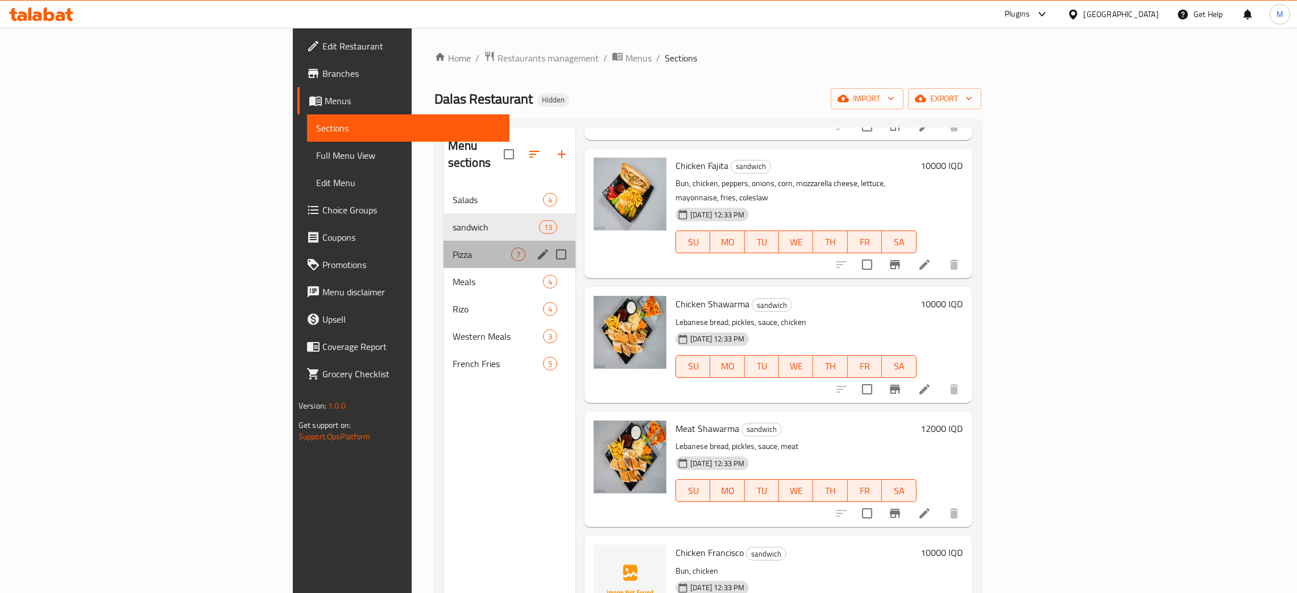
click at [444, 241] on div "Pizza 7" at bounding box center [510, 254] width 132 height 27
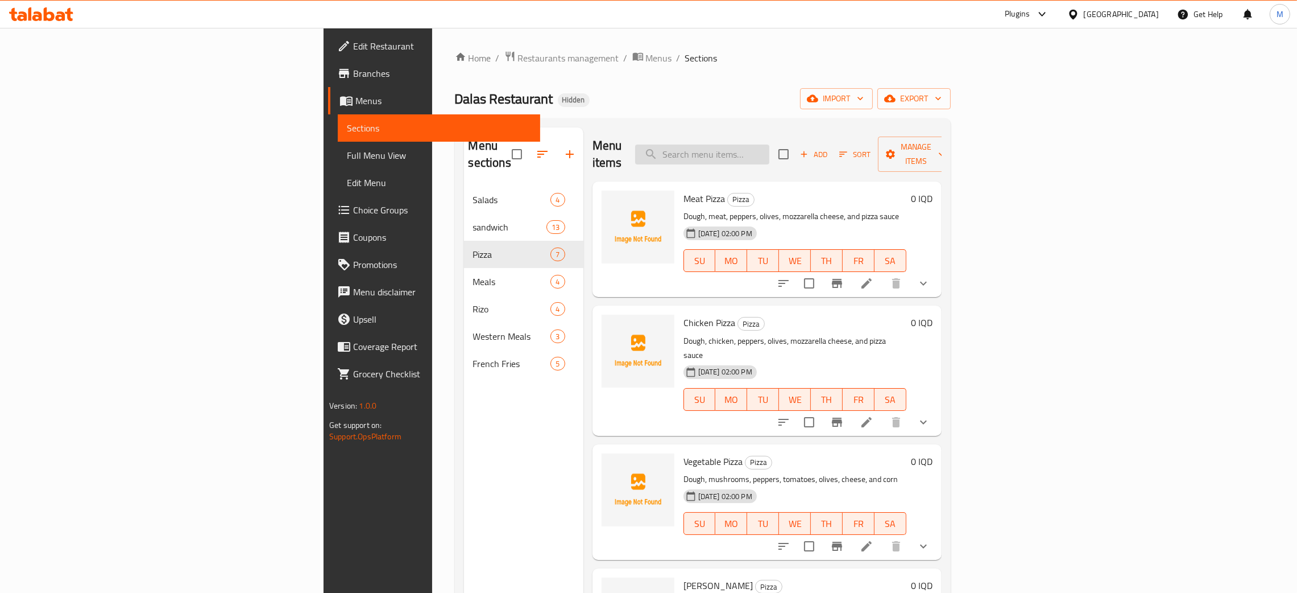
click at [770, 148] on input "search" at bounding box center [702, 154] width 134 height 20
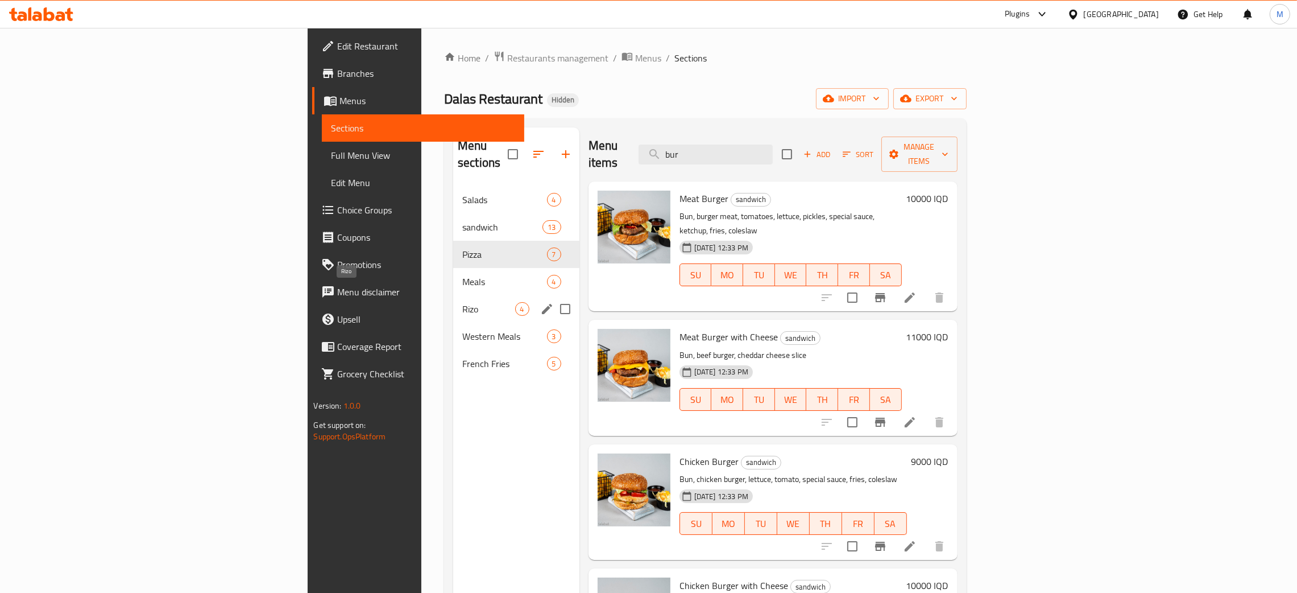
type input "bur"
click at [462, 275] on span "Meals" at bounding box center [488, 282] width 52 height 14
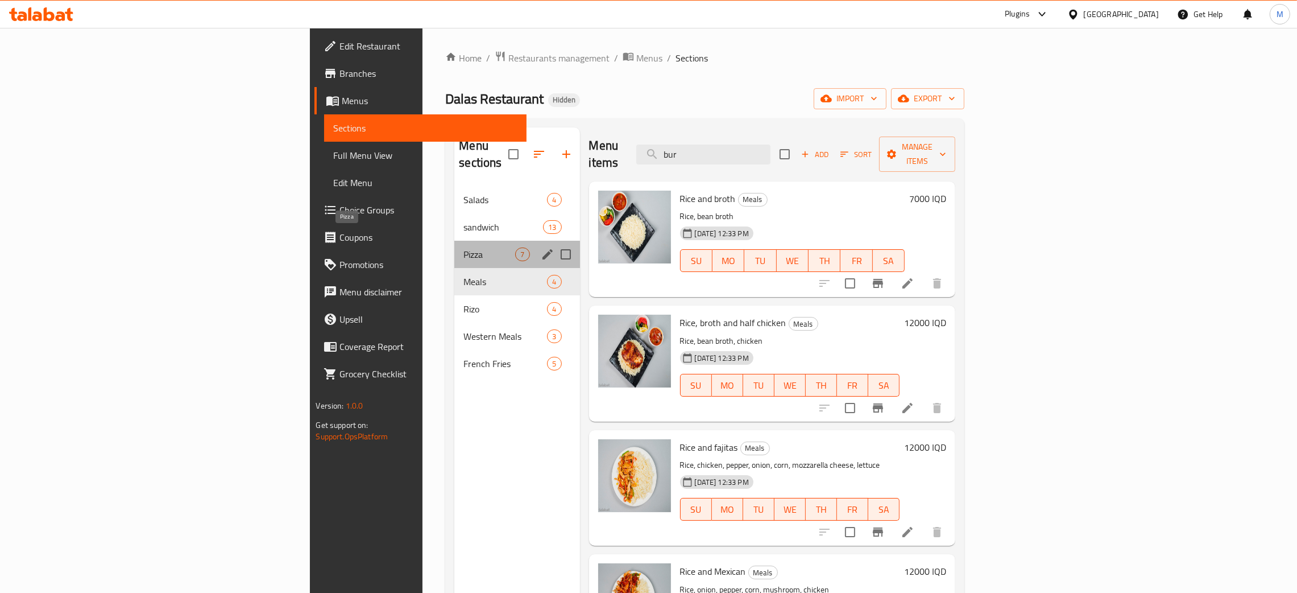
click at [464, 247] on span "Pizza" at bounding box center [490, 254] width 52 height 14
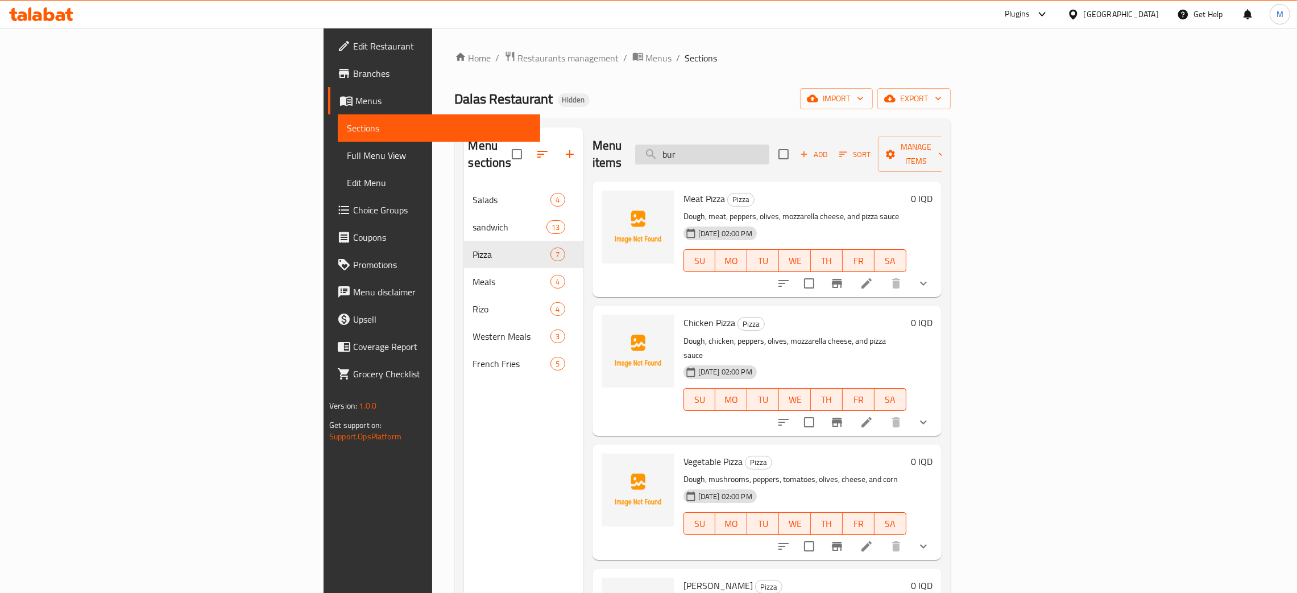
click at [770, 144] on input "bur" at bounding box center [702, 154] width 134 height 20
drag, startPoint x: 793, startPoint y: 148, endPoint x: 709, endPoint y: 125, distance: 87.9
click at [712, 131] on div "Menu items bur Add Sort Manage items" at bounding box center [767, 154] width 349 height 54
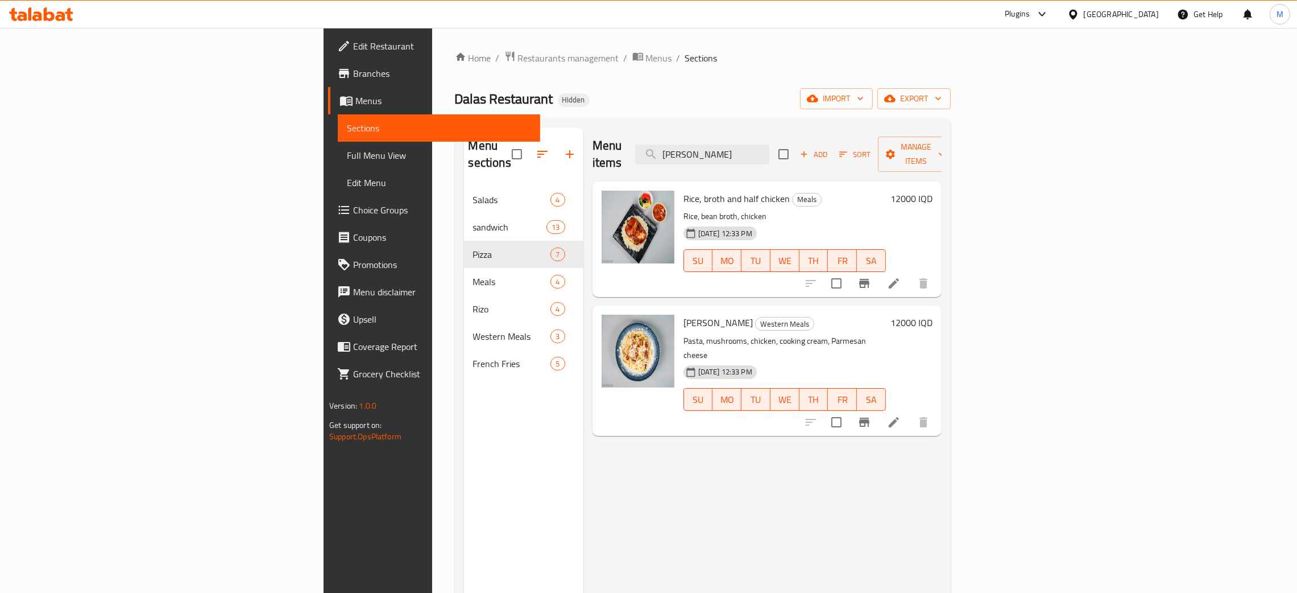
type input "[PERSON_NAME]"
drag, startPoint x: 817, startPoint y: 150, endPoint x: 770, endPoint y: 98, distance: 69.2
click at [766, 107] on div "Home / Restaurants management / Menus / Sections Dalas Restaurant Hidden import…" at bounding box center [703, 390] width 496 height 679
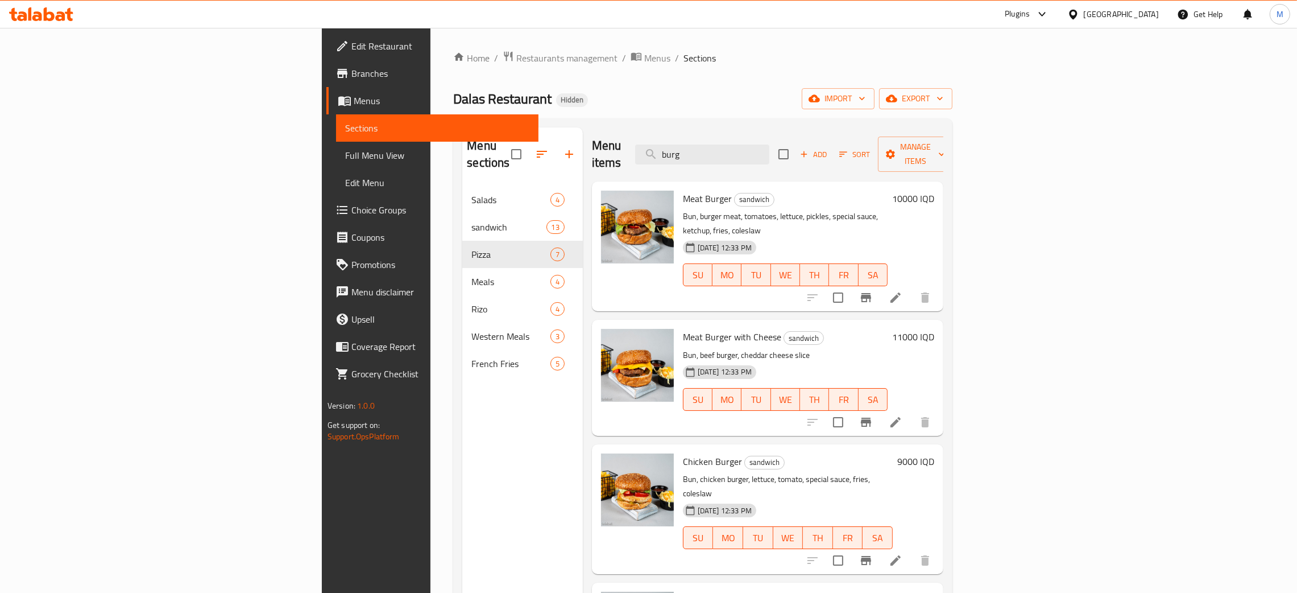
type input "burg"
drag, startPoint x: 801, startPoint y: 146, endPoint x: 718, endPoint y: 139, distance: 83.3
click at [718, 139] on div "Menu items burg Add Sort Manage items" at bounding box center [767, 154] width 351 height 54
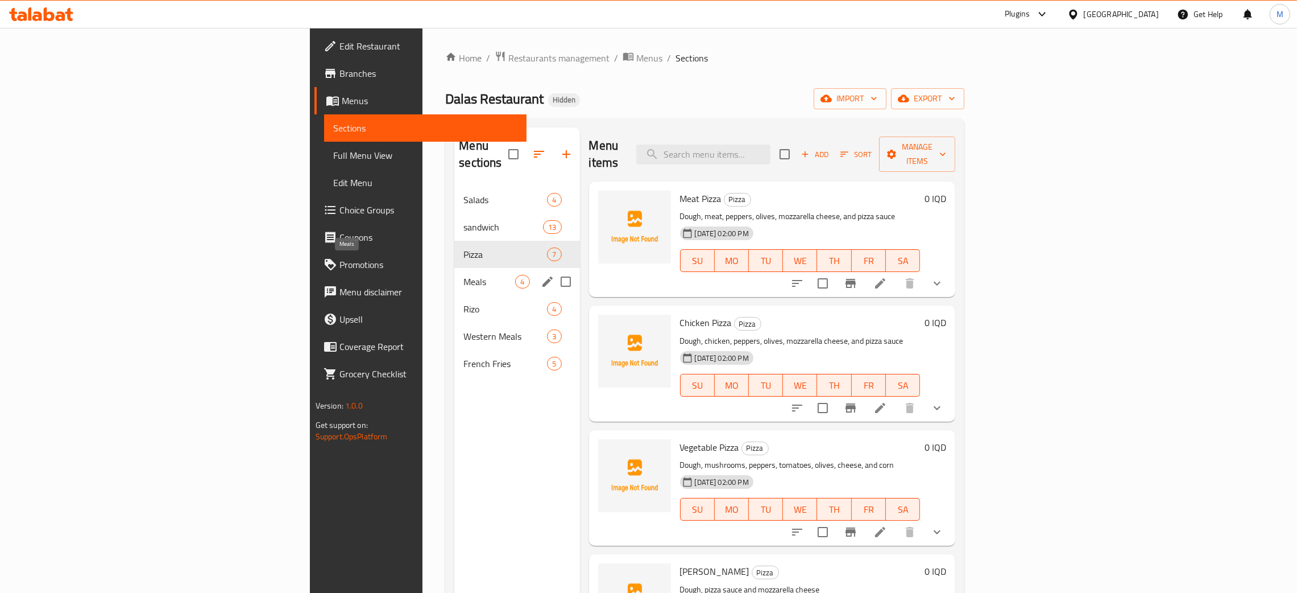
click at [464, 275] on span "Meals" at bounding box center [490, 282] width 52 height 14
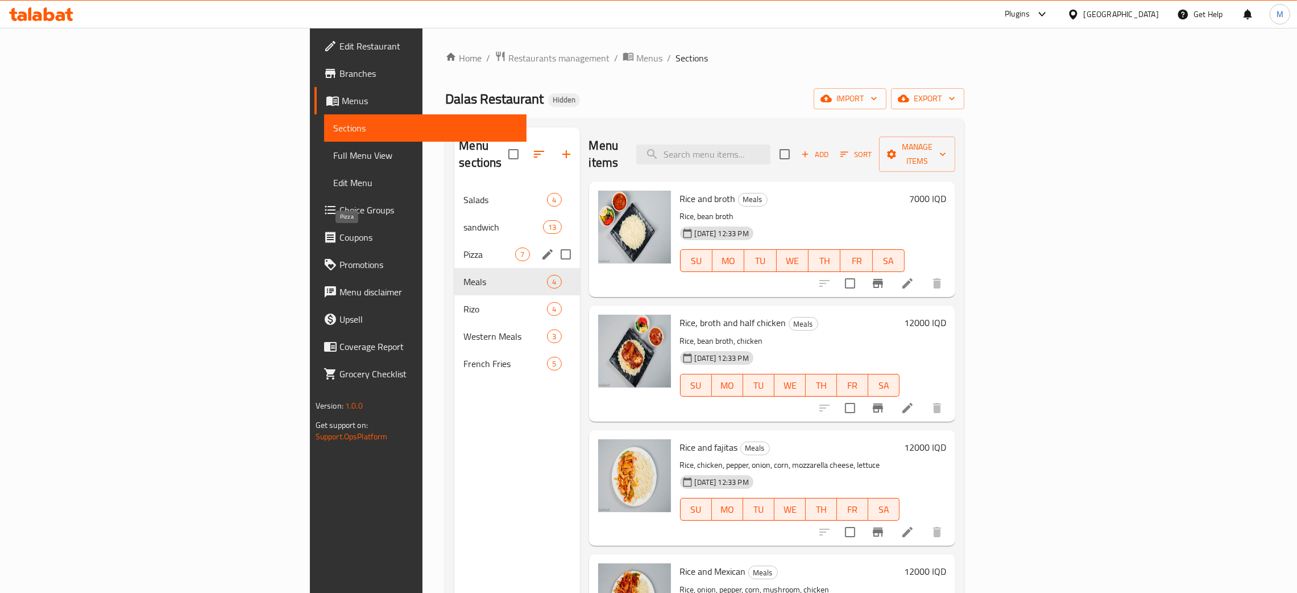
click at [464, 247] on span "Pizza" at bounding box center [490, 254] width 52 height 14
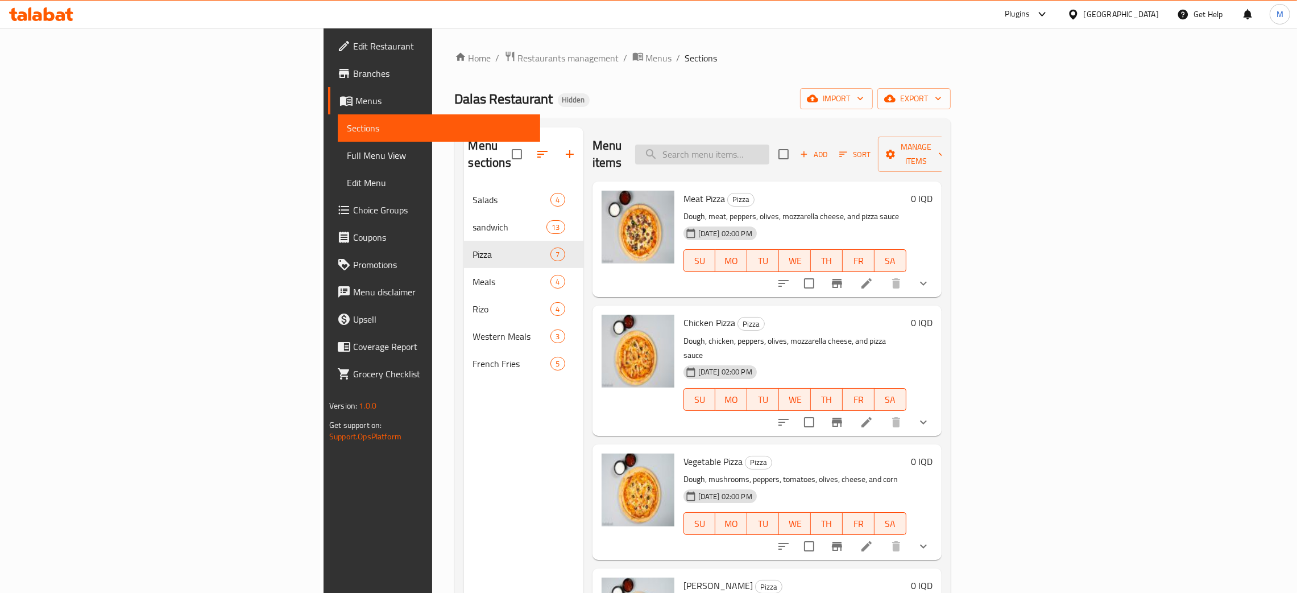
click at [770, 144] on input "search" at bounding box center [702, 154] width 134 height 20
click at [770, 147] on input "search" at bounding box center [702, 154] width 134 height 20
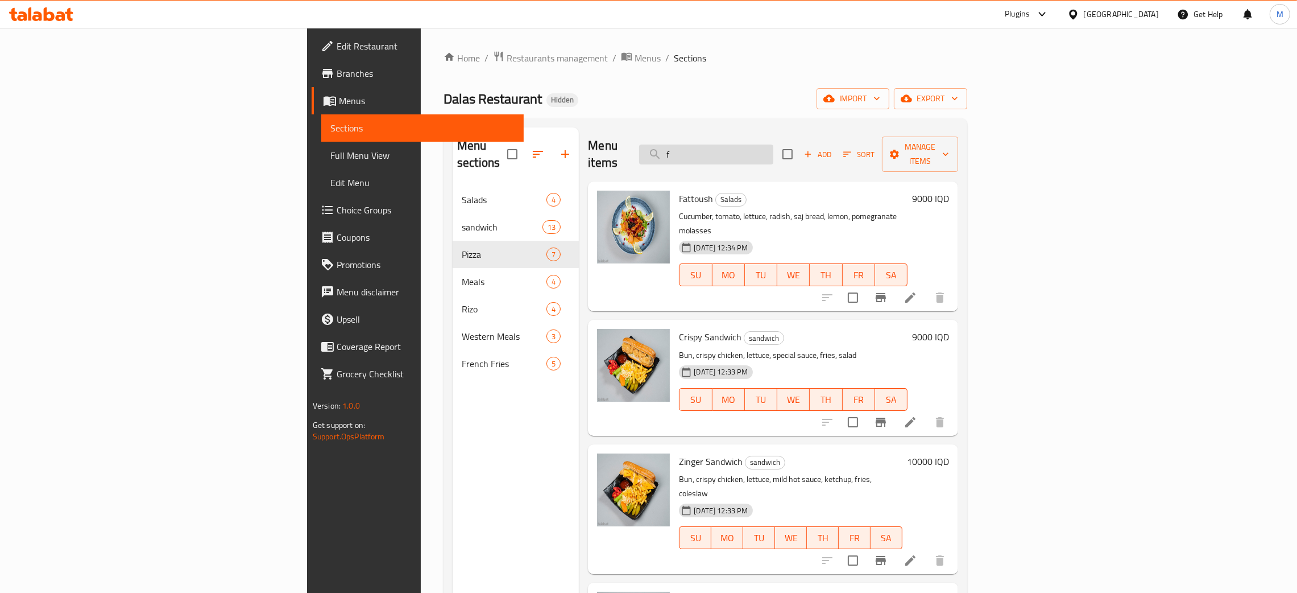
click at [773, 148] on input "f" at bounding box center [706, 154] width 134 height 20
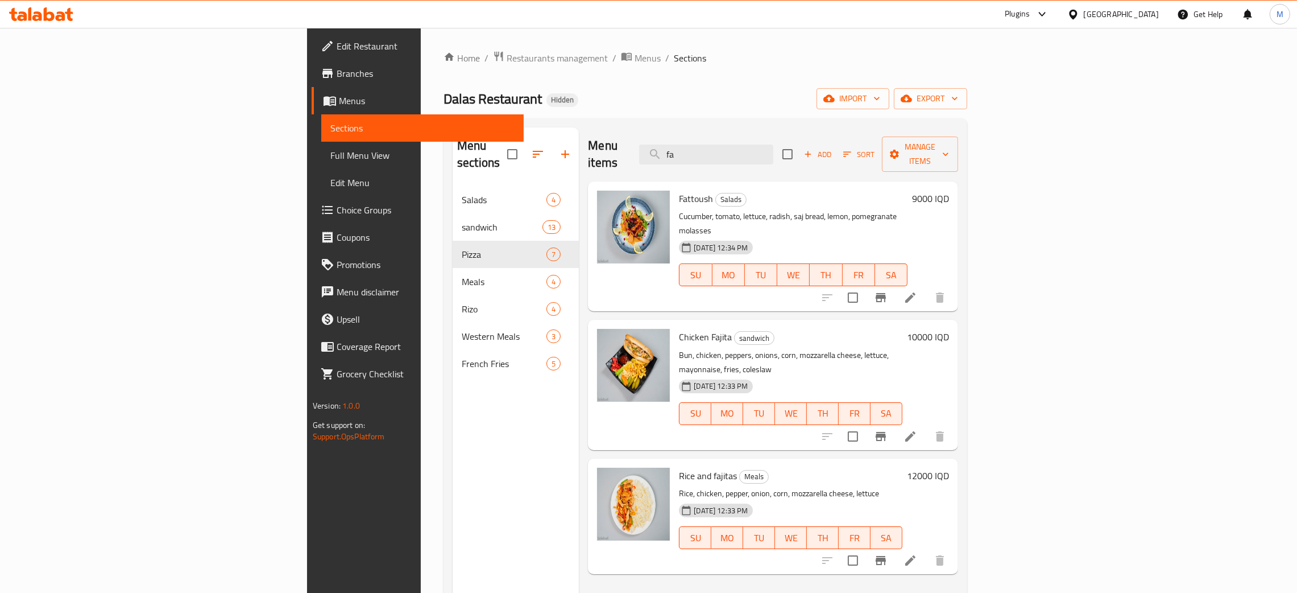
click at [791, 162] on div "Menu items fa Add Sort Manage items" at bounding box center [773, 154] width 370 height 54
click at [773, 146] on input "fa" at bounding box center [706, 154] width 134 height 20
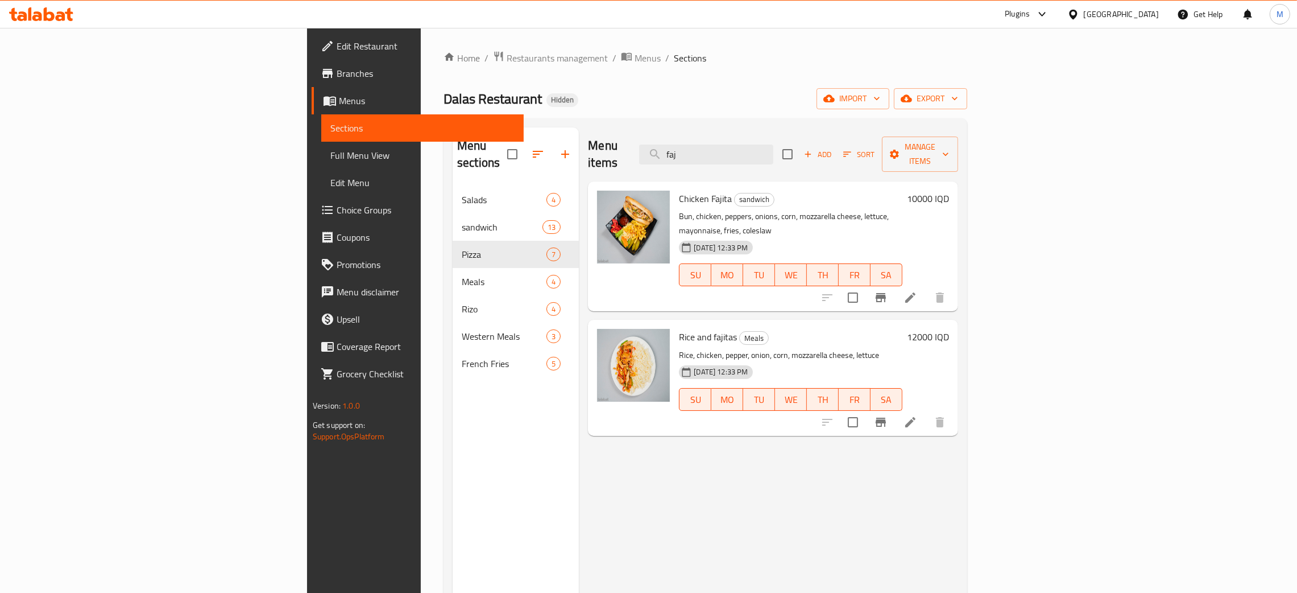
type input "faj"
drag, startPoint x: 805, startPoint y: 152, endPoint x: 733, endPoint y: 140, distance: 73.2
click at [733, 140] on div "Menu items faj Add Sort Manage items" at bounding box center [773, 154] width 370 height 54
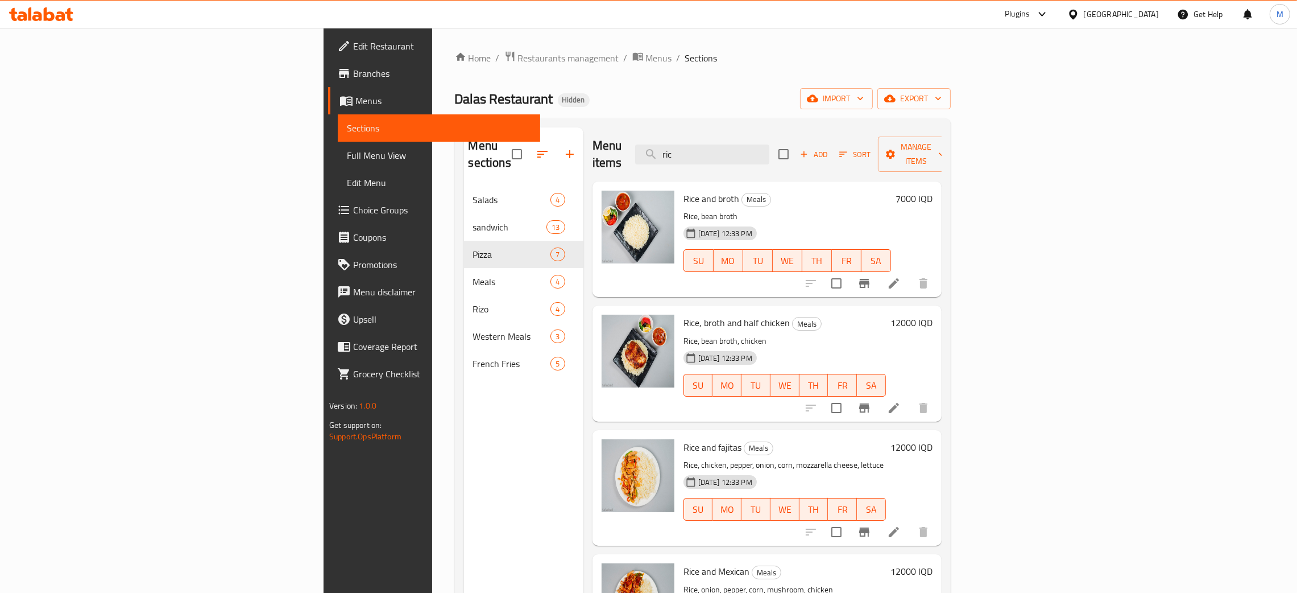
type input "ric"
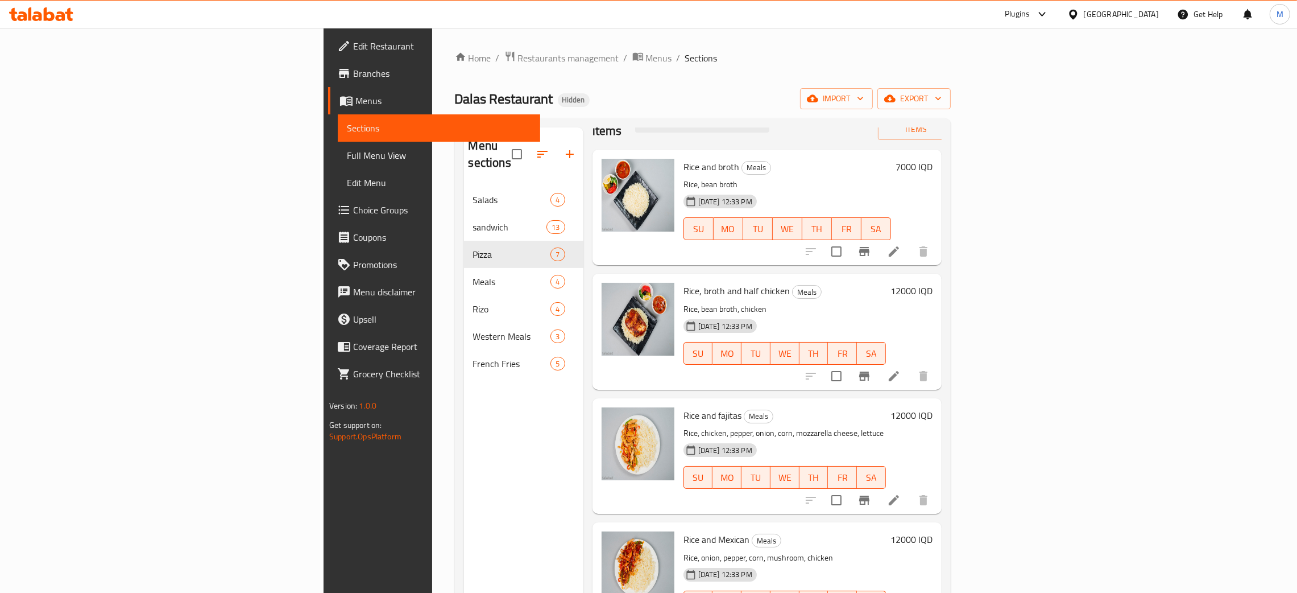
scroll to position [85, 0]
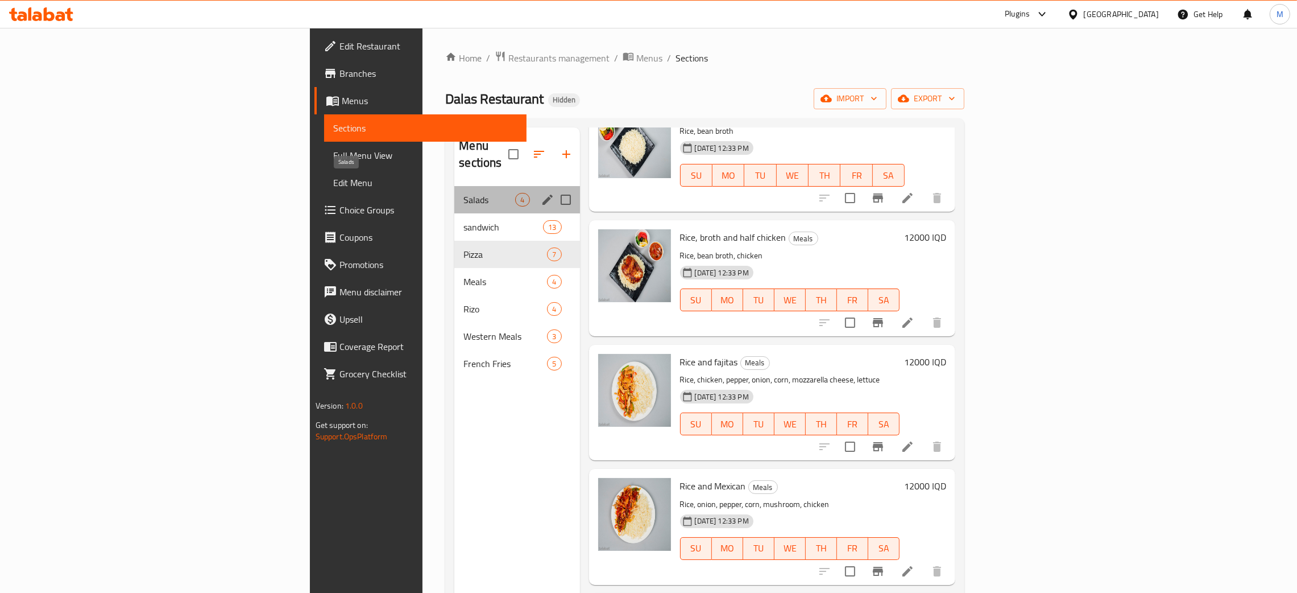
click at [464, 193] on span "Salads" at bounding box center [490, 200] width 52 height 14
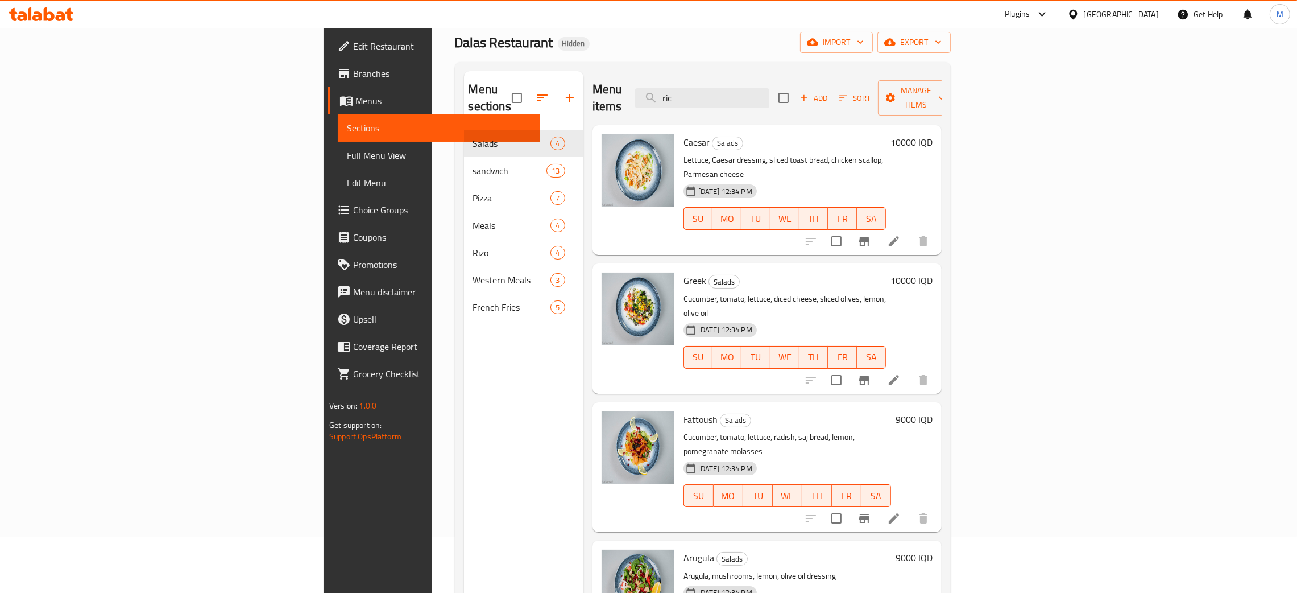
scroll to position [85, 0]
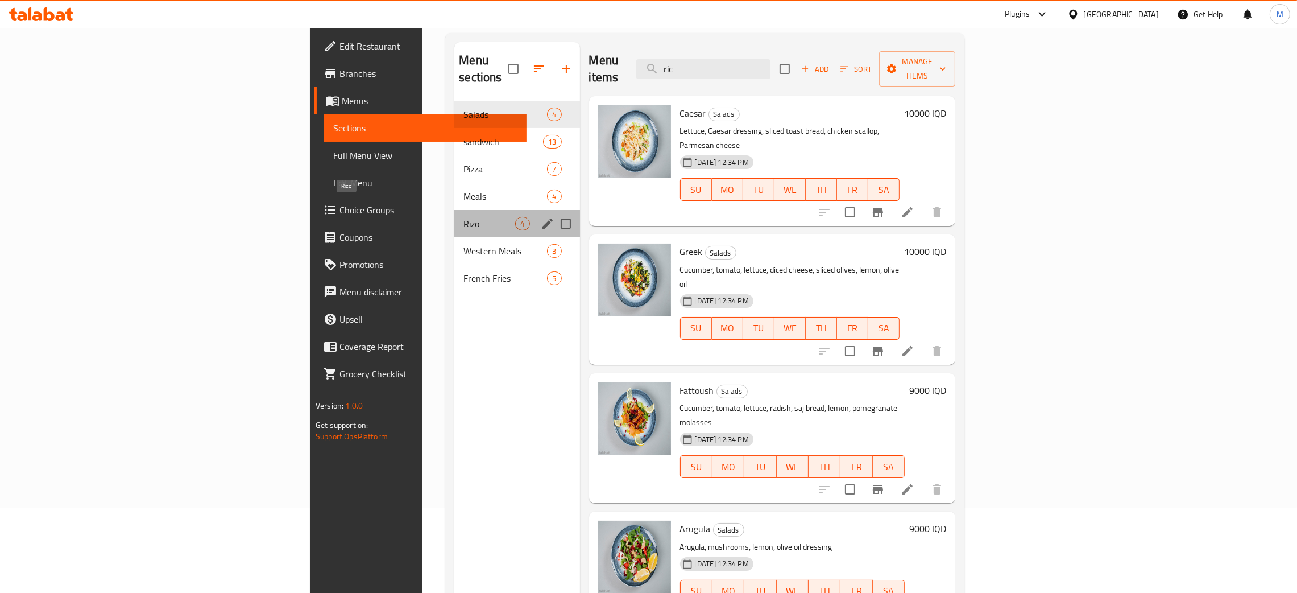
click at [464, 217] on span "Rizo" at bounding box center [490, 224] width 52 height 14
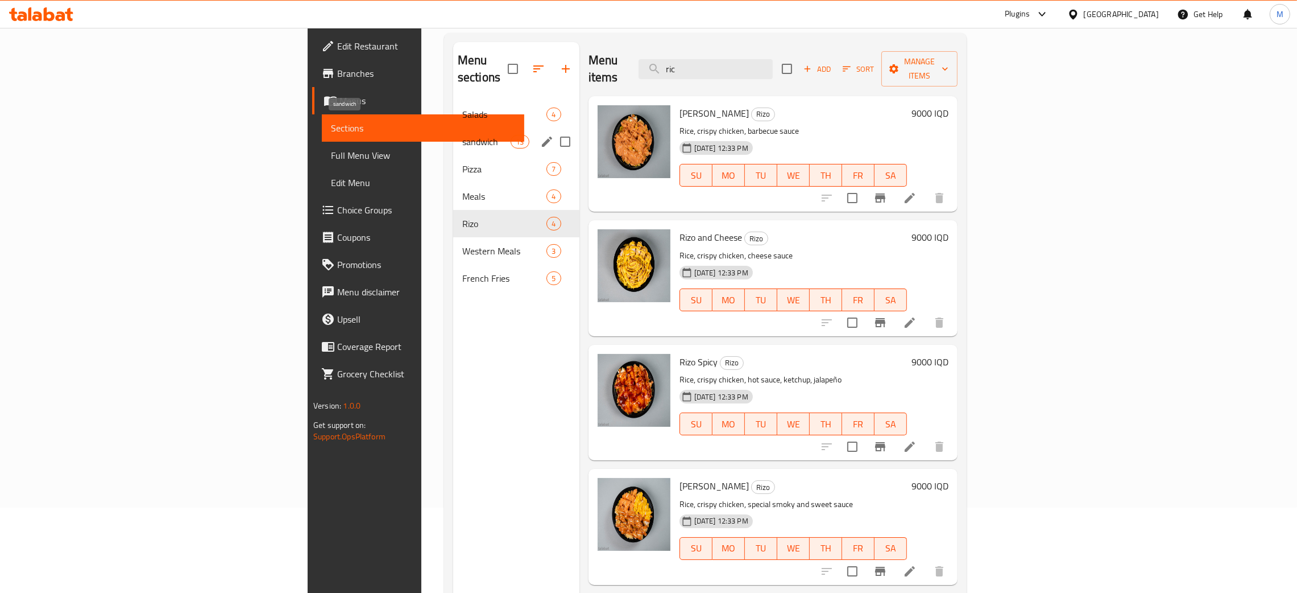
click at [462, 135] on span "sandwich" at bounding box center [486, 142] width 48 height 14
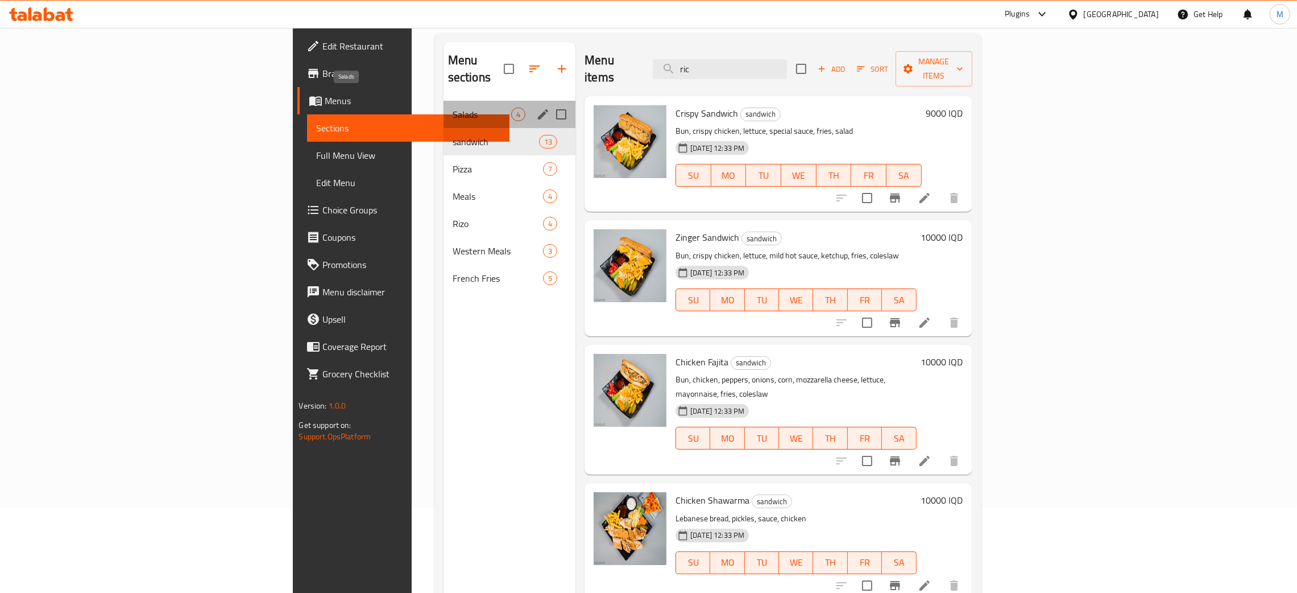
click at [453, 107] on span "Salads" at bounding box center [482, 114] width 59 height 14
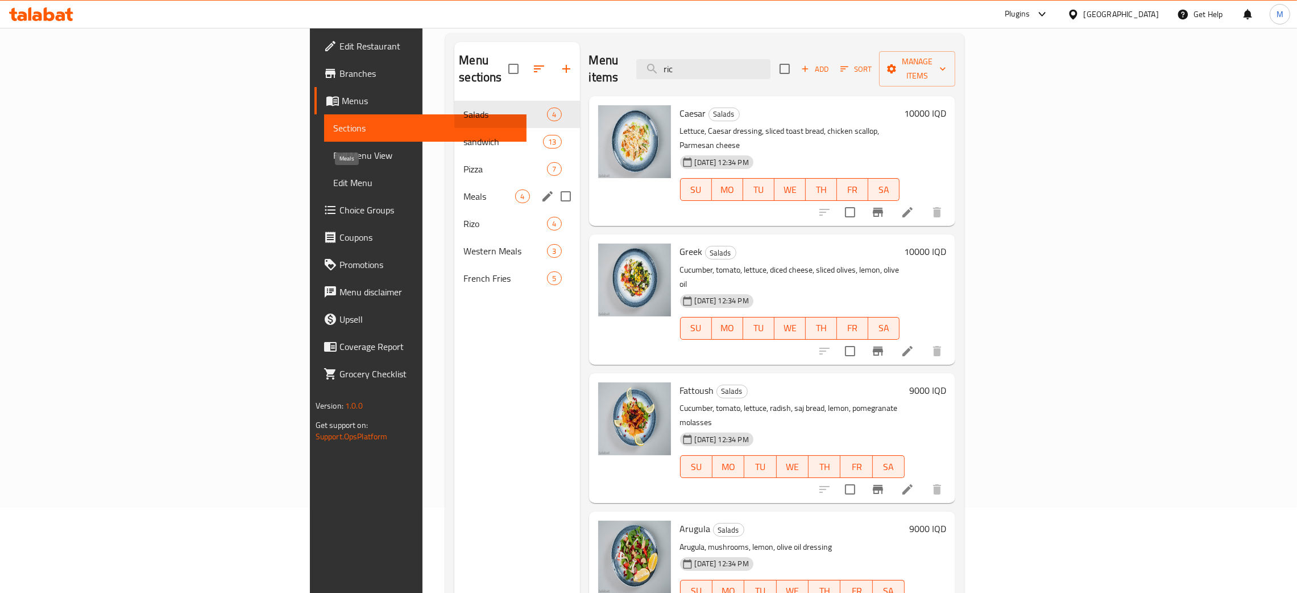
click at [464, 189] on span "Meals" at bounding box center [490, 196] width 52 height 14
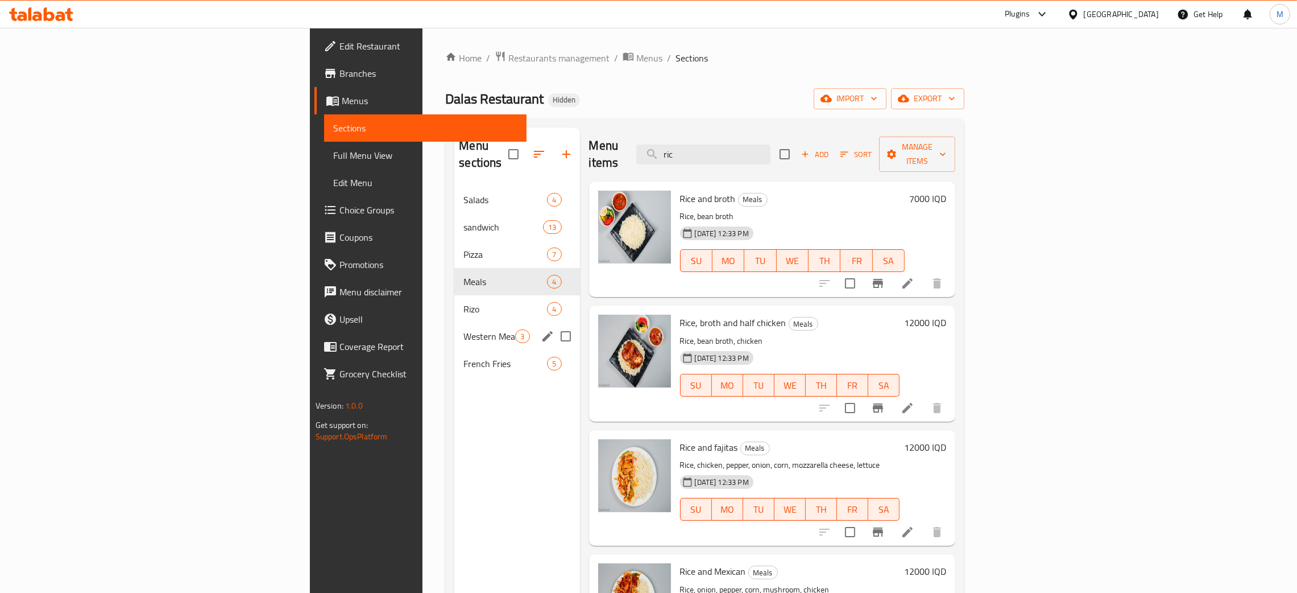
click at [454, 322] on div "Western Meals 3" at bounding box center [516, 335] width 125 height 27
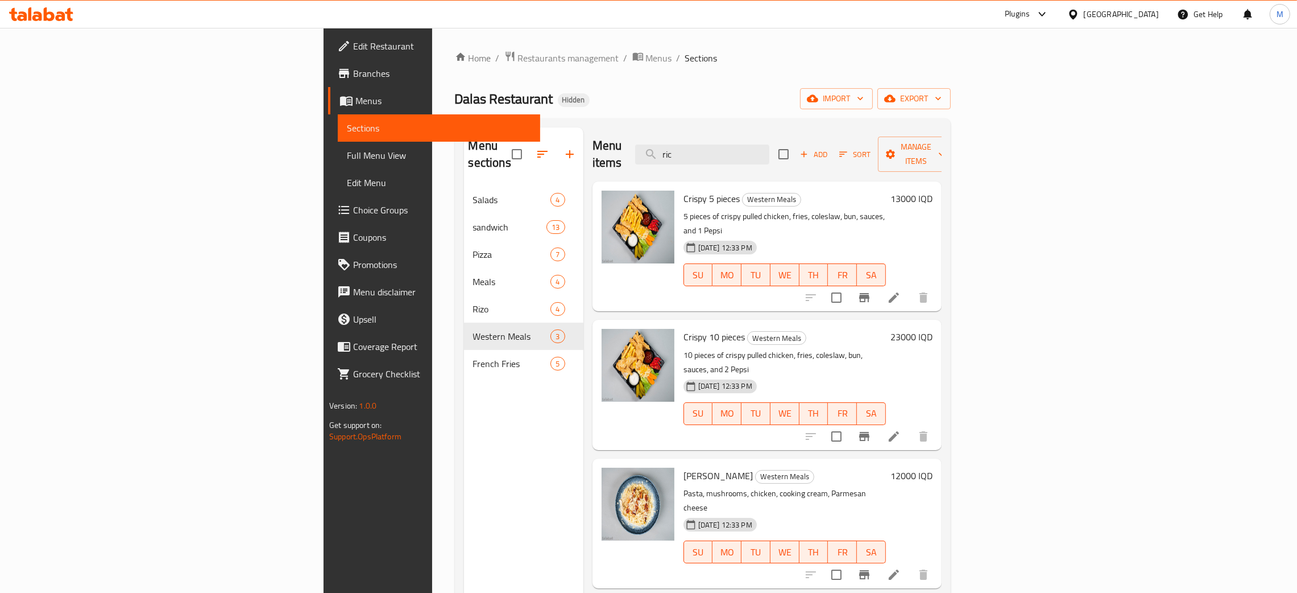
drag, startPoint x: 801, startPoint y: 143, endPoint x: 777, endPoint y: 20, distance: 125.1
click at [740, 143] on div "Menu items ric Add Sort Manage items" at bounding box center [767, 154] width 349 height 54
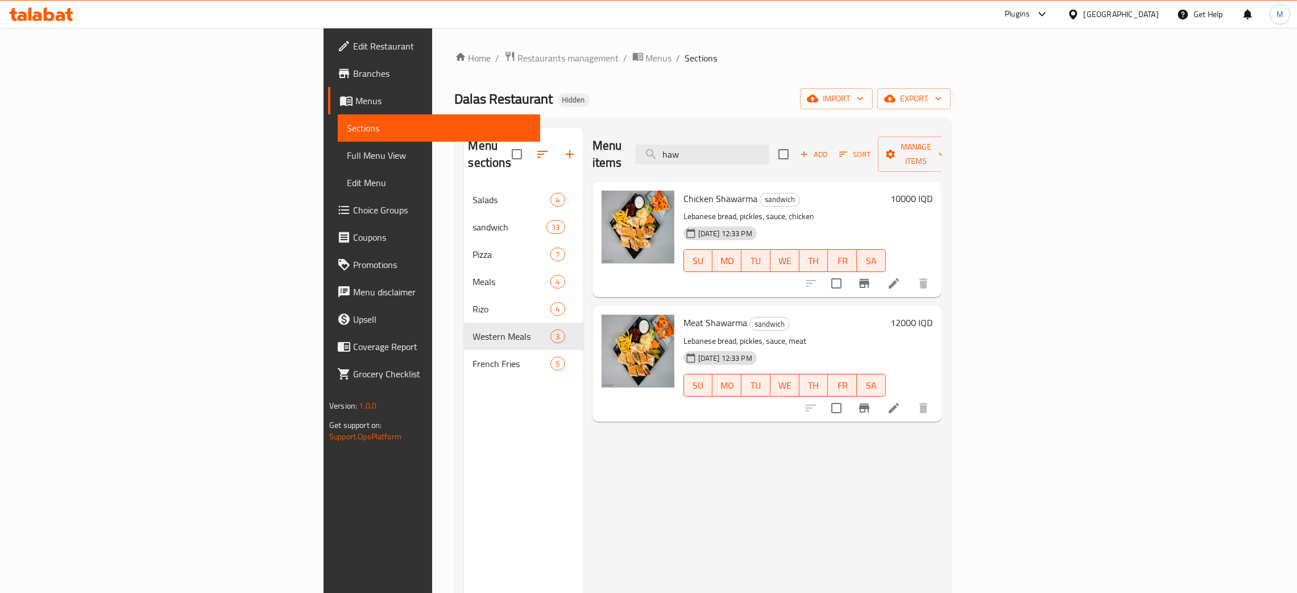
type input "haw"
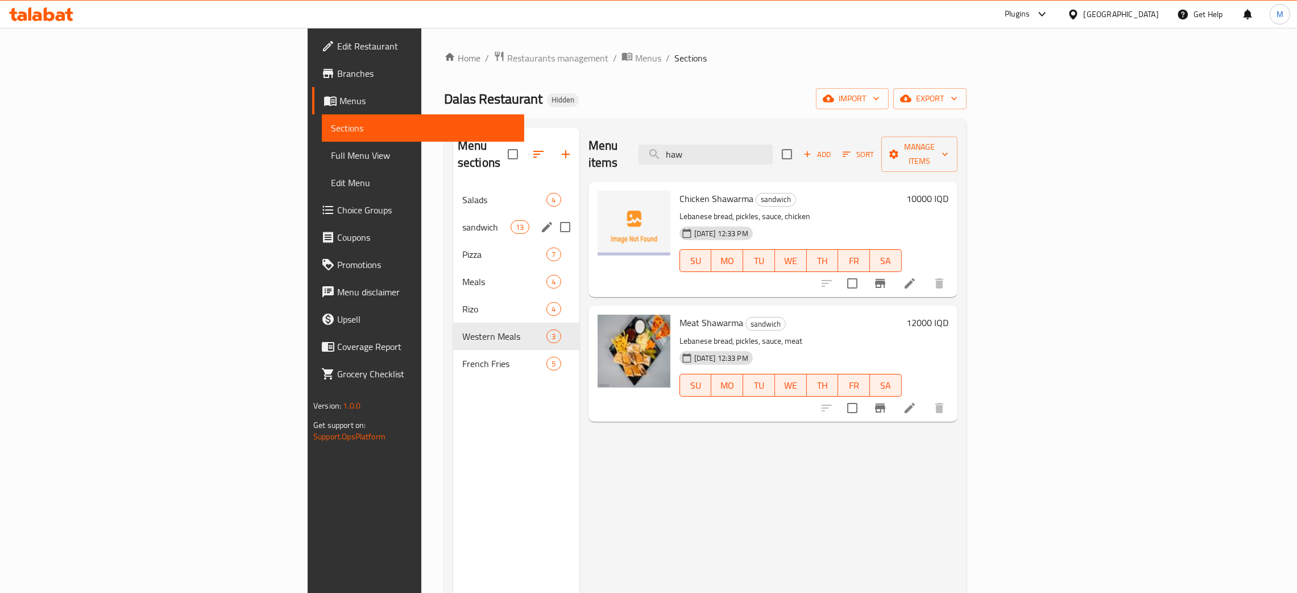
click at [453, 213] on div "sandwich 13" at bounding box center [516, 226] width 126 height 27
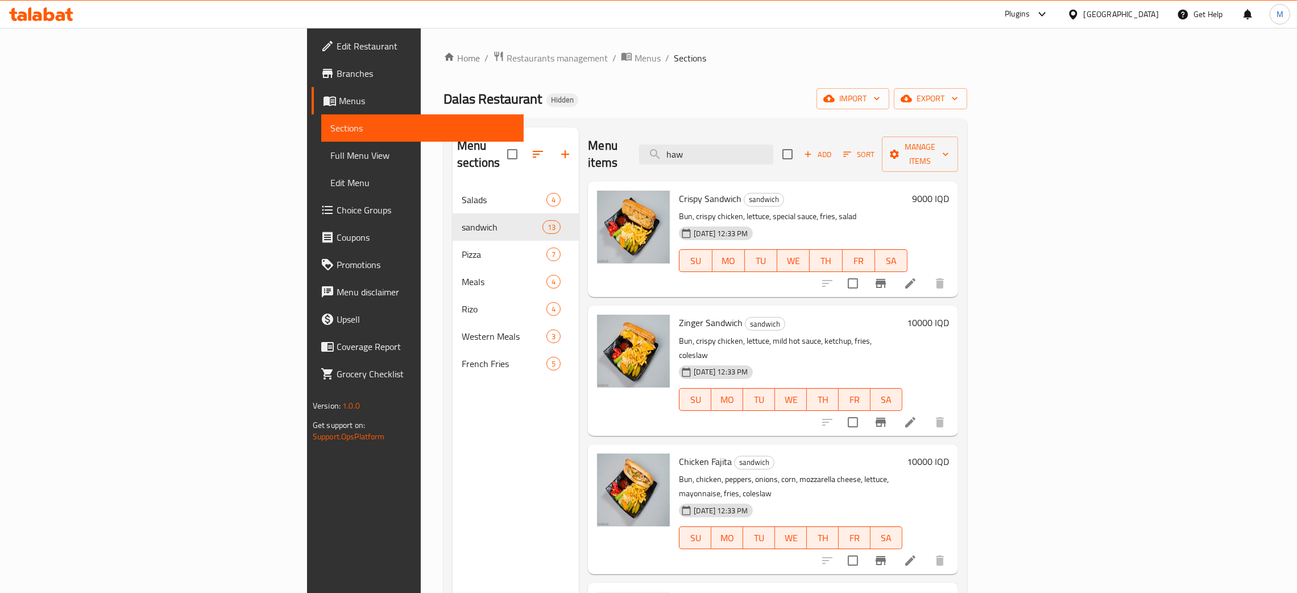
drag, startPoint x: 797, startPoint y: 152, endPoint x: 764, endPoint y: 131, distance: 39.4
click at [763, 144] on input "haw" at bounding box center [706, 154] width 134 height 20
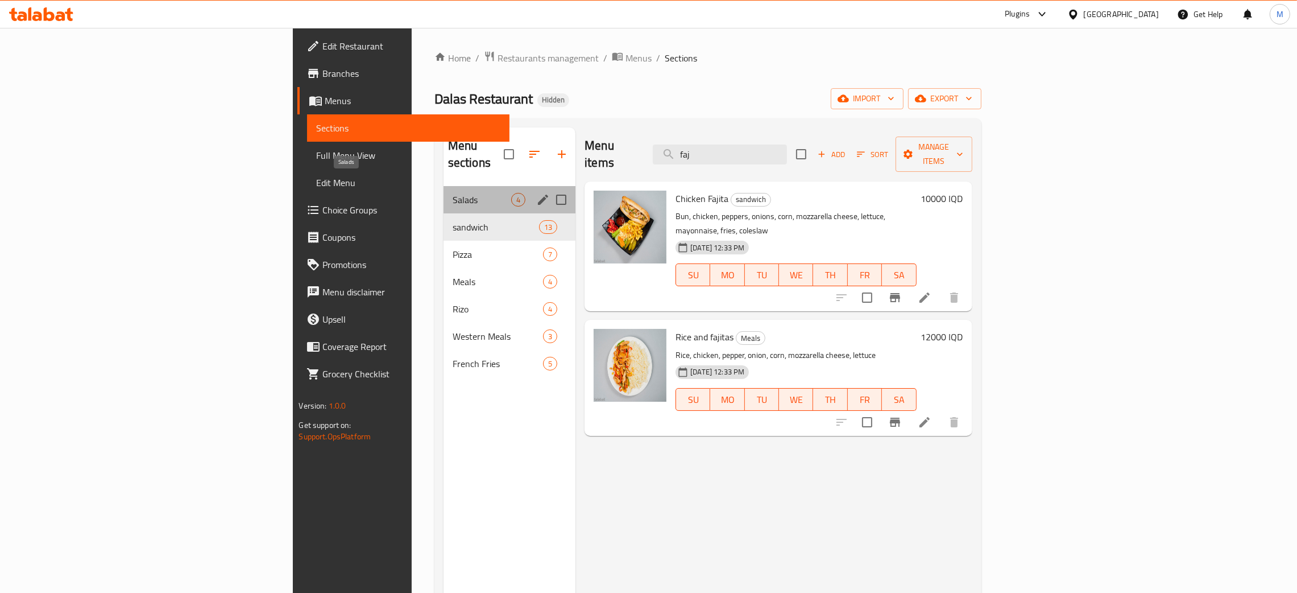
click at [453, 193] on span "Salads" at bounding box center [482, 200] width 59 height 14
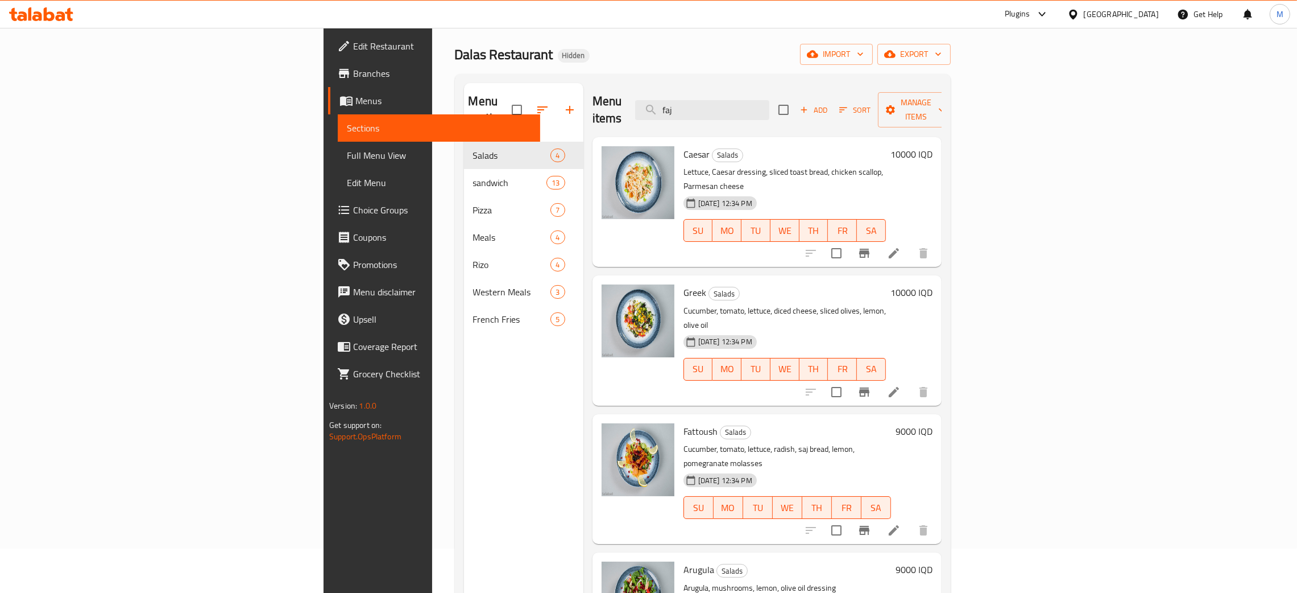
scroll to position [85, 0]
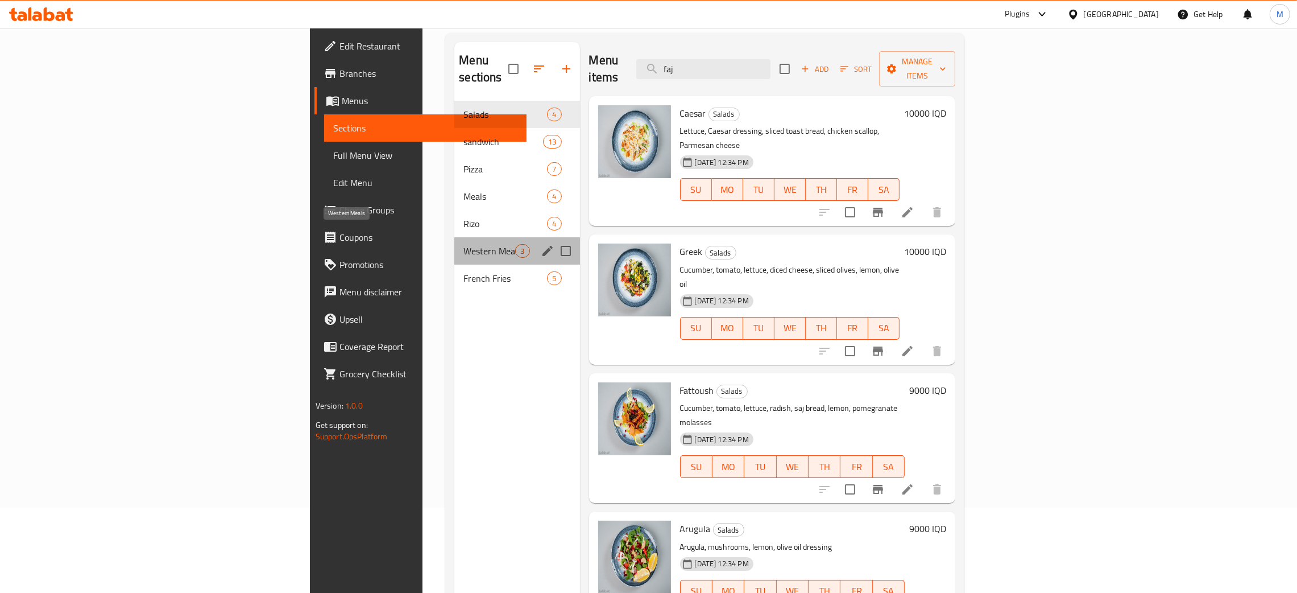
click at [464, 244] on span "Western Meals" at bounding box center [490, 251] width 52 height 14
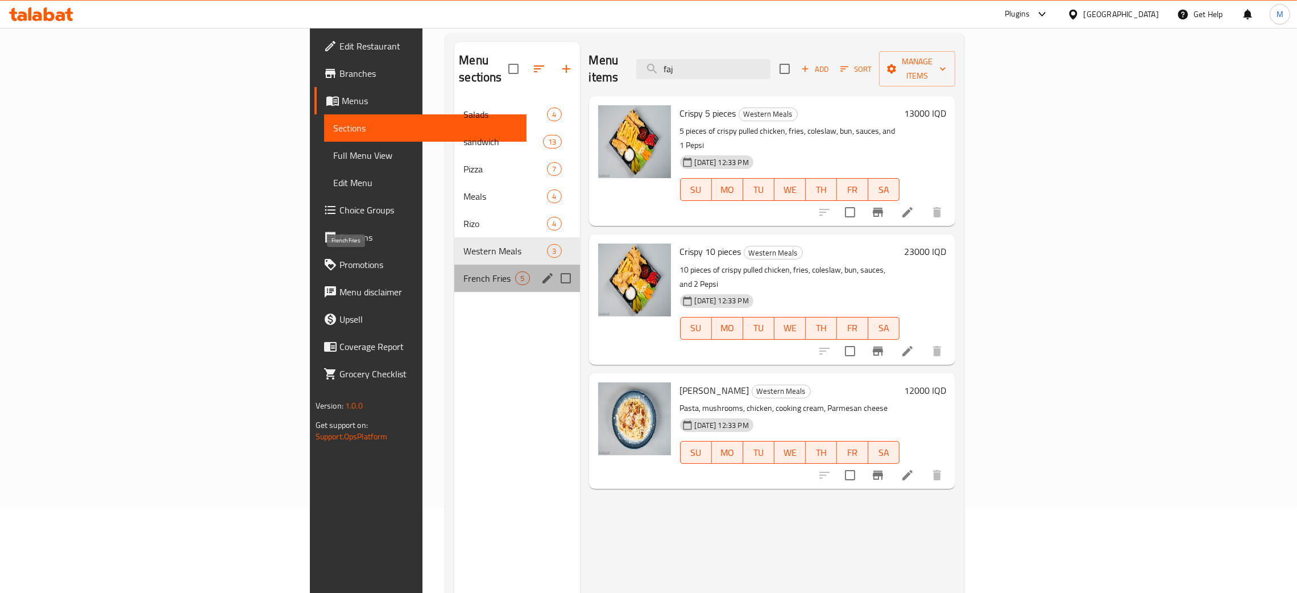
click at [464, 271] on span "French Fries" at bounding box center [490, 278] width 52 height 14
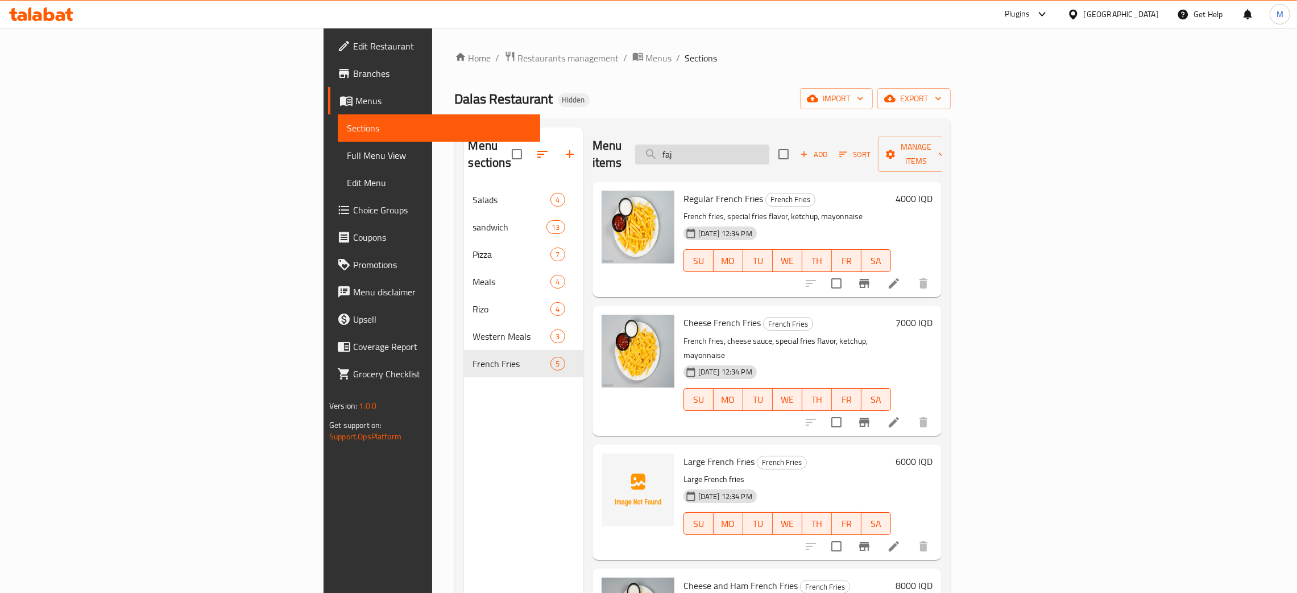
click at [770, 150] on input "faj" at bounding box center [702, 154] width 134 height 20
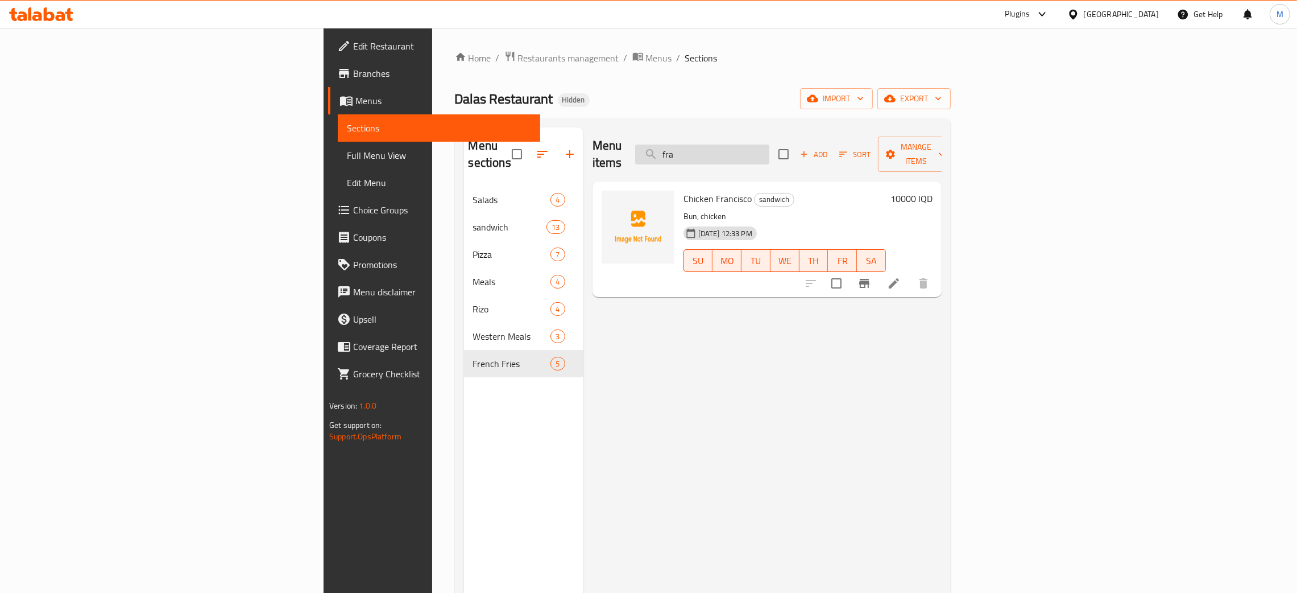
type input "fra"
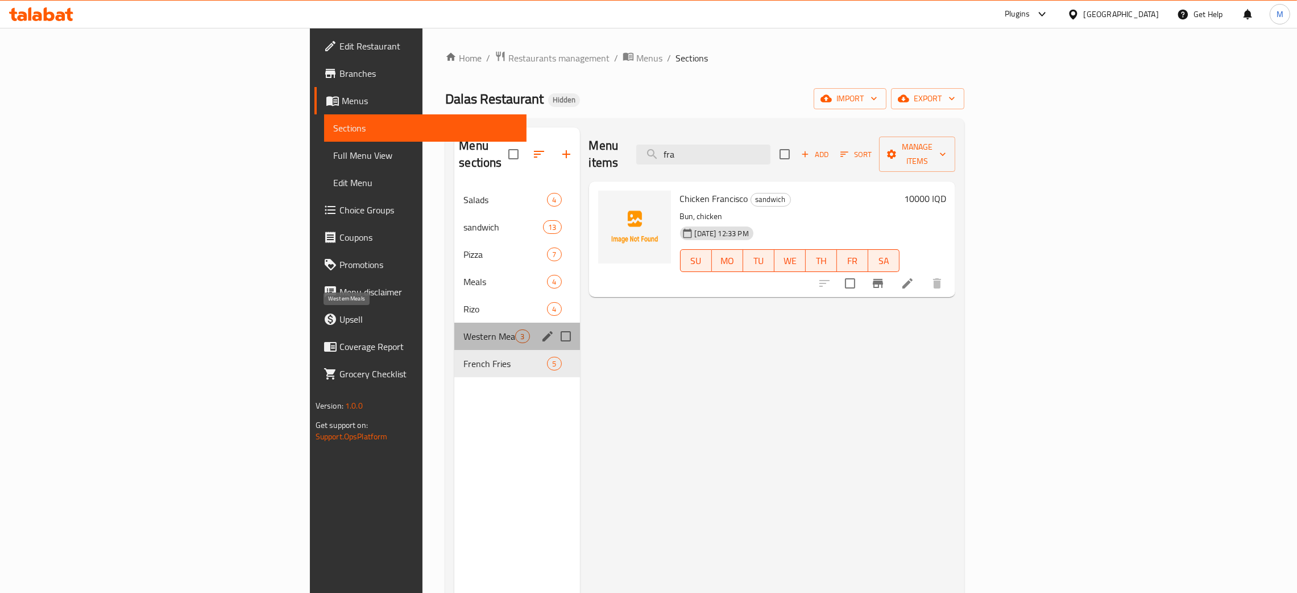
click at [464, 329] on span "Western Meals" at bounding box center [490, 336] width 52 height 14
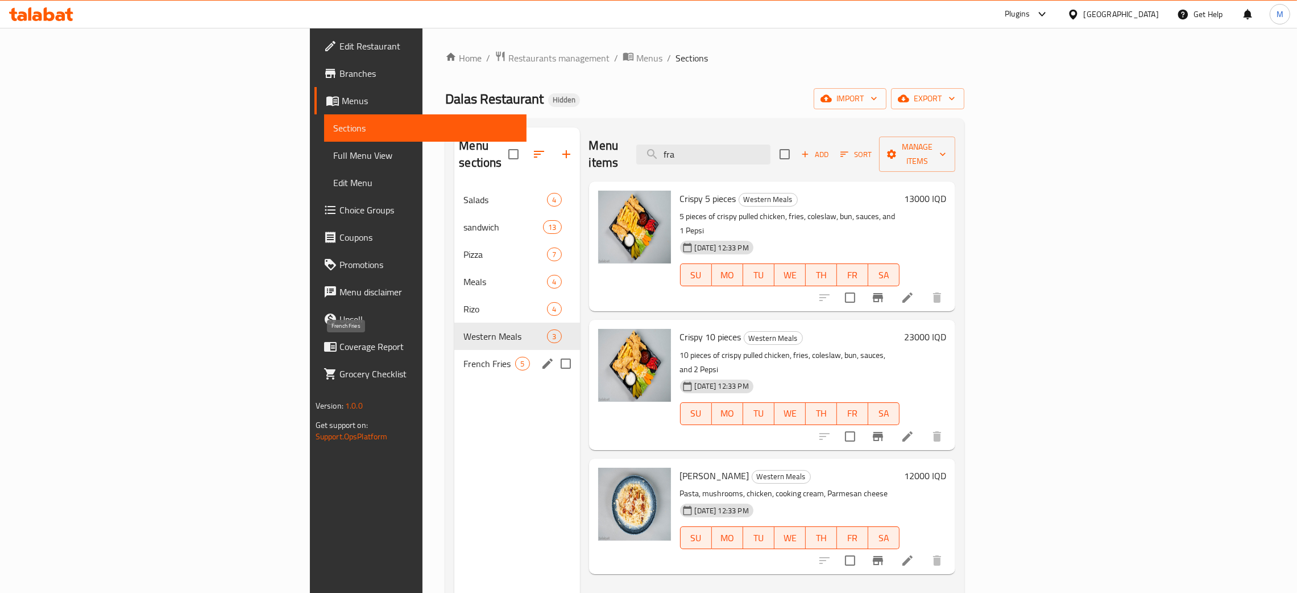
click at [464, 357] on span "French Fries" at bounding box center [490, 364] width 52 height 14
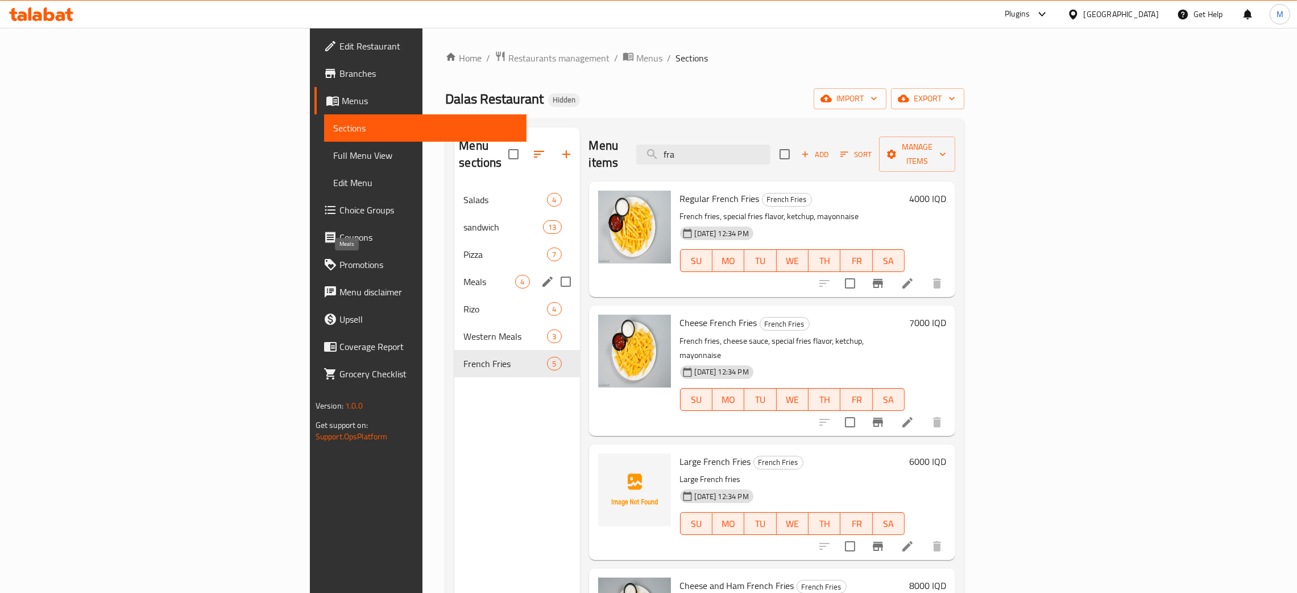
click at [464, 275] on span "Meals" at bounding box center [490, 282] width 52 height 14
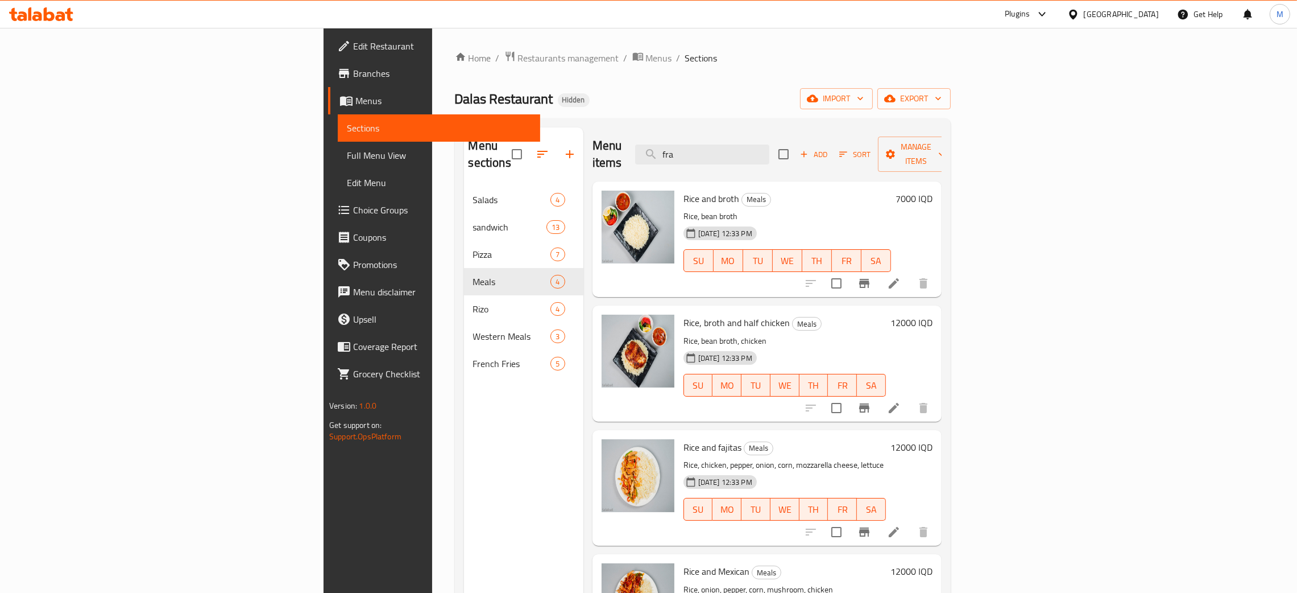
drag, startPoint x: 858, startPoint y: 159, endPoint x: 685, endPoint y: 129, distance: 175.5
click at [680, 133] on div "Menu items fra Add Sort Manage items" at bounding box center [767, 154] width 349 height 54
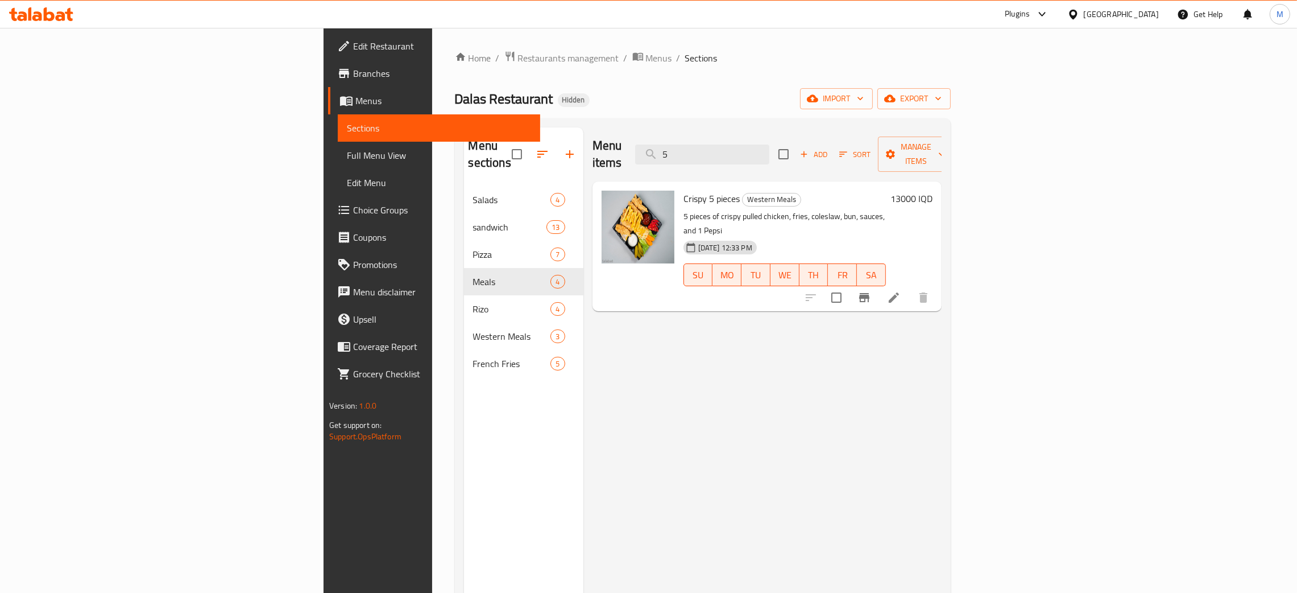
type input "5"
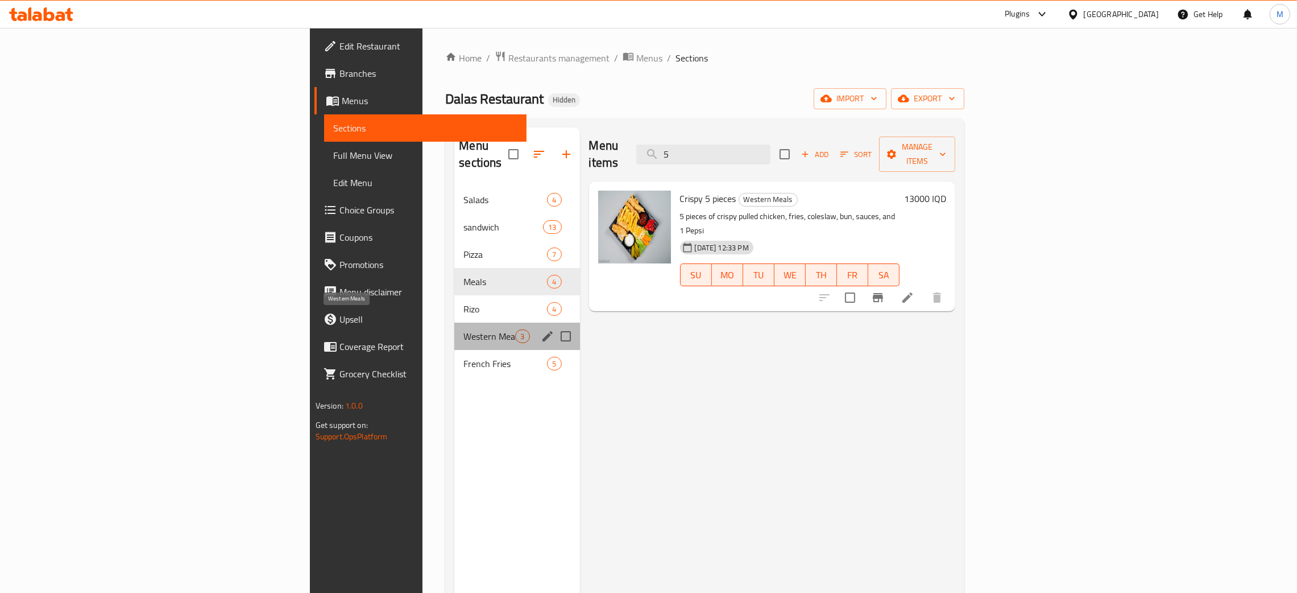
click at [464, 329] on span "Western Meals" at bounding box center [490, 336] width 52 height 14
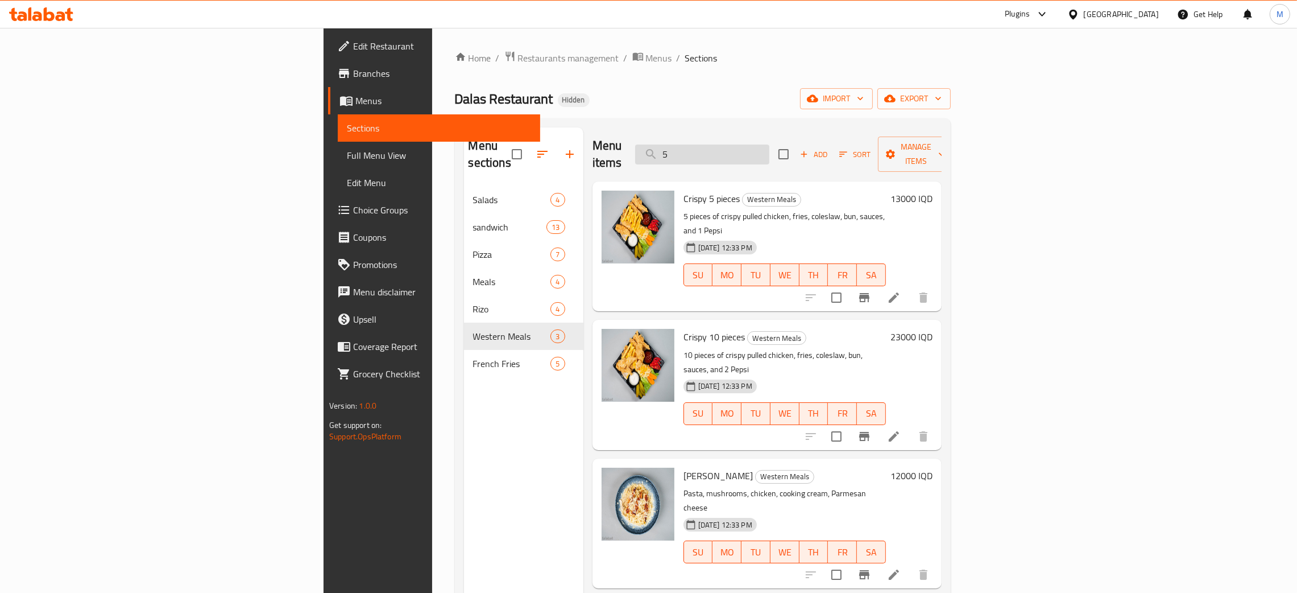
click at [770, 144] on input "5" at bounding box center [702, 154] width 134 height 20
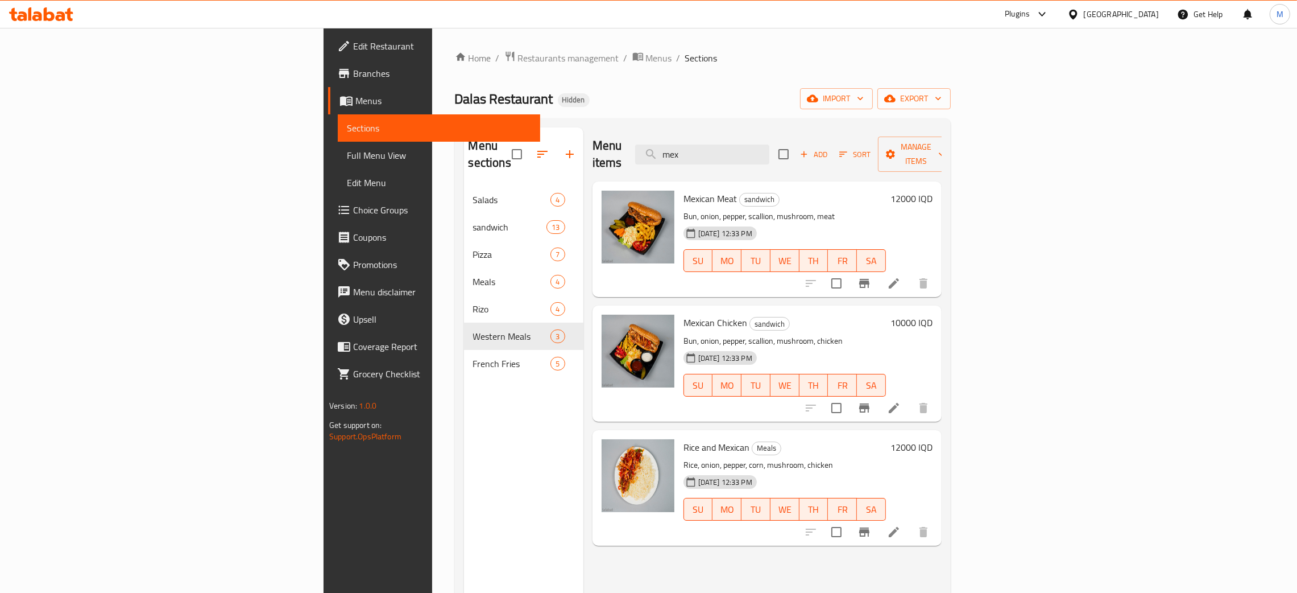
type input "mex"
click at [464, 425] on div "Menu sections Salads 4 sandwich 13 Pizza 7 Meals 4 Rizo 4 Western Meals 3 Frenc…" at bounding box center [523, 423] width 119 height 593
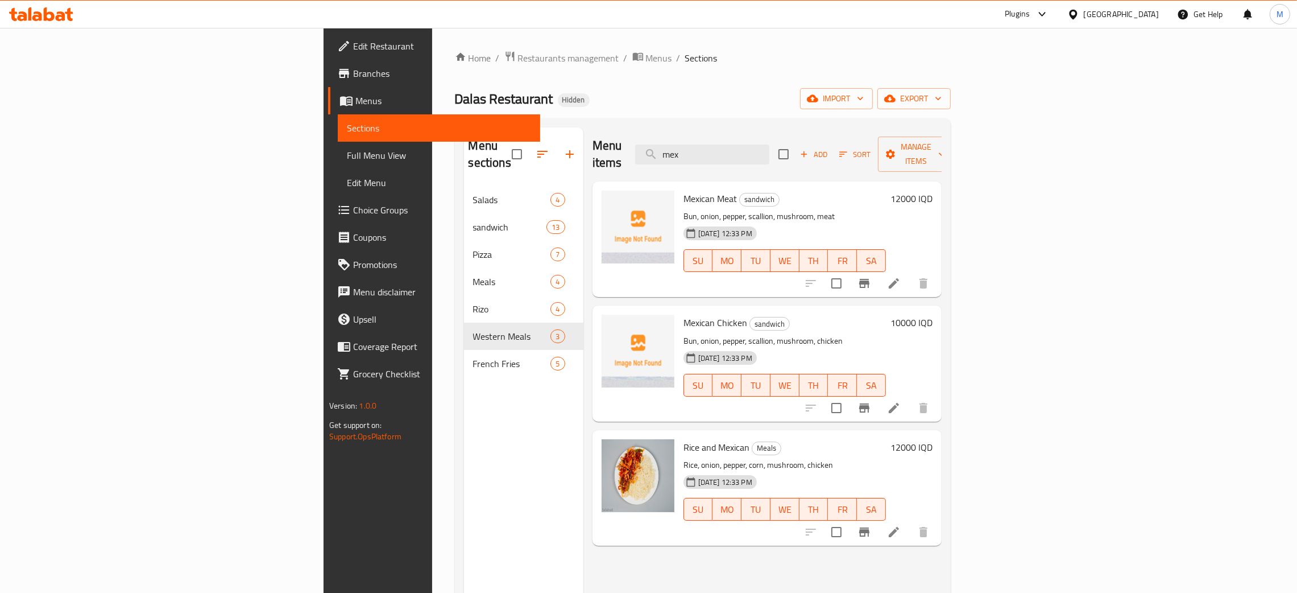
drag, startPoint x: 818, startPoint y: 136, endPoint x: 733, endPoint y: 127, distance: 86.3
click at [733, 128] on div "Menu items mex Add Sort Manage items" at bounding box center [767, 154] width 349 height 54
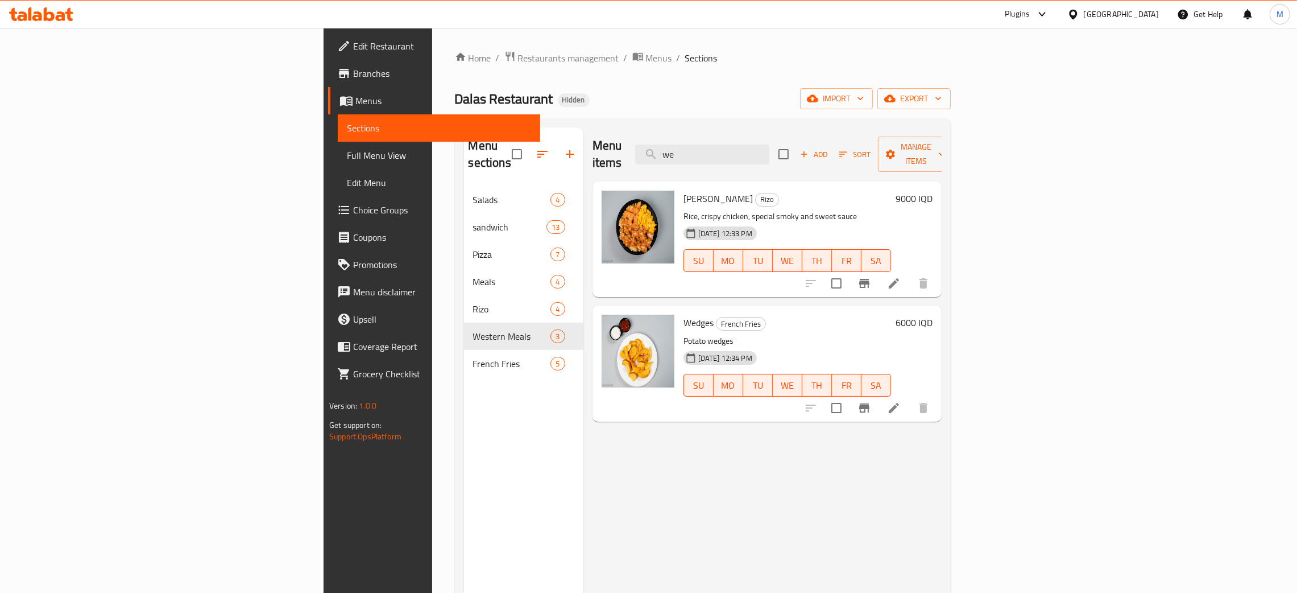
type input "we"
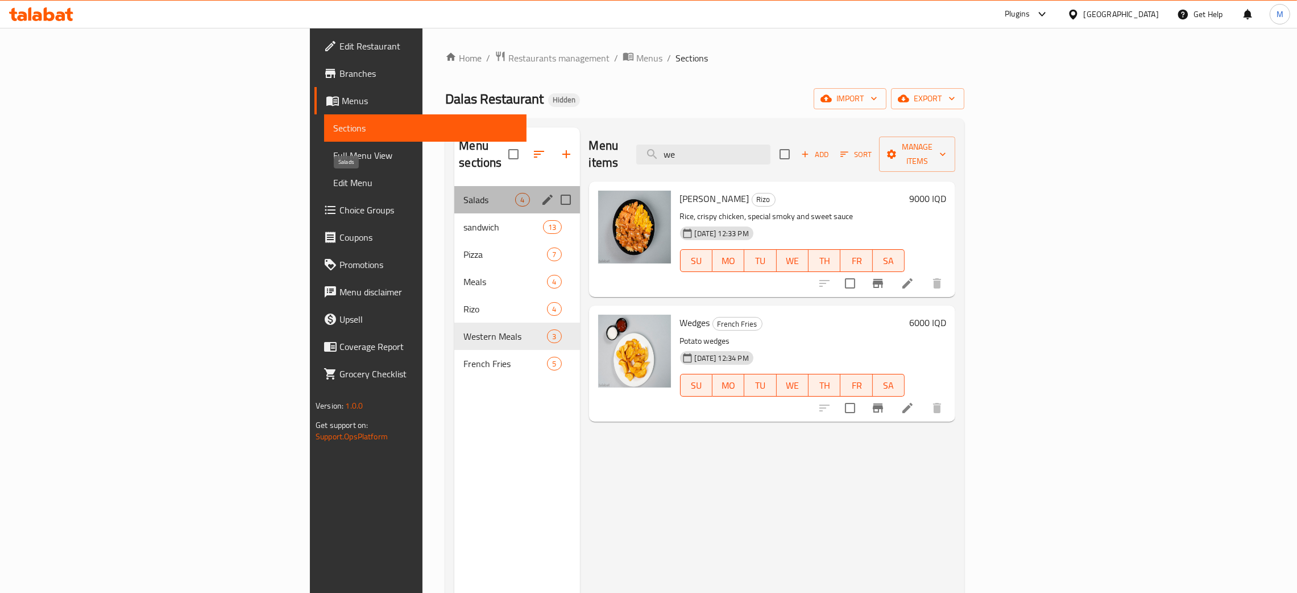
click at [464, 193] on span "Salads" at bounding box center [490, 200] width 52 height 14
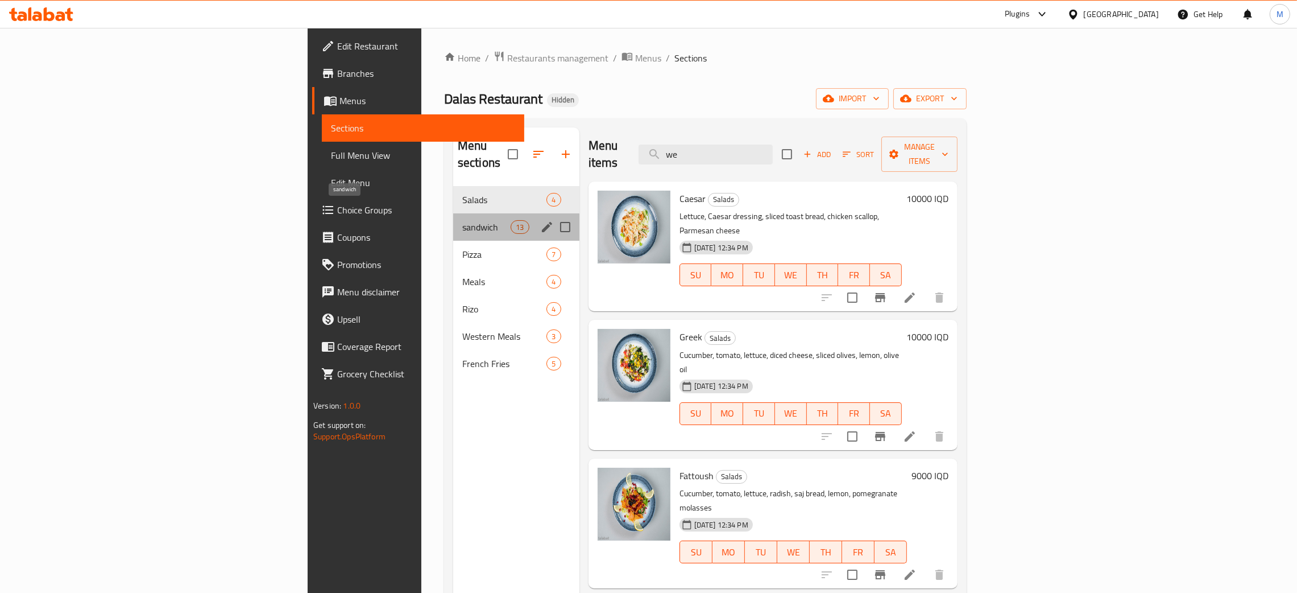
click at [462, 220] on span "sandwich" at bounding box center [486, 227] width 48 height 14
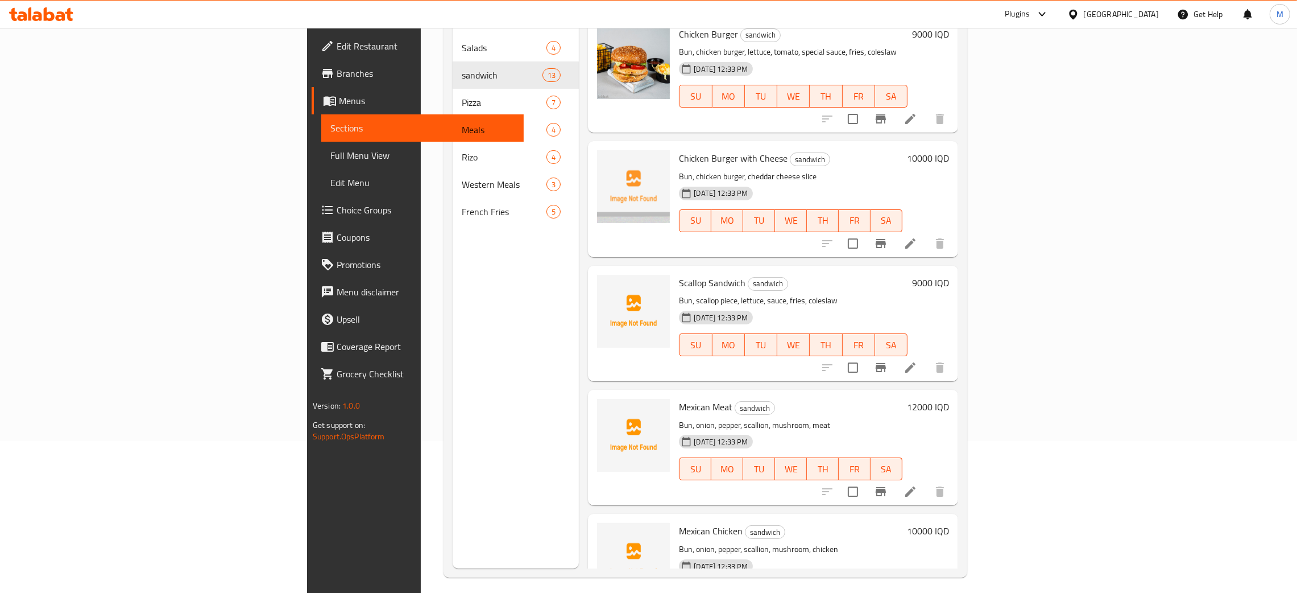
scroll to position [160, 0]
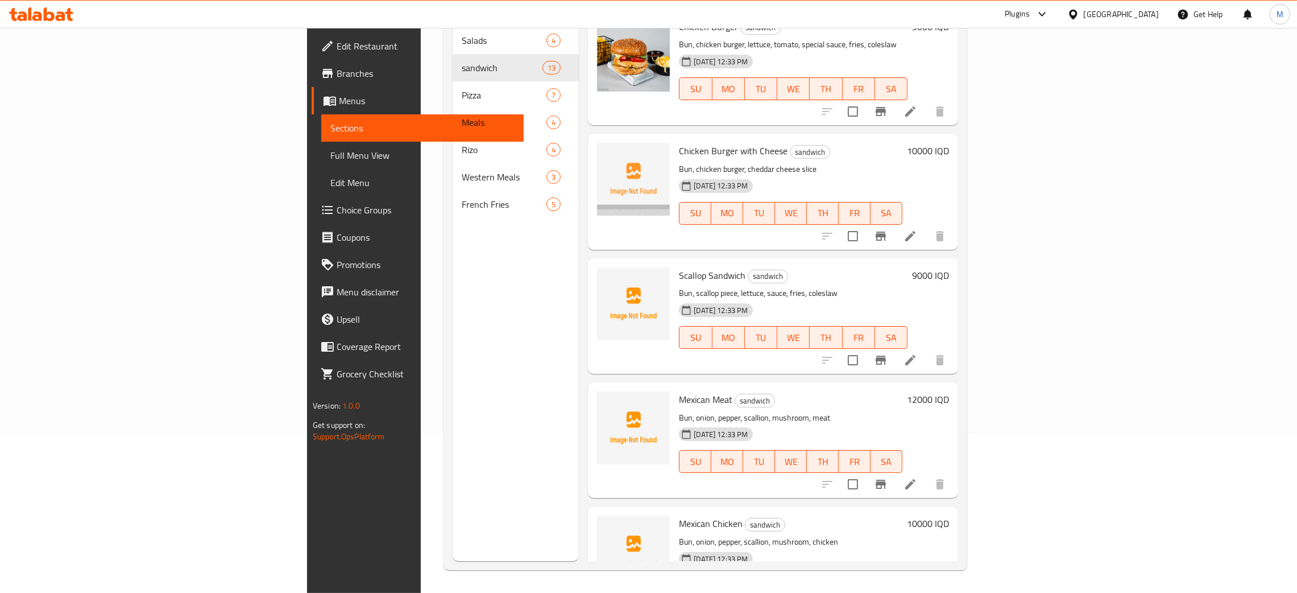
drag, startPoint x: 79, startPoint y: 152, endPoint x: 85, endPoint y: 159, distance: 8.9
click at [330, 152] on span "Full Menu View" at bounding box center [422, 155] width 184 height 14
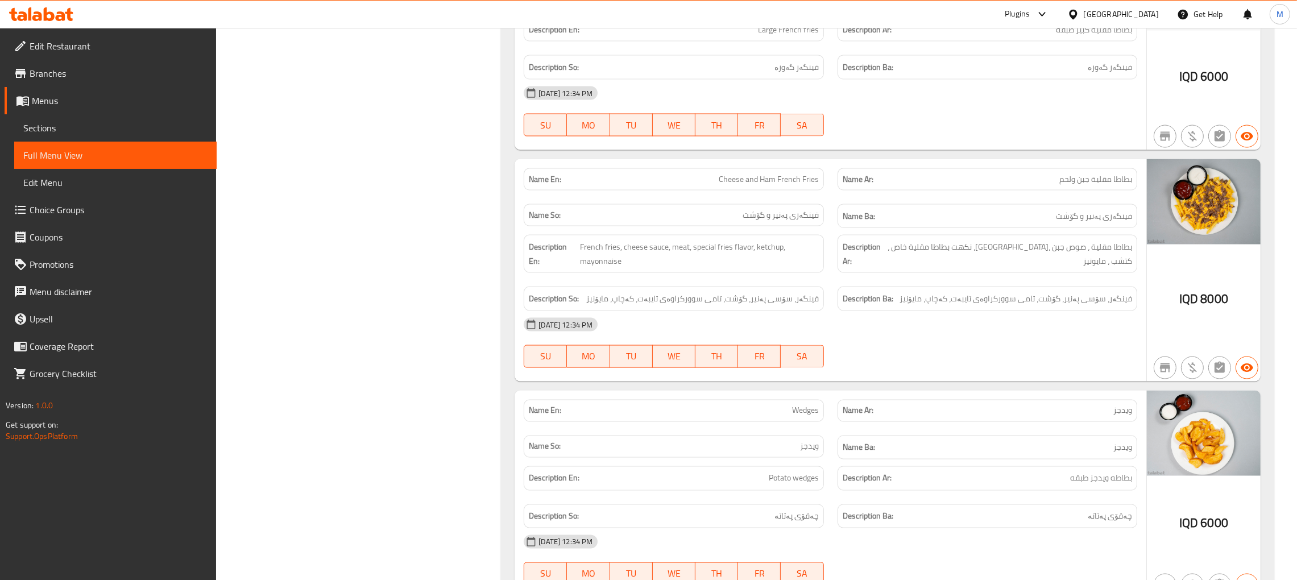
scroll to position [9397, 0]
